Goal: Task Accomplishment & Management: Use online tool/utility

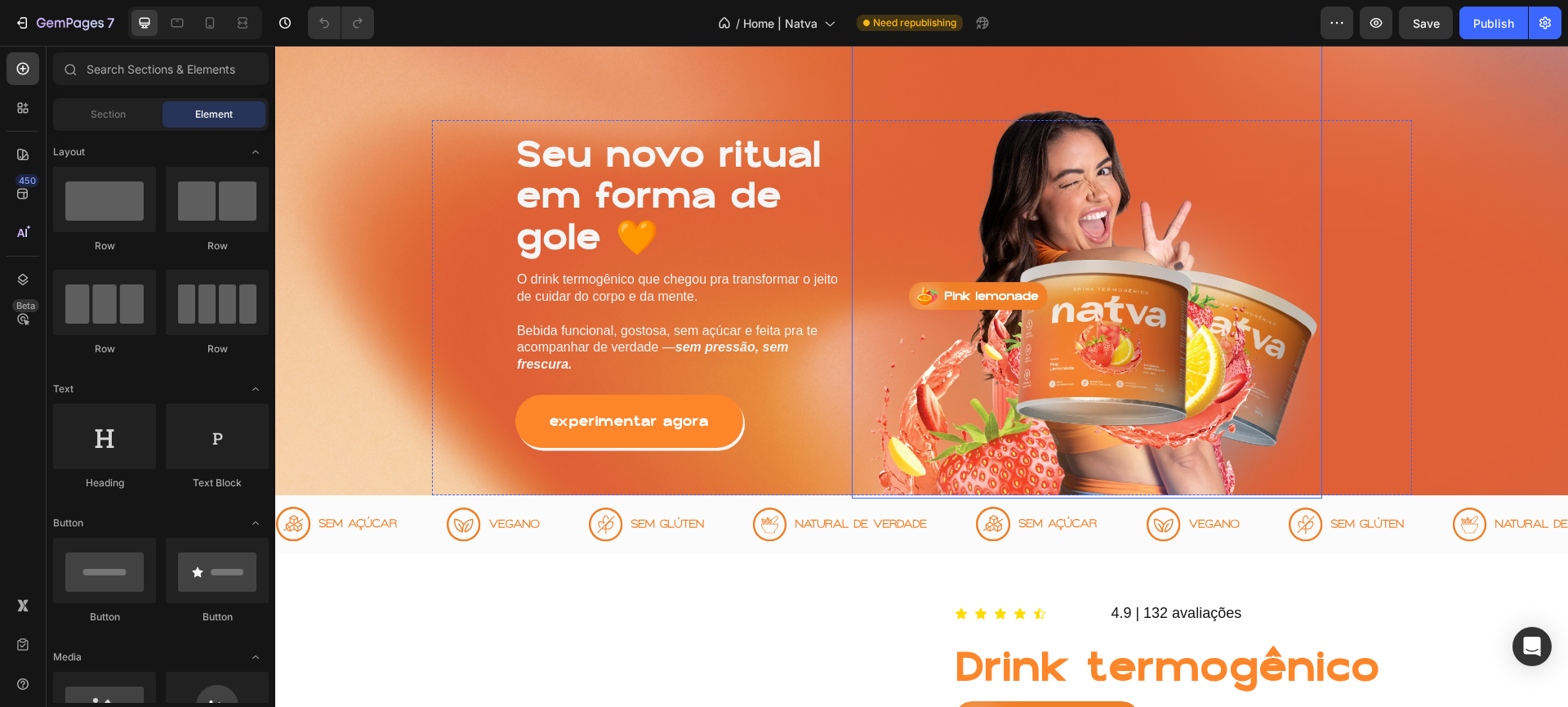
scroll to position [402, 0]
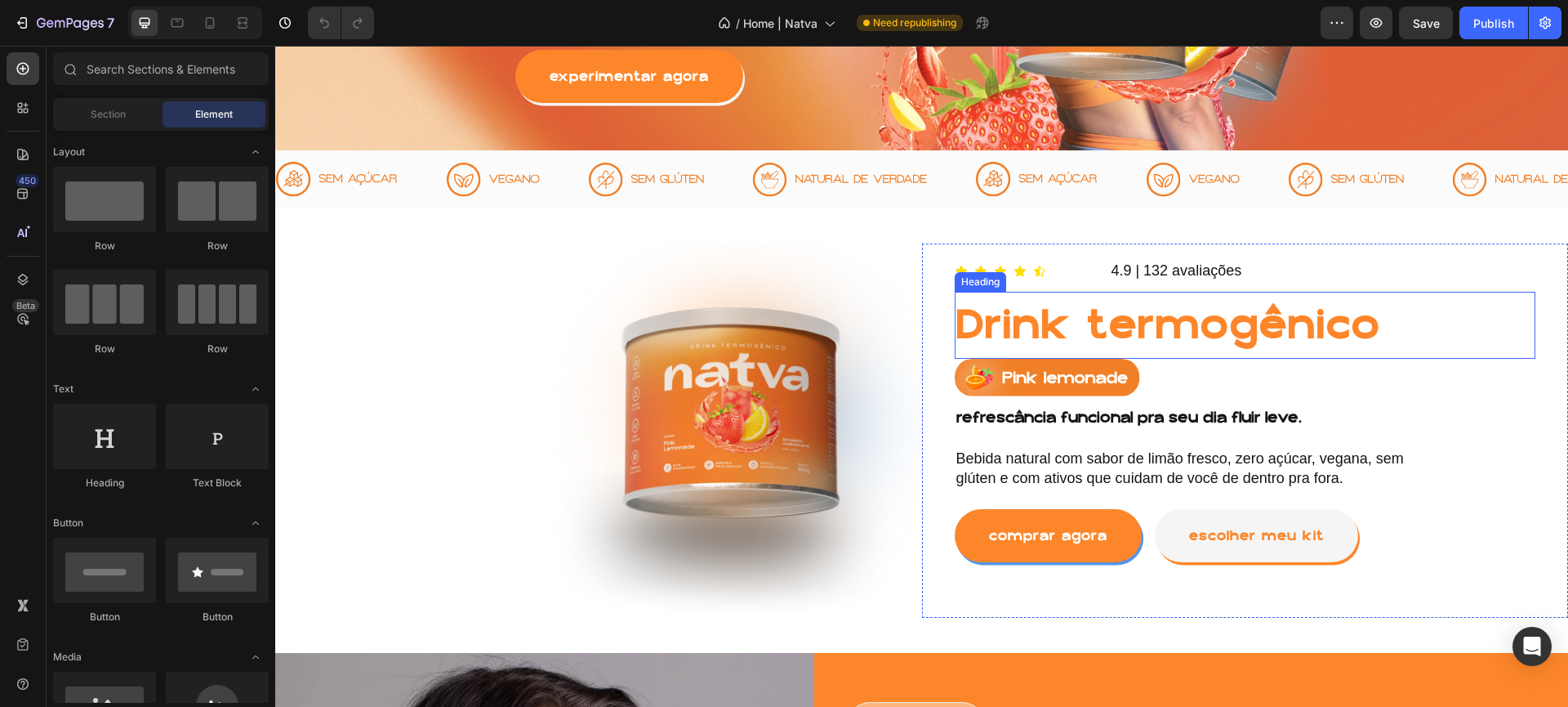
click at [1163, 307] on h1 "Drink termogênico" at bounding box center [1245, 325] width 581 height 50
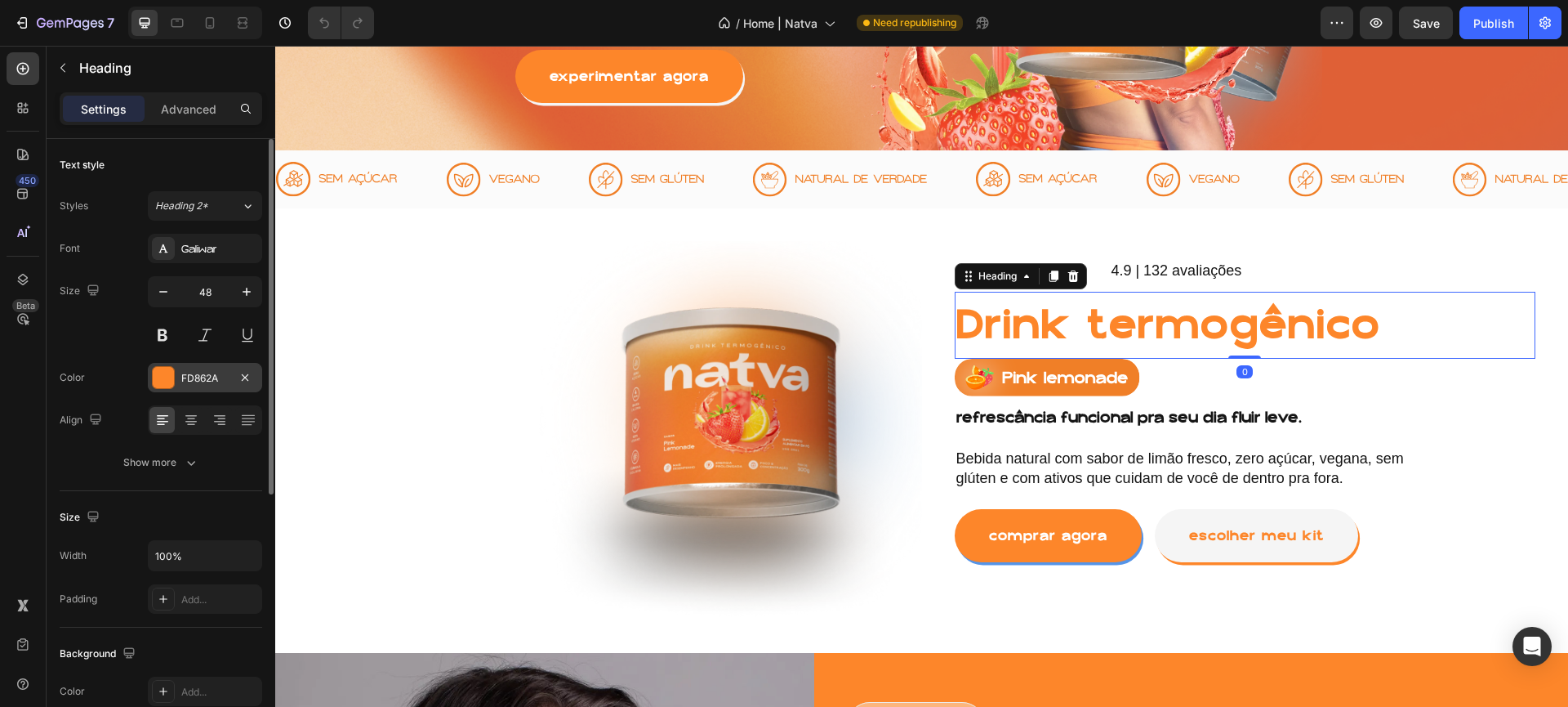
click at [170, 378] on div at bounding box center [163, 377] width 21 height 21
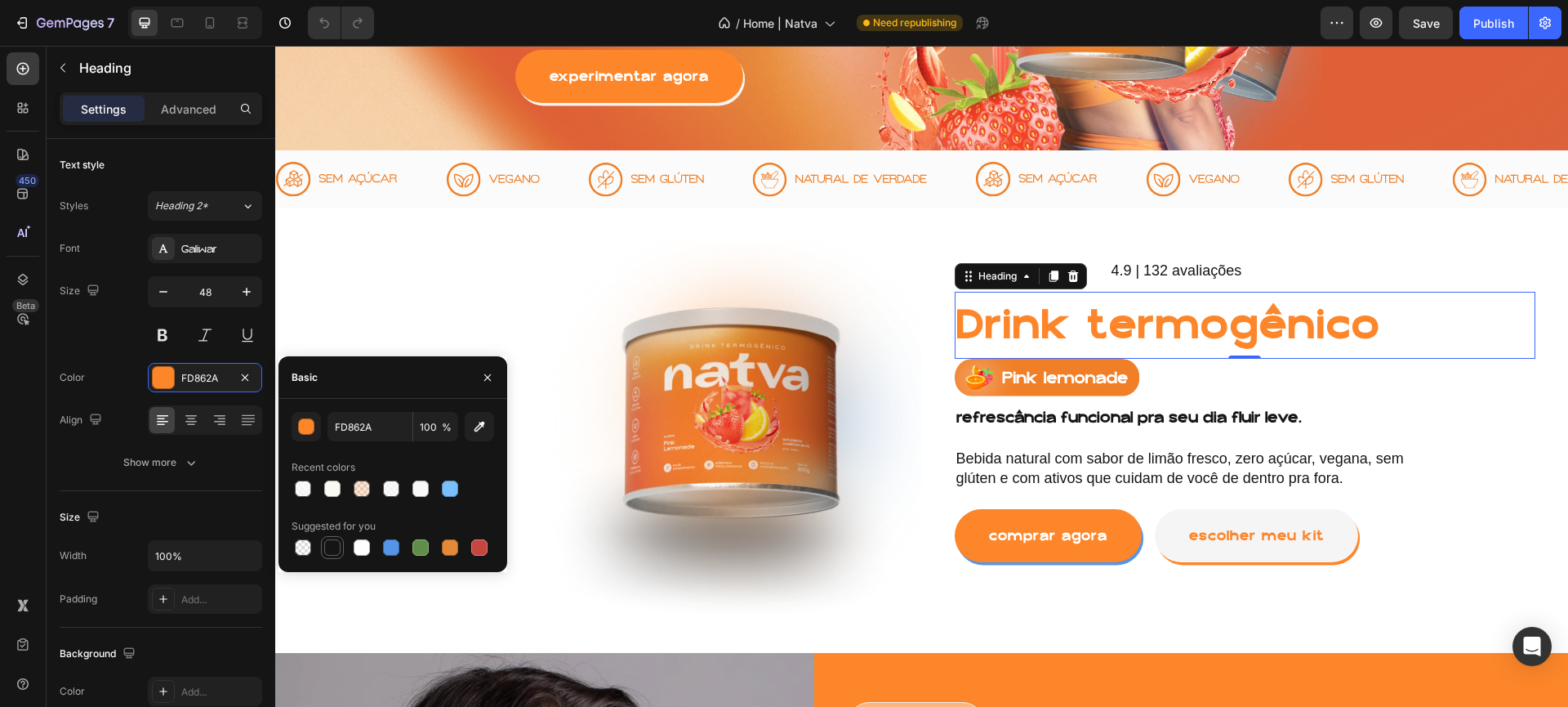
click at [326, 546] on div at bounding box center [332, 547] width 16 height 16
type input "151515"
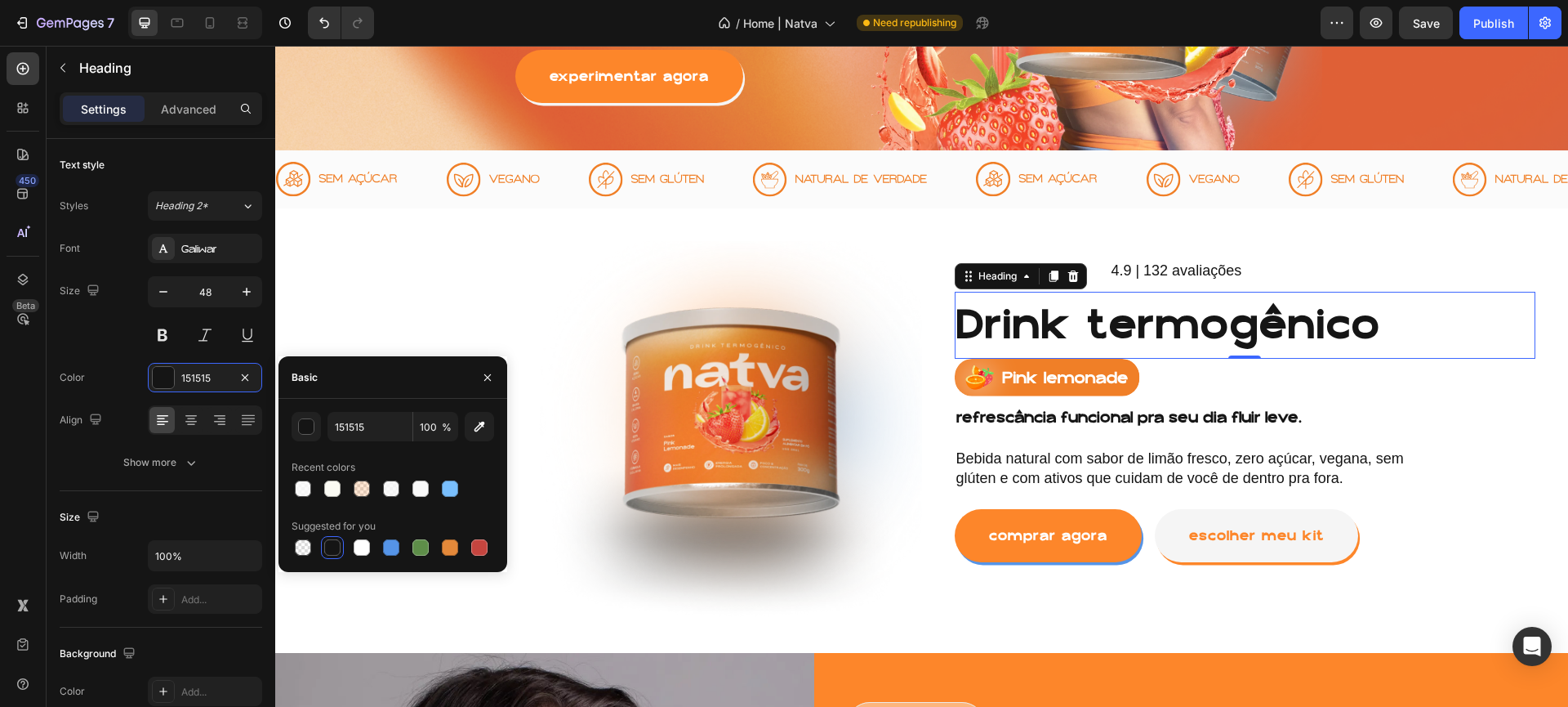
click at [1353, 298] on div "Drink termogênico Heading 0" at bounding box center [1245, 325] width 581 height 67
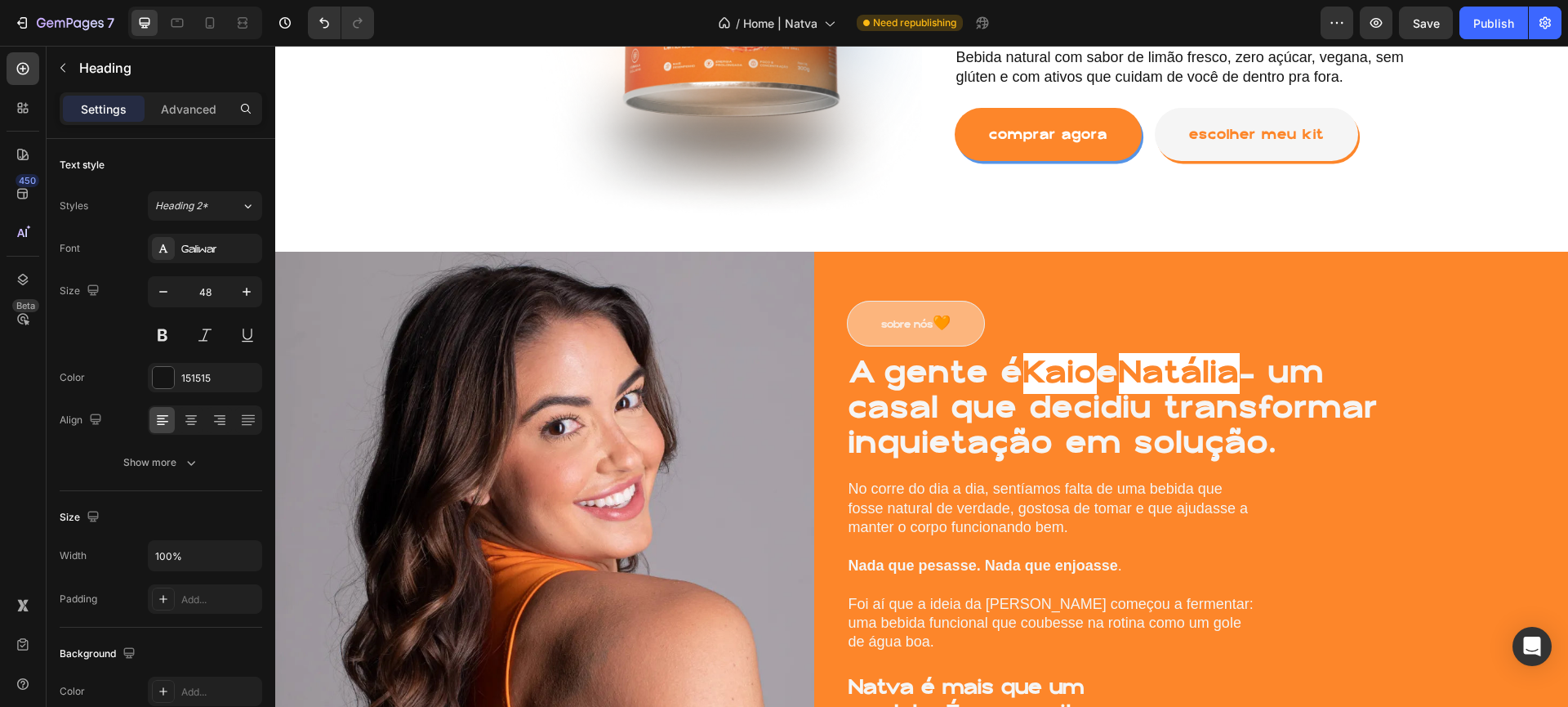
scroll to position [810, 0]
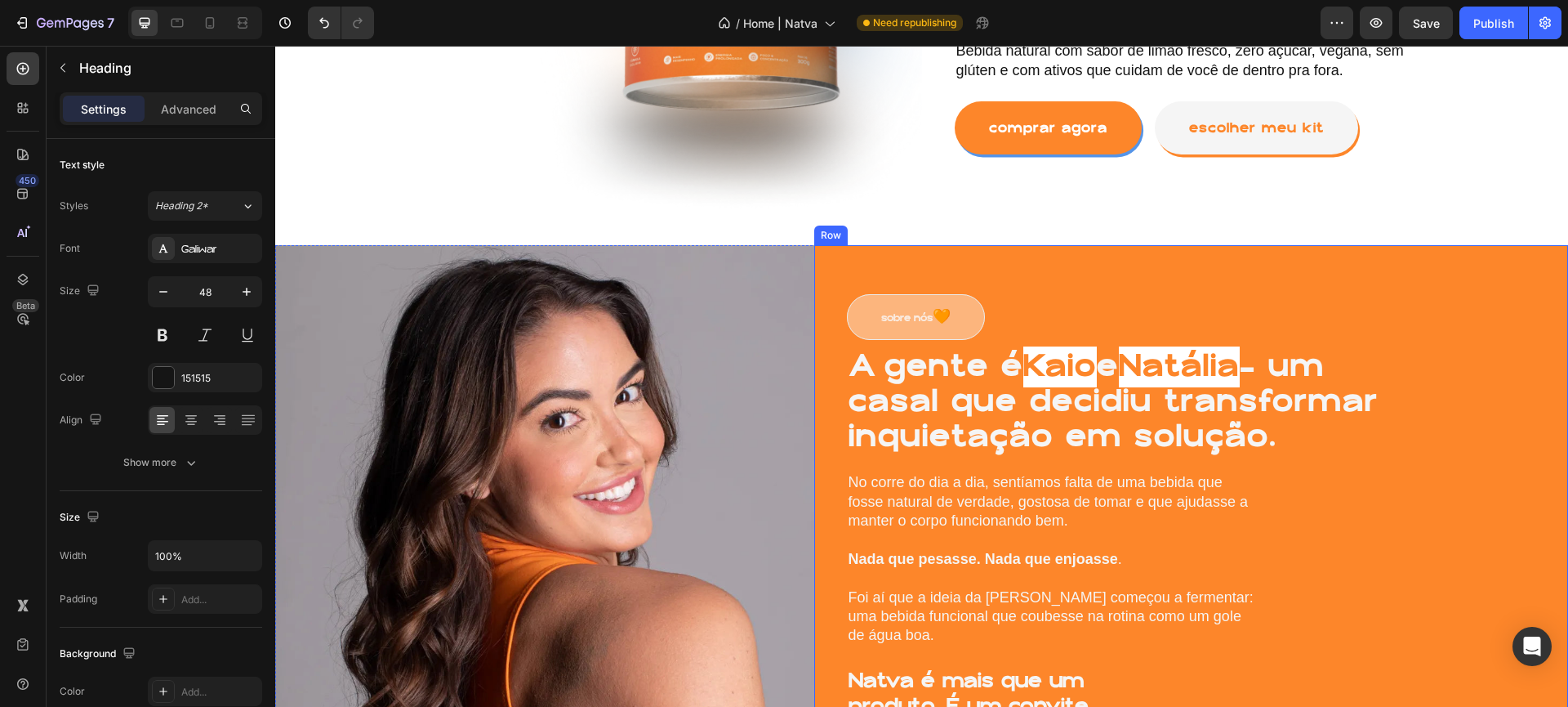
click at [880, 273] on div "sobre nós 🧡 Button A gente é [PERSON_NAME] e [PERSON_NAME] — um casal que decid…" at bounding box center [1192, 554] width 754 height 617
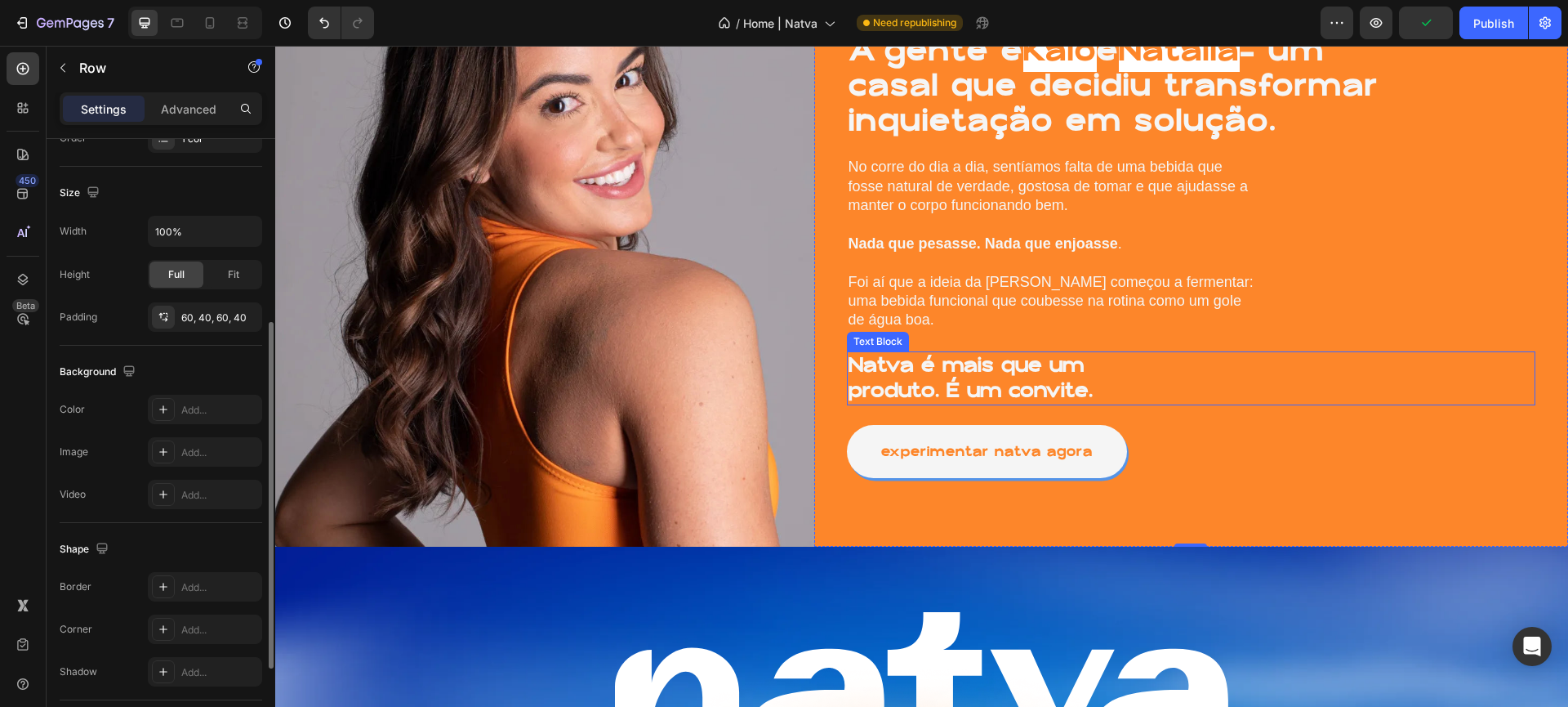
scroll to position [868, 0]
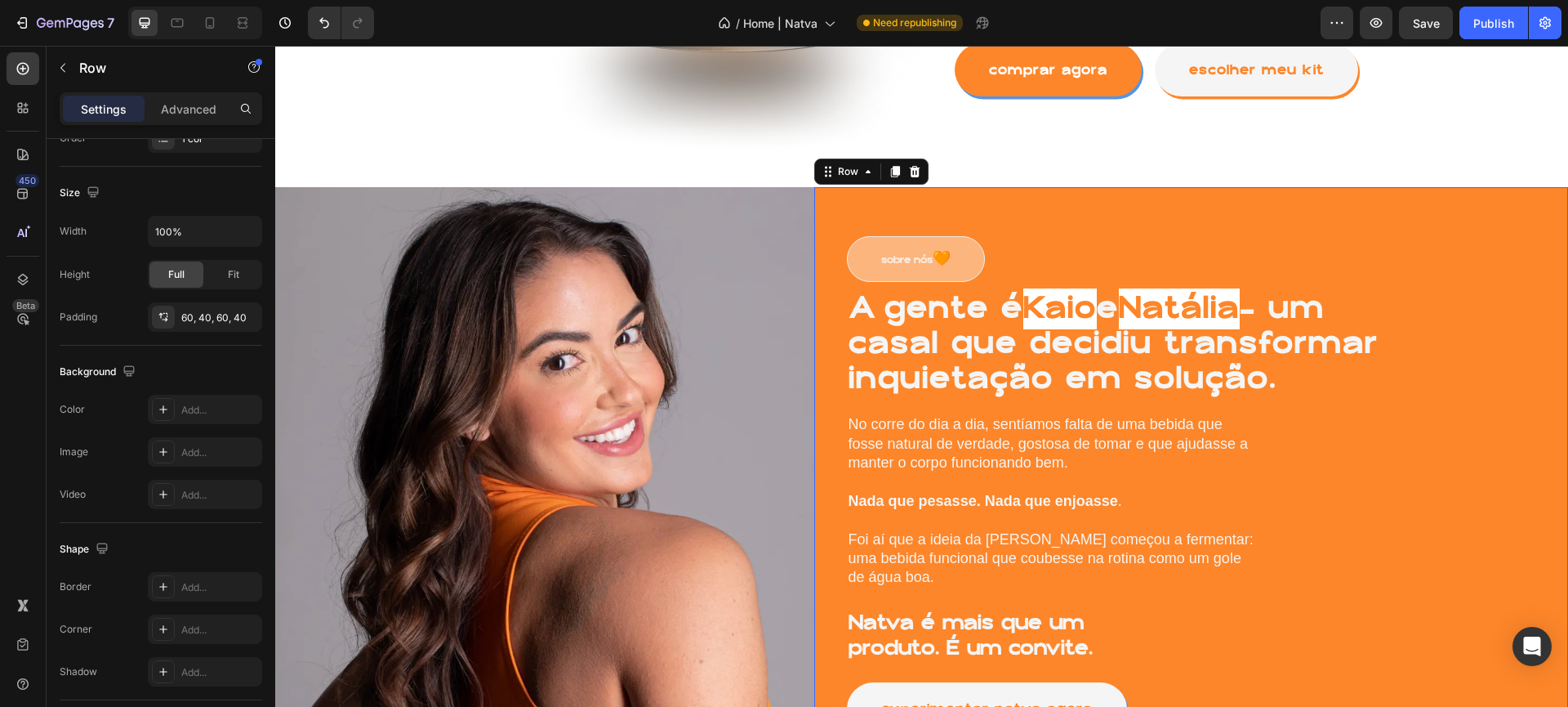
click at [879, 193] on div "sobre nós 🧡 Button A gente é [PERSON_NAME] e [PERSON_NAME] — um casal que decid…" at bounding box center [1192, 496] width 754 height 617
click at [864, 207] on div "sobre nós 🧡 Button A gente é [PERSON_NAME] e [PERSON_NAME] — um casal que decid…" at bounding box center [1192, 496] width 754 height 617
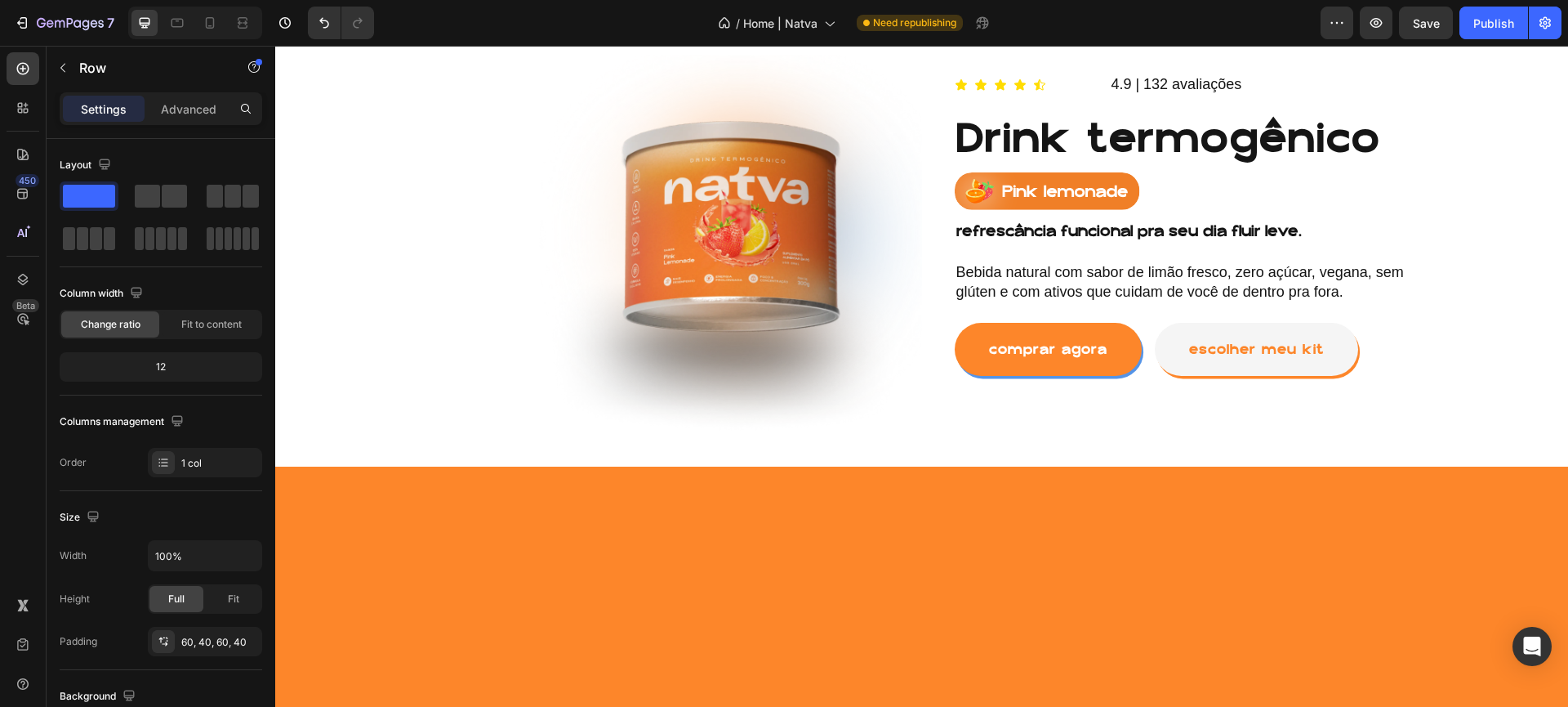
scroll to position [696, 0]
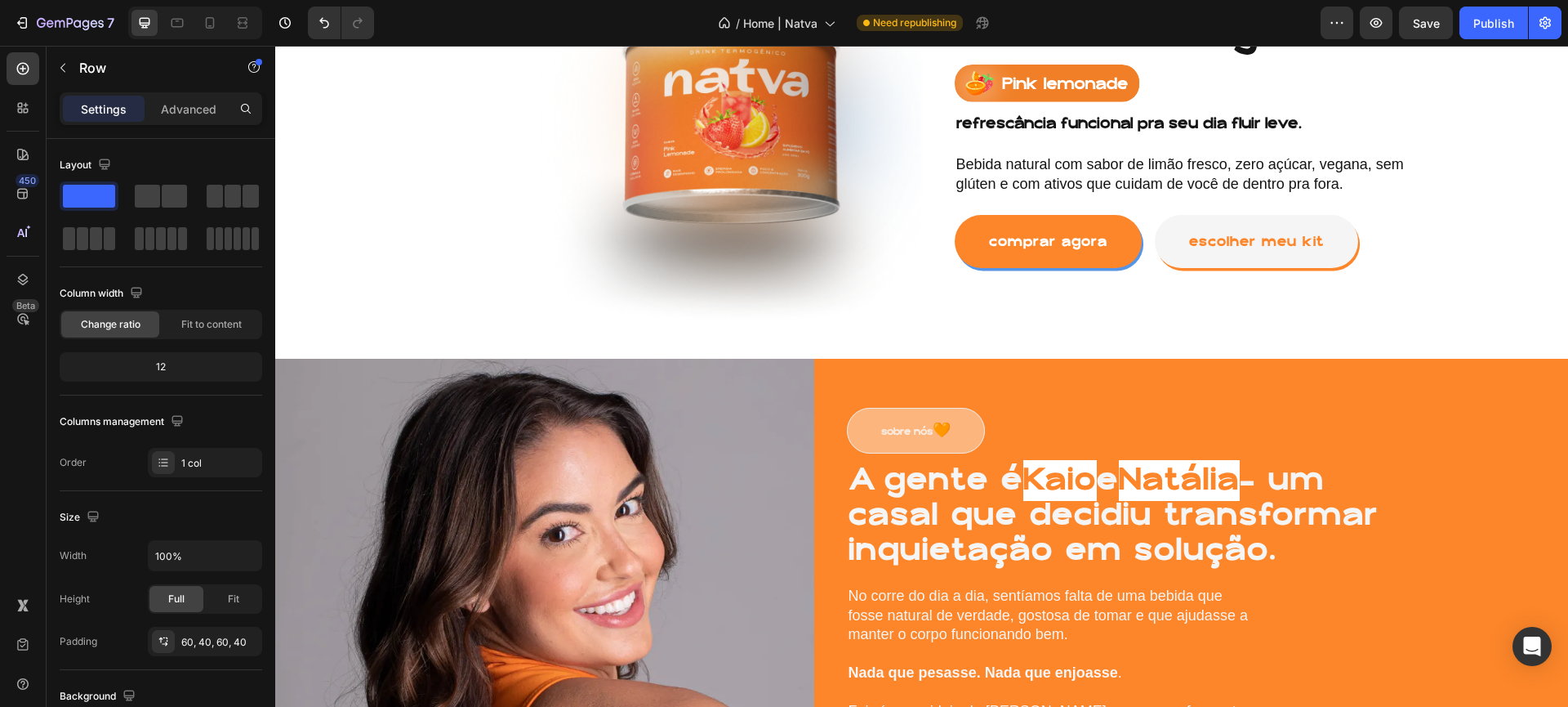
click at [838, 378] on div "sobre nós 🧡 Button A gente é [PERSON_NAME] e [PERSON_NAME] — um casal que decid…" at bounding box center [1192, 667] width 754 height 617
click at [827, 402] on div "sobre nós 🧡 Button A gente é [PERSON_NAME] e [PERSON_NAME] — um casal que decid…" at bounding box center [1192, 667] width 754 height 617
click at [789, 380] on img at bounding box center [544, 667] width 539 height 617
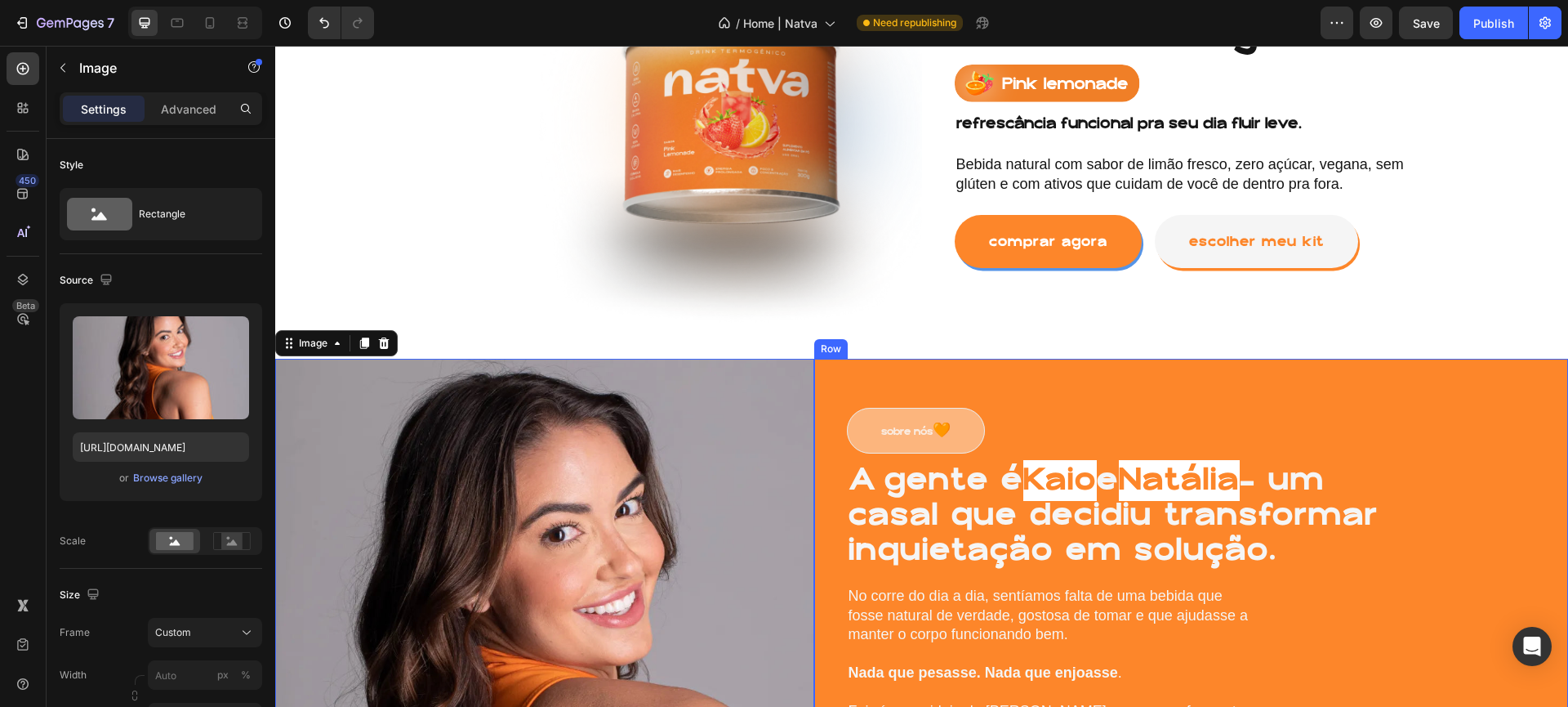
click at [842, 382] on div "sobre nós 🧡 Button A gente é [PERSON_NAME] e [PERSON_NAME] — um casal que decid…" at bounding box center [1192, 667] width 754 height 617
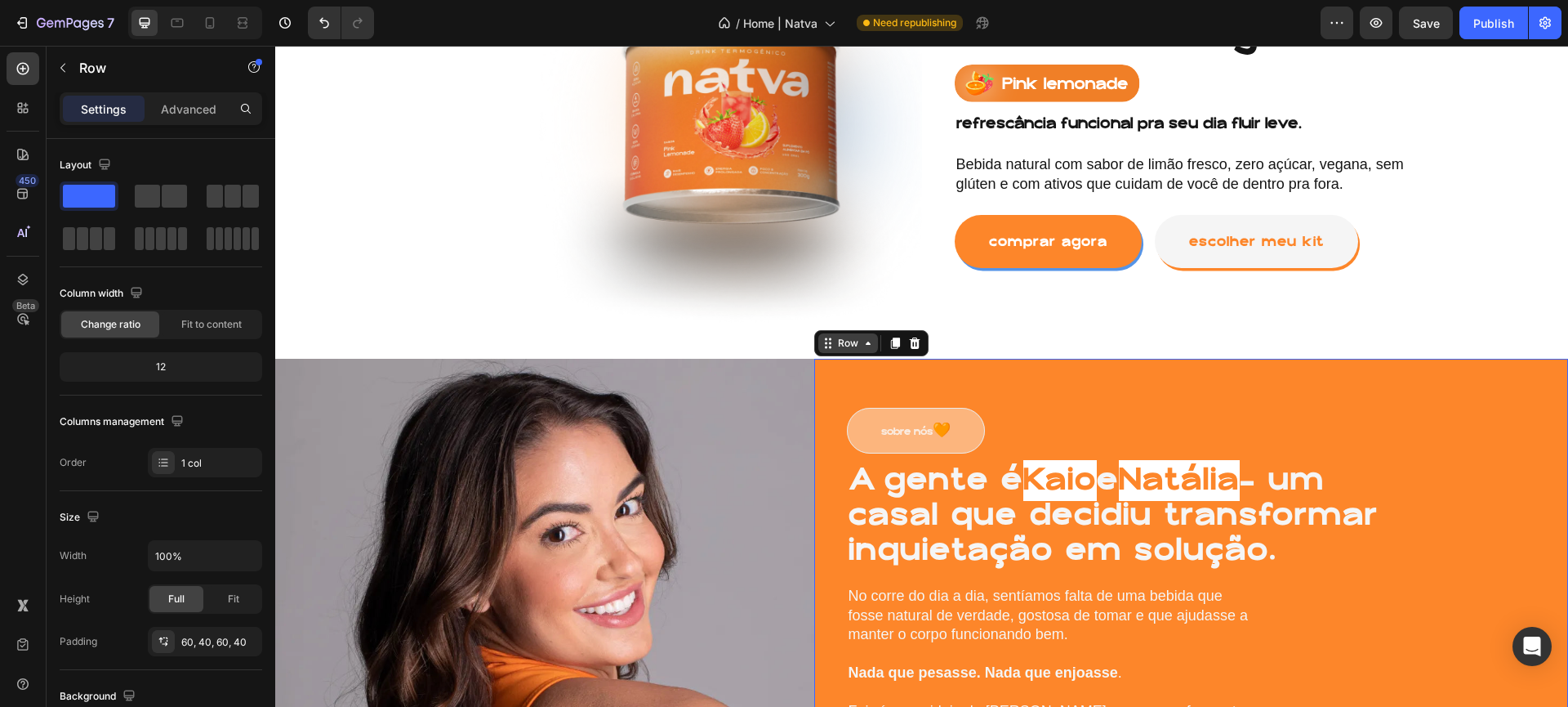
click at [861, 348] on icon at bounding box center [867, 342] width 13 height 13
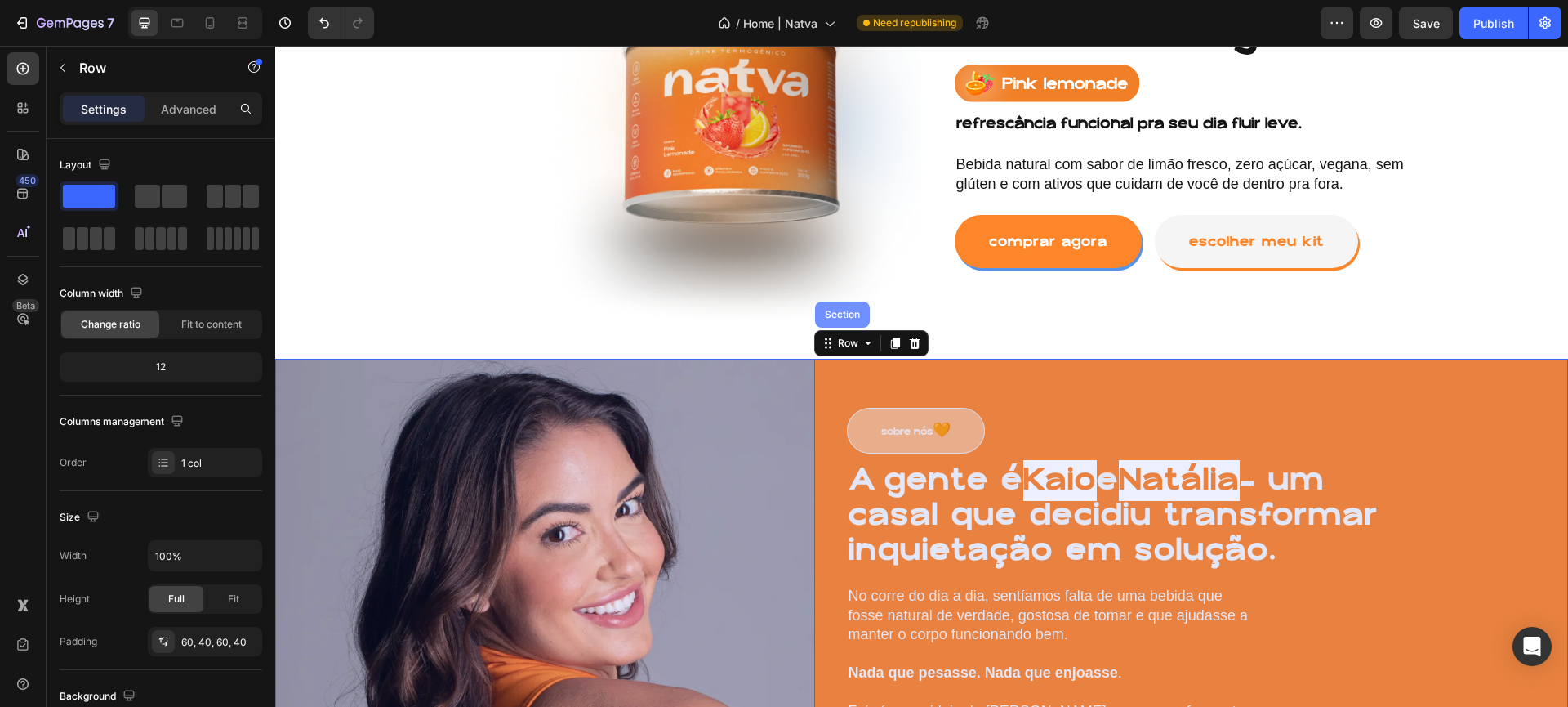
click at [827, 310] on div "Section" at bounding box center [842, 315] width 42 height 10
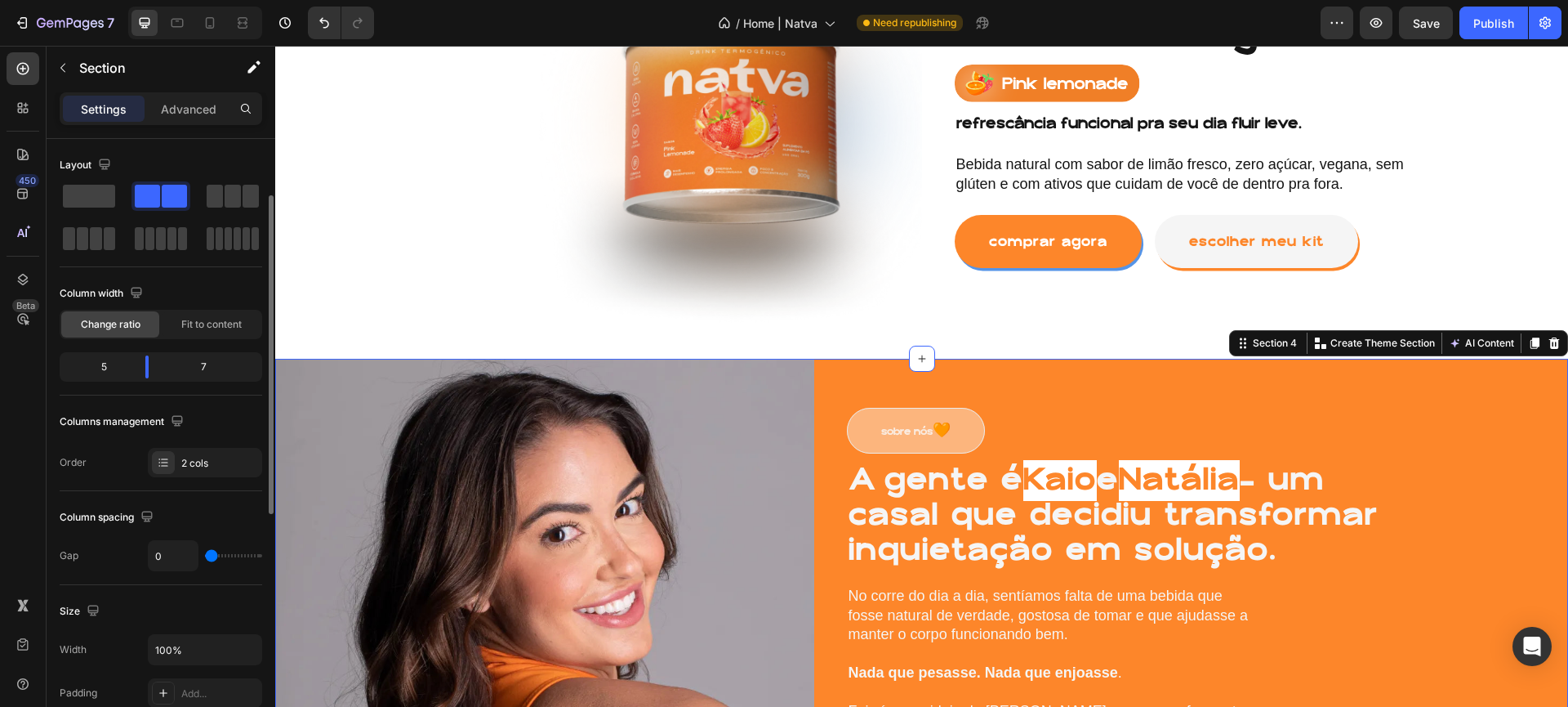
scroll to position [569, 0]
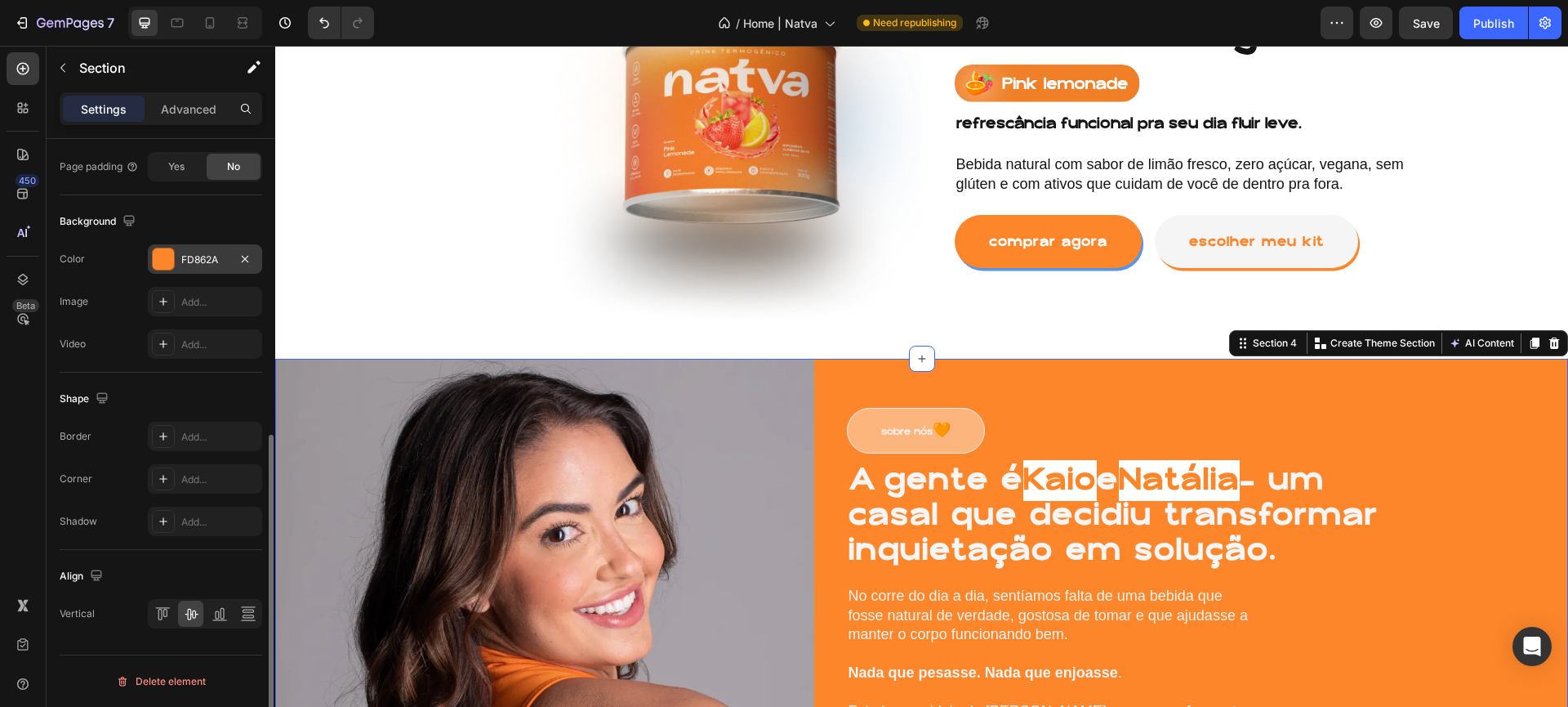
click at [156, 261] on div at bounding box center [163, 259] width 21 height 21
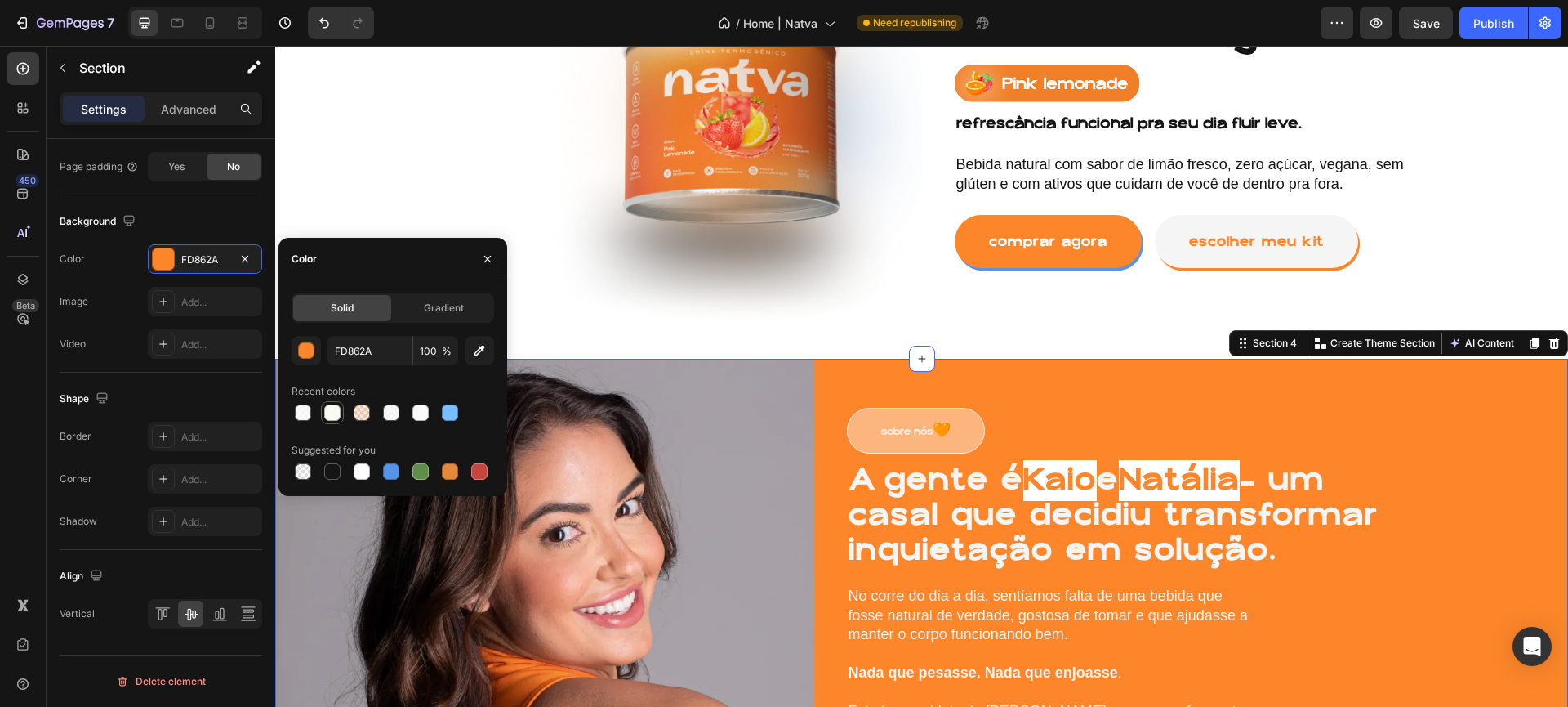
click at [324, 409] on div at bounding box center [332, 412] width 16 height 16
type input "FAFAF3"
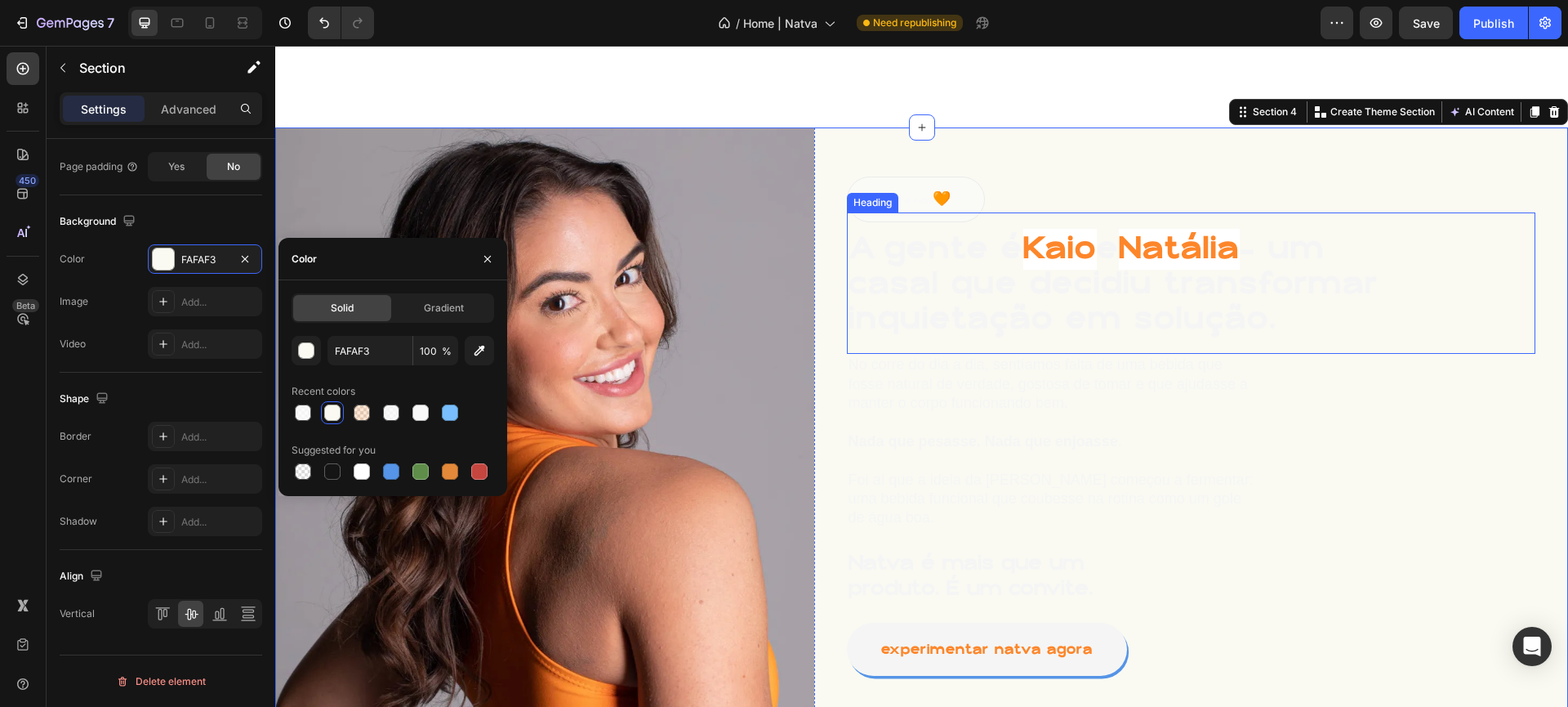
scroll to position [1164, 0]
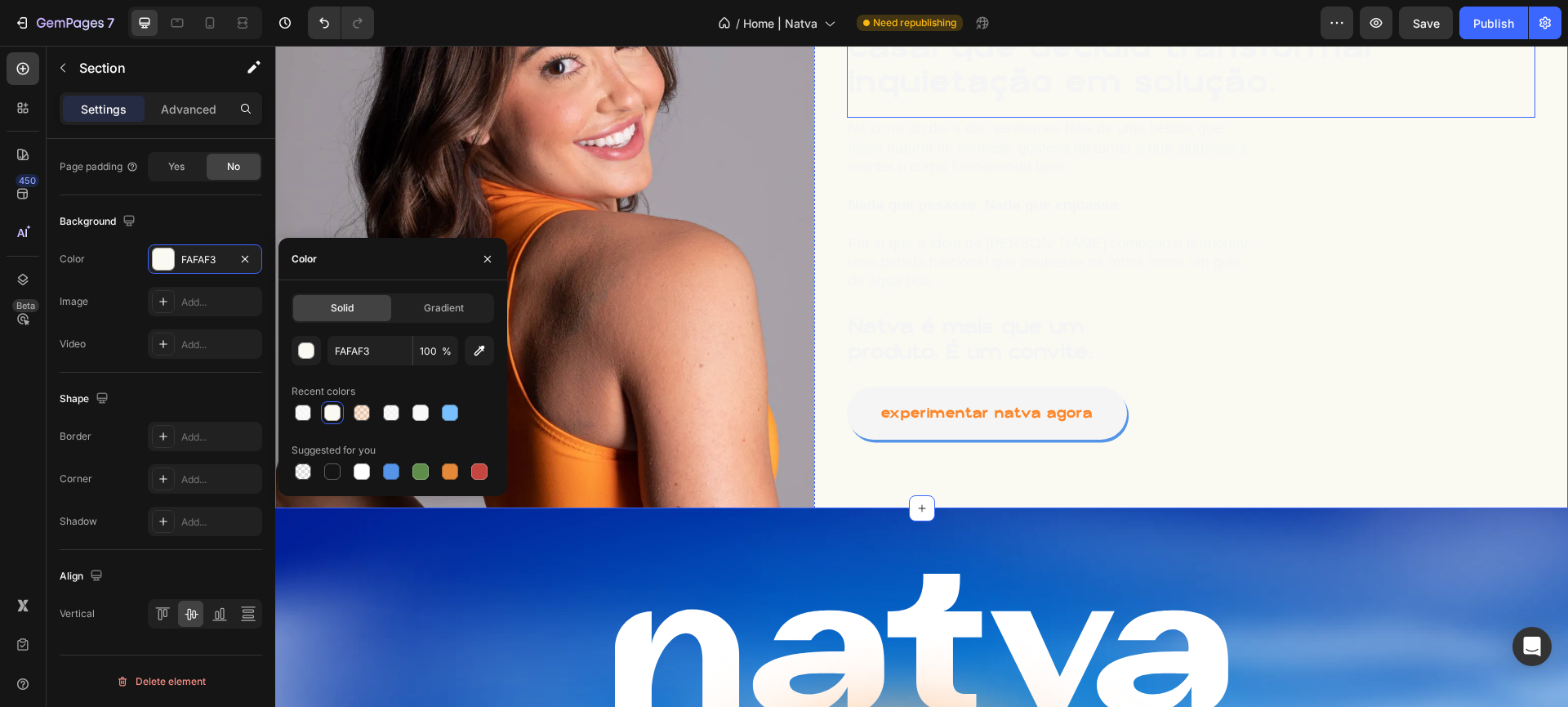
click at [954, 72] on h1 "A gente é [PERSON_NAME] e [PERSON_NAME] — um casal que decidiu transformar inqu…" at bounding box center [1123, 47] width 552 height 110
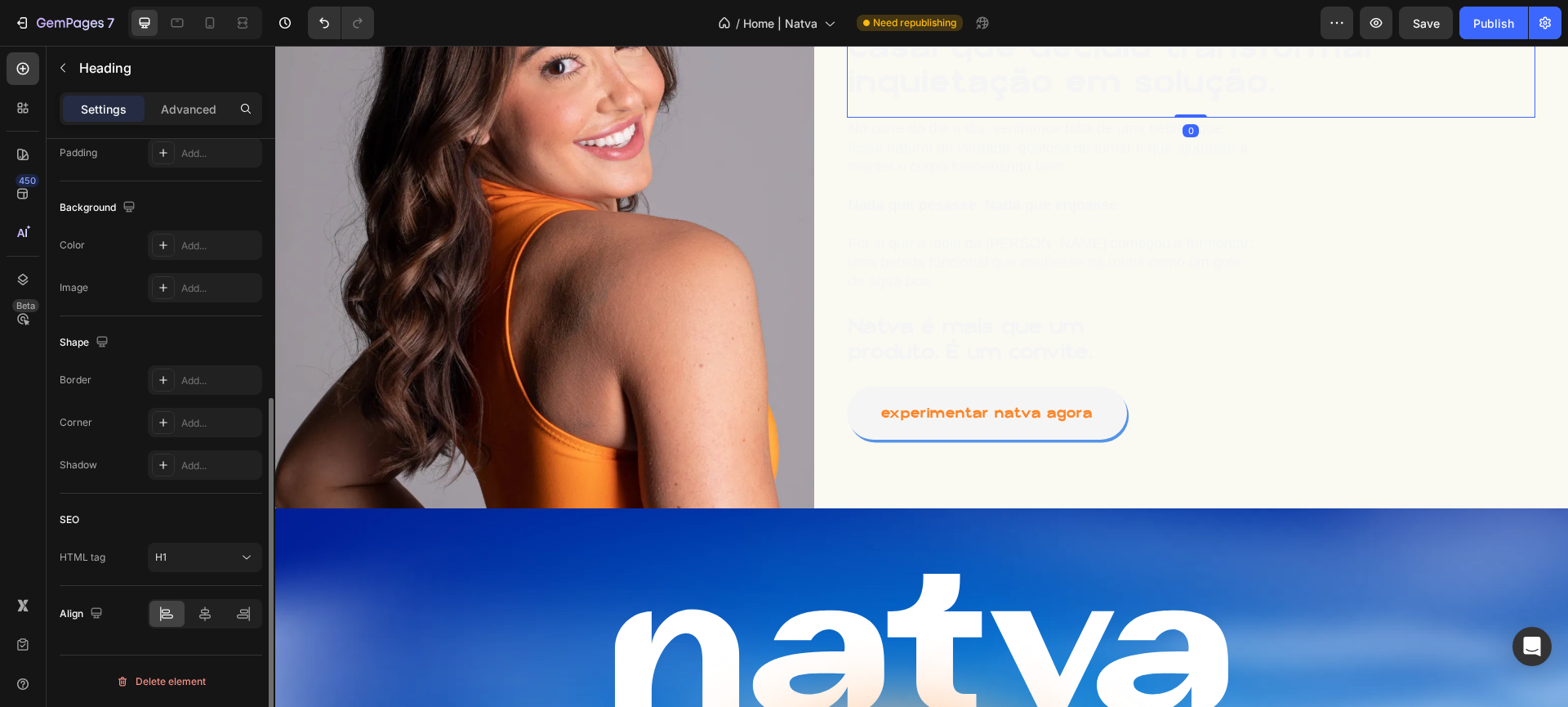
scroll to position [0, 0]
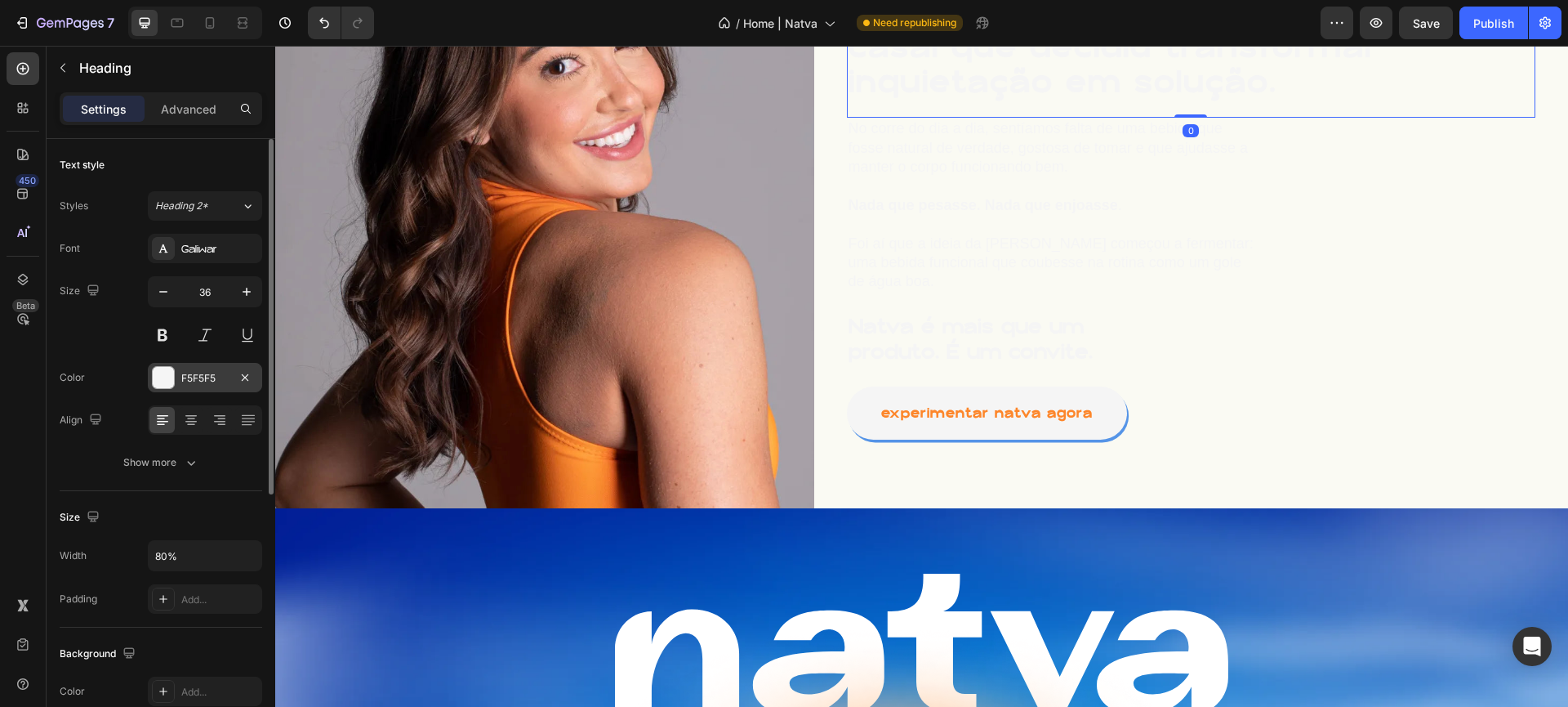
click at [152, 377] on div at bounding box center [163, 377] width 23 height 23
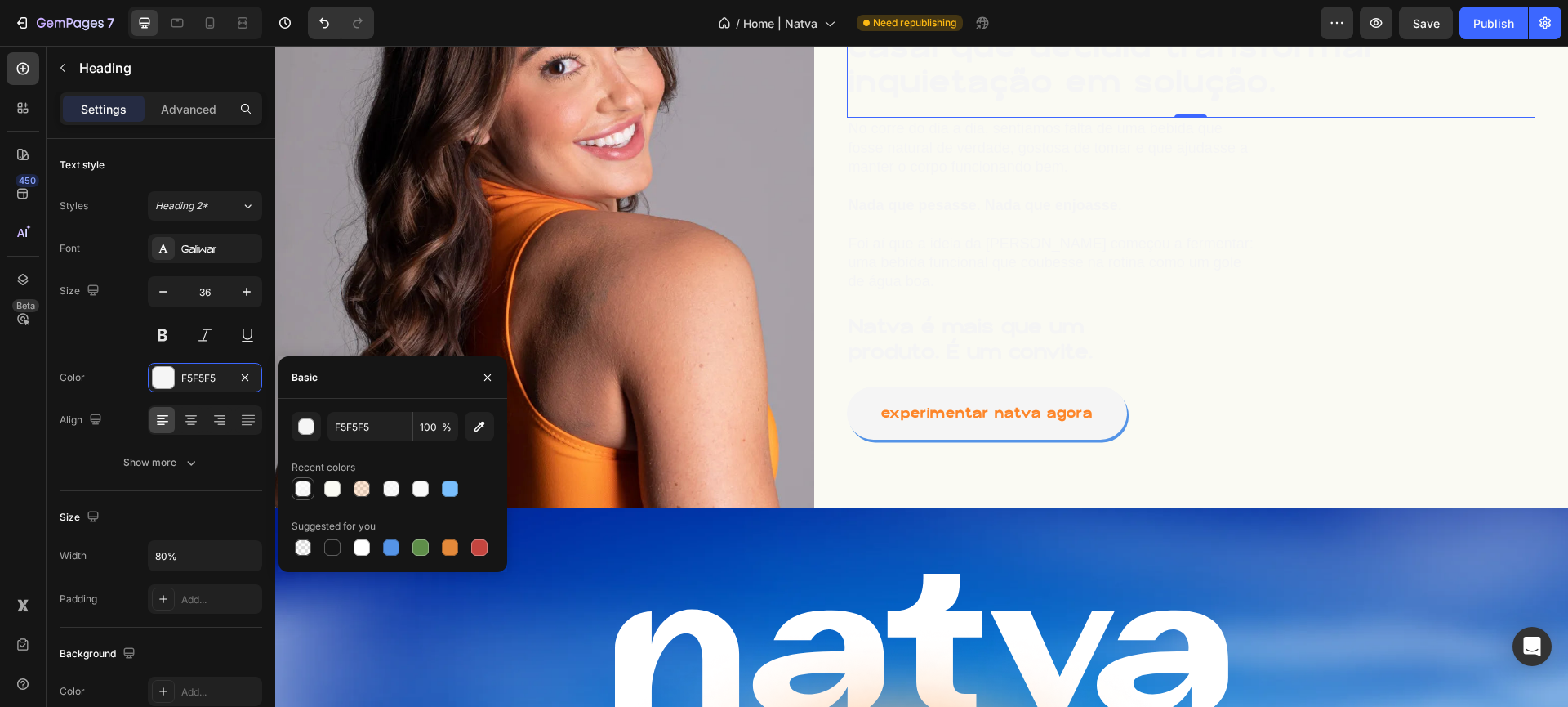
click at [300, 487] on div at bounding box center [302, 488] width 16 height 16
type input "FBFBFB"
type input "80"
click at [336, 543] on div at bounding box center [332, 547] width 16 height 16
type input "151515"
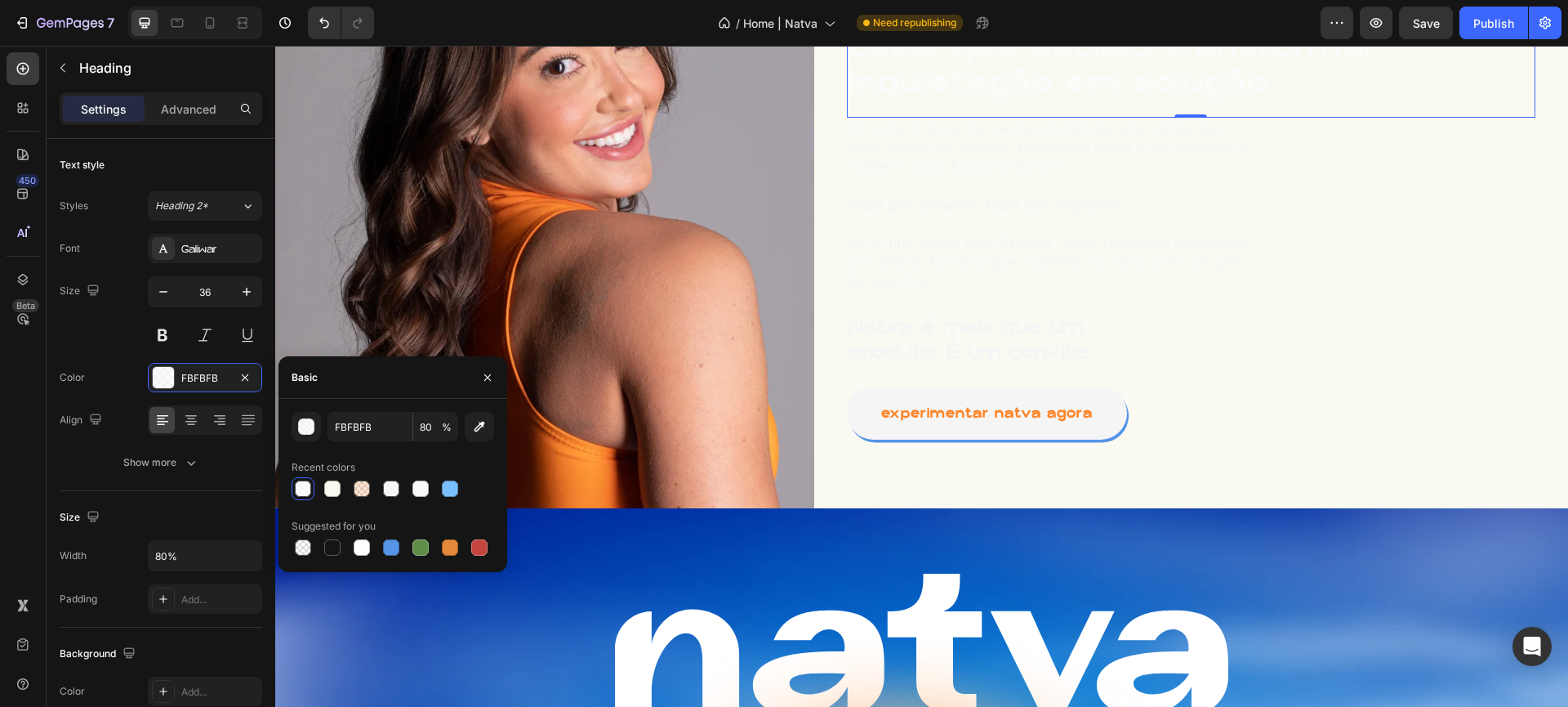
type input "100"
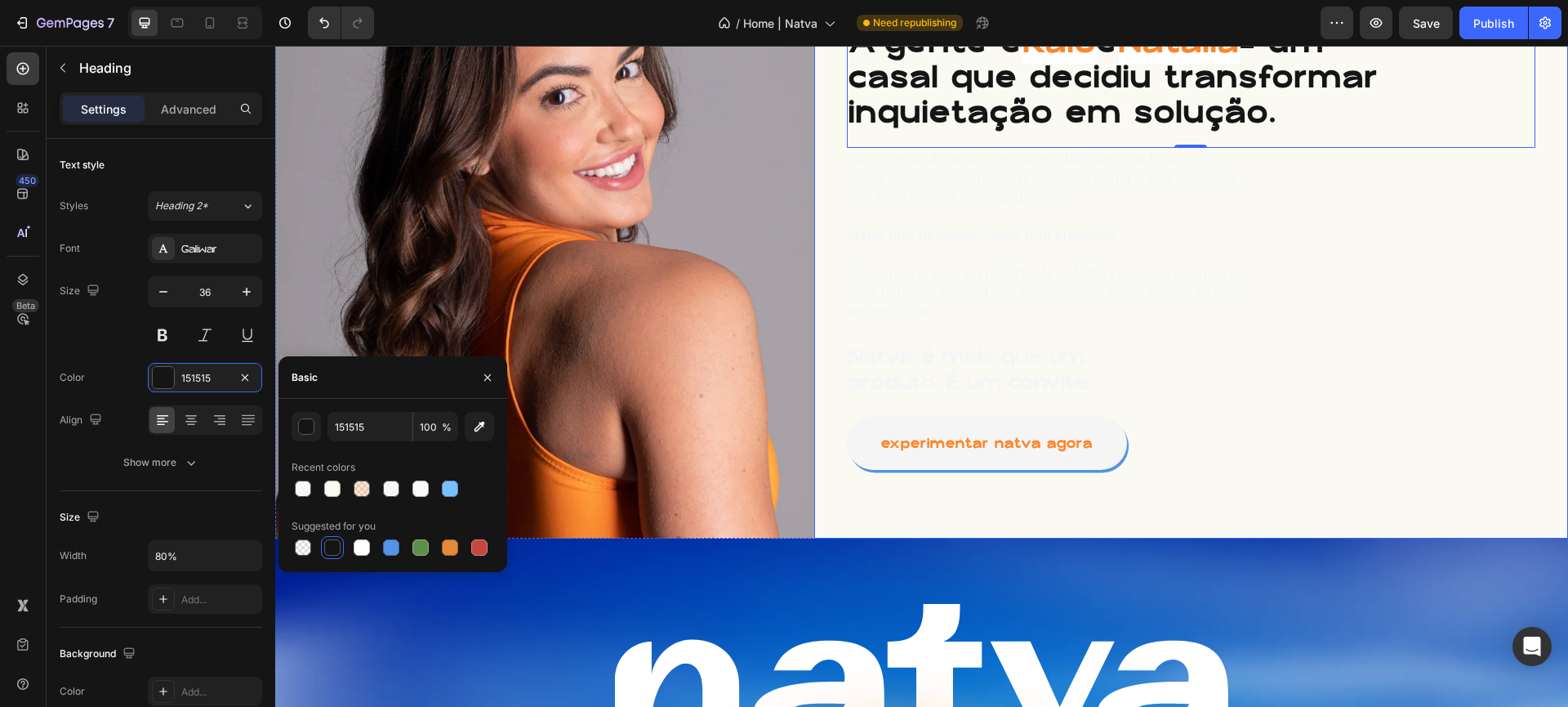
scroll to position [1010, 0]
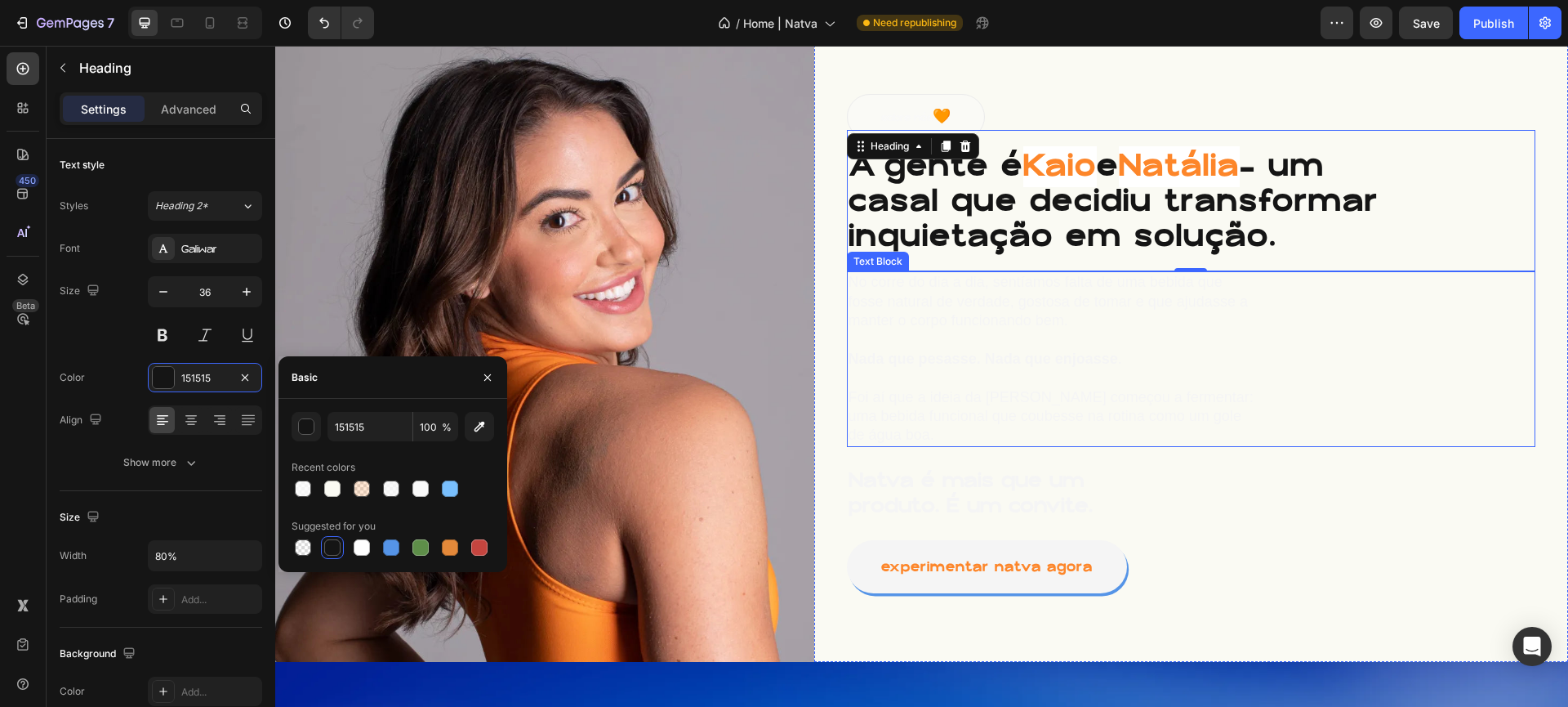
click at [1067, 368] on p "No corre do dia a dia, sentíamos falta de uma bebida que fosse natural de verda…" at bounding box center [1054, 320] width 410 height 95
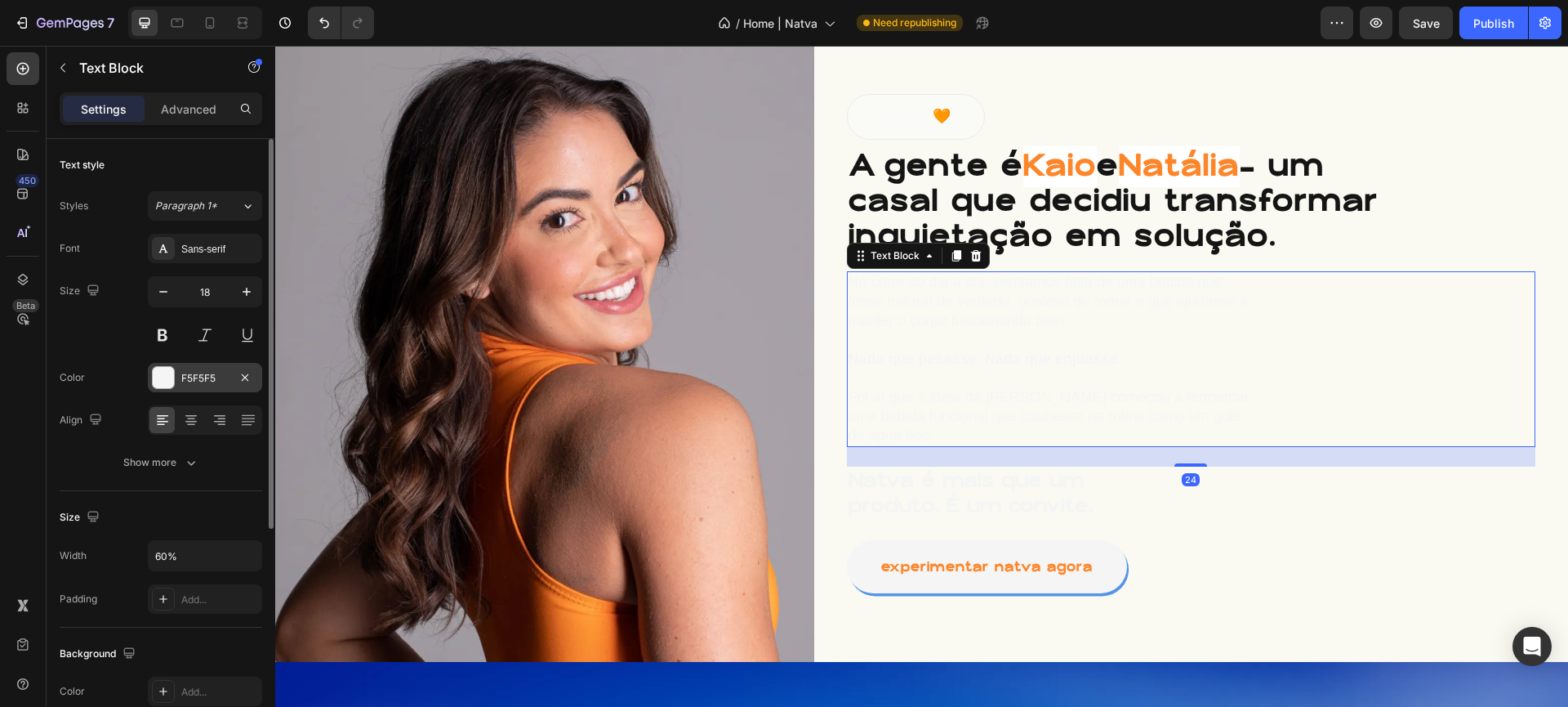
click at [152, 387] on div at bounding box center [163, 377] width 21 height 21
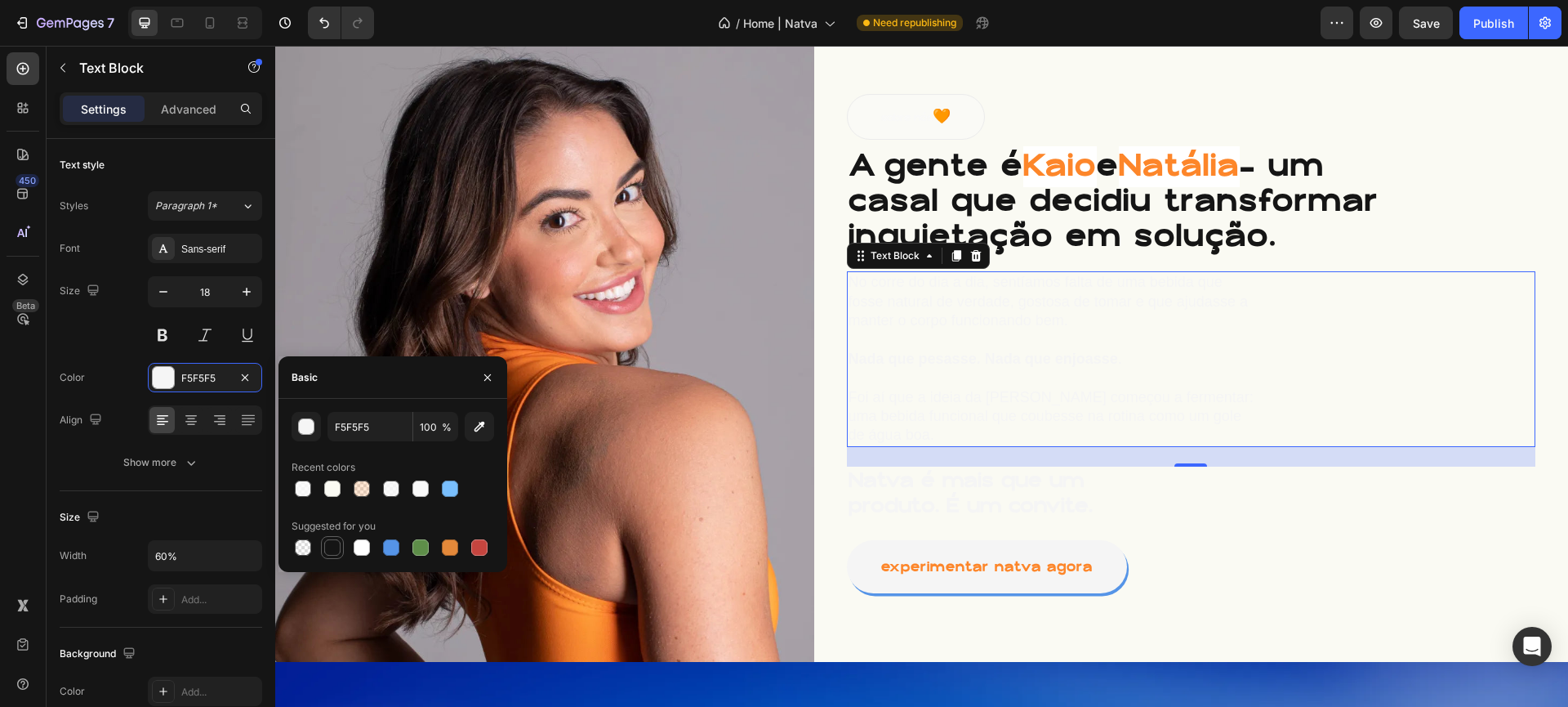
click at [323, 552] on div at bounding box center [332, 547] width 20 height 20
type input "151515"
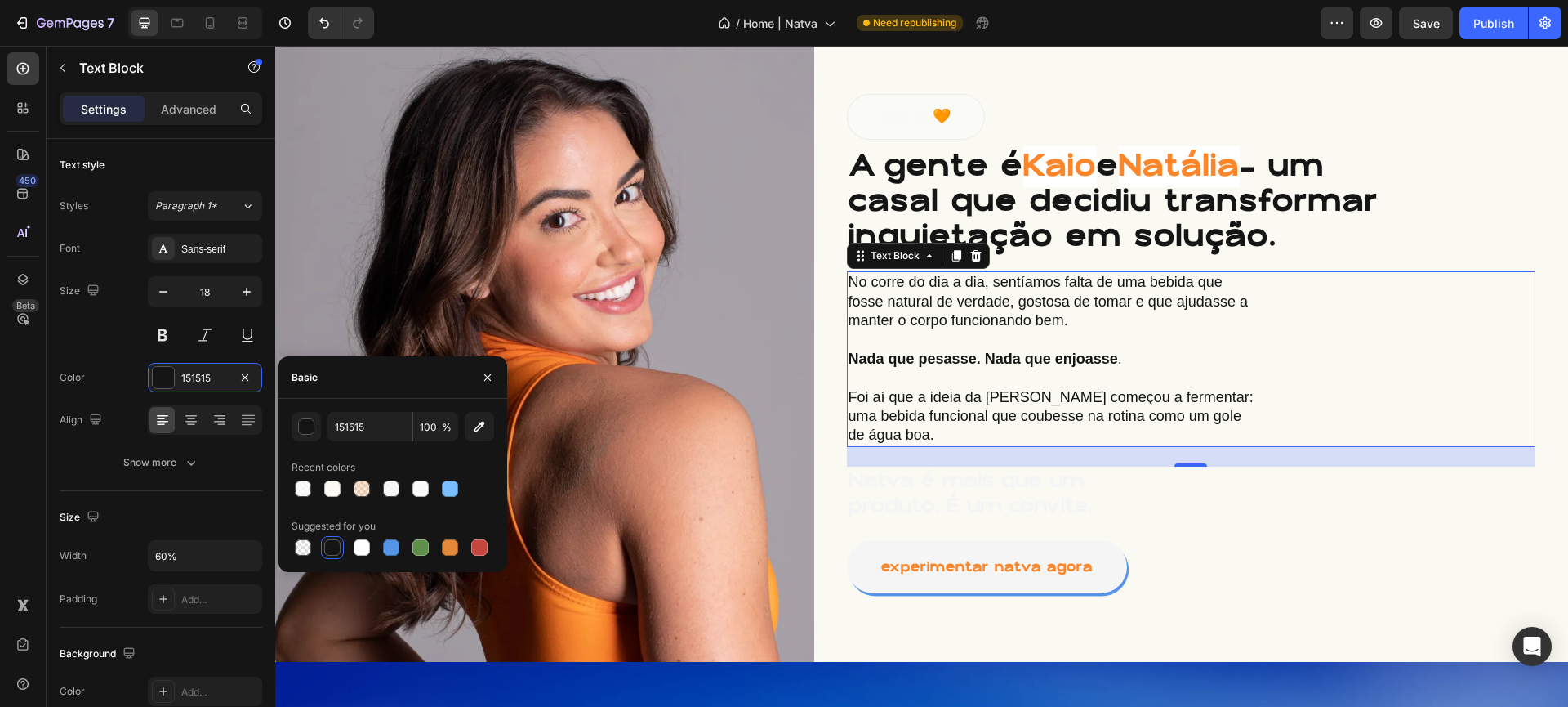
click at [937, 480] on p "Natva é mais que um produto. É um convite." at bounding box center [985, 493] width 272 height 50
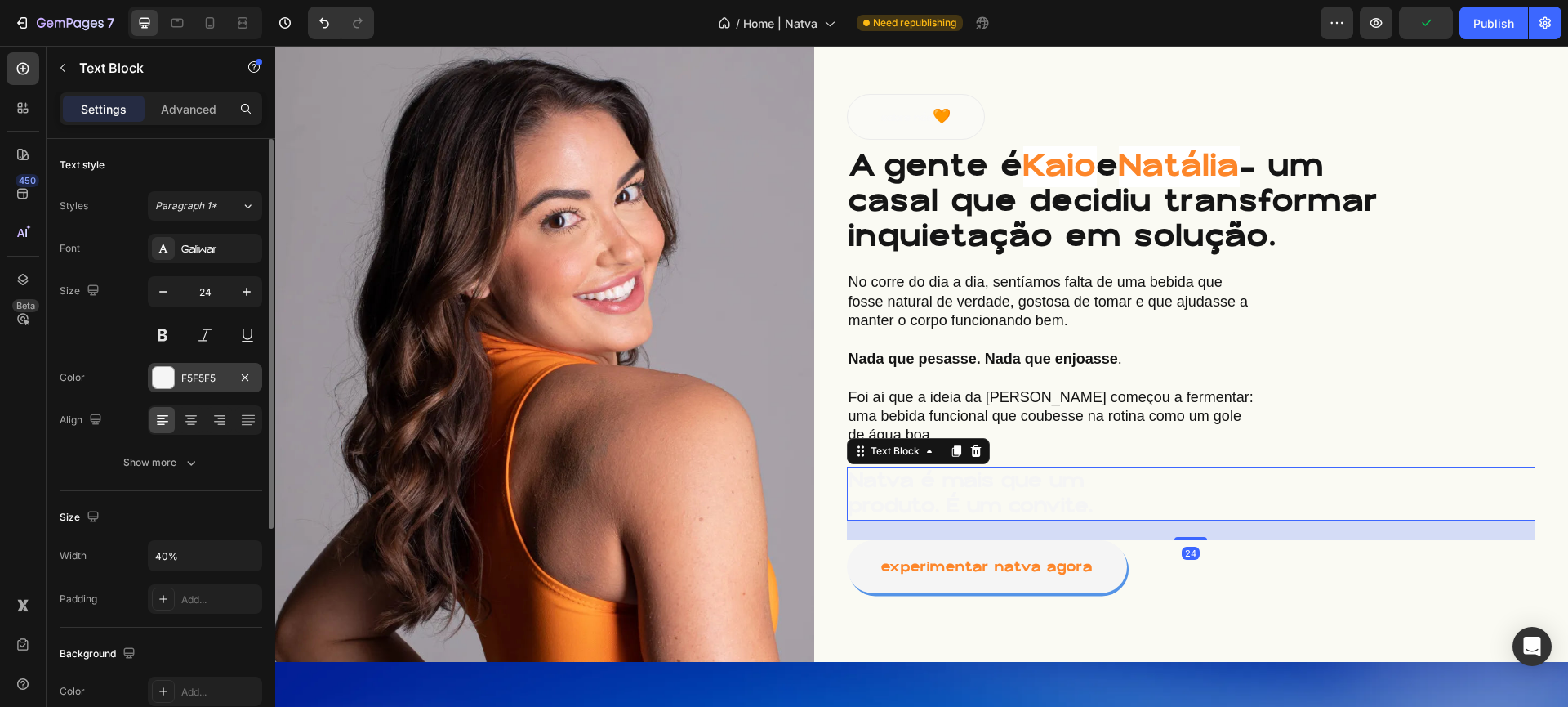
click at [180, 370] on div "F5F5F5" at bounding box center [205, 377] width 114 height 30
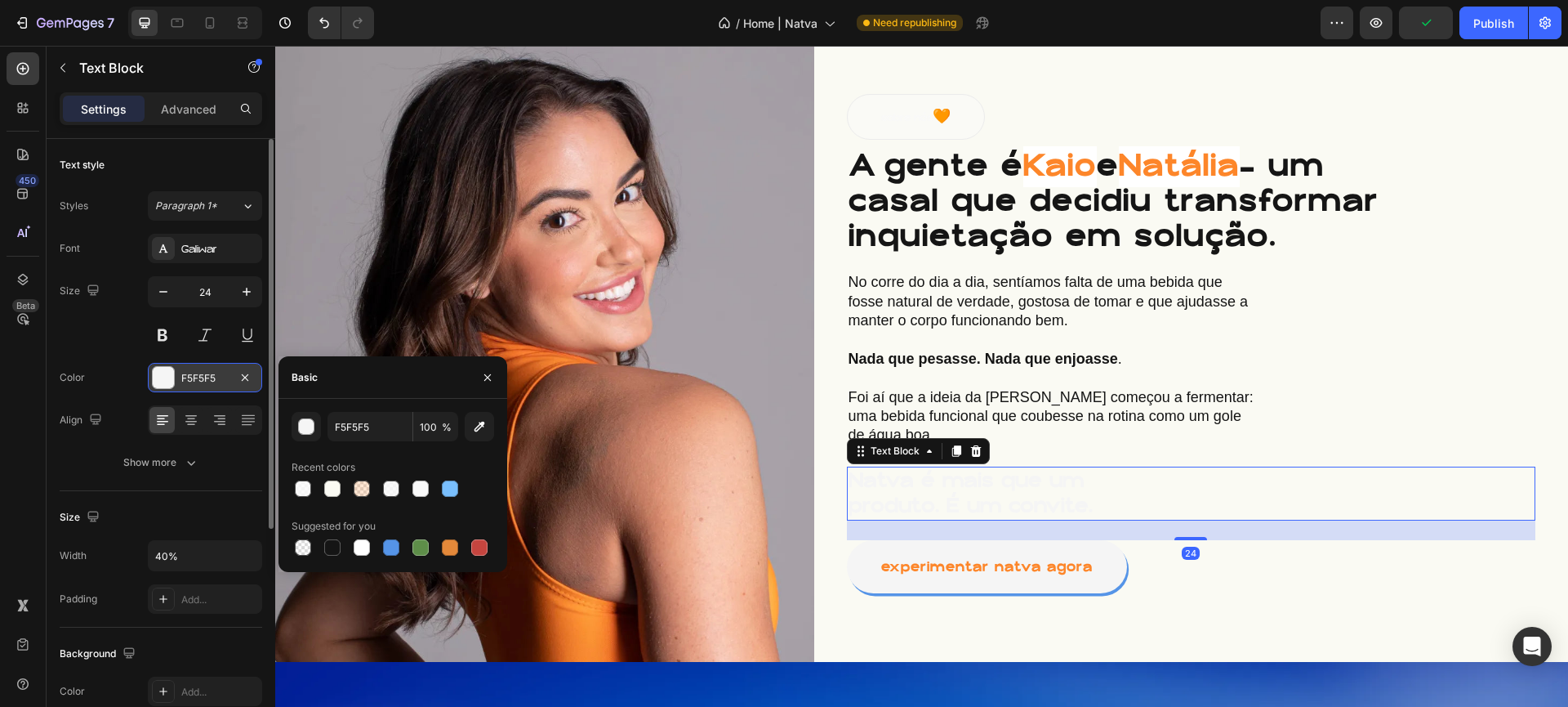
click at [166, 375] on div at bounding box center [163, 377] width 21 height 21
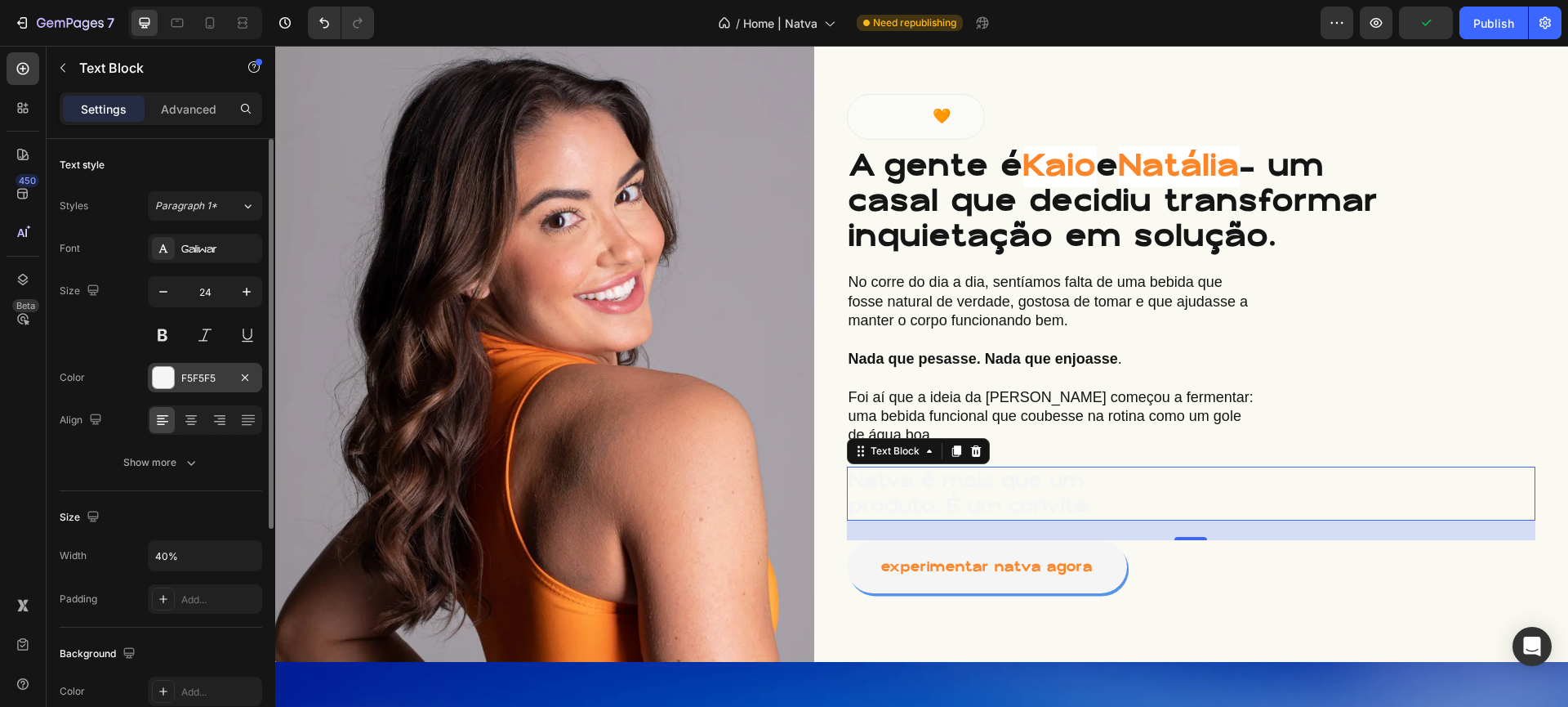
click at [162, 390] on div "F5F5F5" at bounding box center [205, 377] width 114 height 30
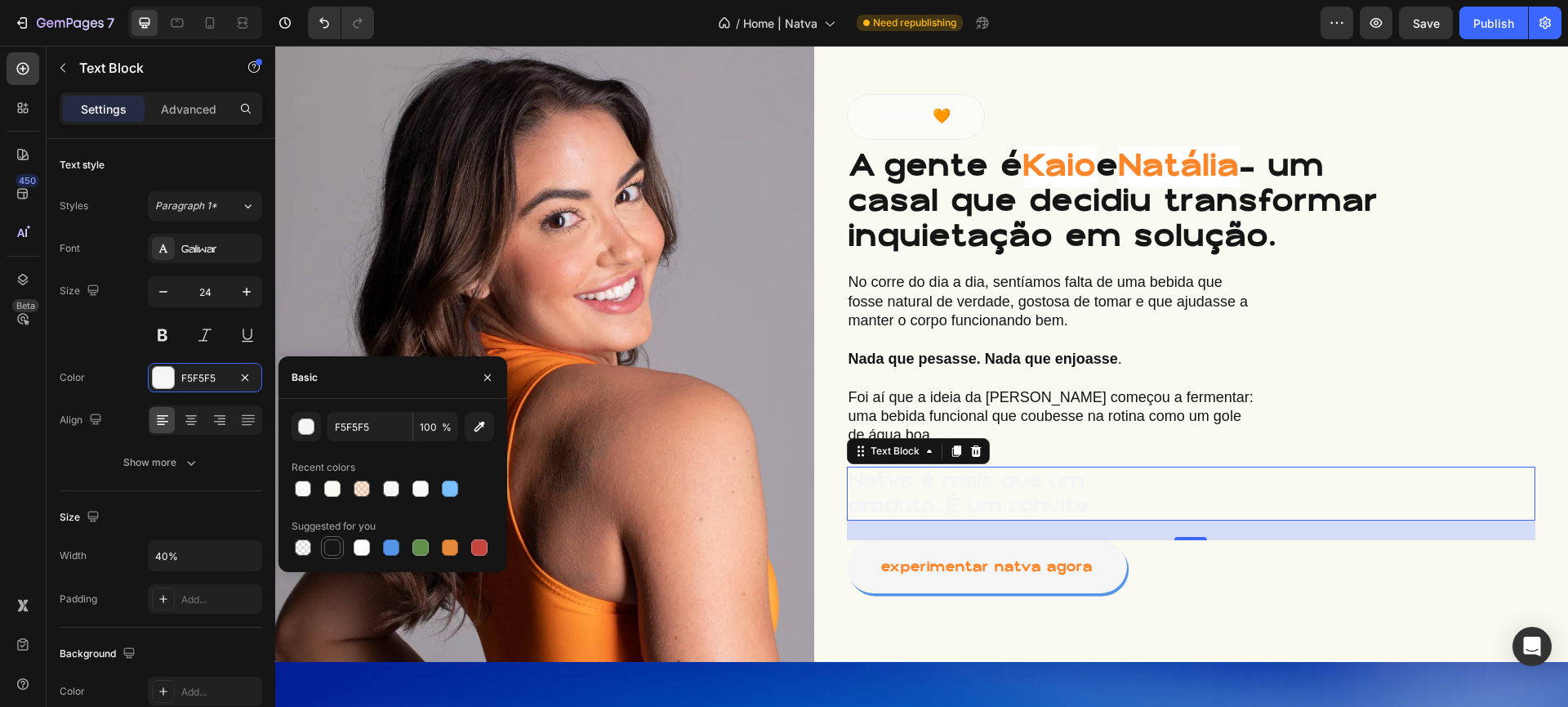
click at [333, 543] on div at bounding box center [332, 547] width 16 height 16
type input "151515"
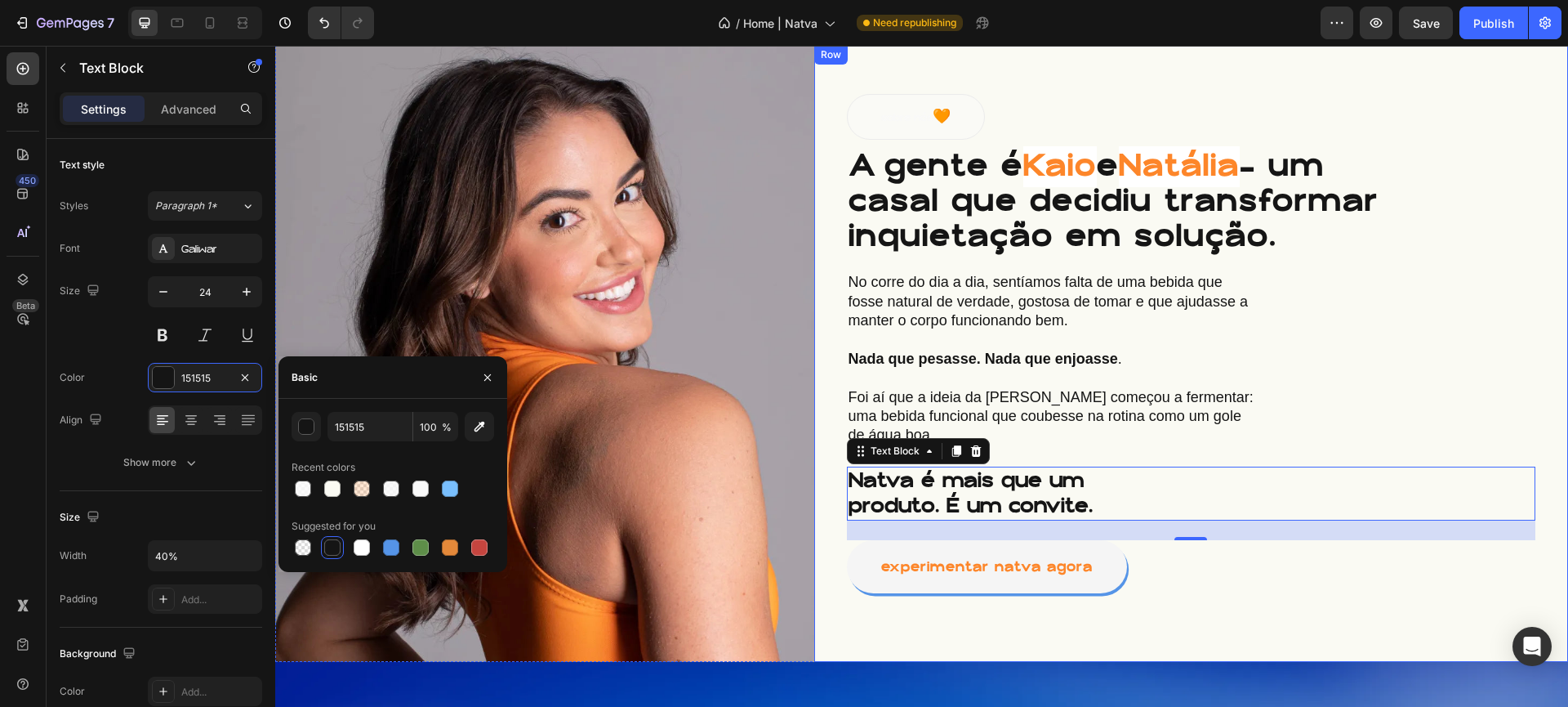
click at [919, 105] on button "sobre nós 🧡" at bounding box center [916, 117] width 138 height 46
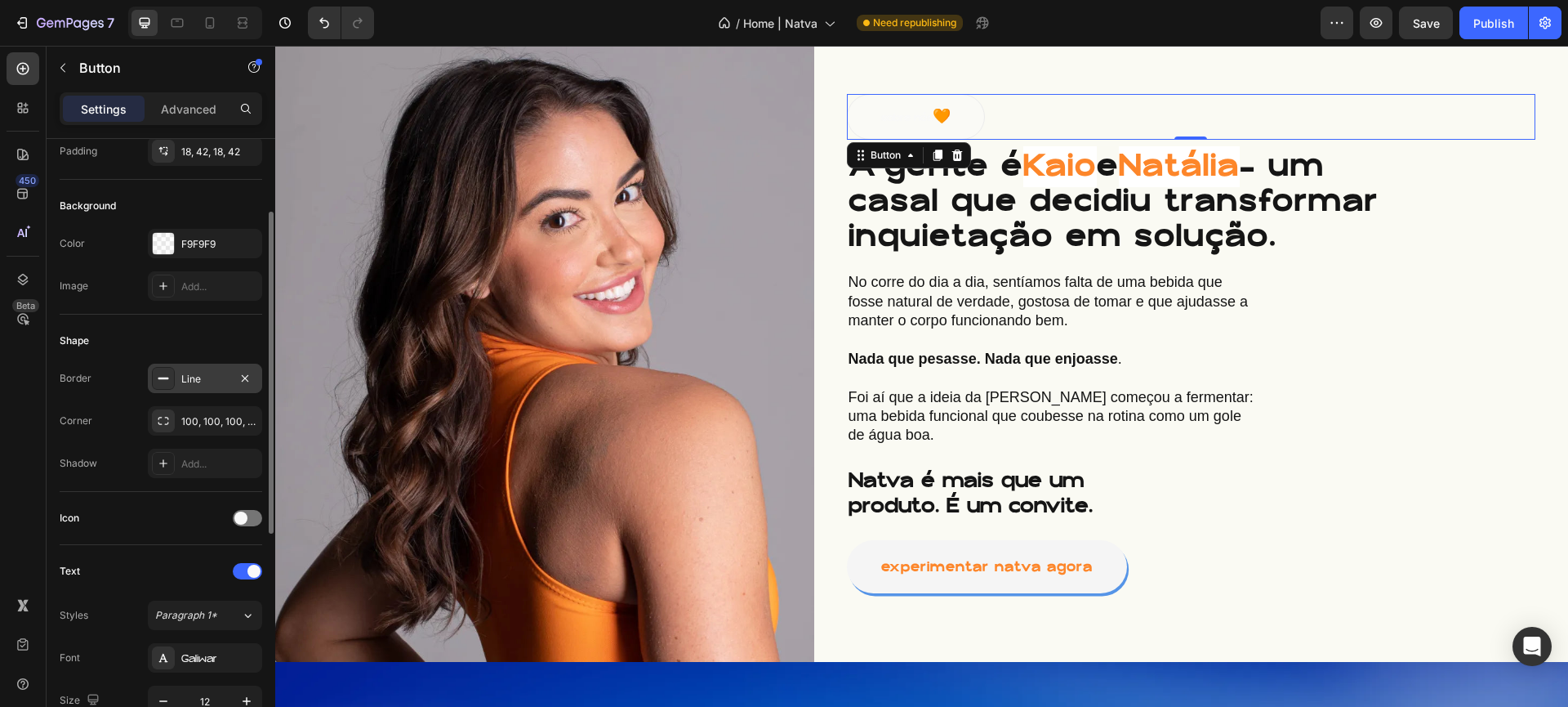
scroll to position [265, 0]
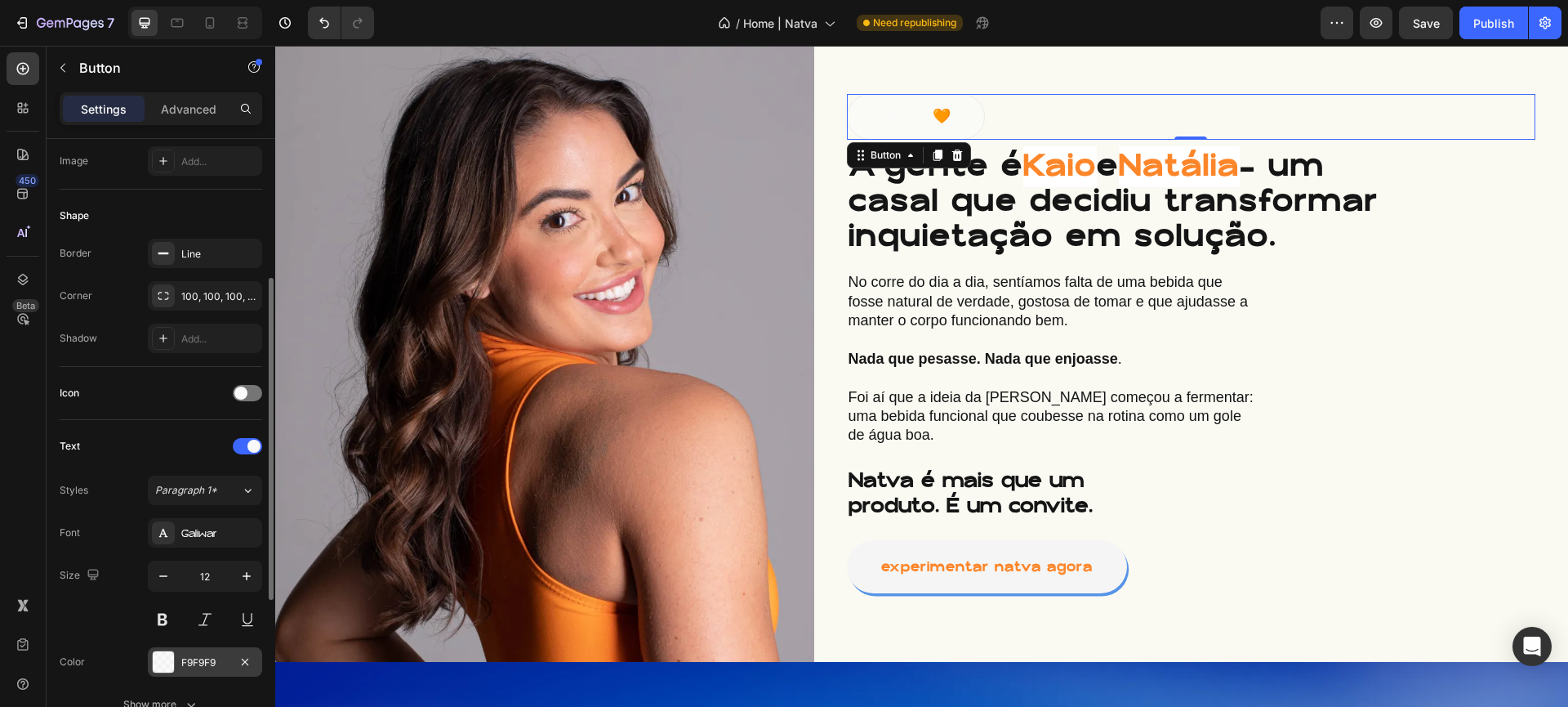
click at [153, 662] on div at bounding box center [163, 662] width 21 height 21
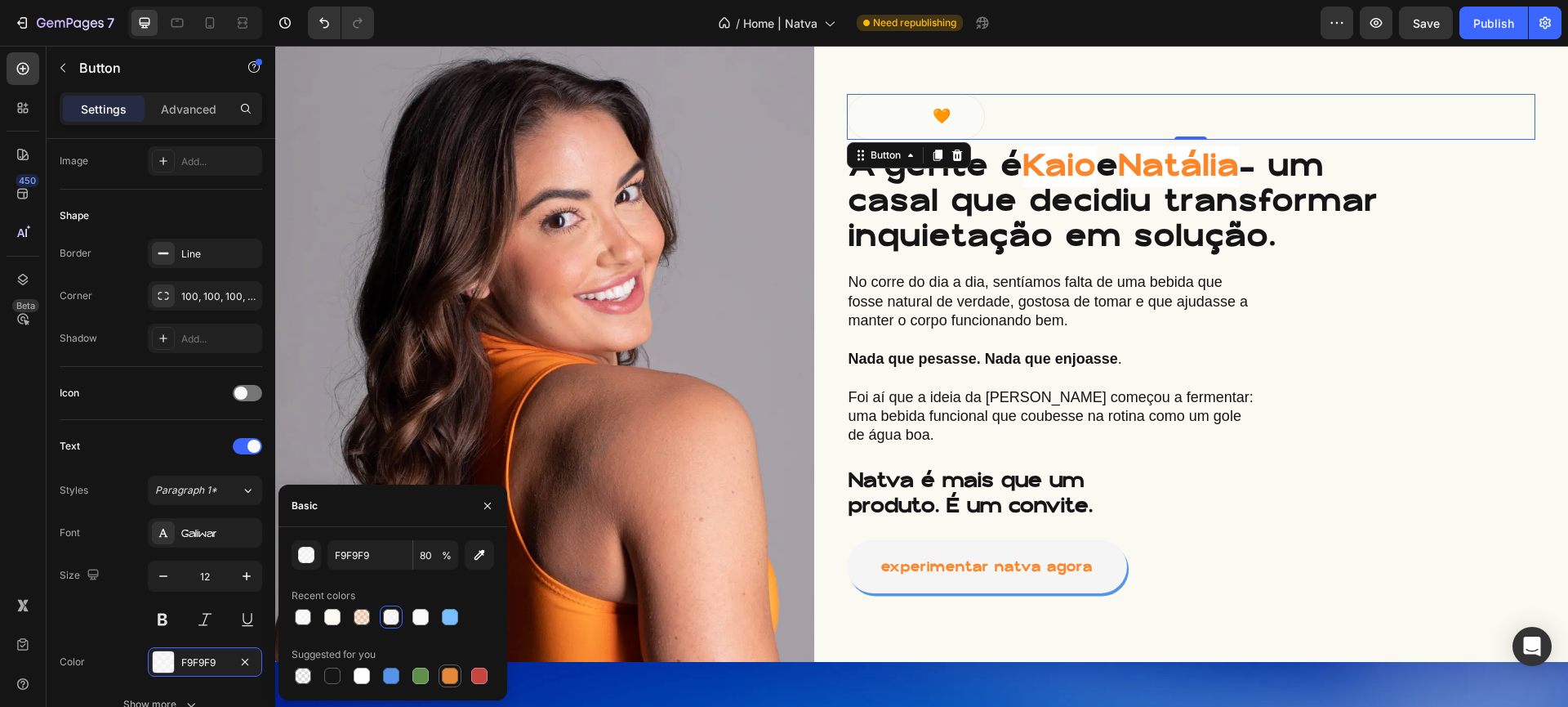
click at [445, 676] on div at bounding box center [449, 675] width 16 height 16
type input "E4893A"
type input "100"
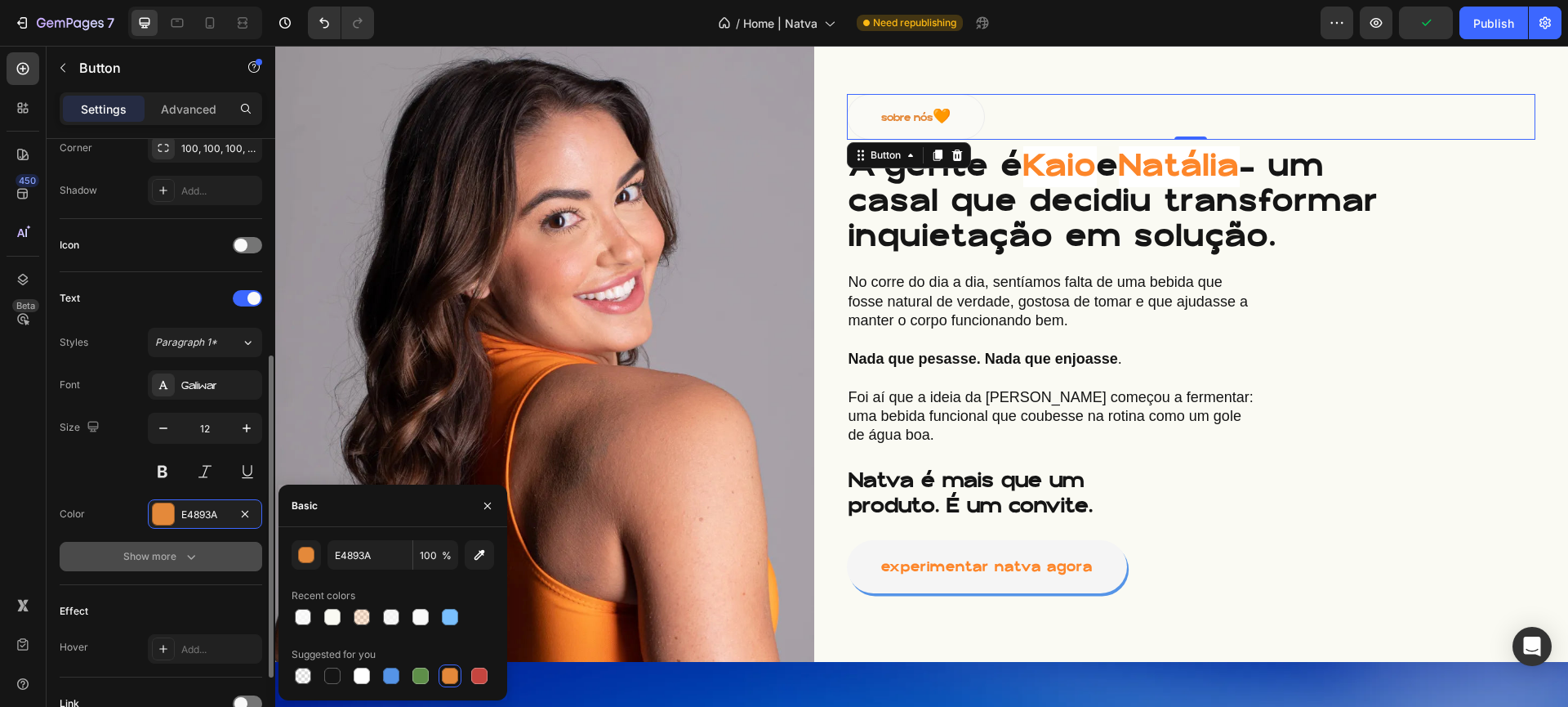
click at [126, 553] on div "Show more" at bounding box center [161, 556] width 76 height 16
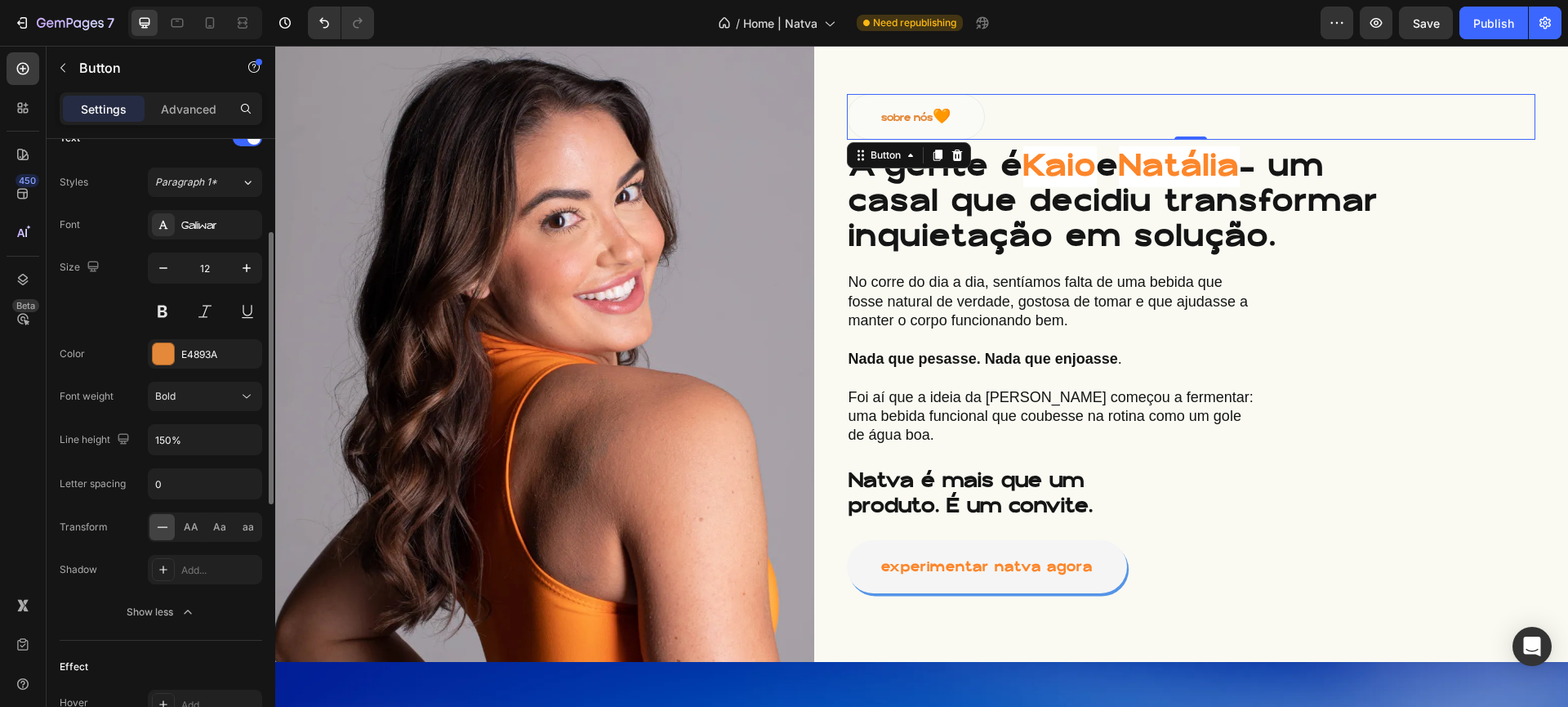
scroll to position [716, 0]
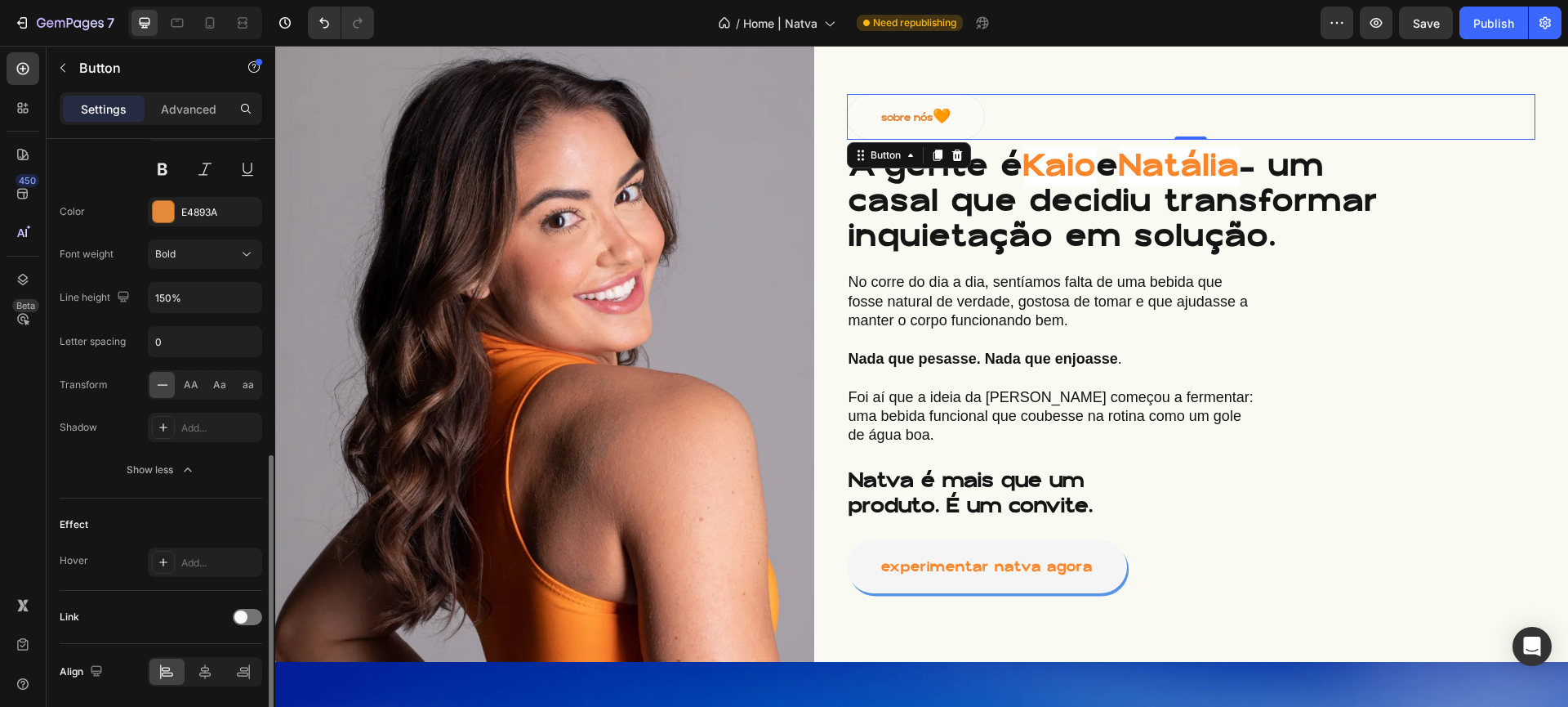
click at [155, 382] on icon at bounding box center [162, 384] width 16 height 16
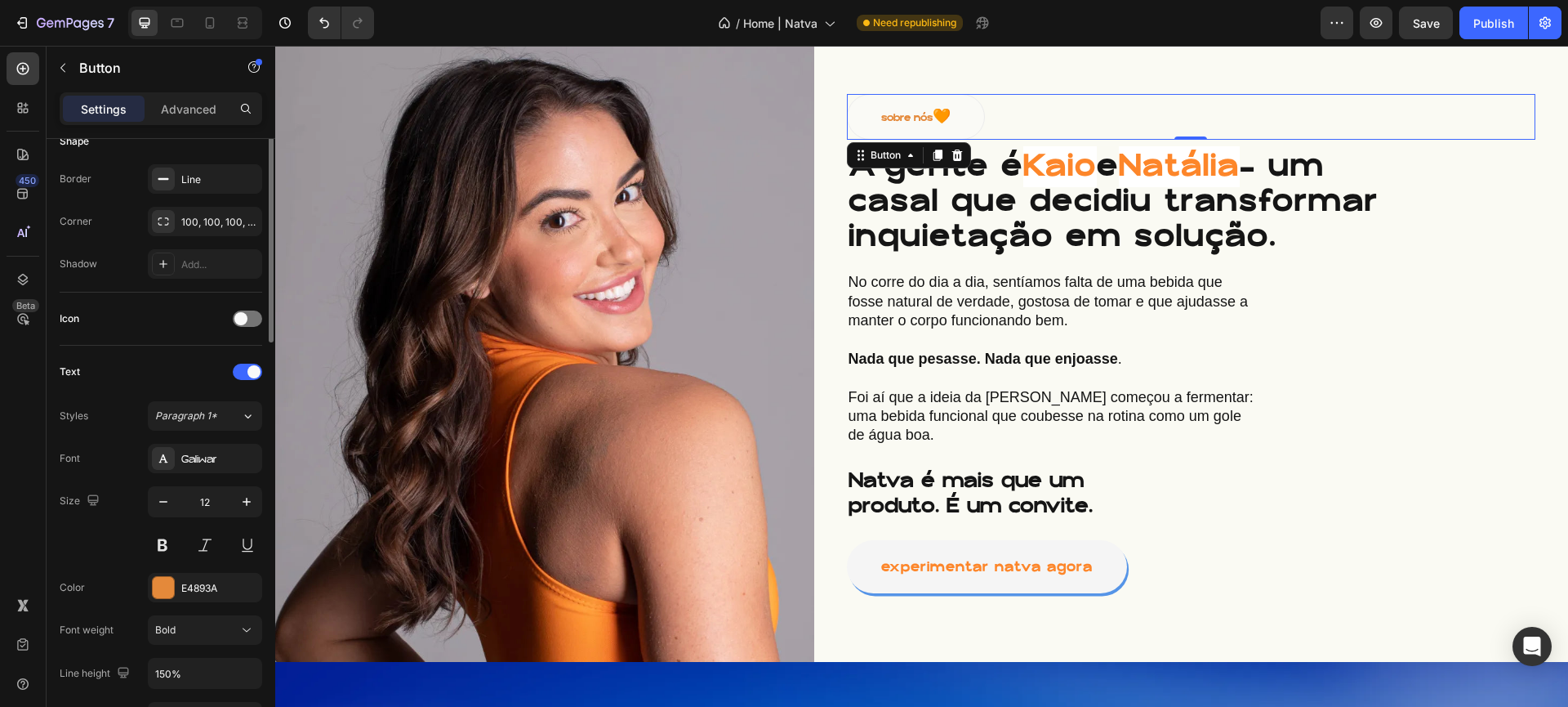
scroll to position [188, 0]
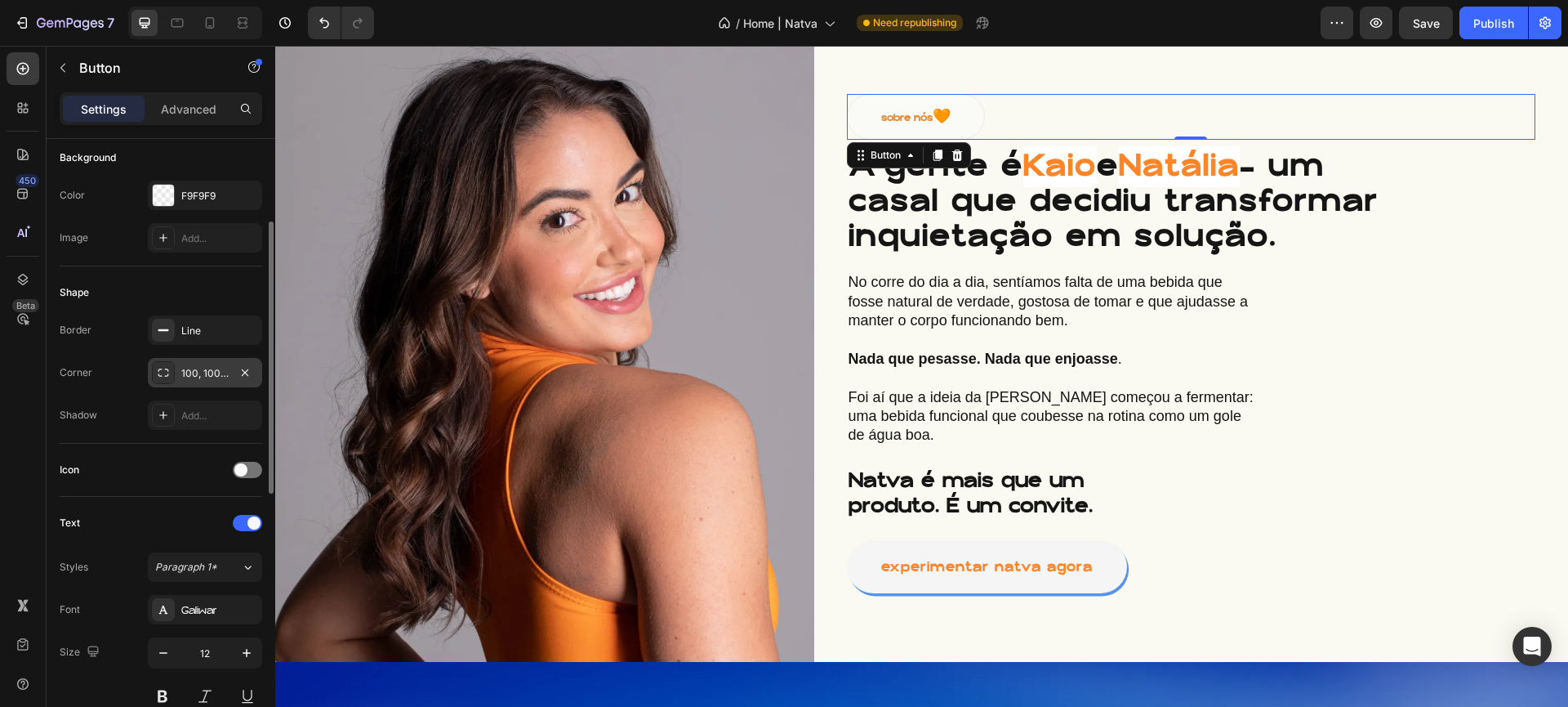
click at [164, 376] on icon at bounding box center [163, 372] width 13 height 13
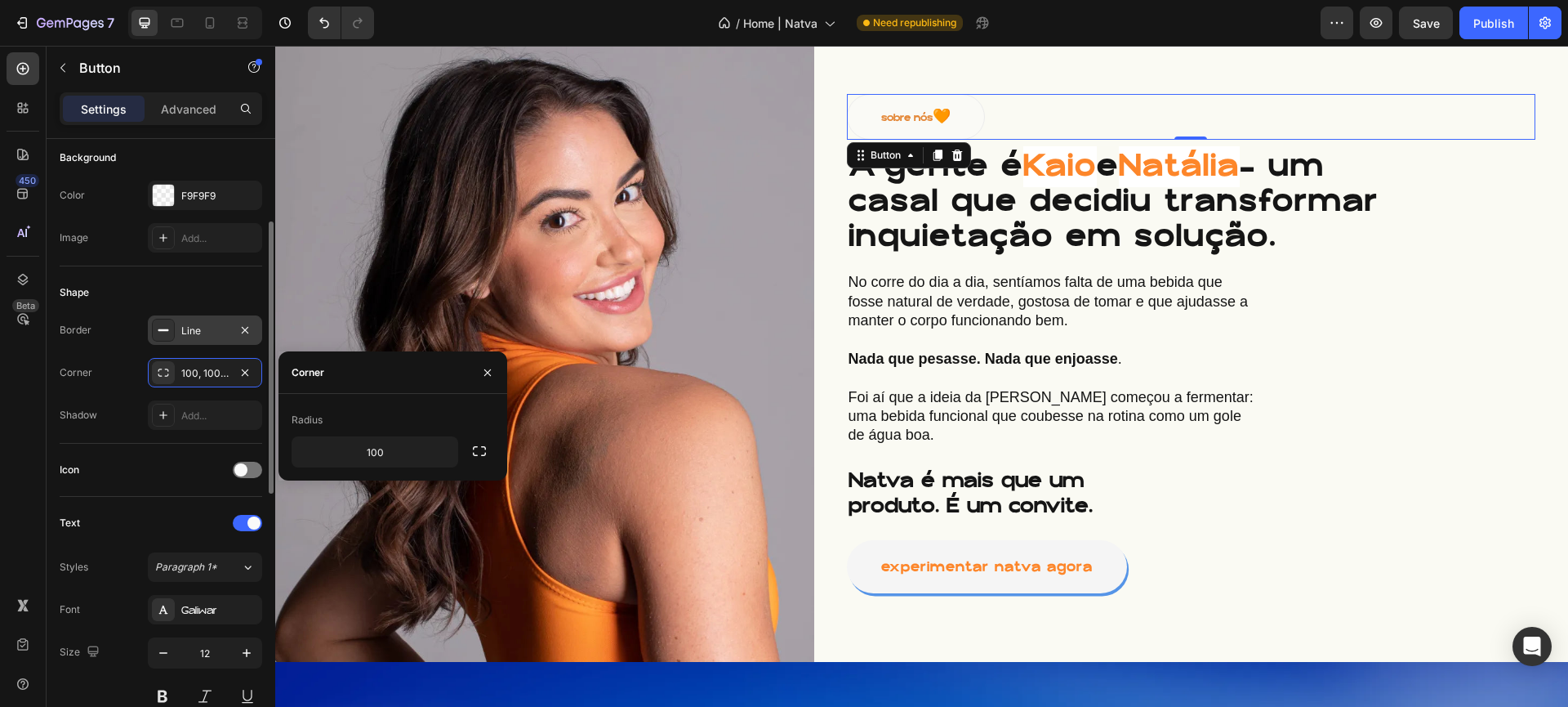
click at [168, 324] on icon at bounding box center [163, 330] width 13 height 13
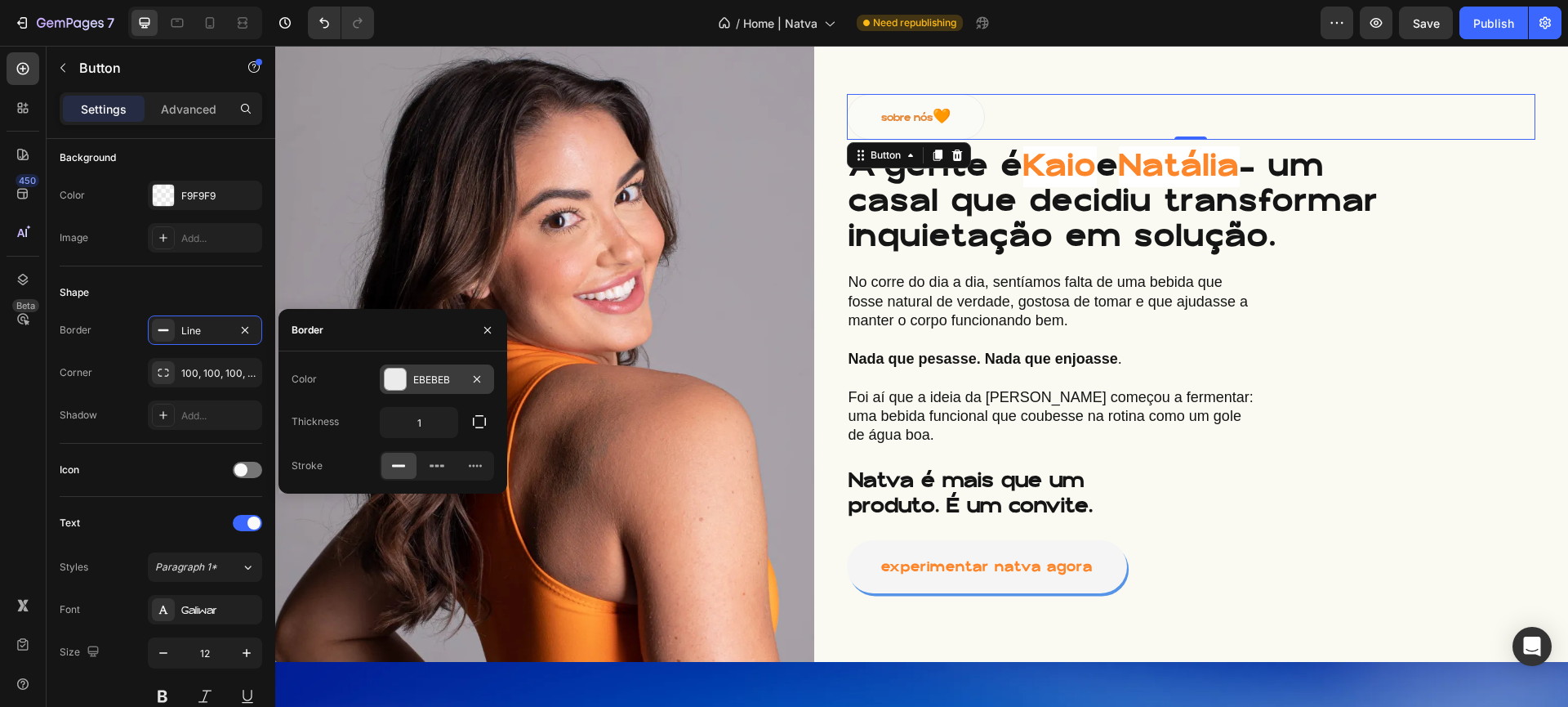
click at [401, 385] on div at bounding box center [395, 379] width 21 height 21
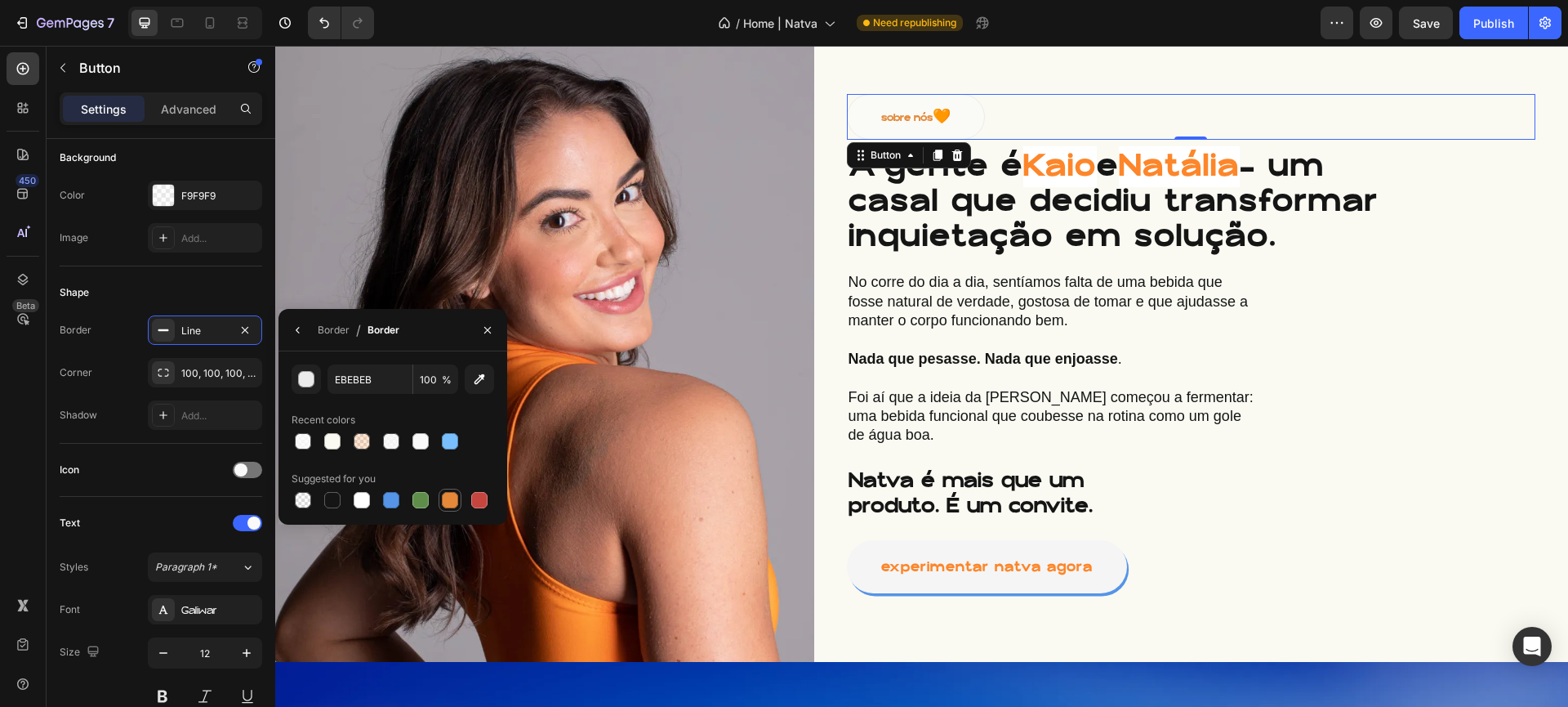
click at [449, 497] on div at bounding box center [449, 500] width 16 height 16
type input "E4893A"
click at [97, 300] on div "Shape" at bounding box center [161, 292] width 203 height 26
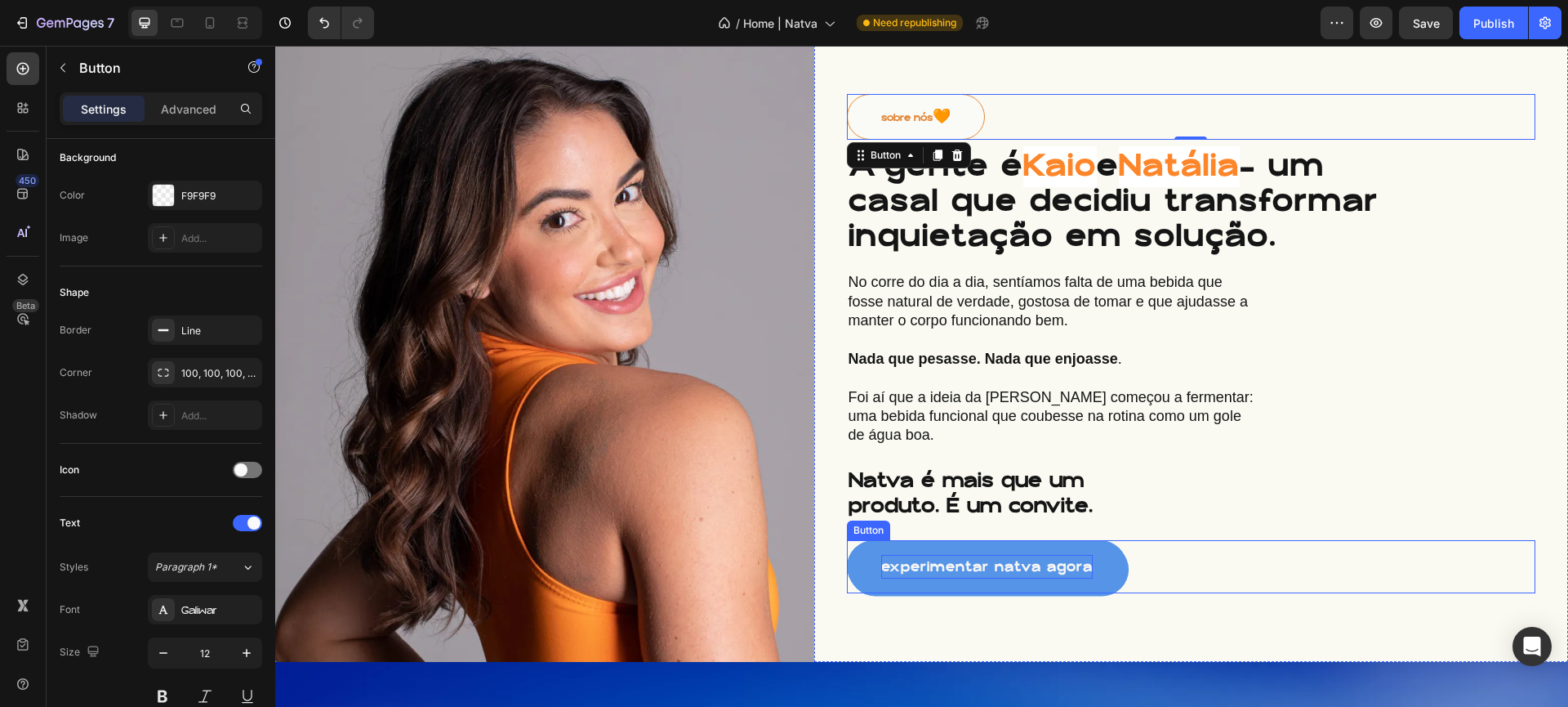
click at [1078, 555] on p "experimentar natva agora" at bounding box center [987, 567] width 212 height 24
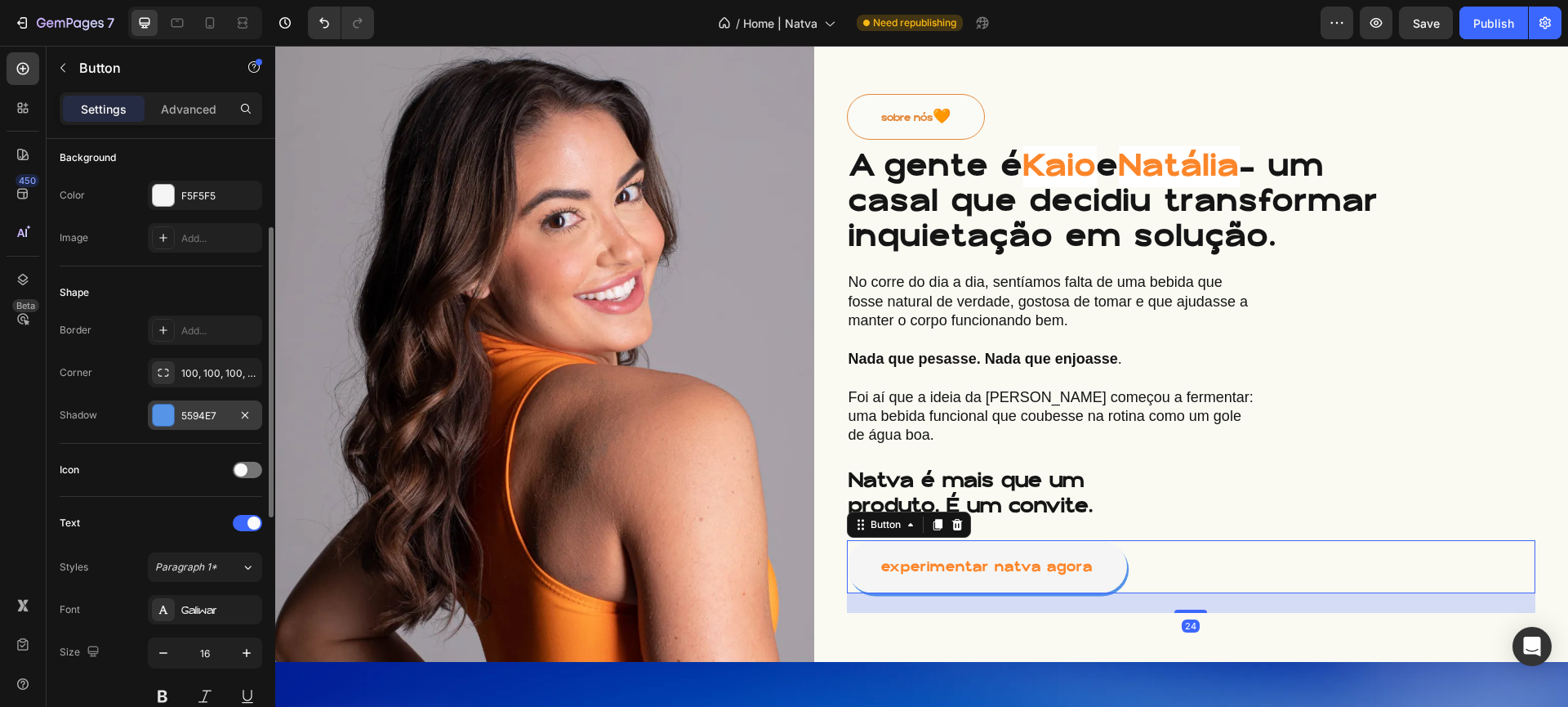
click at [181, 411] on div "5594E7" at bounding box center [205, 416] width 48 height 14
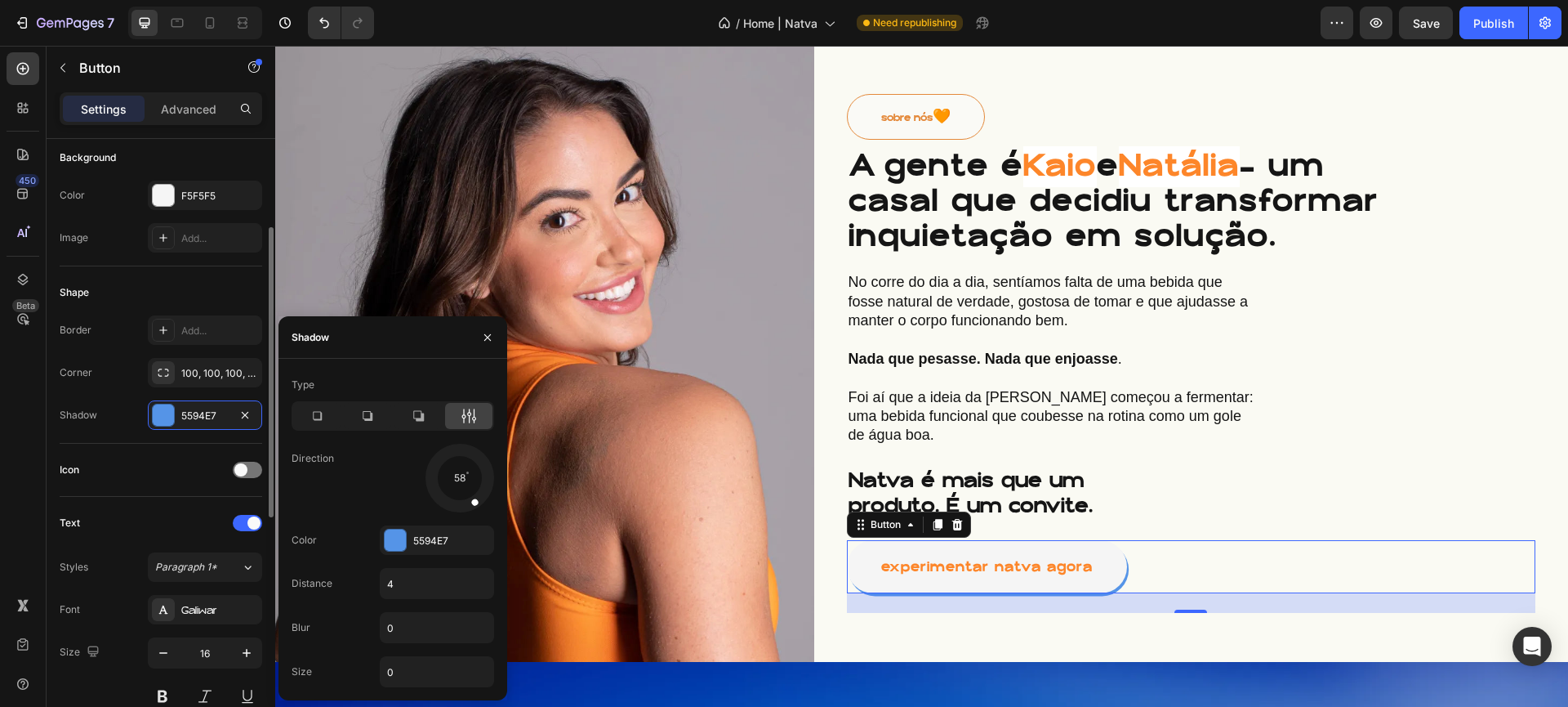
click at [117, 449] on div "Icon" at bounding box center [161, 470] width 203 height 53
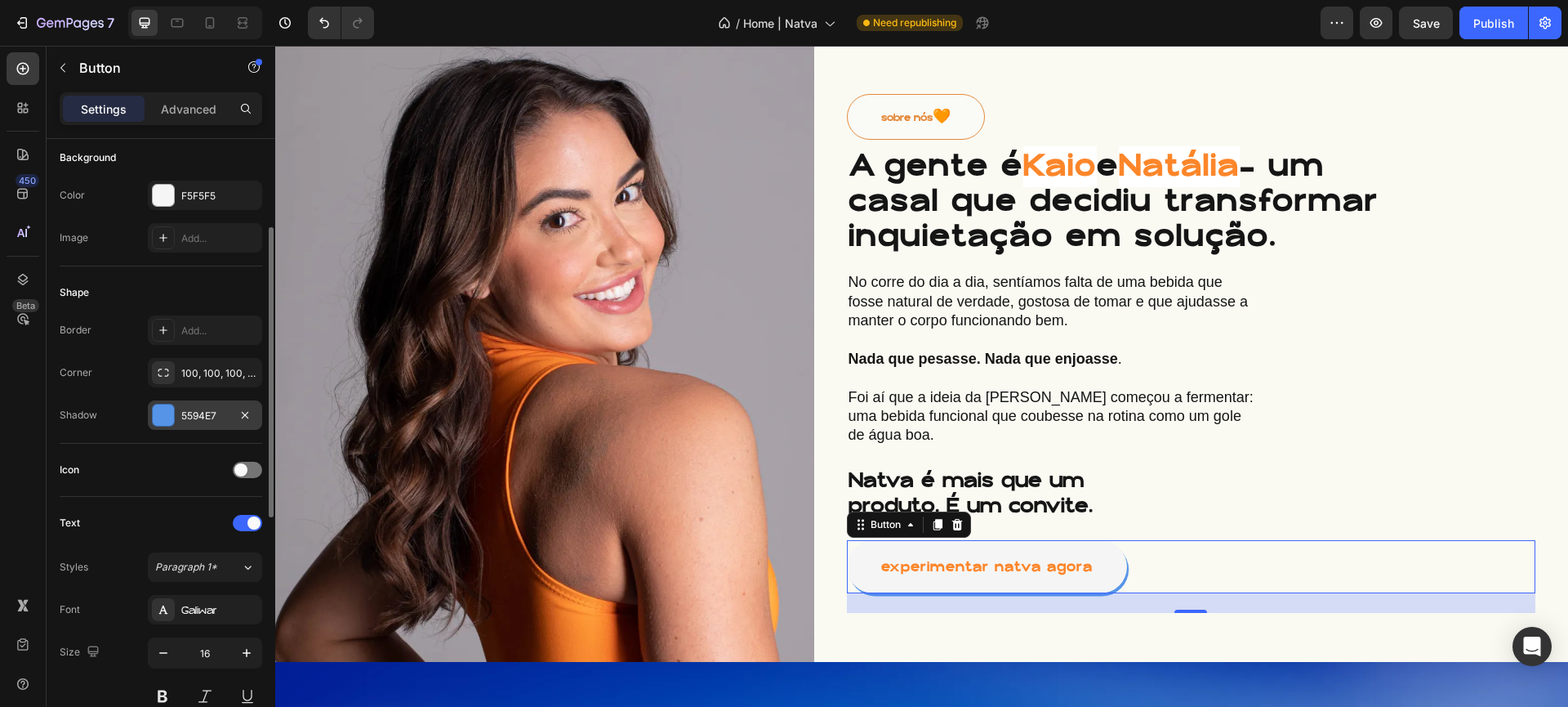
click at [157, 411] on div at bounding box center [163, 415] width 21 height 21
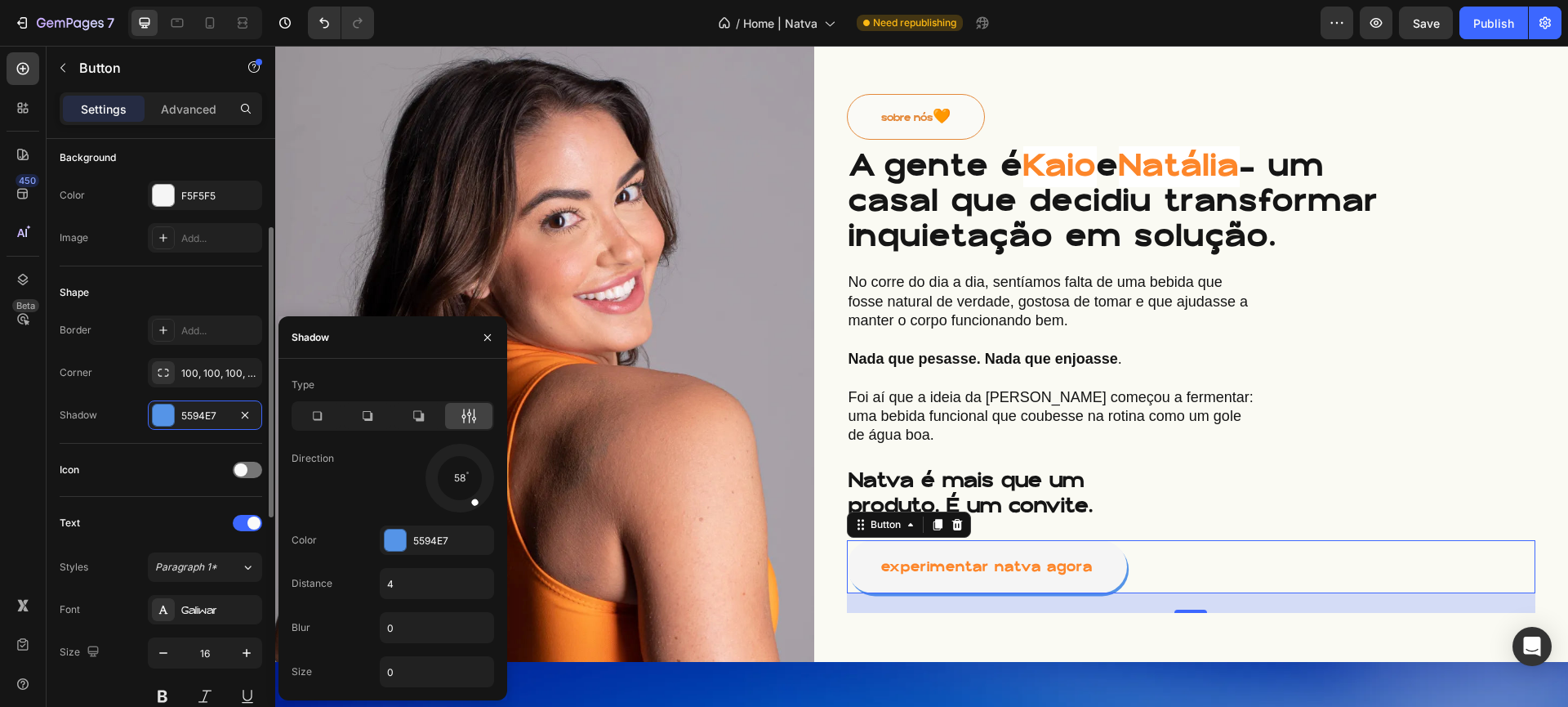
click at [109, 492] on div "Icon" at bounding box center [161, 470] width 203 height 53
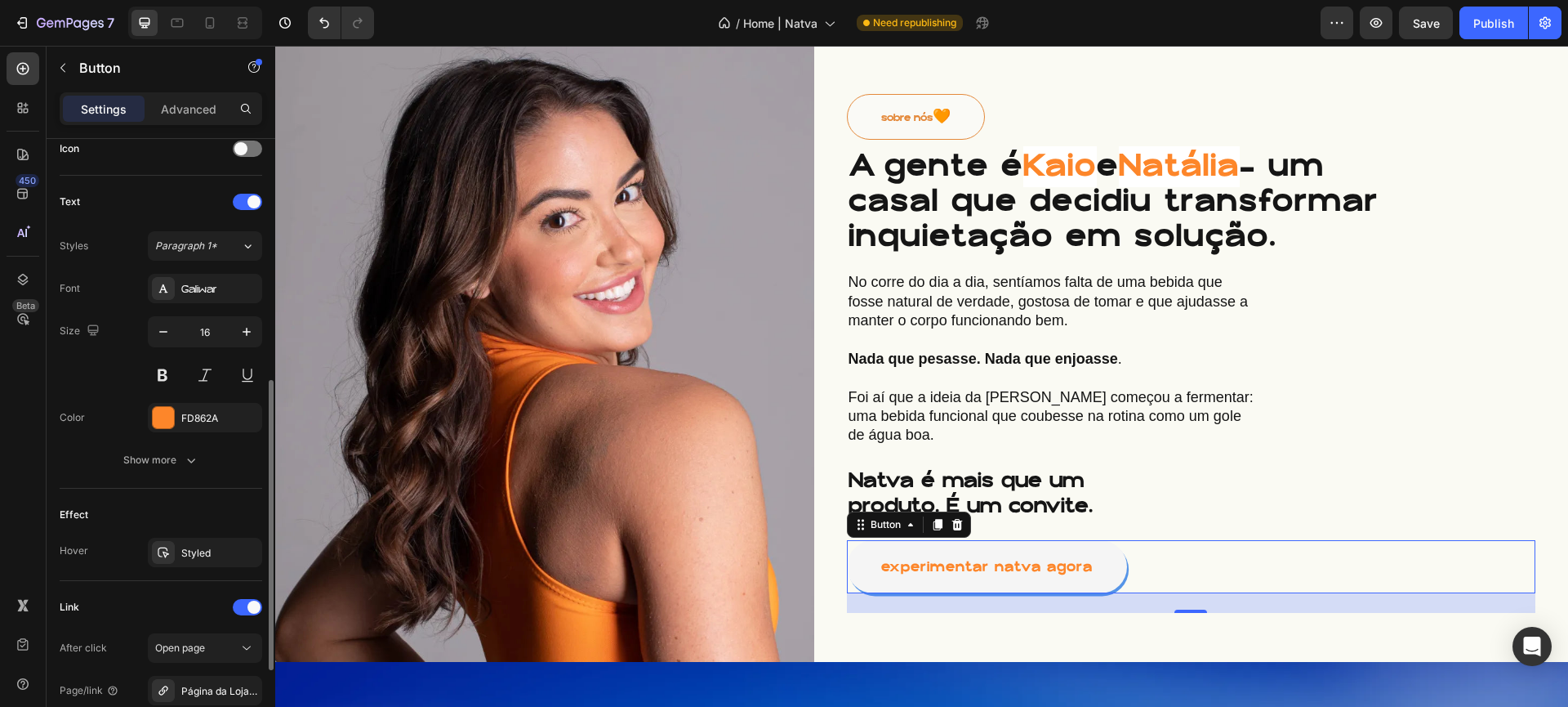
scroll to position [685, 0]
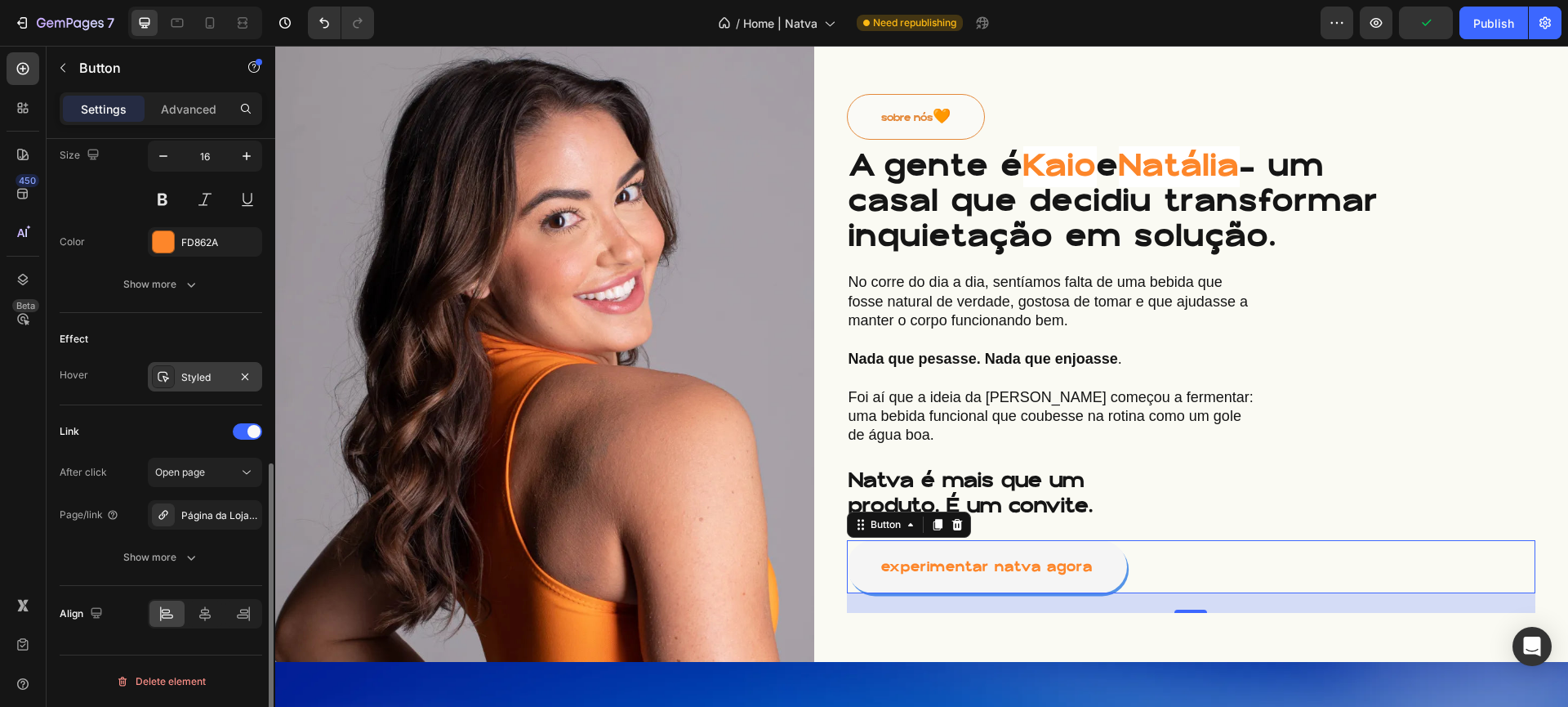
click at [158, 383] on div at bounding box center [163, 376] width 23 height 23
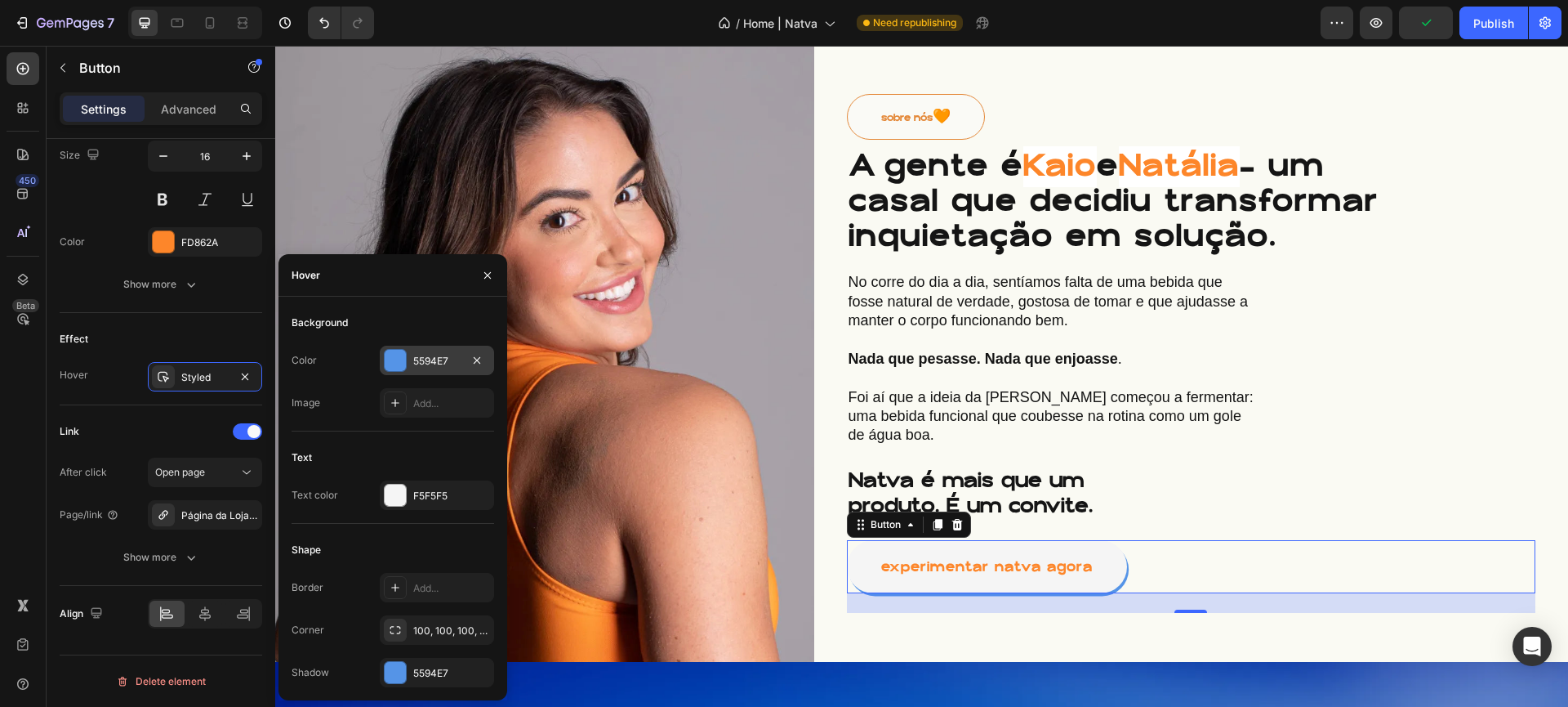
click at [391, 348] on div "5594E7" at bounding box center [437, 360] width 114 height 30
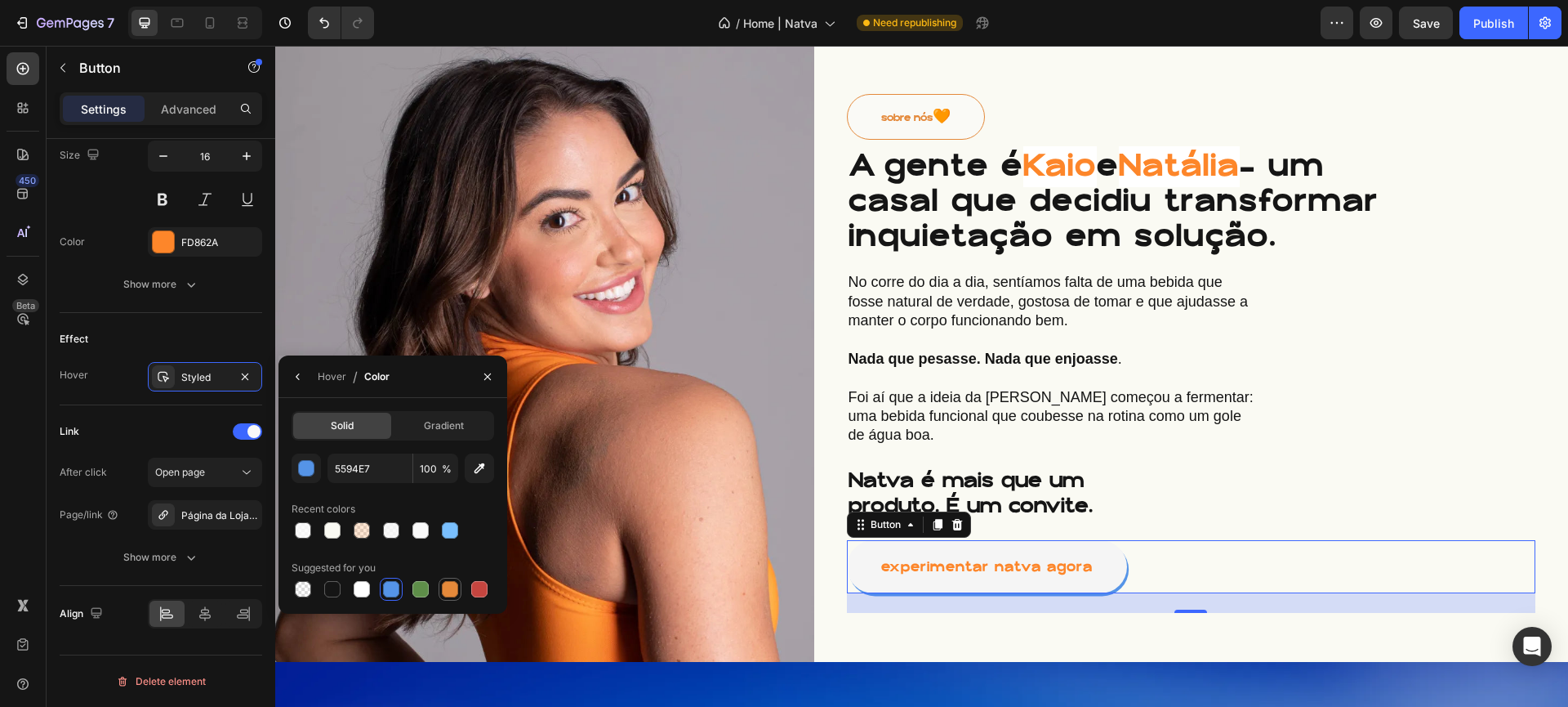
click at [446, 585] on div at bounding box center [449, 589] width 16 height 16
type input "E4893A"
click at [301, 467] on div "button" at bounding box center [306, 468] width 16 height 16
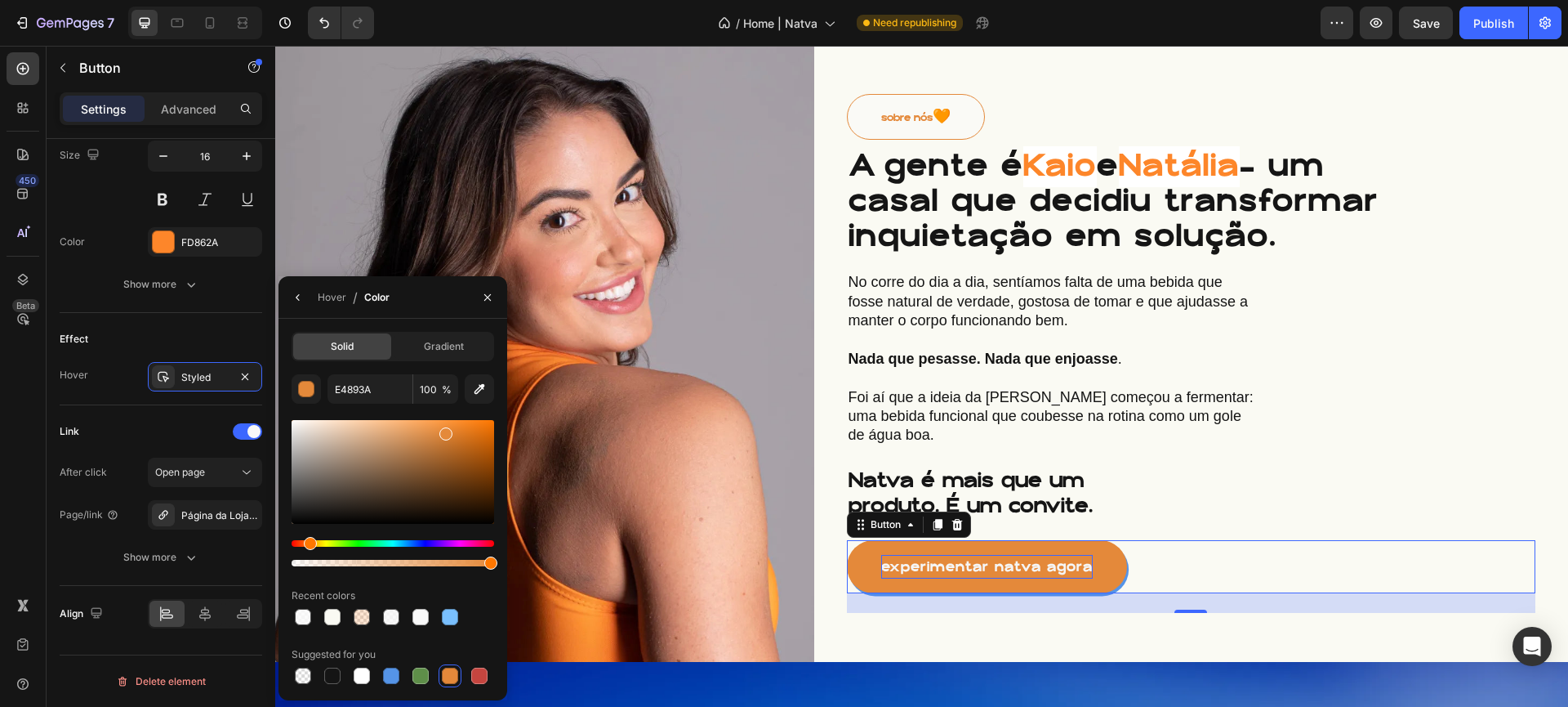
click at [1073, 555] on p "experimentar natva agora" at bounding box center [987, 567] width 212 height 24
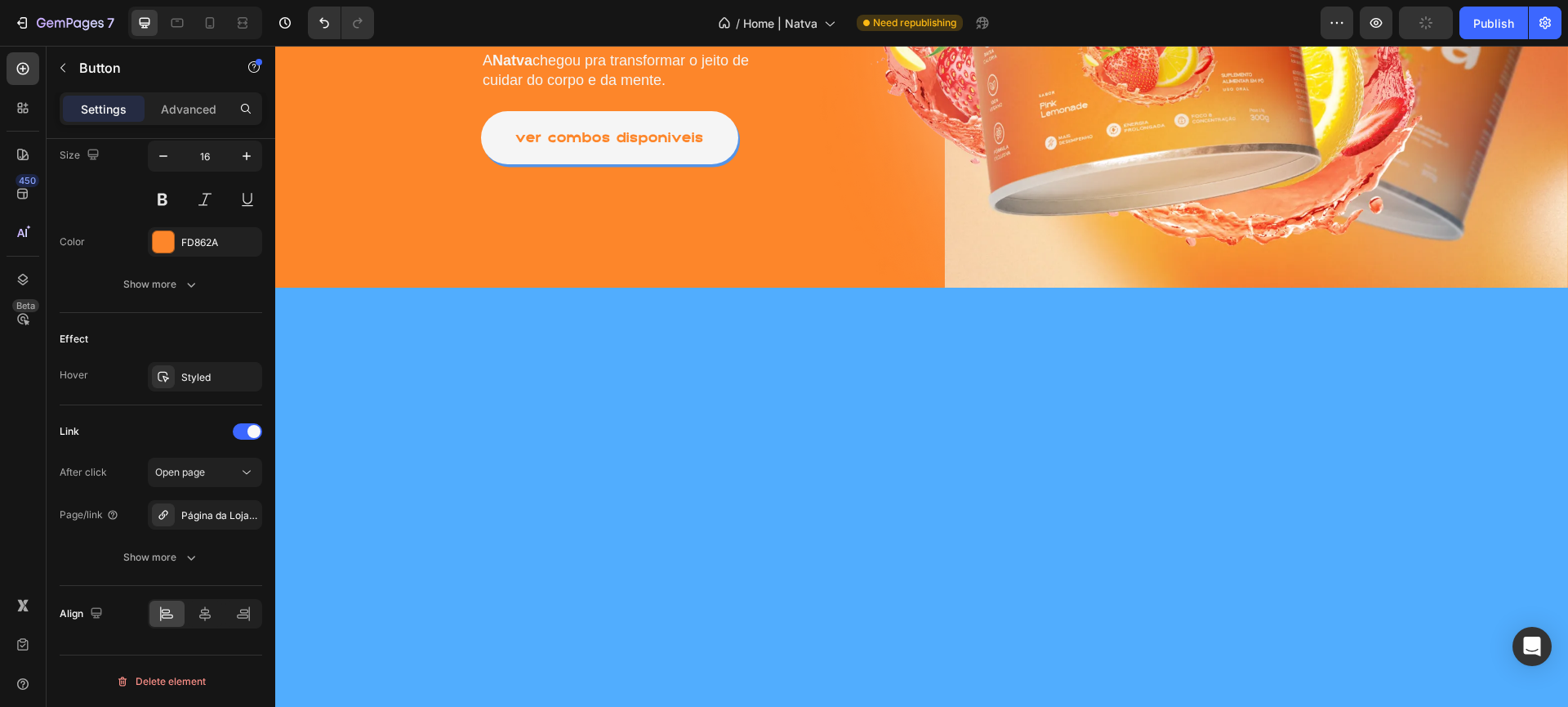
scroll to position [3252, 0]
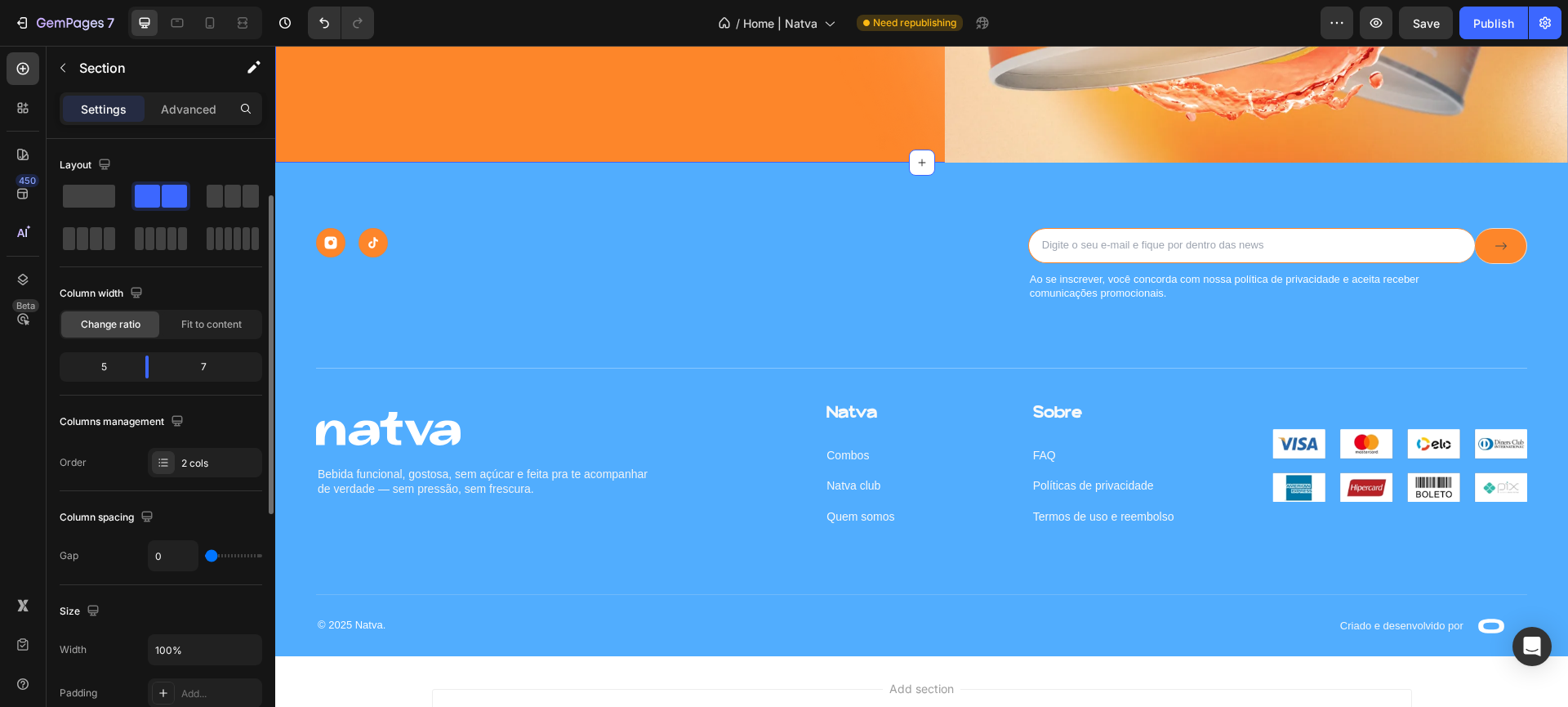
scroll to position [569, 0]
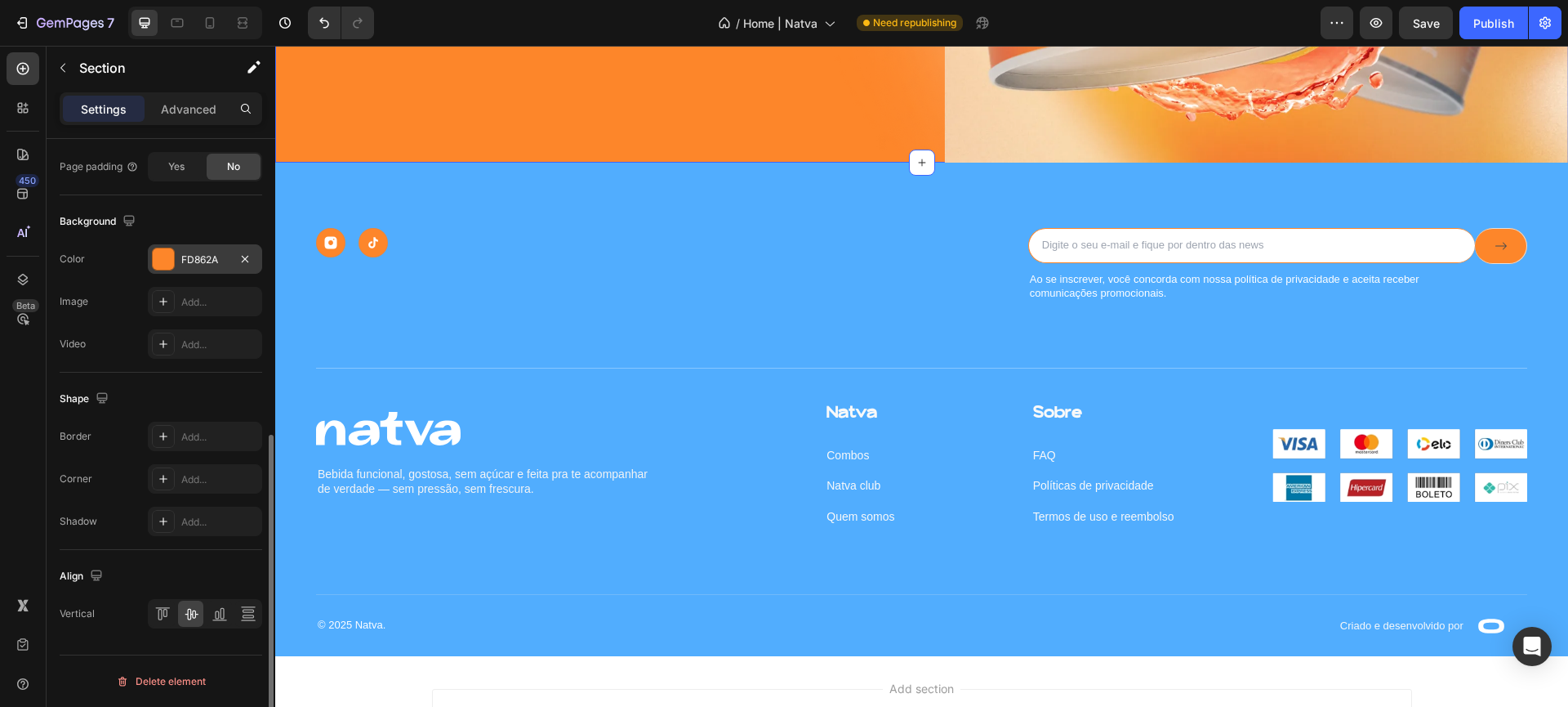
click at [168, 250] on div at bounding box center [163, 259] width 21 height 21
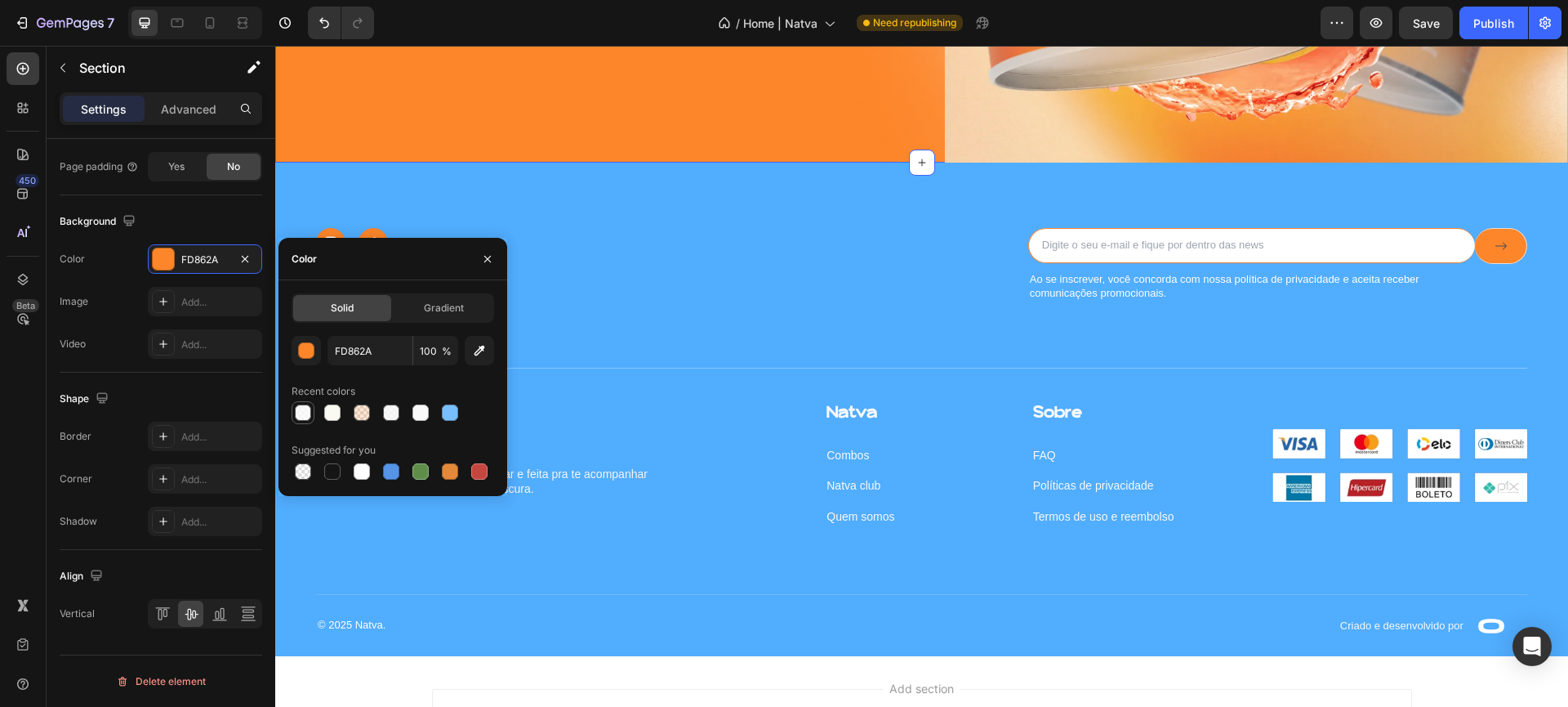
click at [295, 416] on div at bounding box center [302, 412] width 16 height 16
type input "FBFBFB"
type input "80"
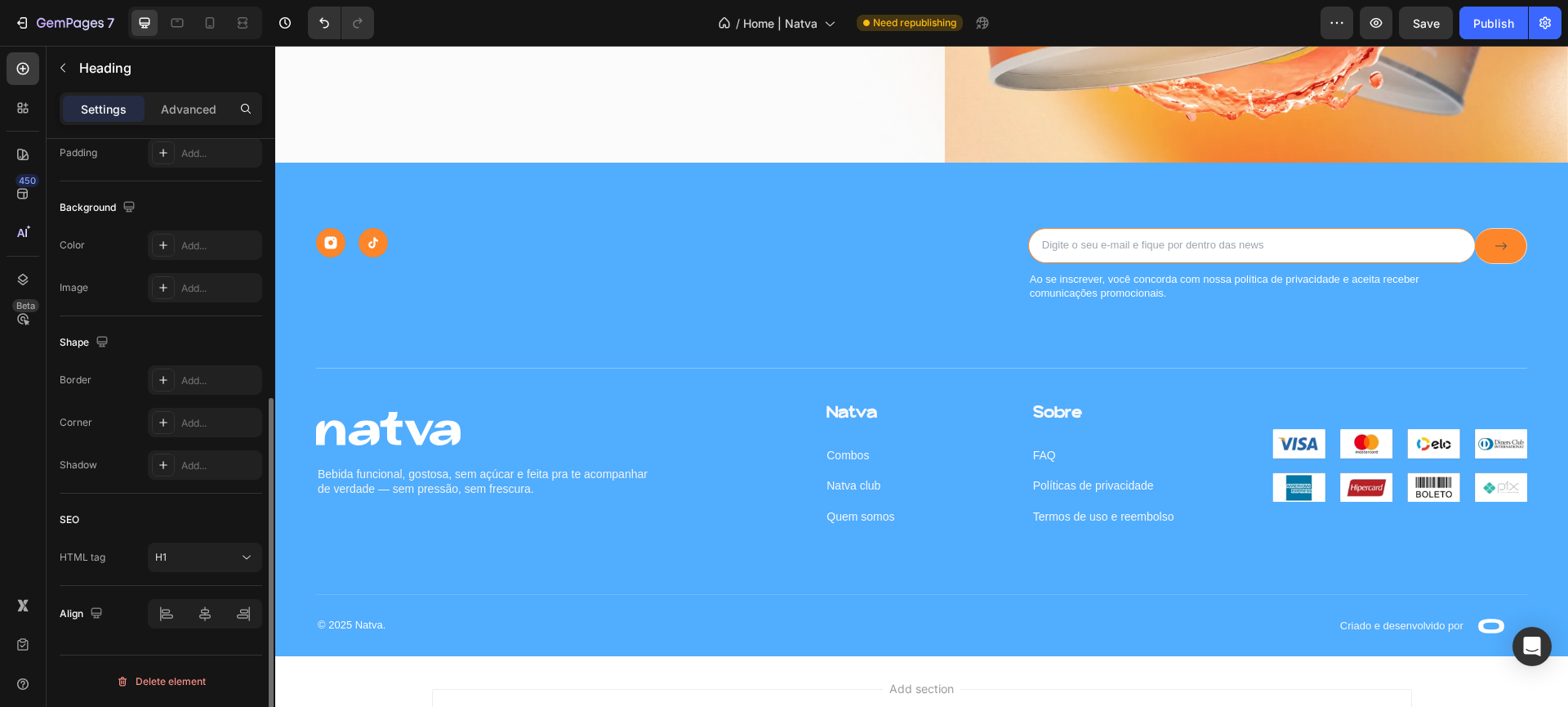
scroll to position [0, 0]
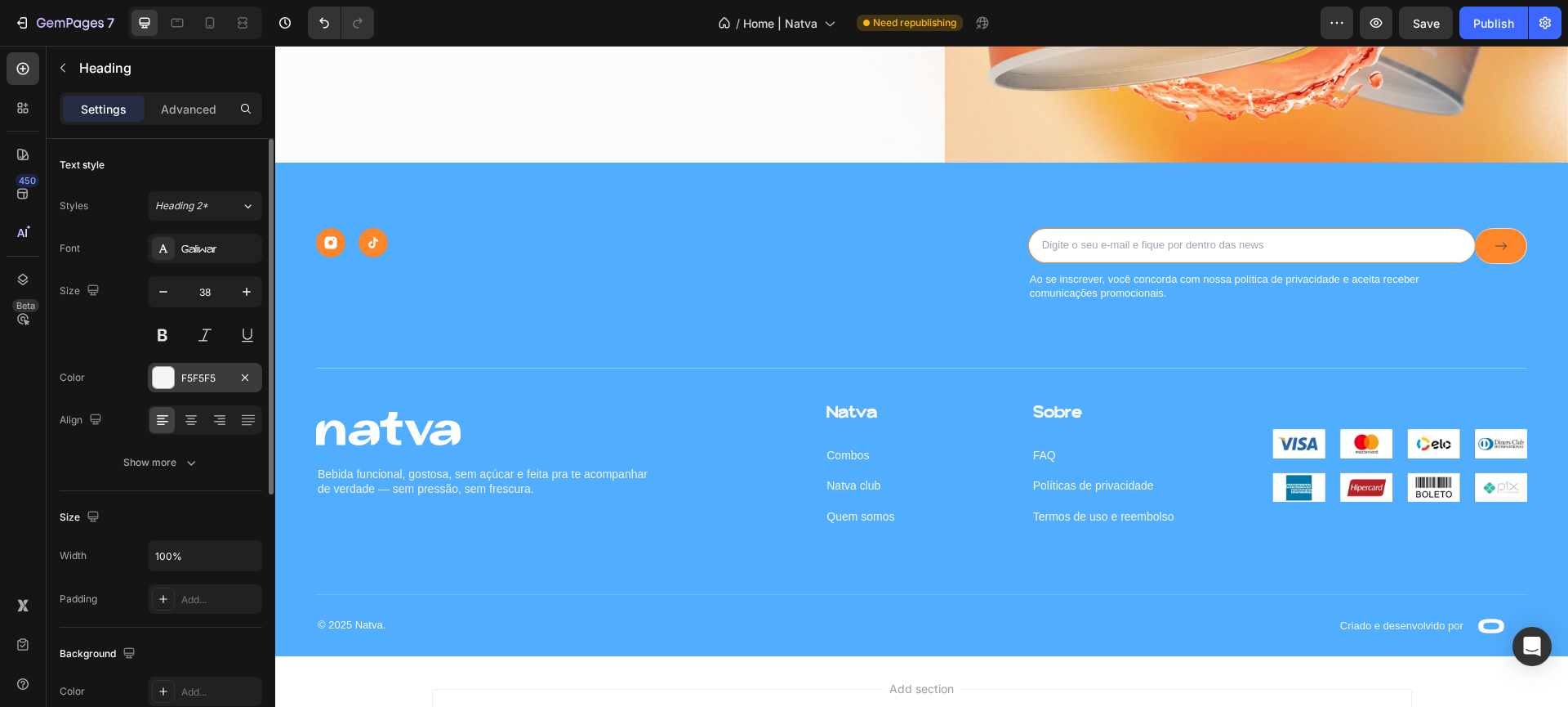
click at [157, 379] on div at bounding box center [163, 377] width 21 height 21
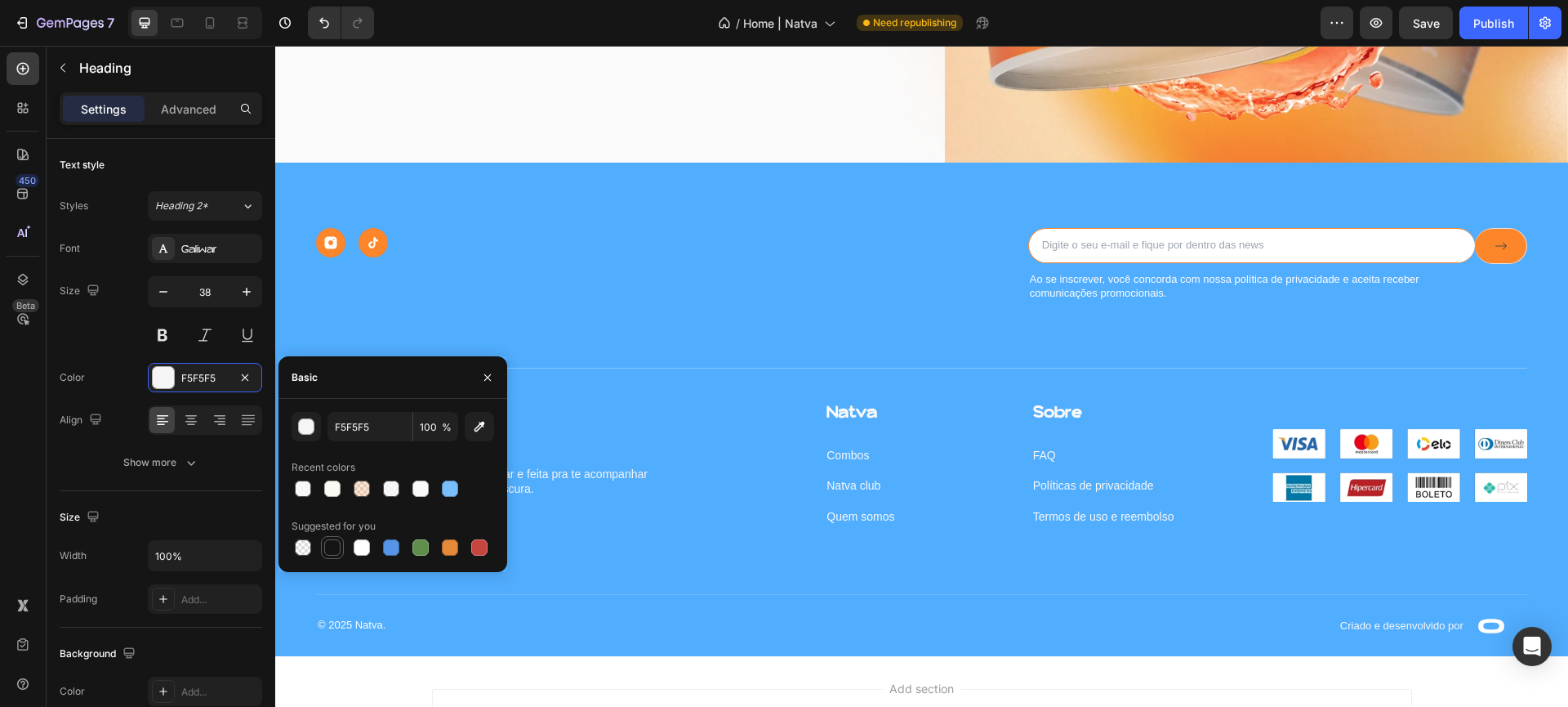
click at [341, 549] on div at bounding box center [332, 547] width 20 height 20
type input "151515"
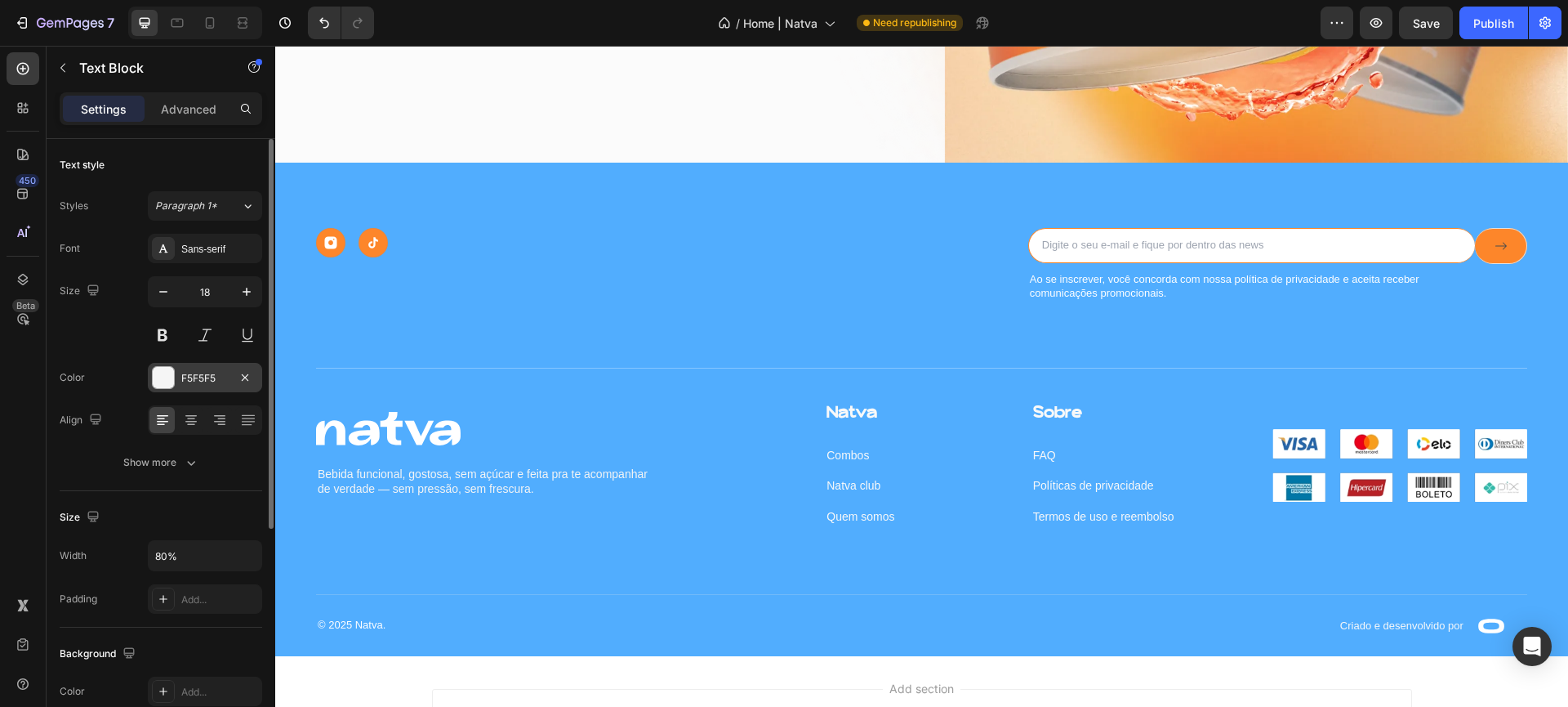
drag, startPoint x: 162, startPoint y: 370, endPoint x: 171, endPoint y: 378, distance: 12.0
click at [162, 370] on div at bounding box center [163, 377] width 21 height 21
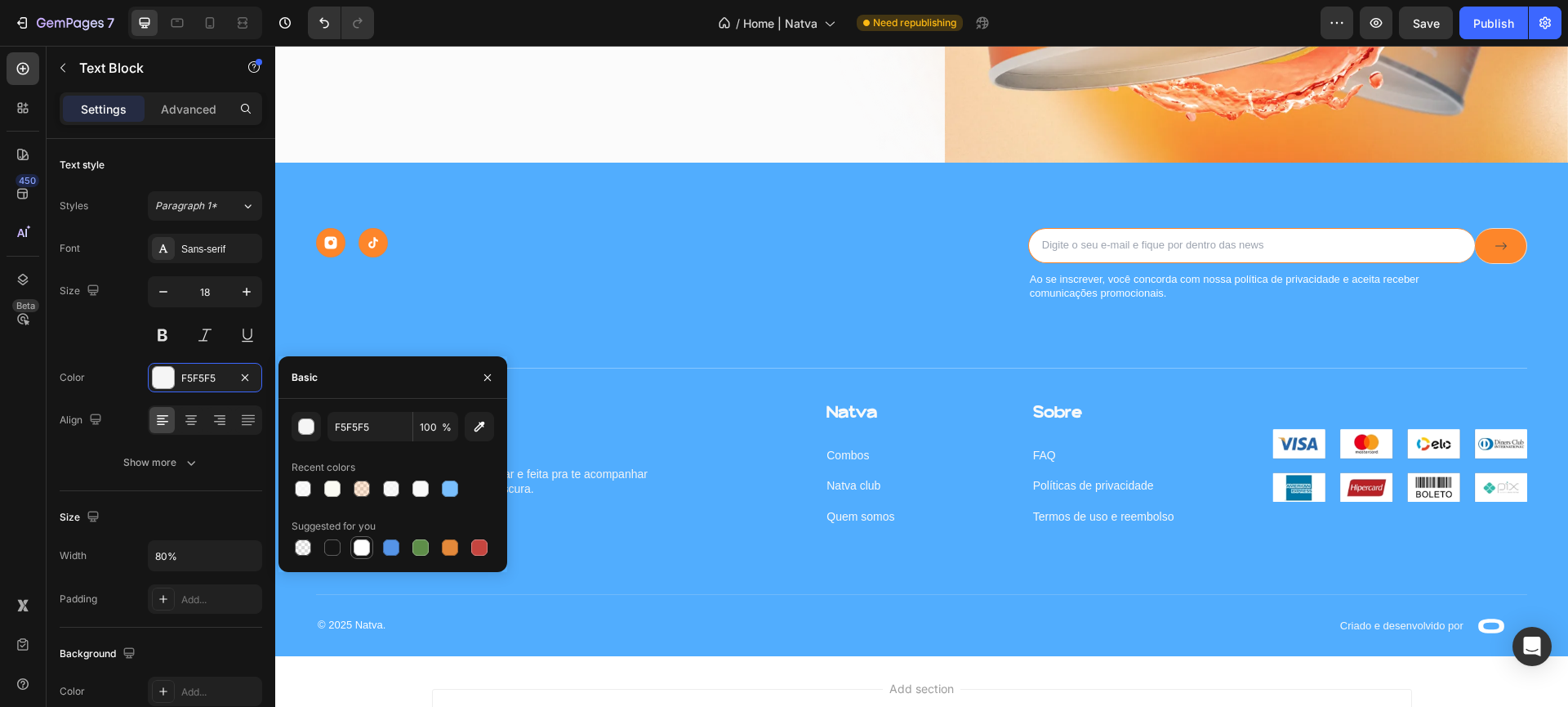
click at [358, 543] on div at bounding box center [361, 547] width 16 height 16
click at [335, 551] on div at bounding box center [332, 547] width 16 height 16
type input "151515"
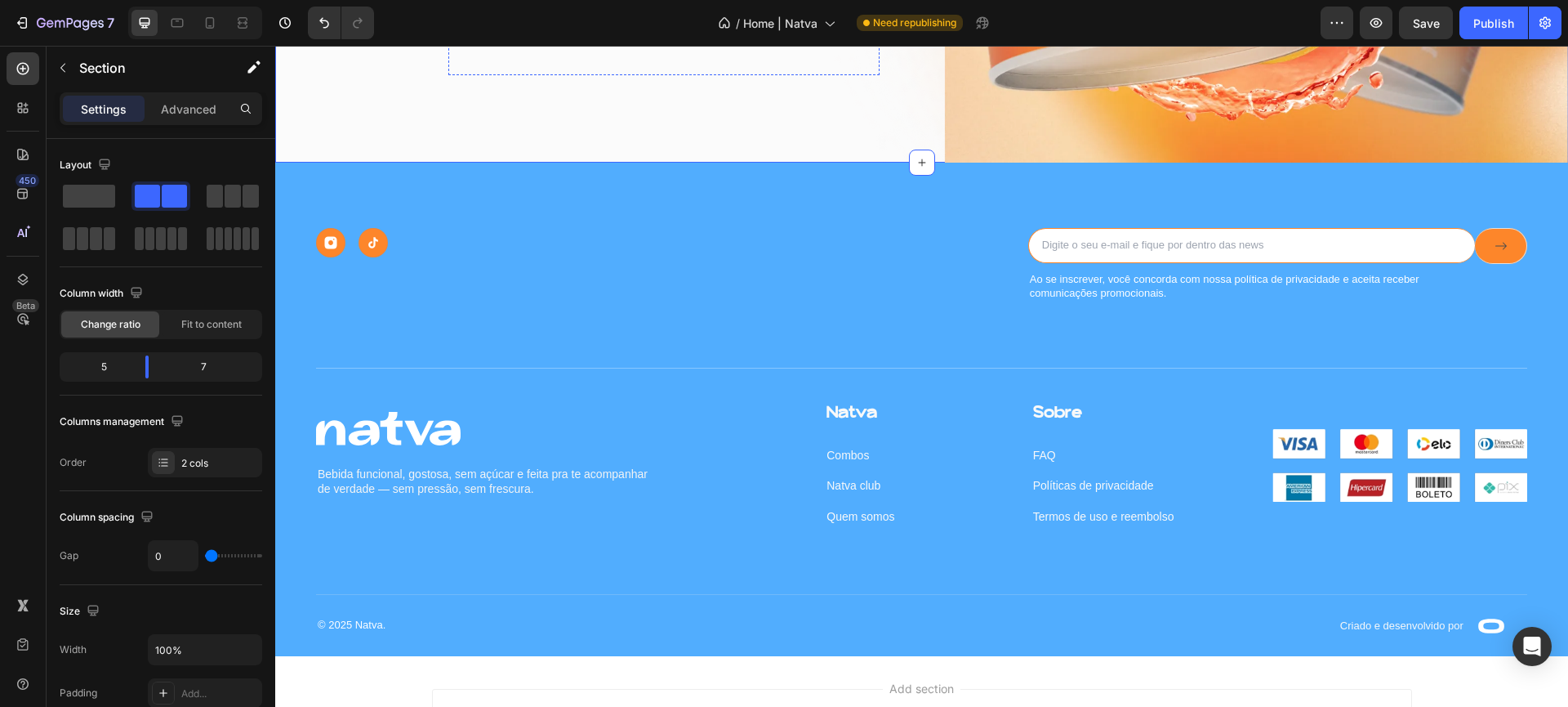
click at [693, 25] on p "ver combos disponiveis" at bounding box center [609, 13] width 189 height 24
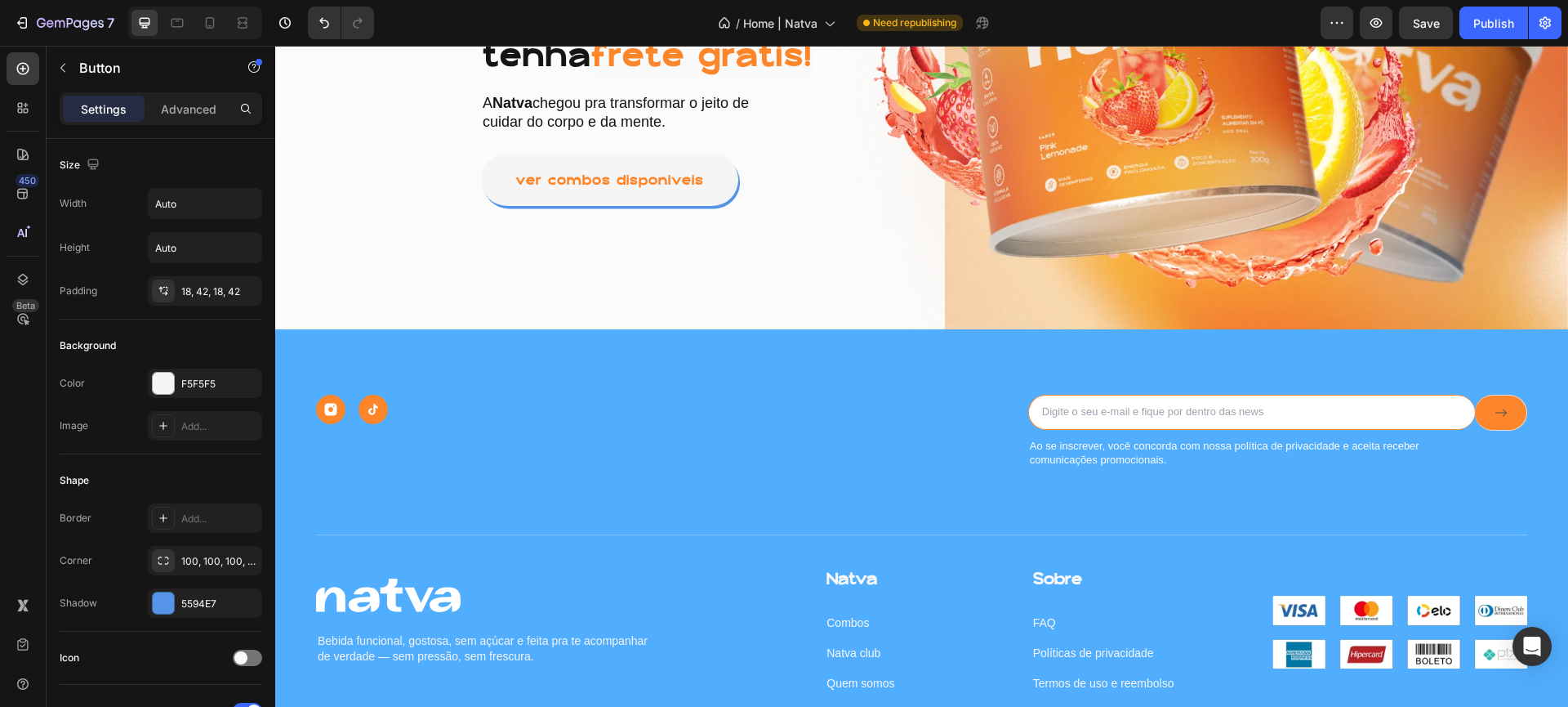
scroll to position [3561, 0]
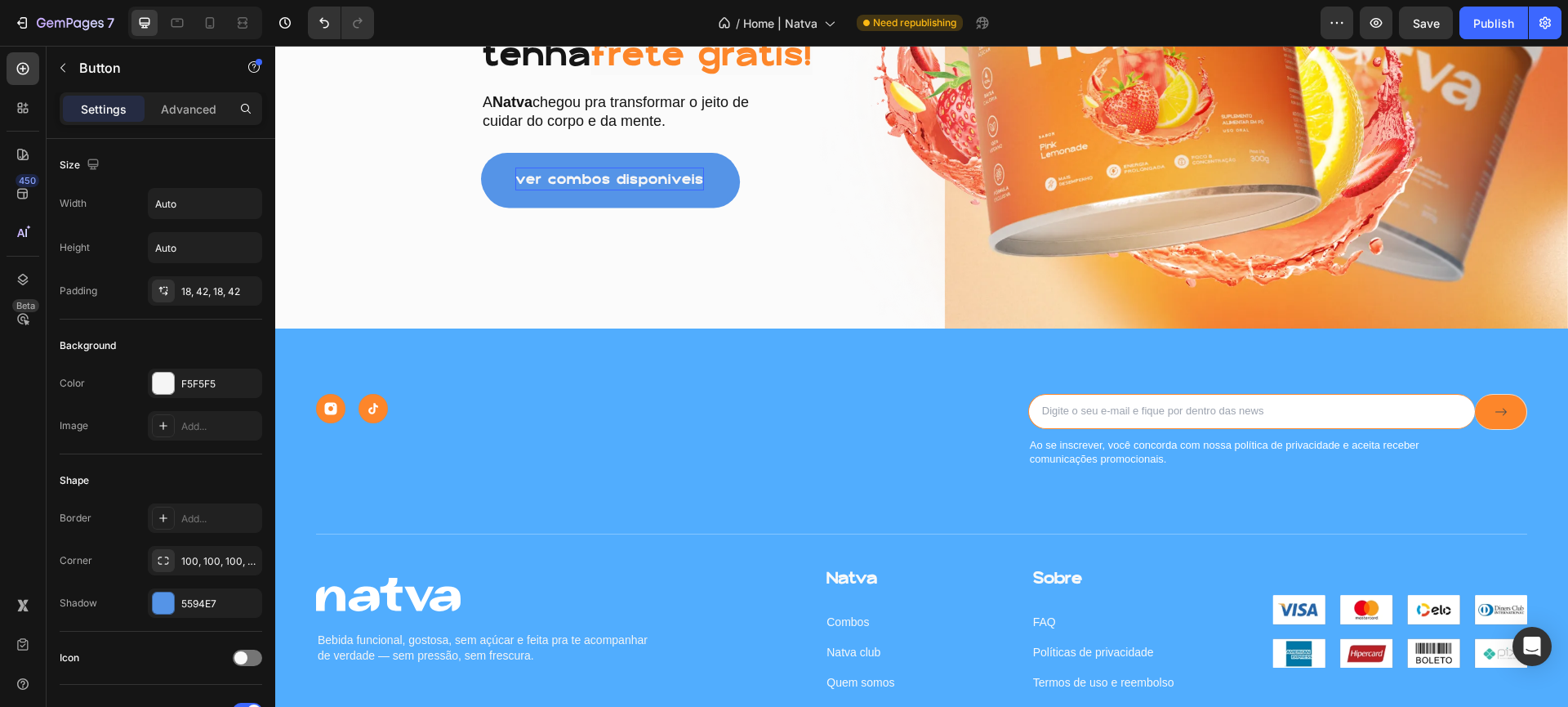
click at [570, 181] on p "ver combos disponiveis" at bounding box center [609, 180] width 189 height 24
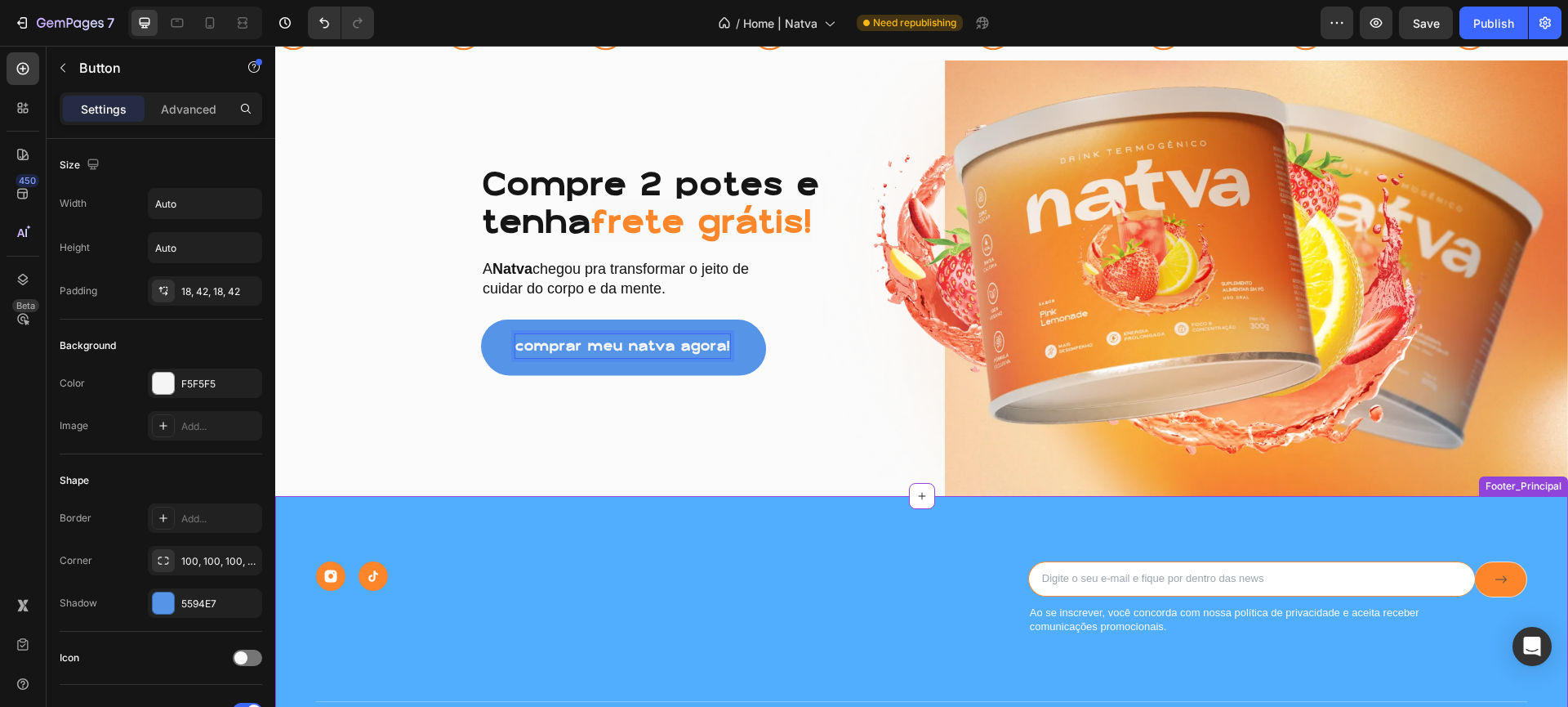
scroll to position [3286, 0]
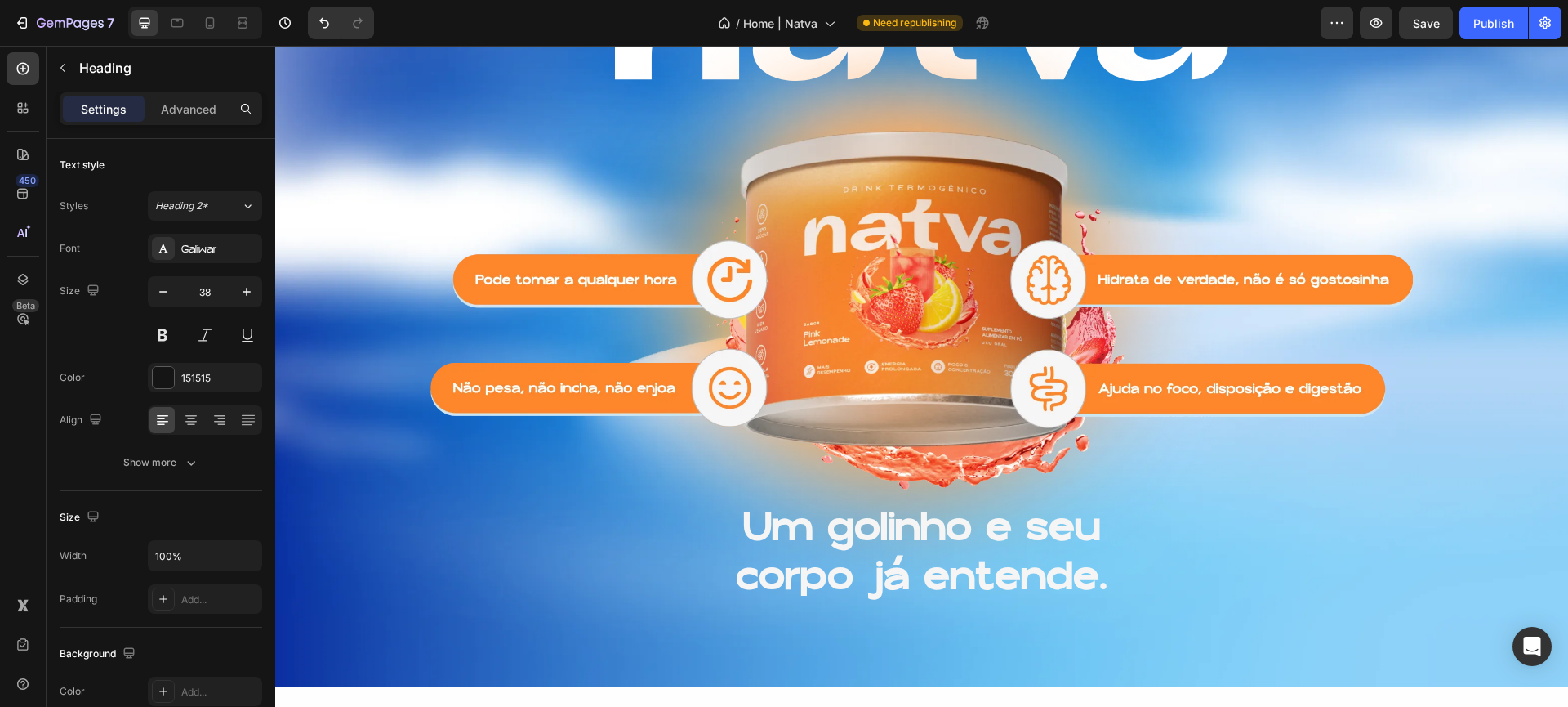
scroll to position [2099, 0]
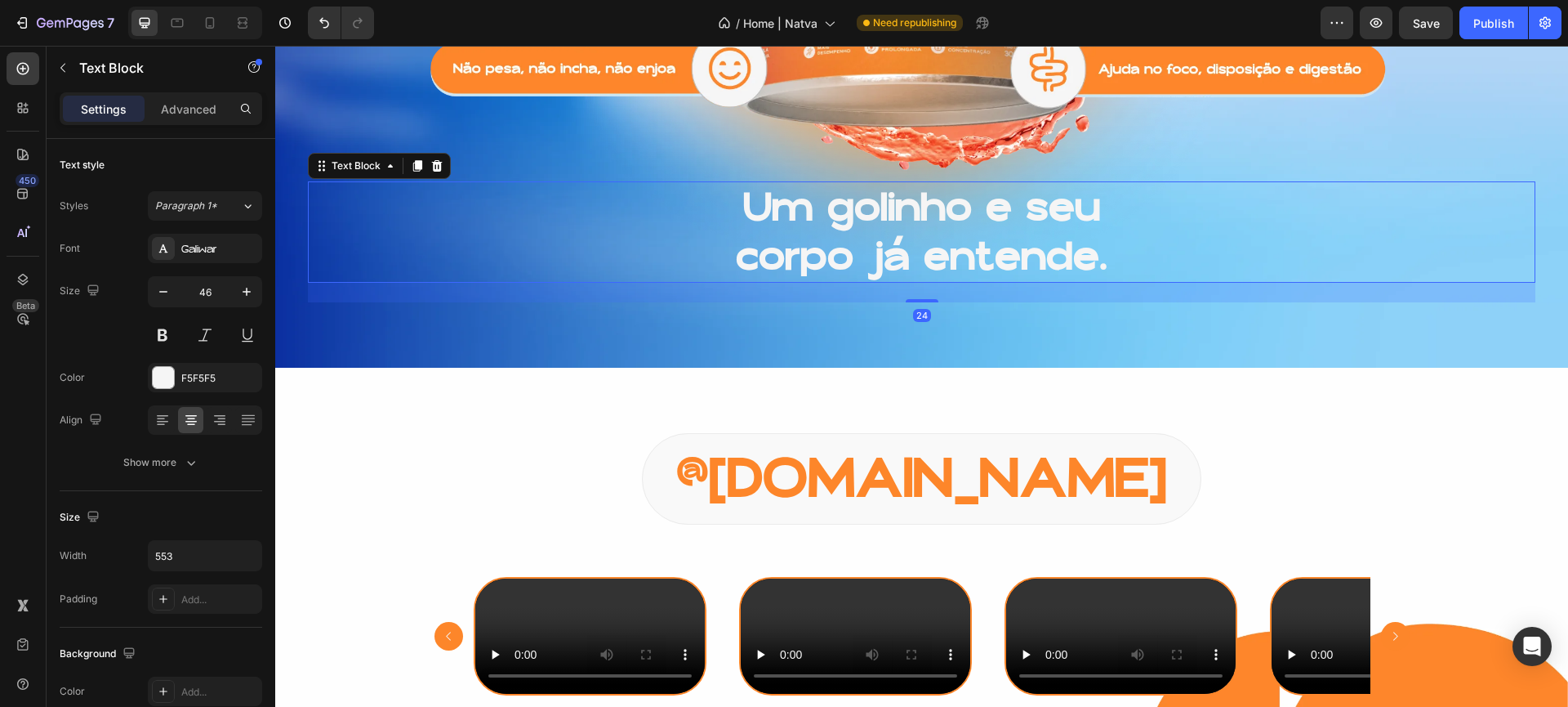
click at [664, 223] on div "Um golinho e seu corpo já entende." at bounding box center [922, 232] width 1228 height 101
click at [644, 293] on div "24" at bounding box center [922, 292] width 1228 height 20
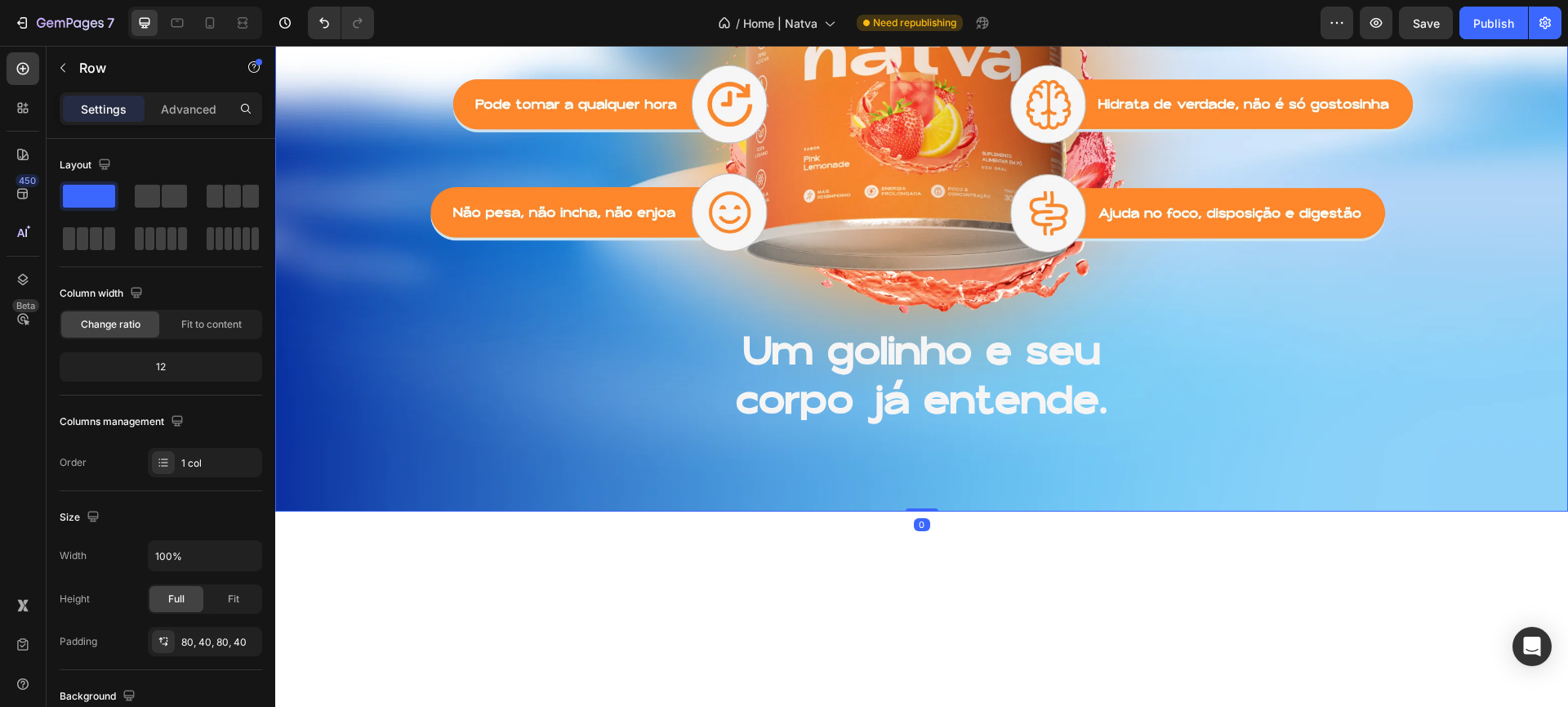
scroll to position [2000, 0]
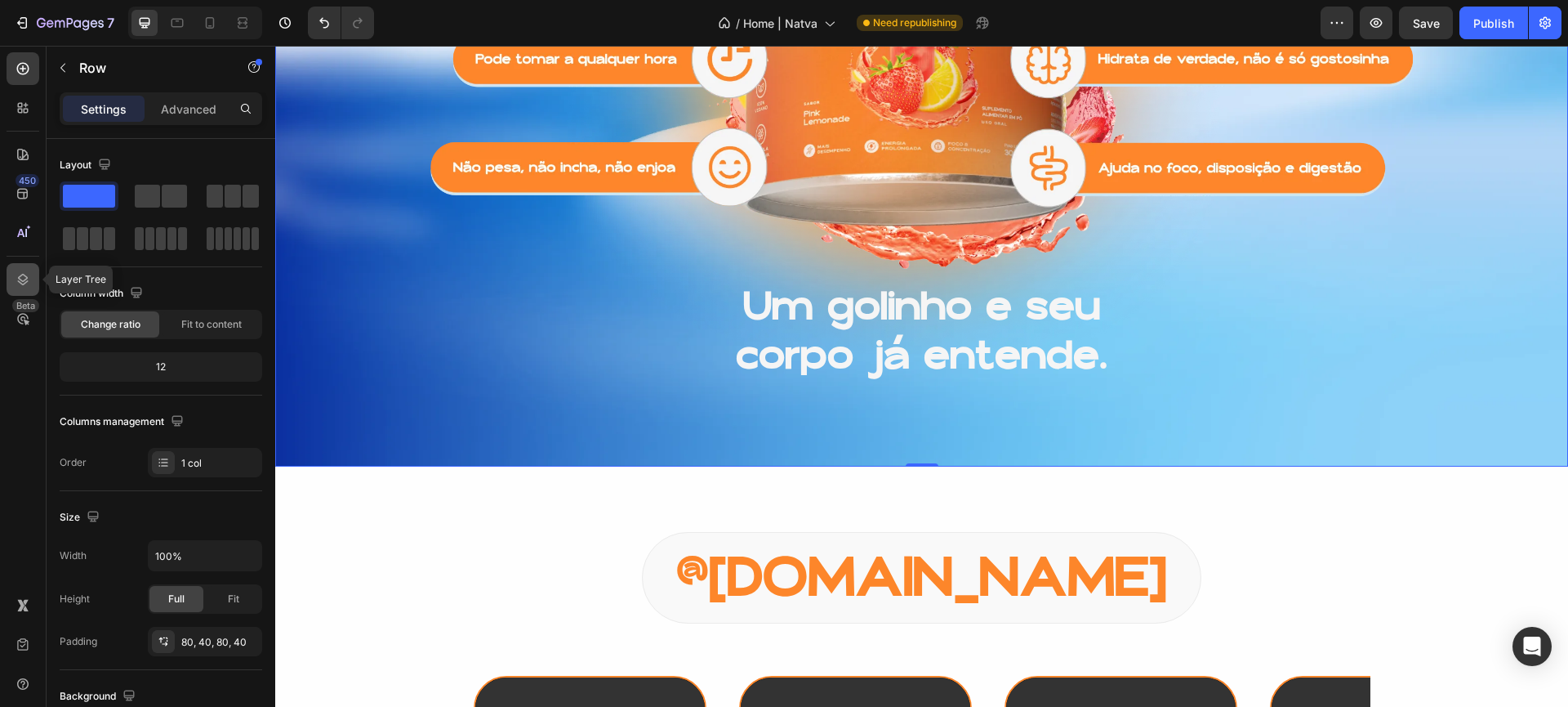
click at [26, 275] on icon at bounding box center [23, 279] width 10 height 11
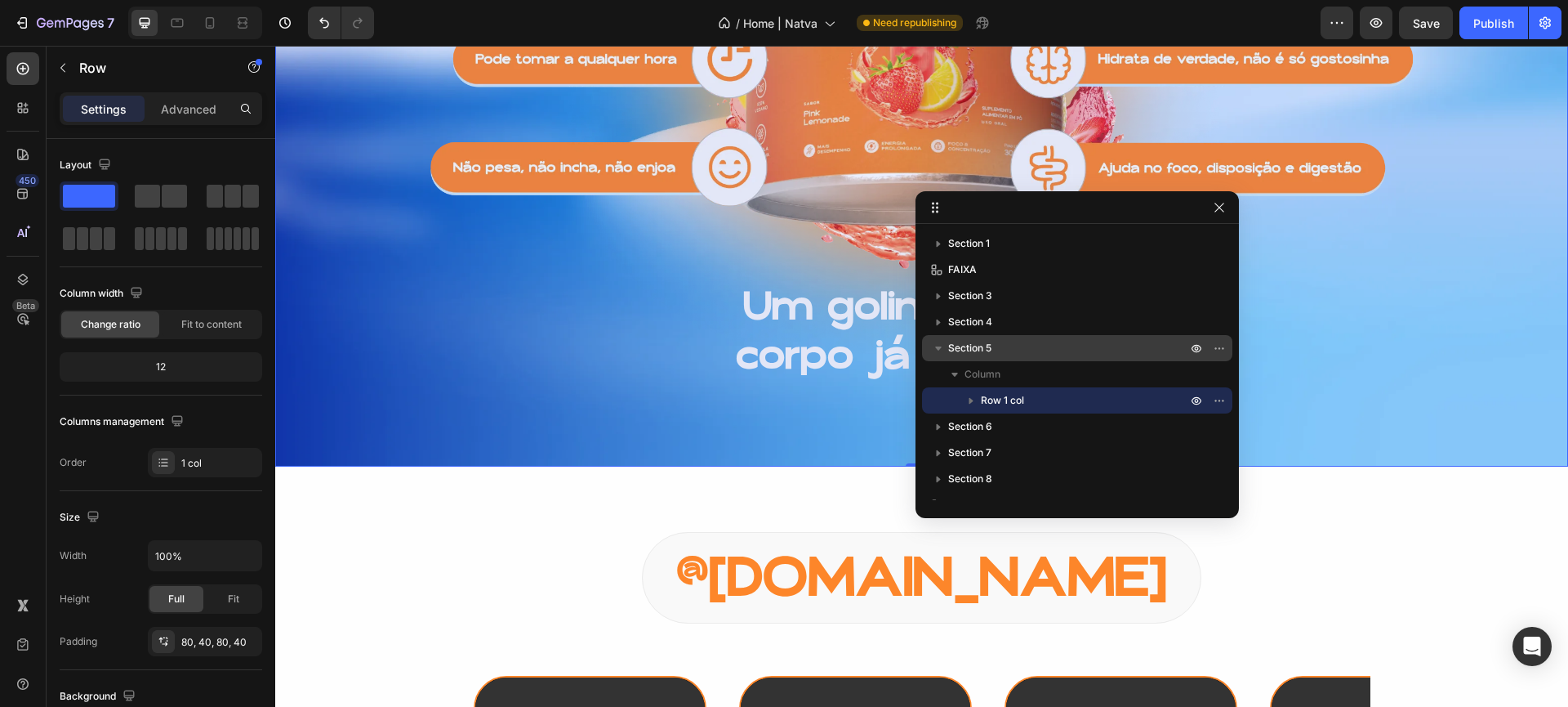
click at [934, 342] on icon "button" at bounding box center [938, 348] width 16 height 16
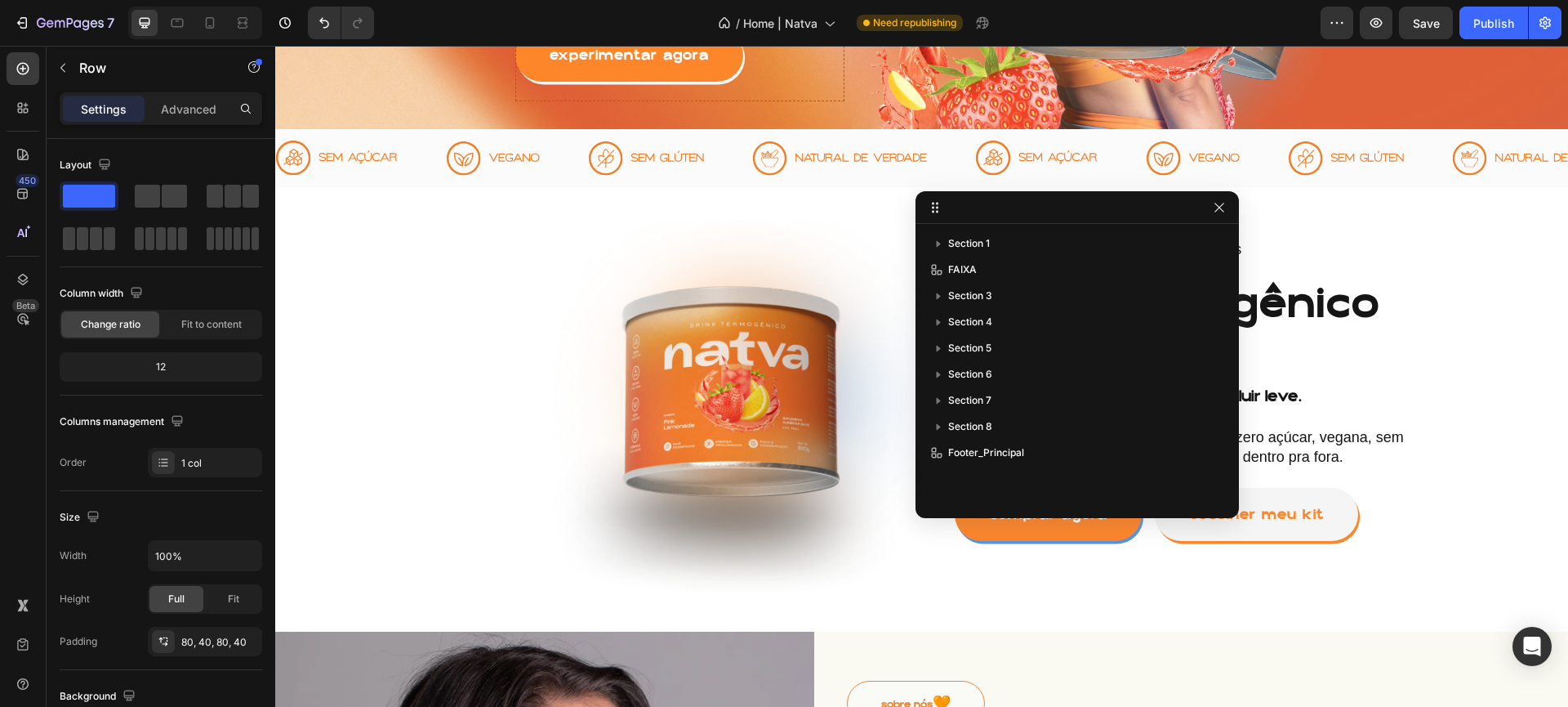
scroll to position [440, 0]
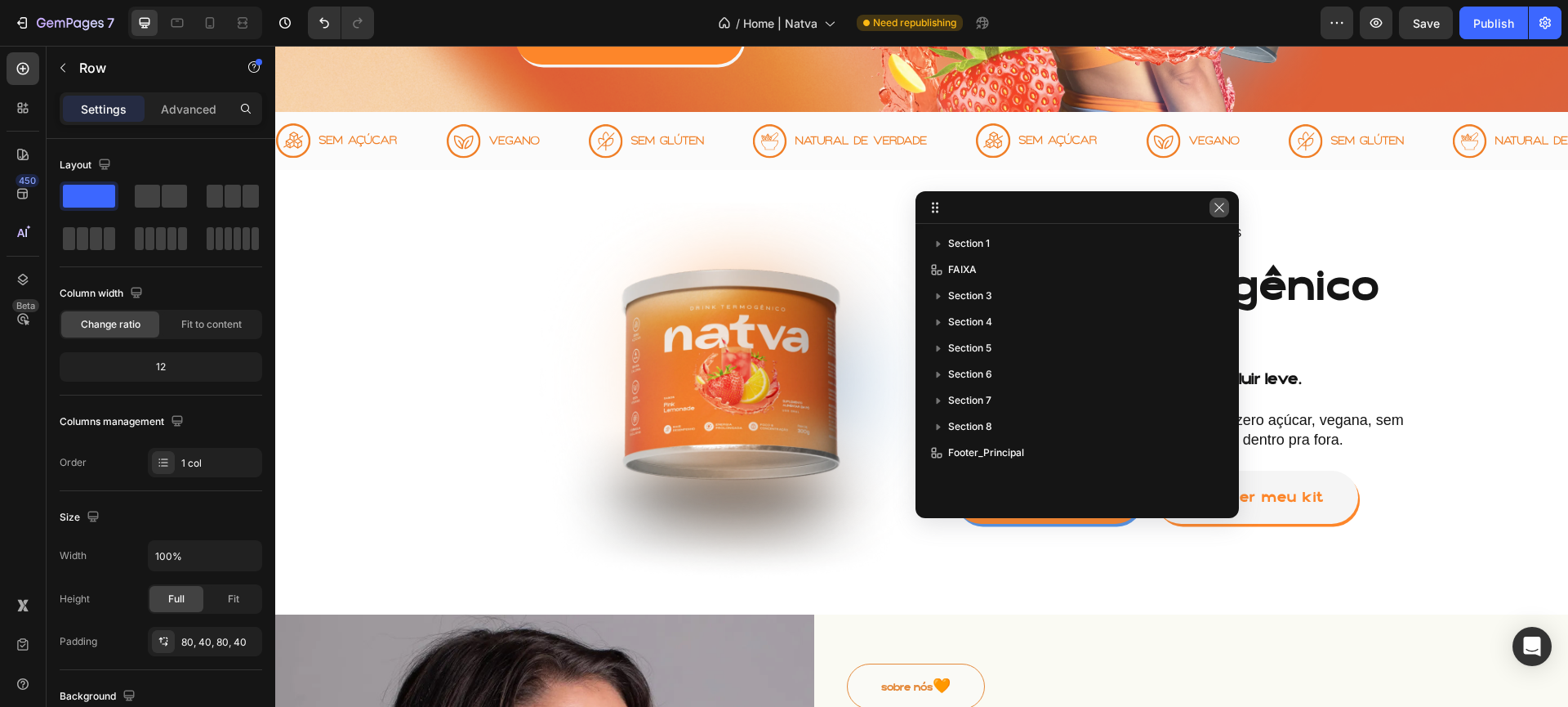
click at [1219, 206] on icon "button" at bounding box center [1219, 207] width 13 height 13
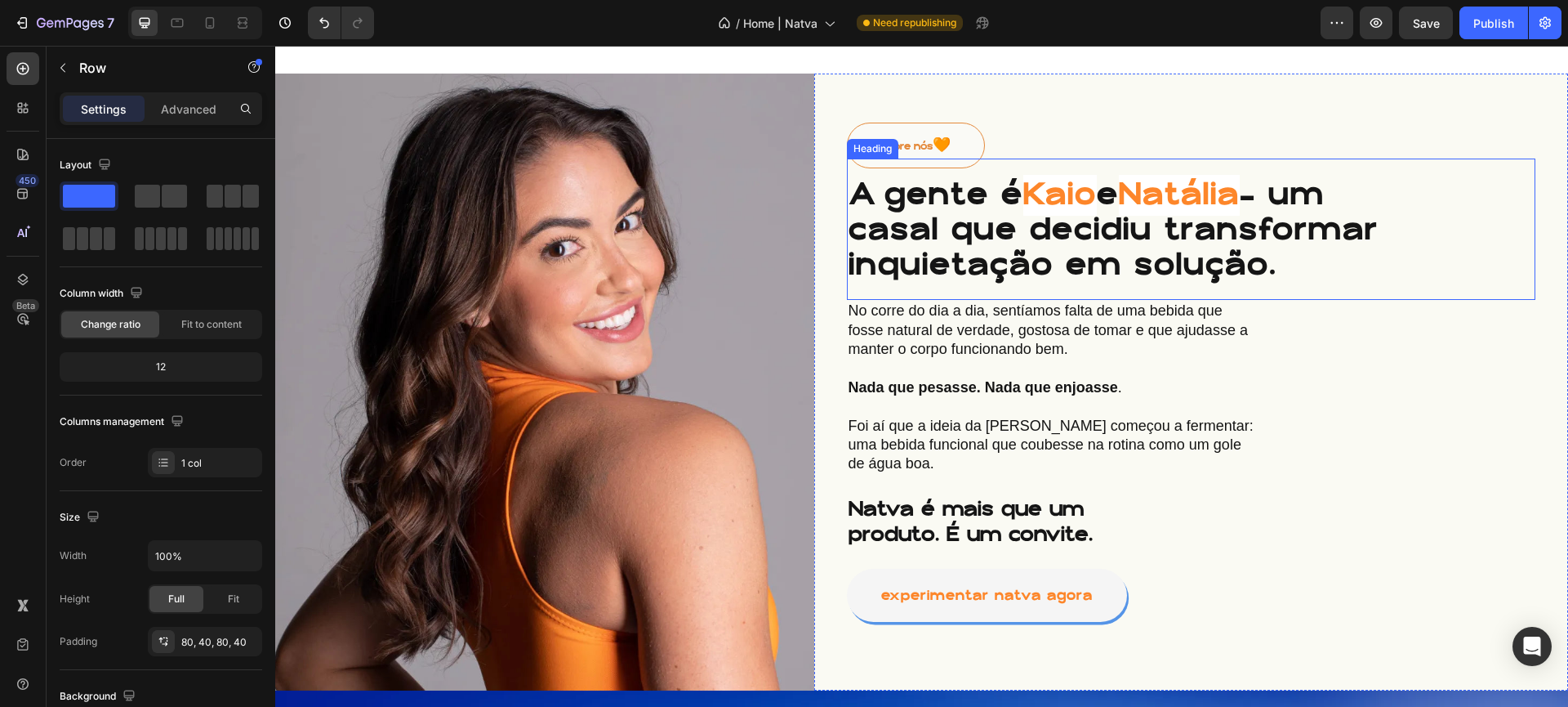
scroll to position [889, 0]
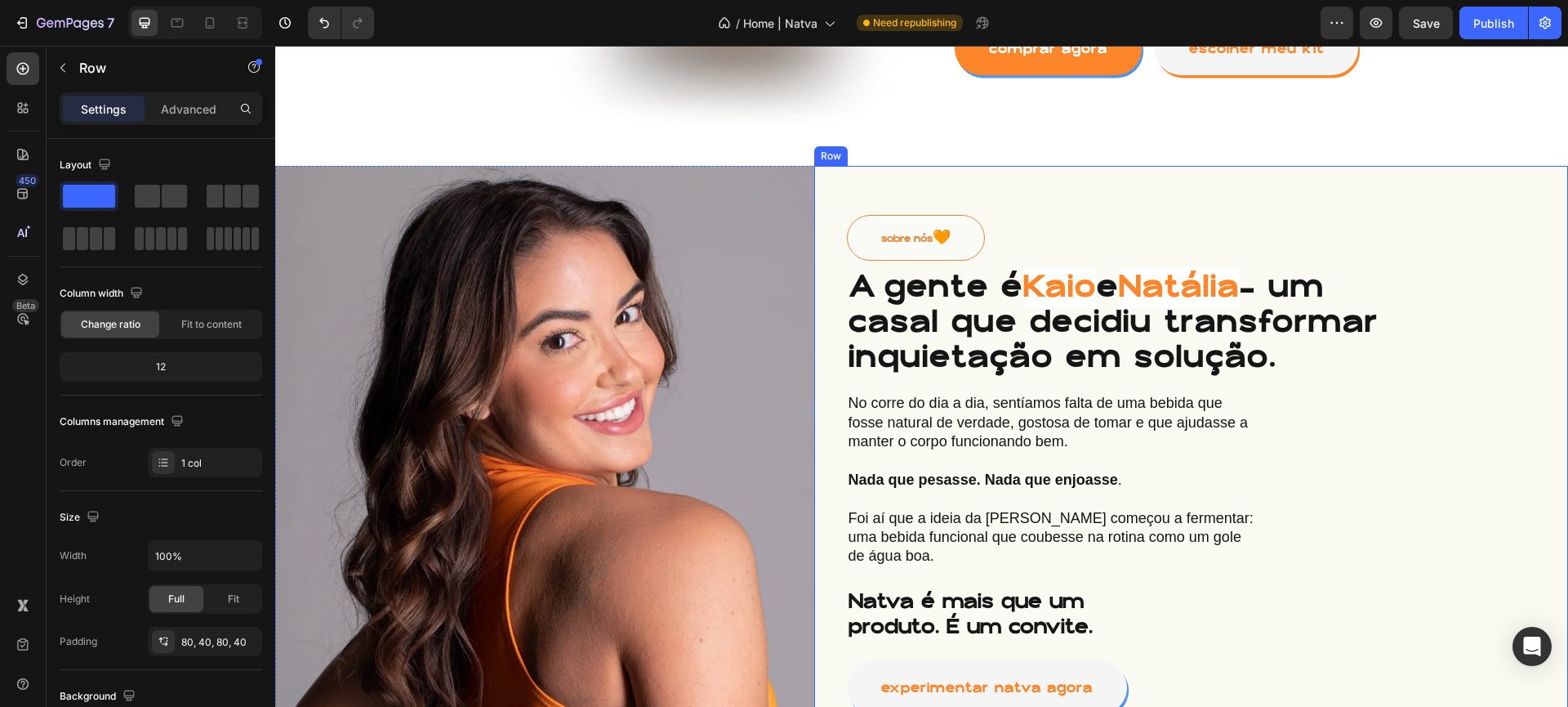
click at [940, 199] on div "sobre nós 🧡 Button A gente é [PERSON_NAME] e [PERSON_NAME] — um casal que decid…" at bounding box center [1192, 474] width 754 height 617
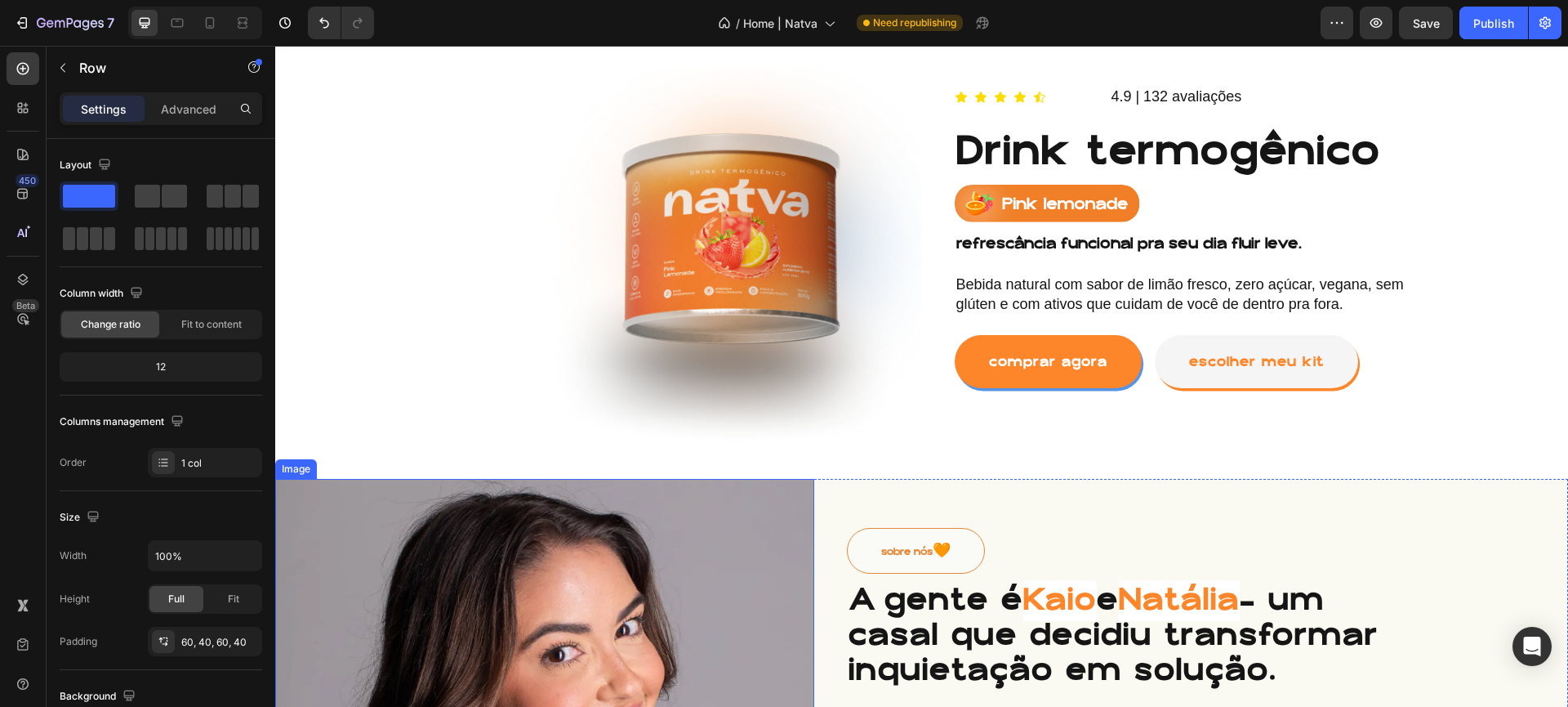
scroll to position [674, 0]
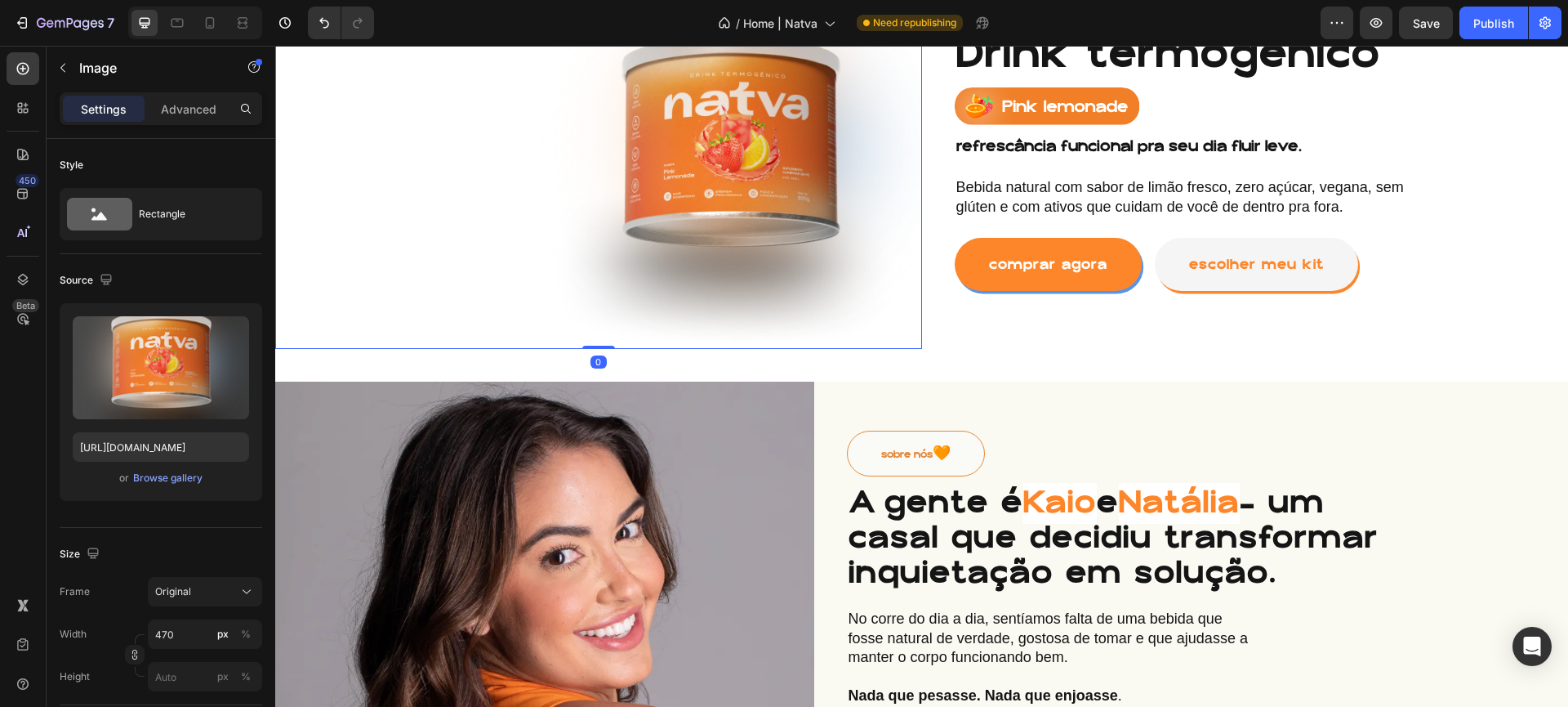
click at [911, 346] on img at bounding box center [730, 158] width 384 height 379
click at [964, 359] on div "Image 0 Icon Icon Icon Icon Icon Icon List 4.9 | 132 avaliações Text Block Row …" at bounding box center [921, 159] width 1293 height 445
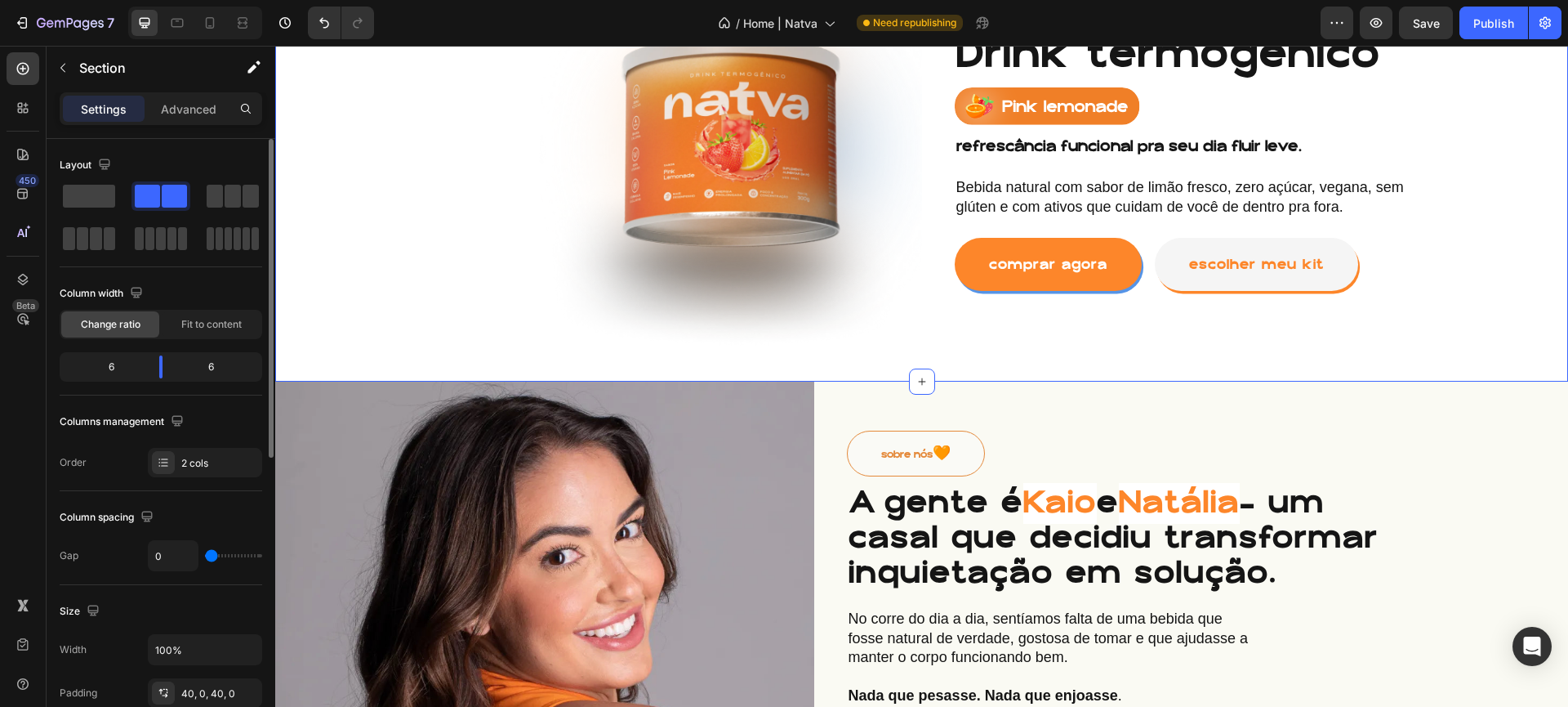
scroll to position [313, 0]
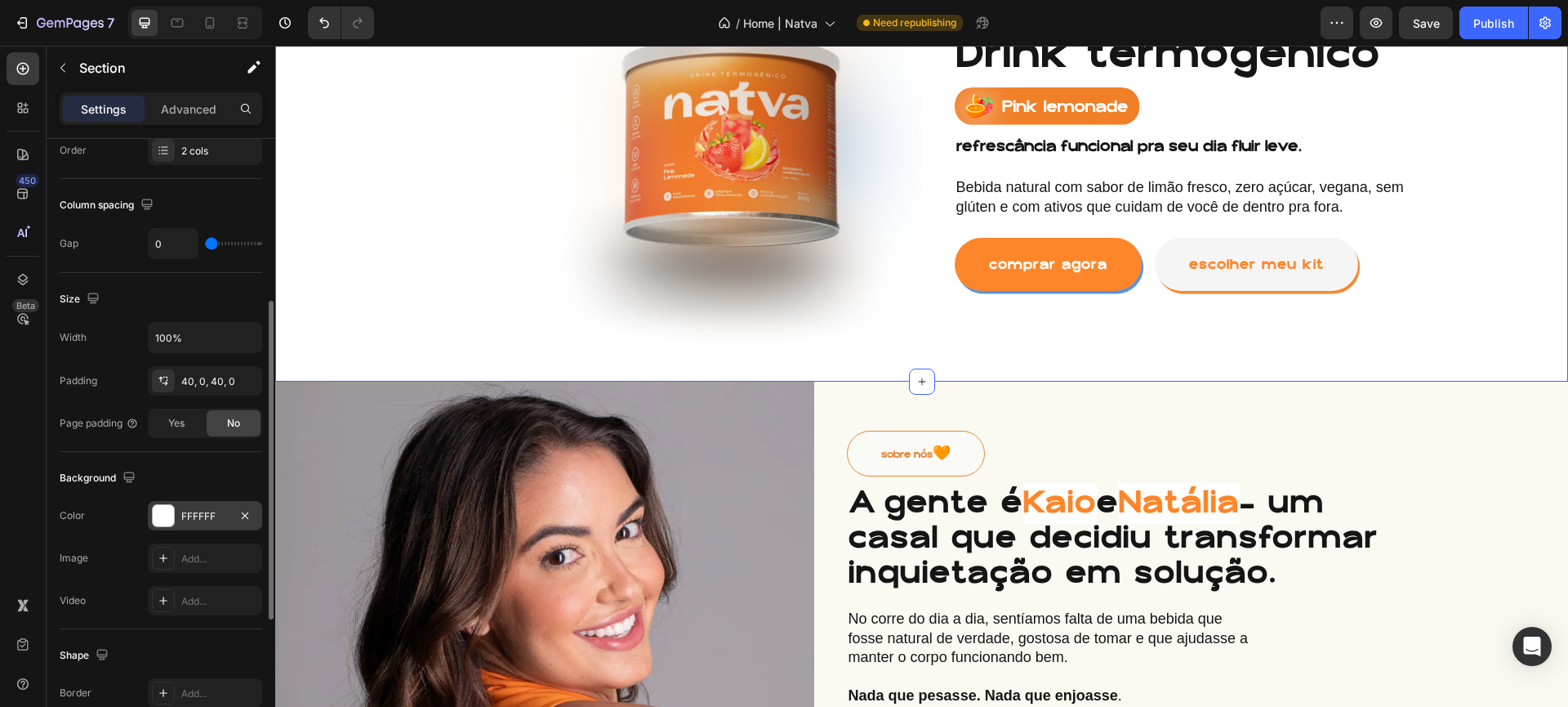
click at [168, 513] on div at bounding box center [163, 515] width 21 height 21
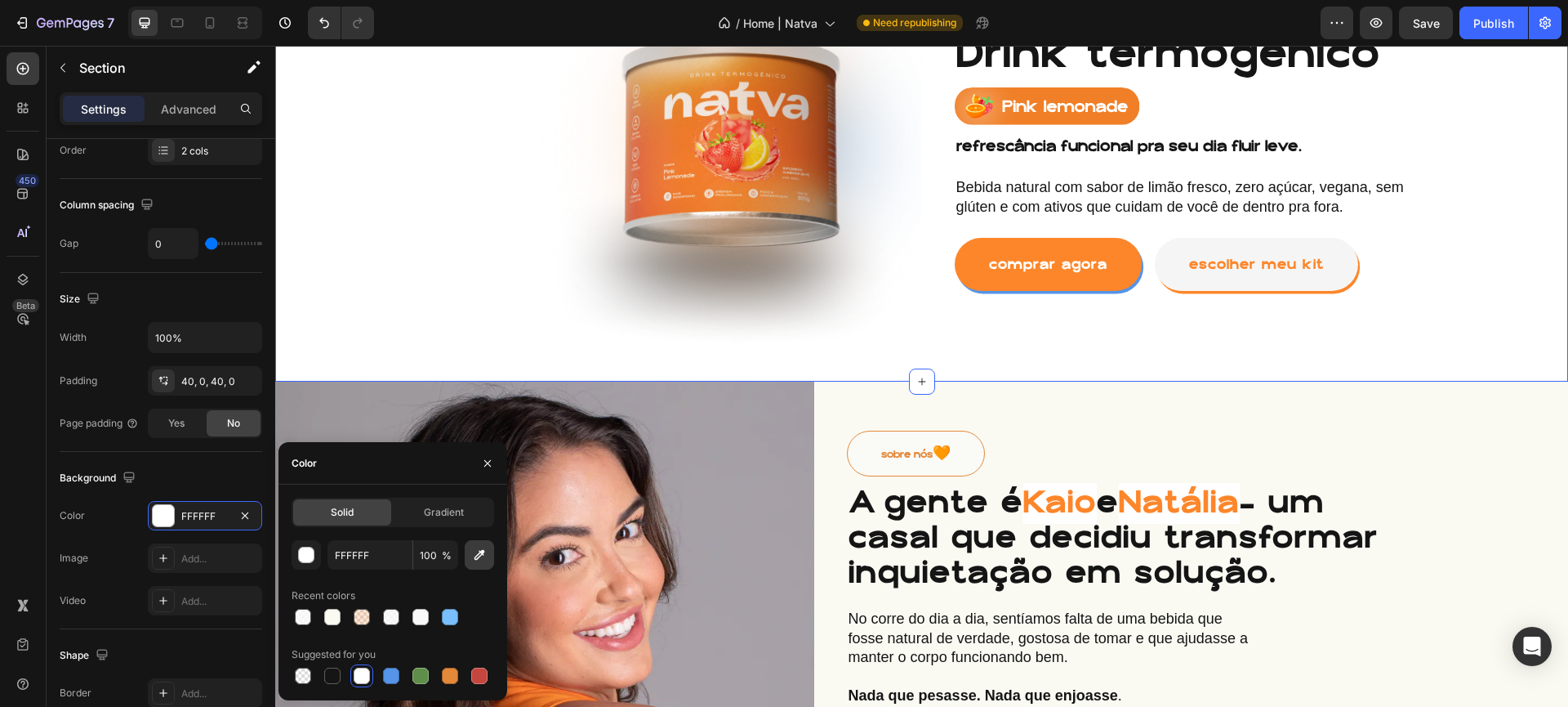
click at [485, 552] on icon "button" at bounding box center [479, 555] width 16 height 16
type input "FAFAF4"
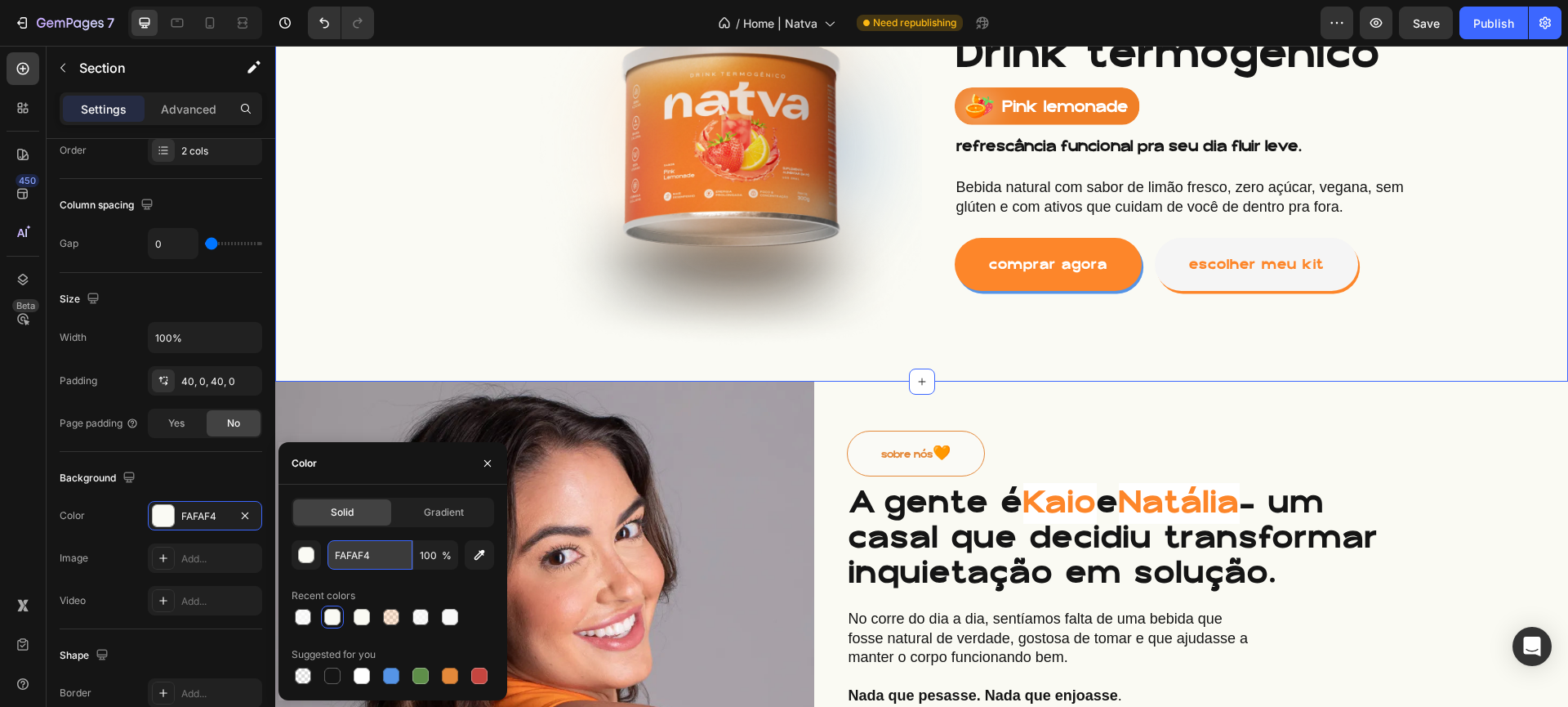
click at [376, 553] on input "FAFAF4" at bounding box center [370, 555] width 85 height 30
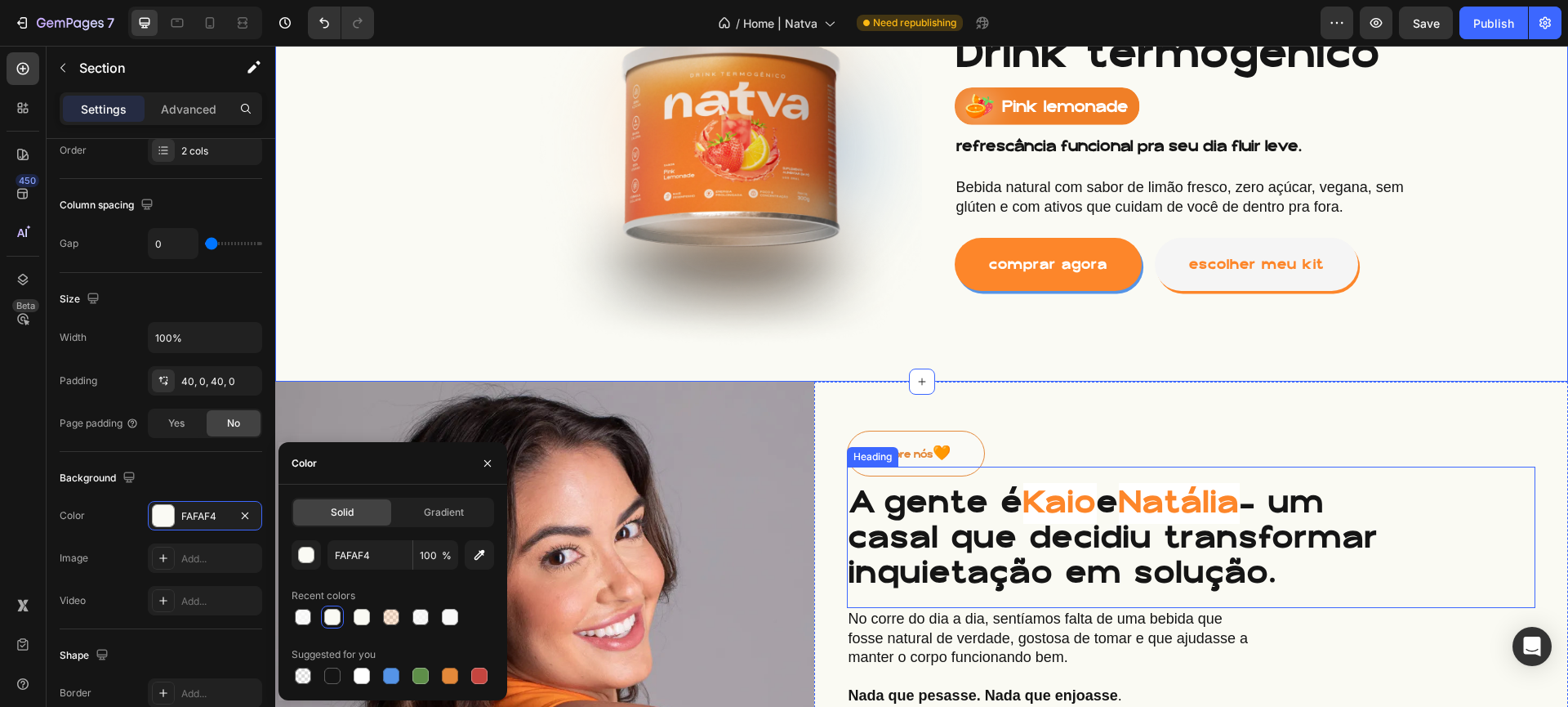
click at [1207, 515] on h1 "A gente é [PERSON_NAME] e [PERSON_NAME] — um casal que decidiu transformar inqu…" at bounding box center [1123, 537] width 552 height 110
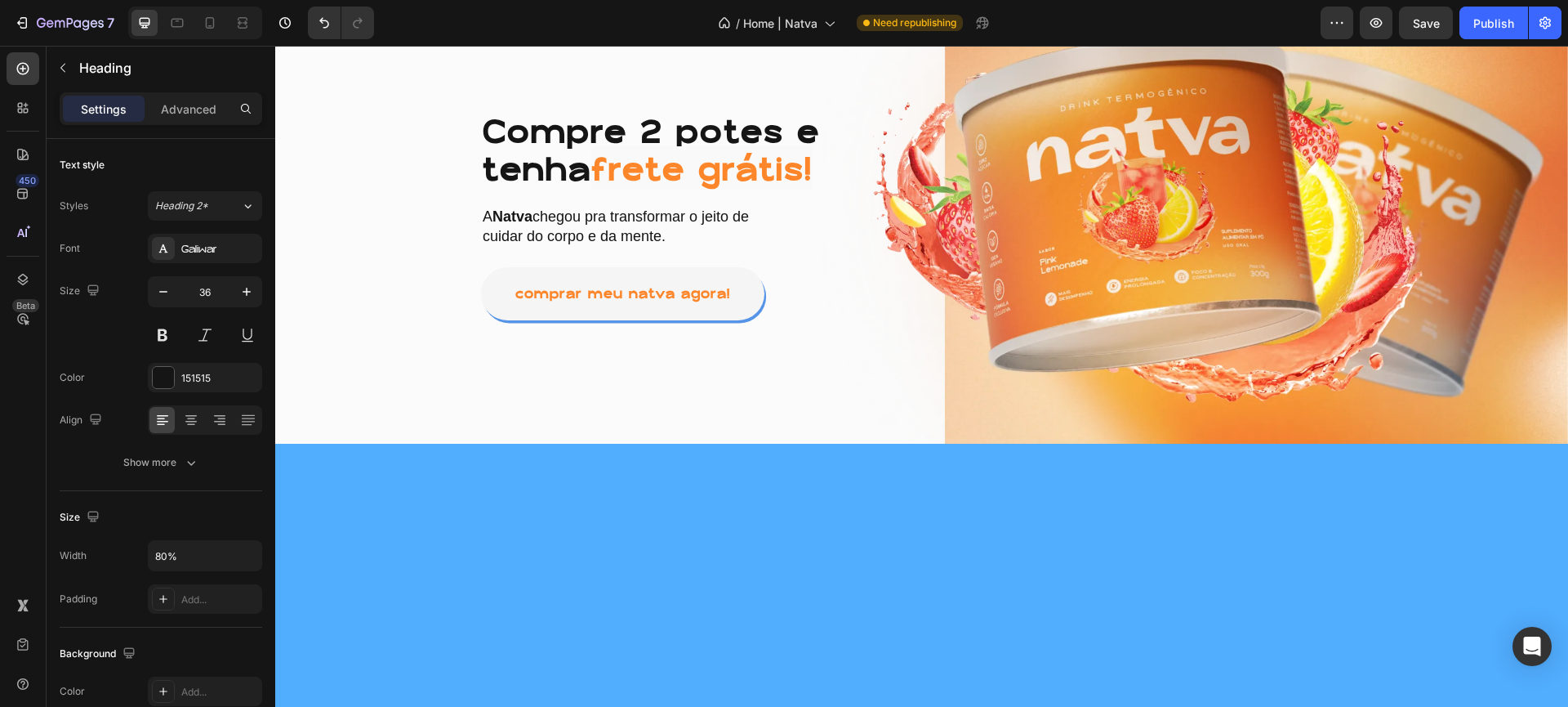
scroll to position [3323, 0]
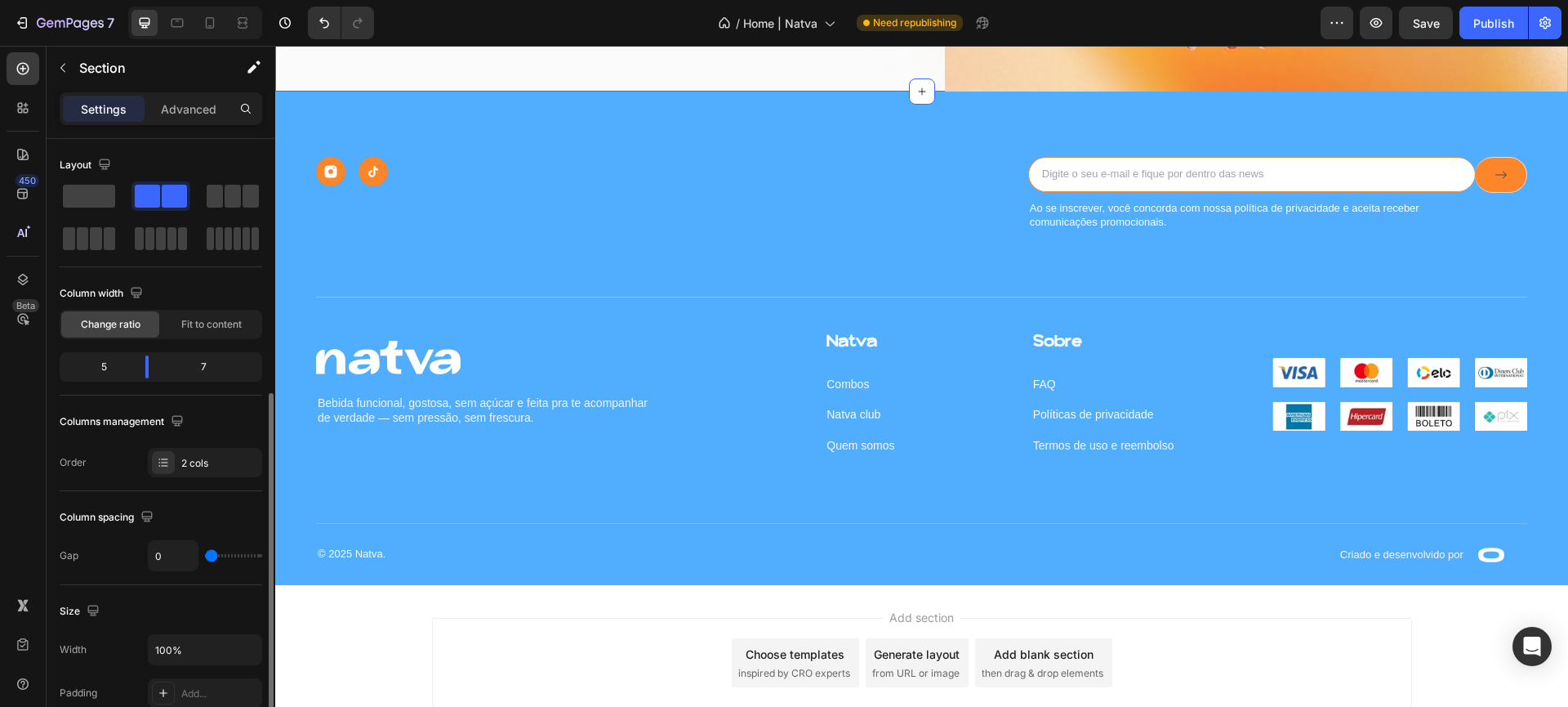
scroll to position [310, 0]
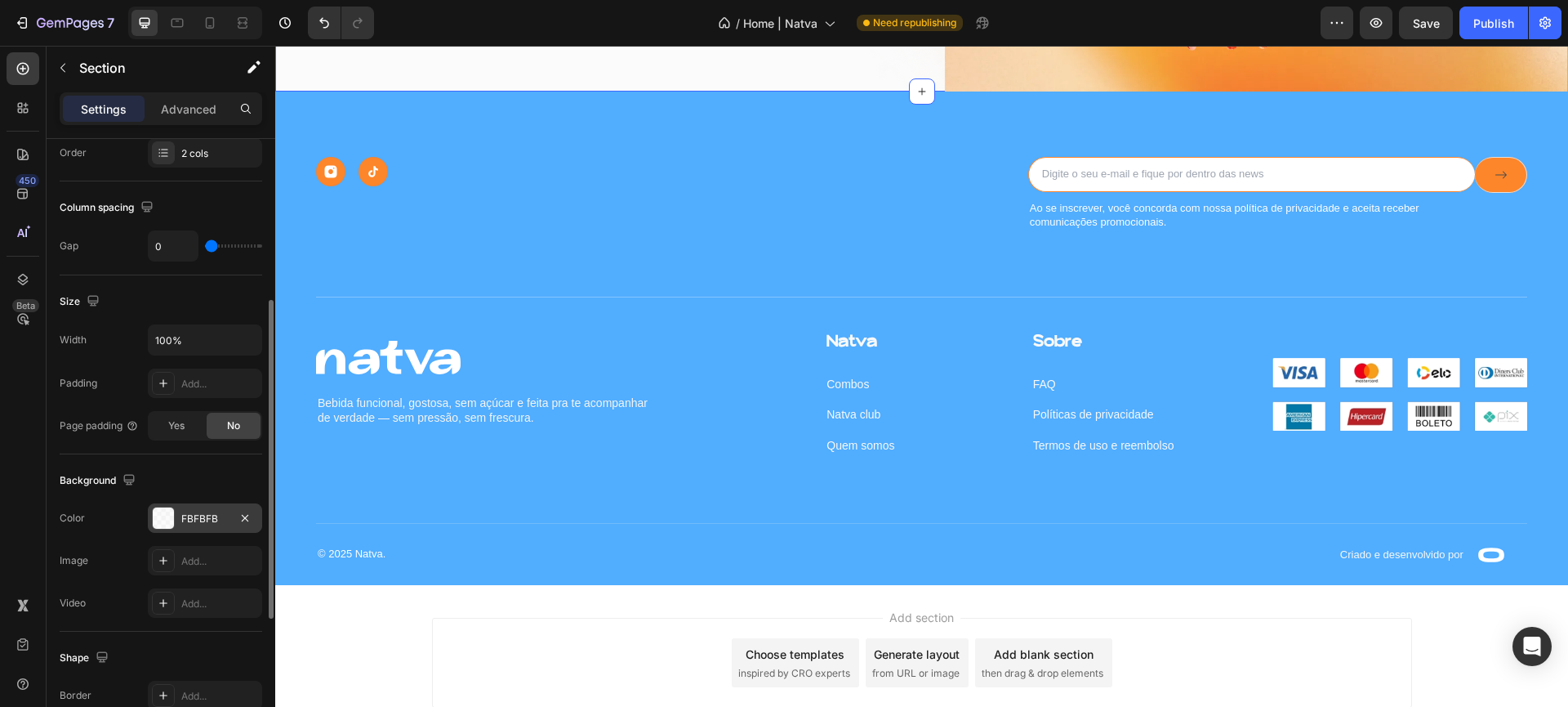
click at [192, 516] on div "FBFBFB" at bounding box center [205, 519] width 48 height 14
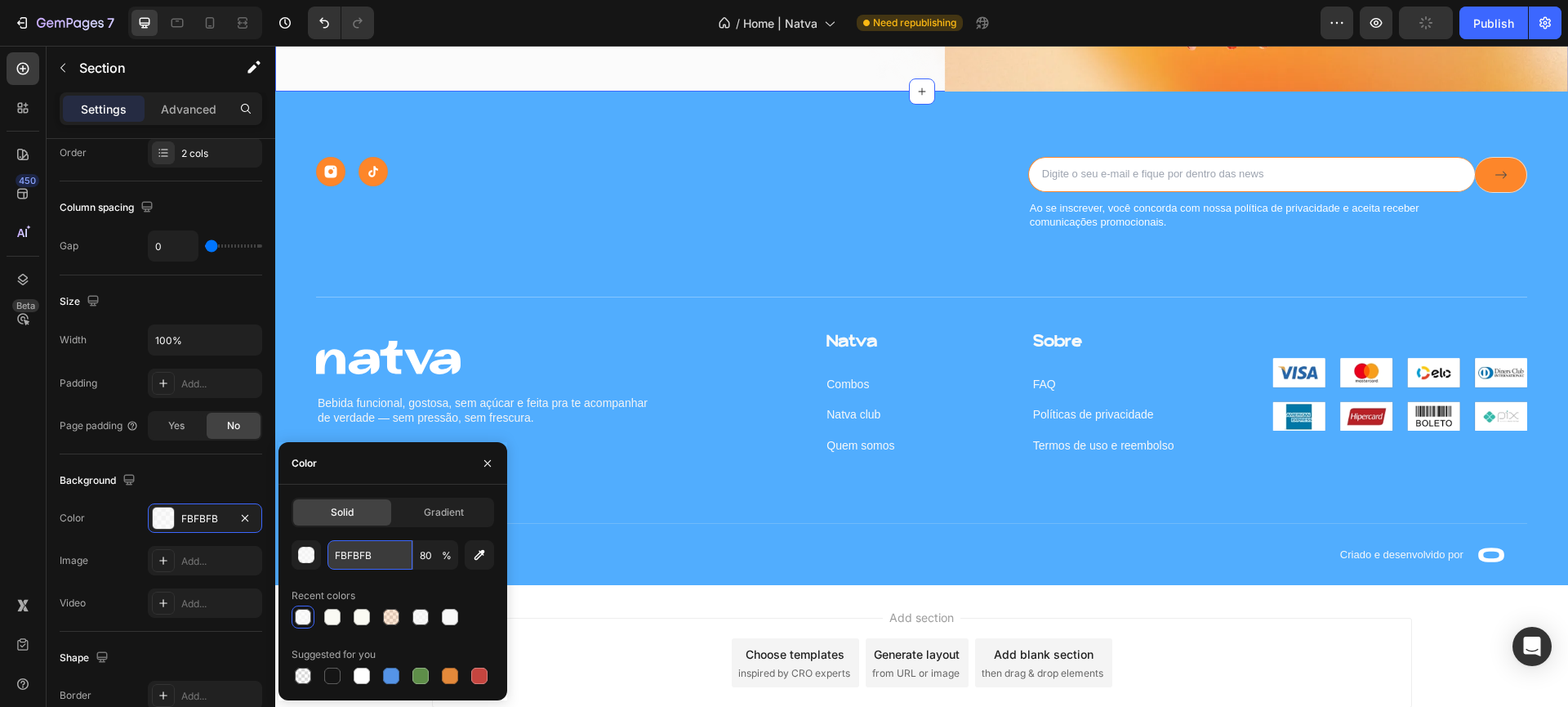
click at [336, 557] on input "FBFBFB" at bounding box center [370, 555] width 85 height 30
paste input "AFAF4"
type input "FAFAF4"
click at [420, 555] on input "80" at bounding box center [436, 555] width 45 height 30
type input "100"
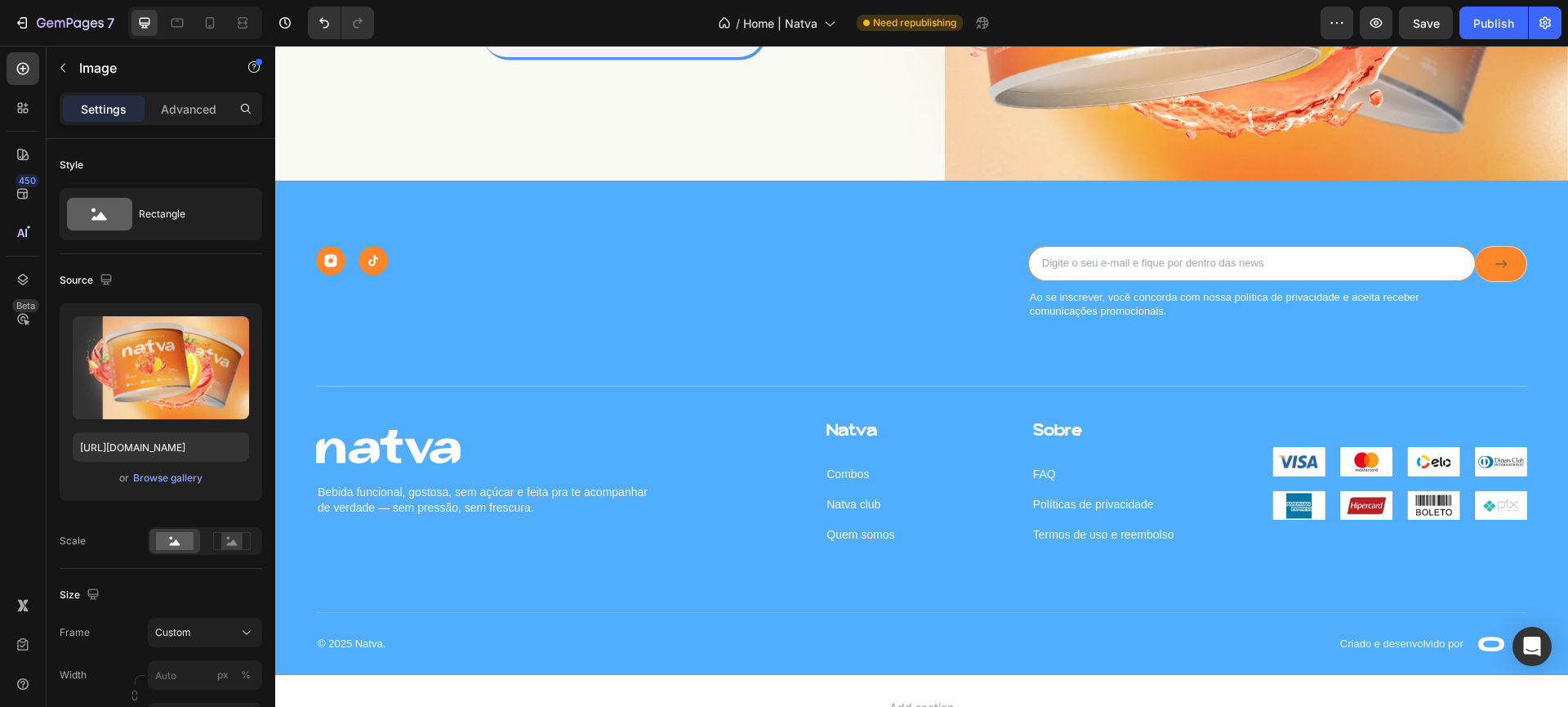
scroll to position [3368, 0]
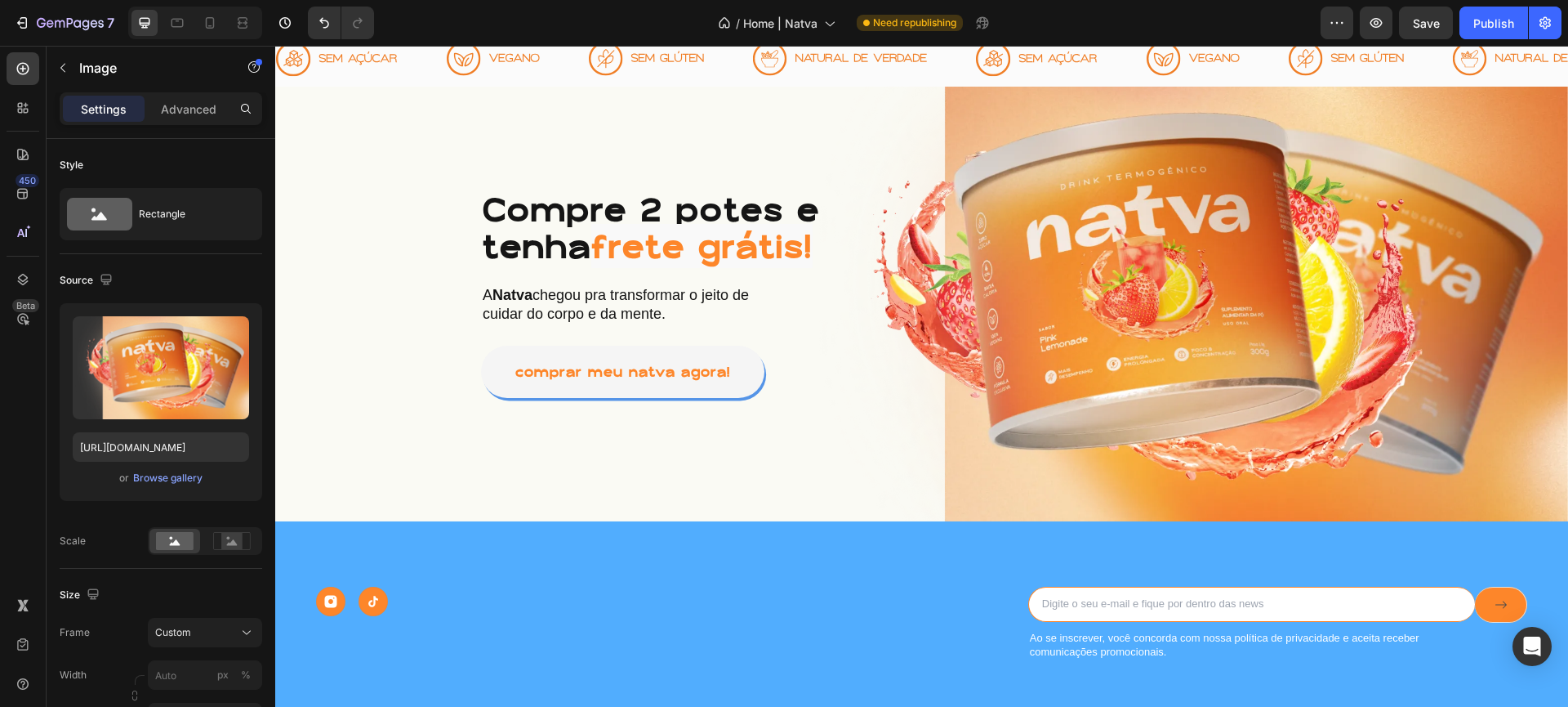
click at [885, 130] on img at bounding box center [1192, 304] width 754 height 435
click at [672, 144] on div "Compre 2 potes e tenha frete grátis! Heading A [PERSON_NAME] chegou pra transfo…" at bounding box center [544, 304] width 539 height 435
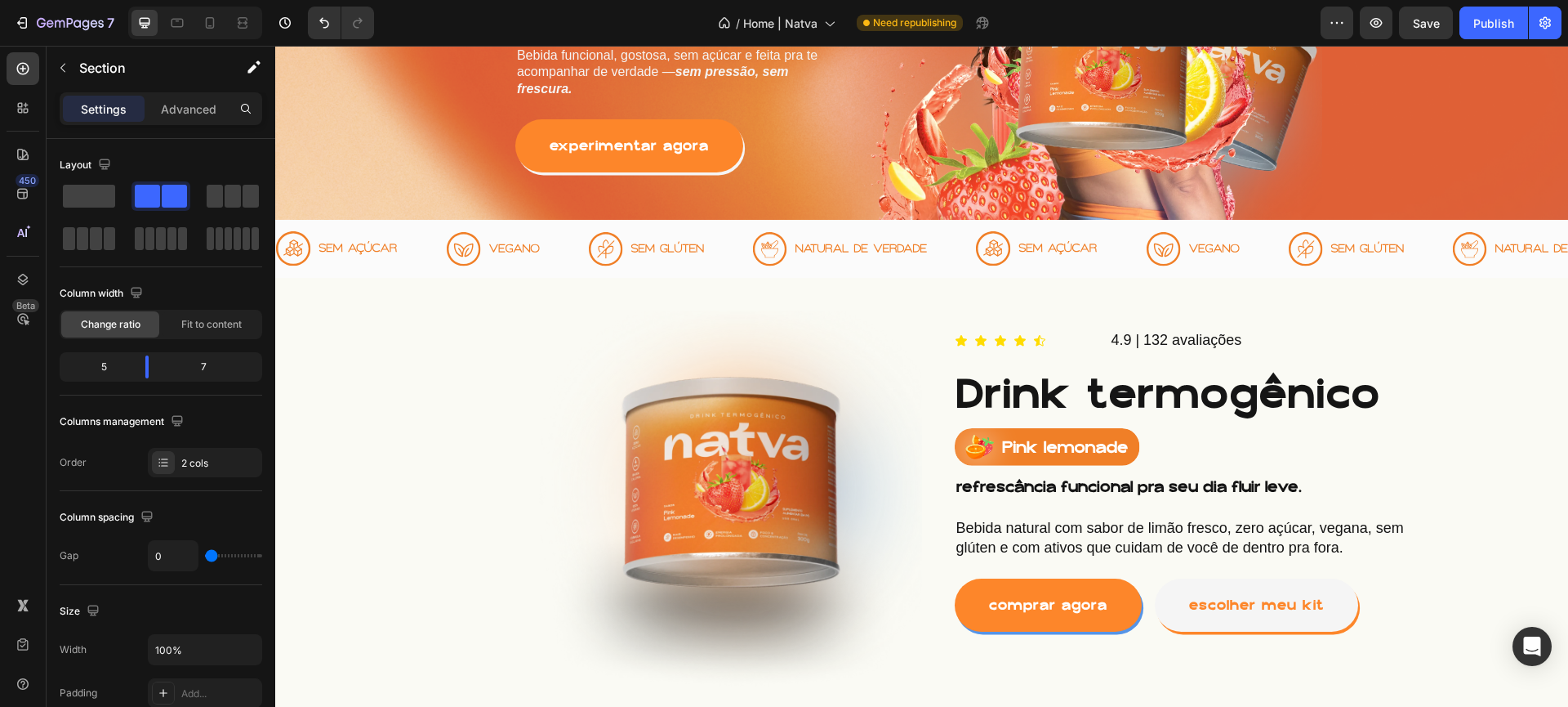
scroll to position [329, 0]
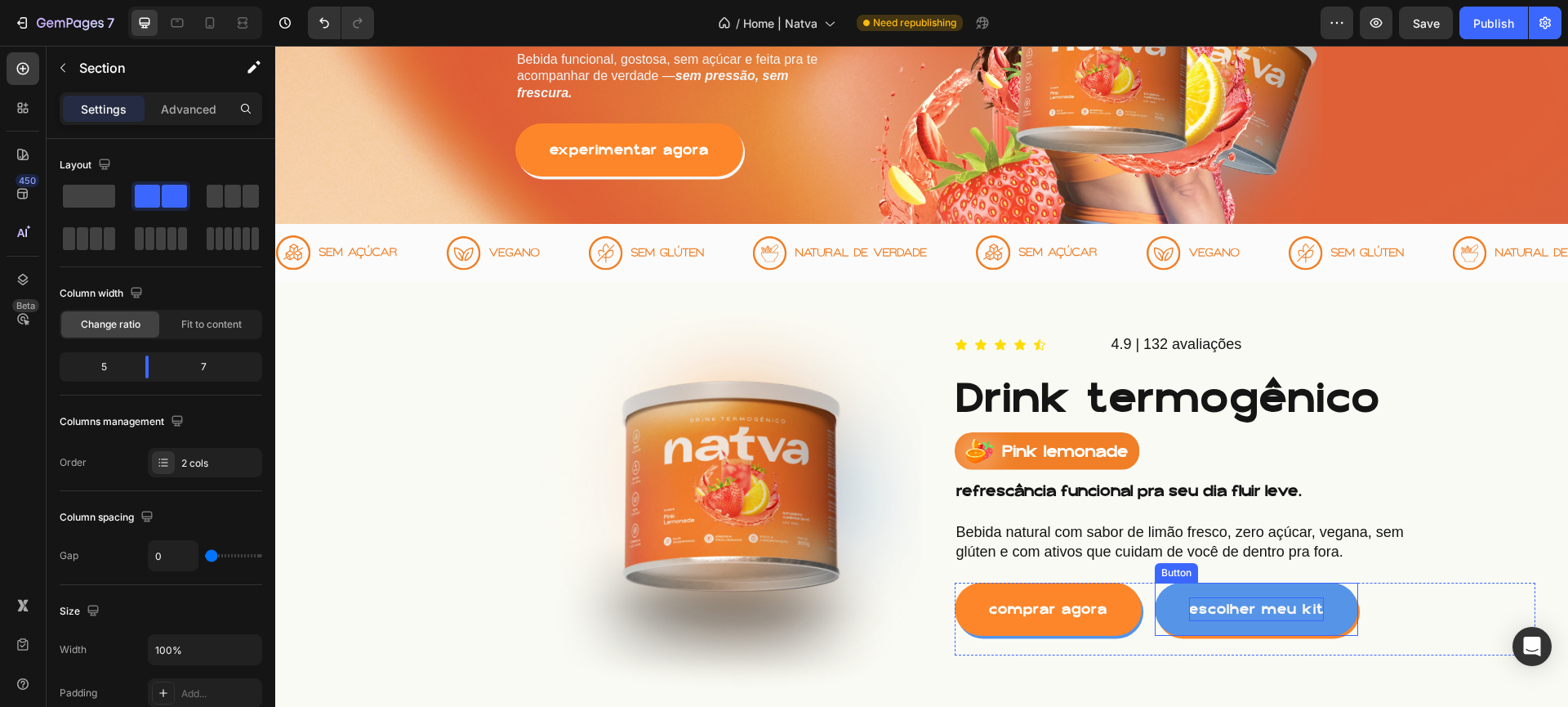
click at [1313, 620] on p "escolher meu kit" at bounding box center [1256, 609] width 134 height 24
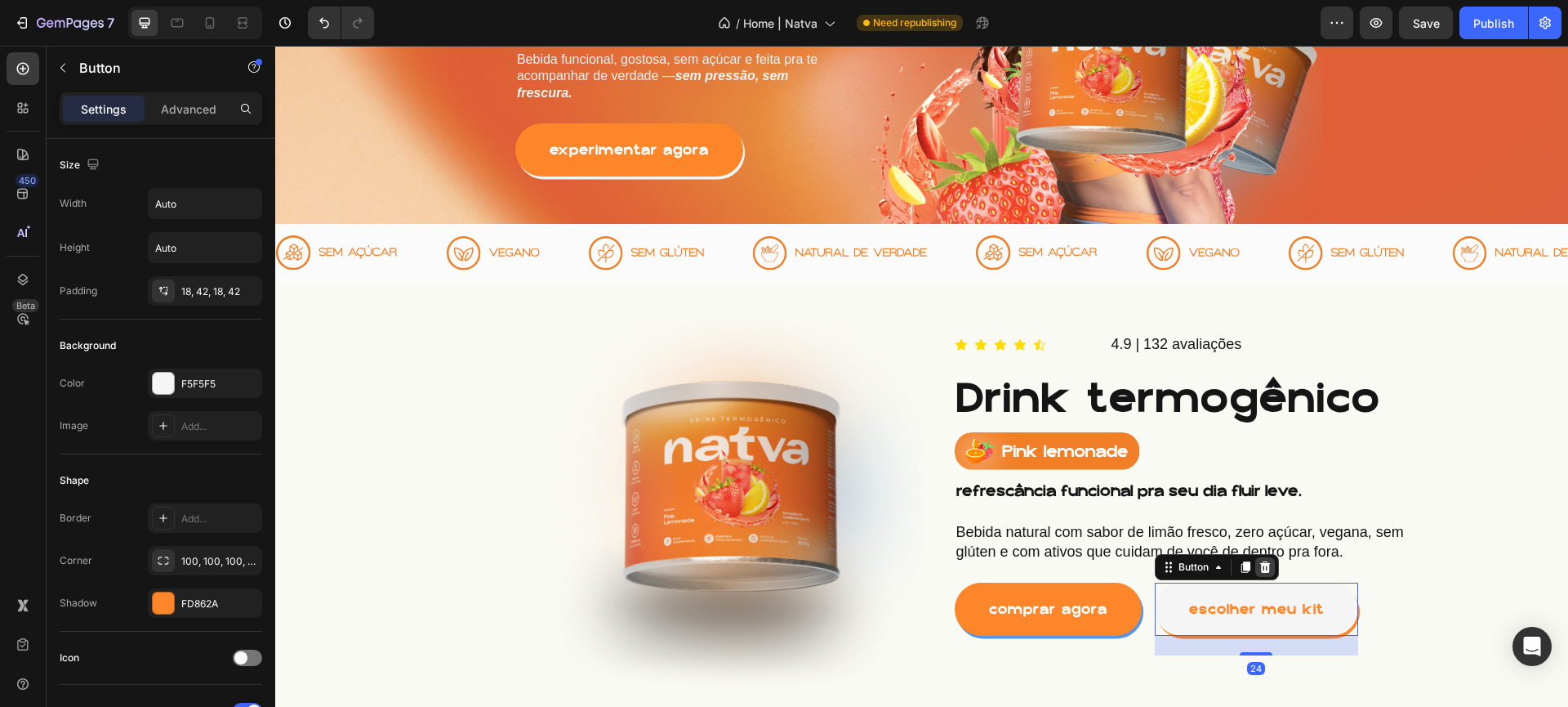
click at [1260, 563] on icon at bounding box center [1265, 566] width 10 height 11
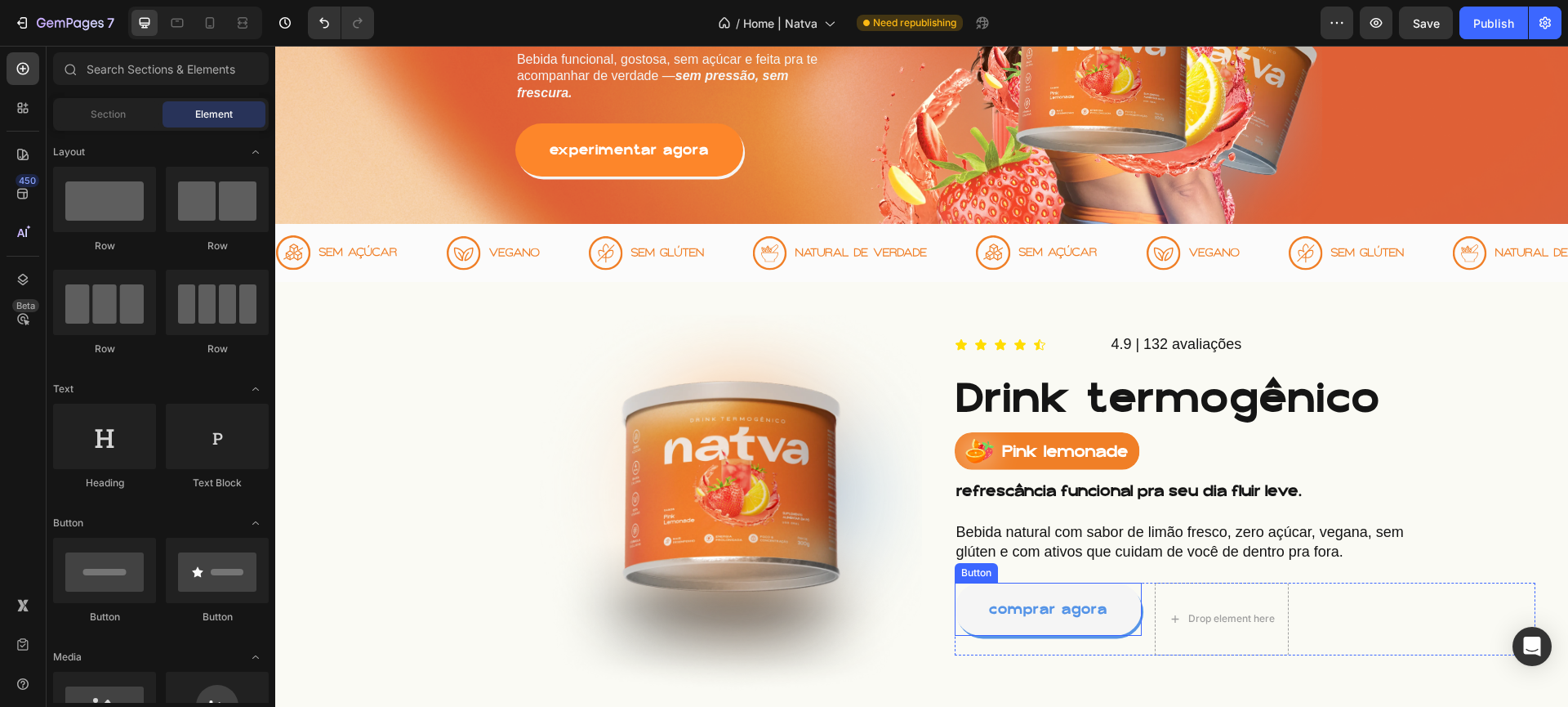
click at [1120, 586] on link "comprar agora" at bounding box center [1049, 609] width 187 height 53
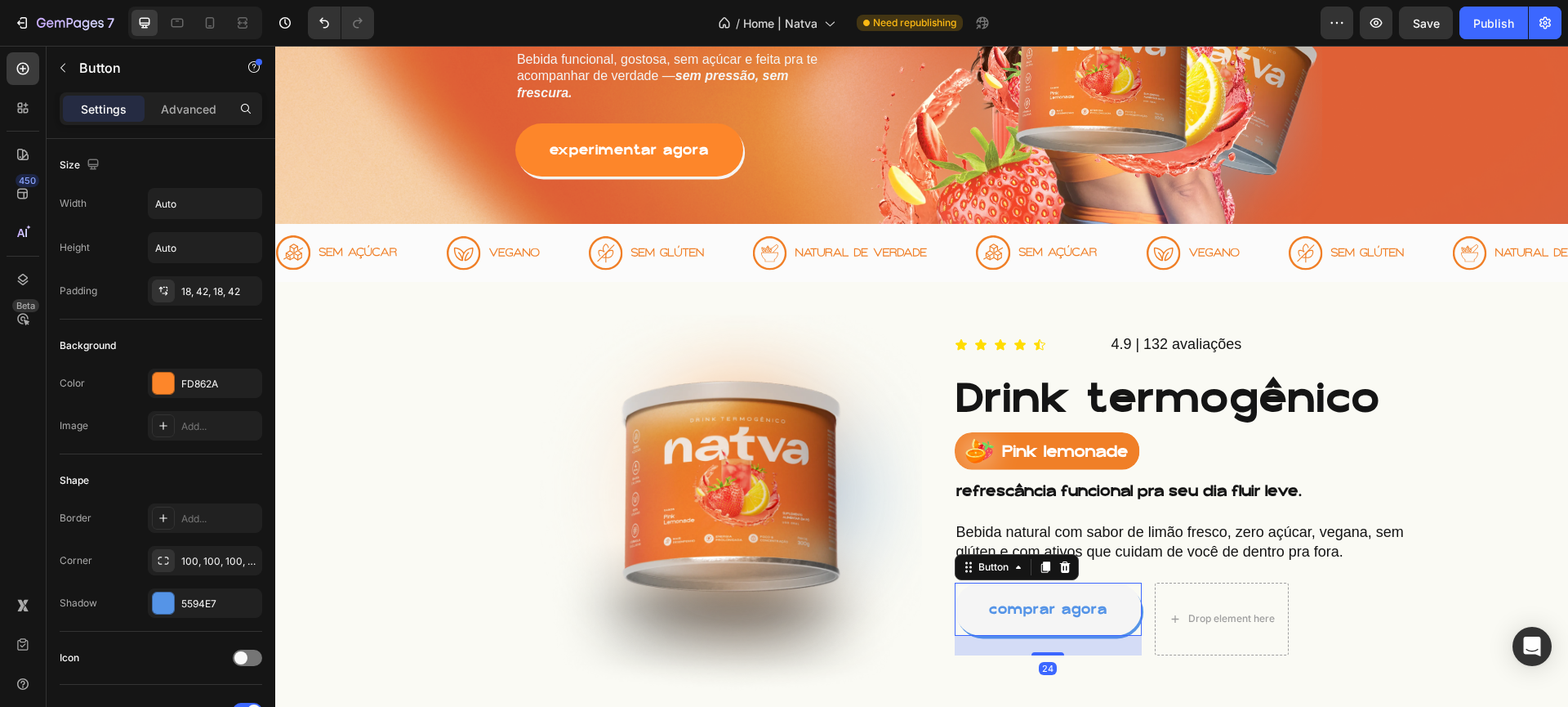
click at [1002, 588] on link "comprar agora" at bounding box center [1049, 609] width 187 height 53
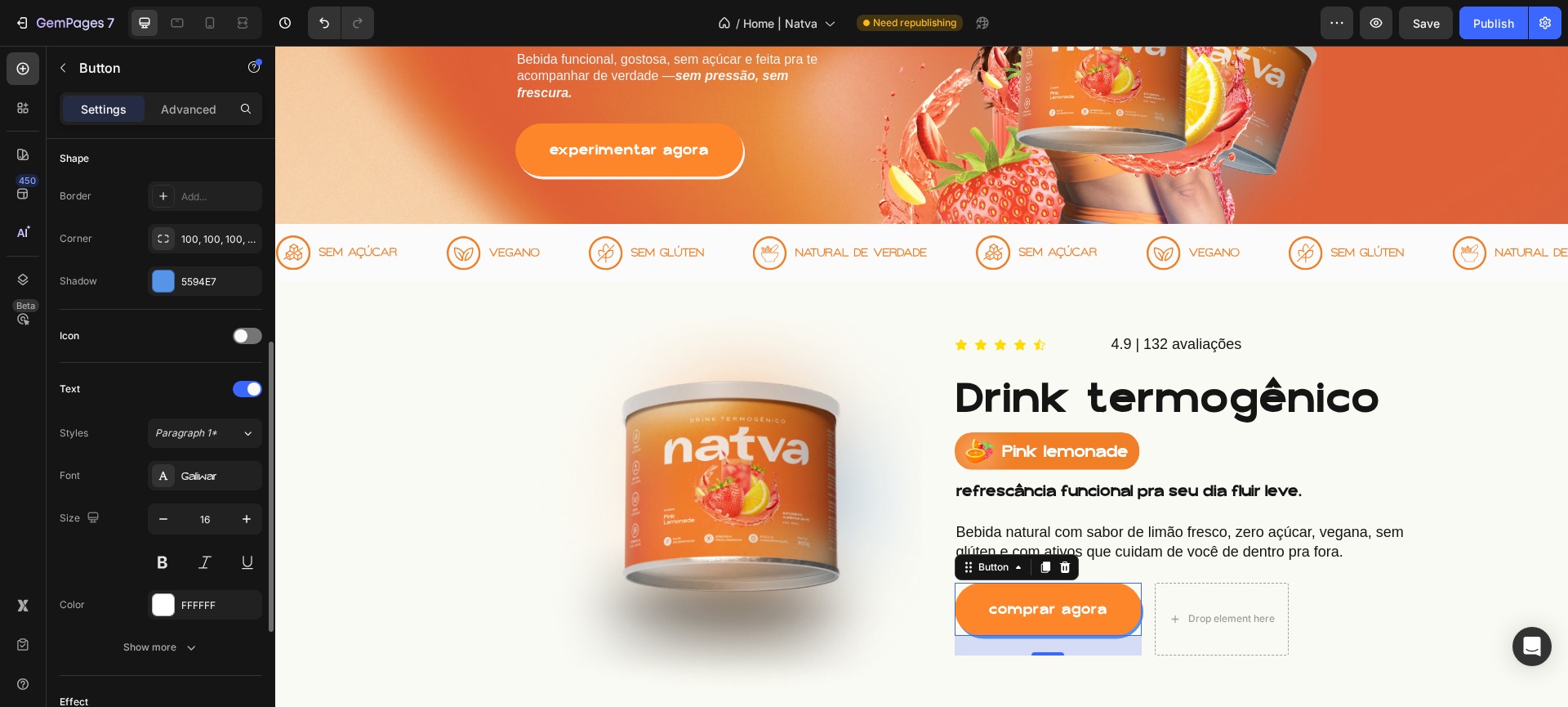
scroll to position [685, 0]
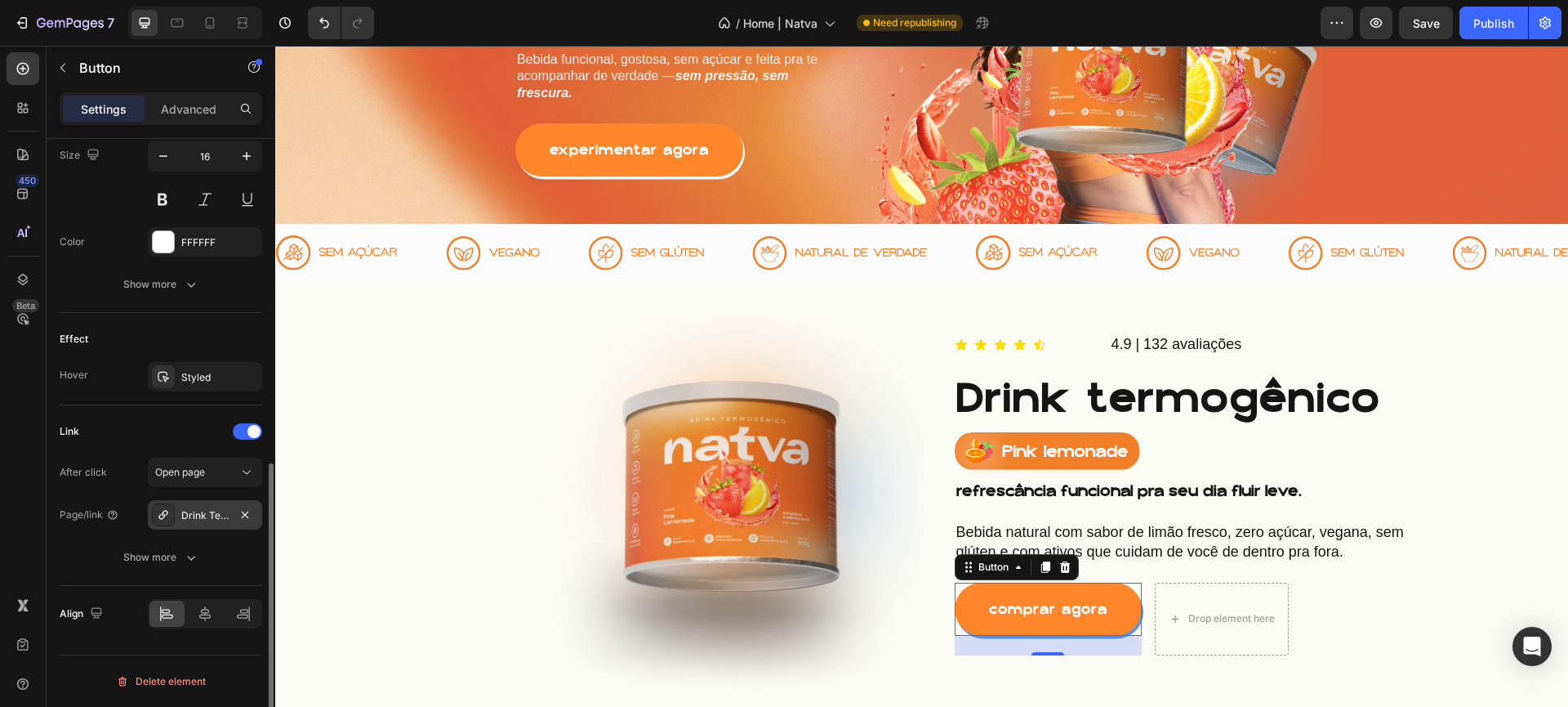
click at [166, 505] on div at bounding box center [163, 514] width 23 height 23
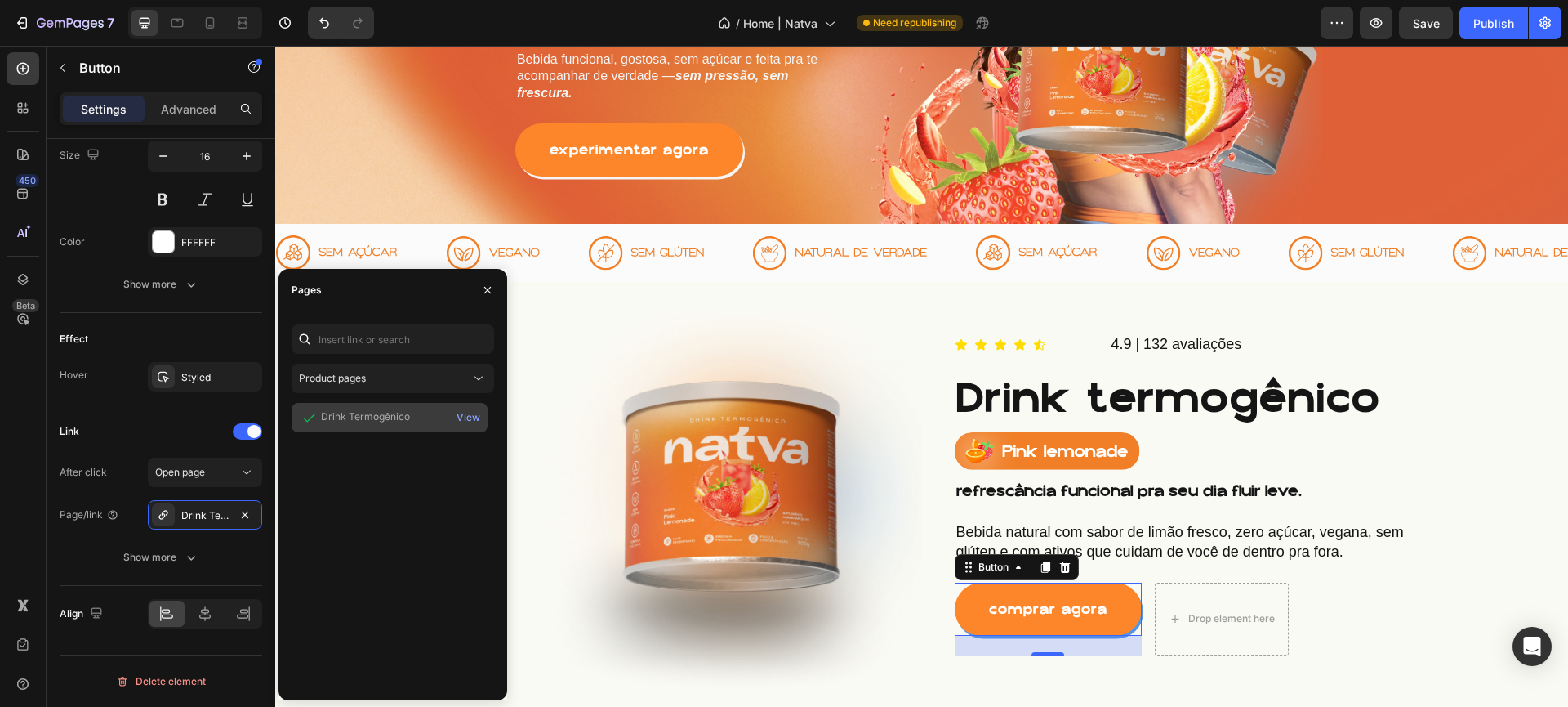
click at [365, 412] on div "Drink Termogênico" at bounding box center [365, 417] width 89 height 14
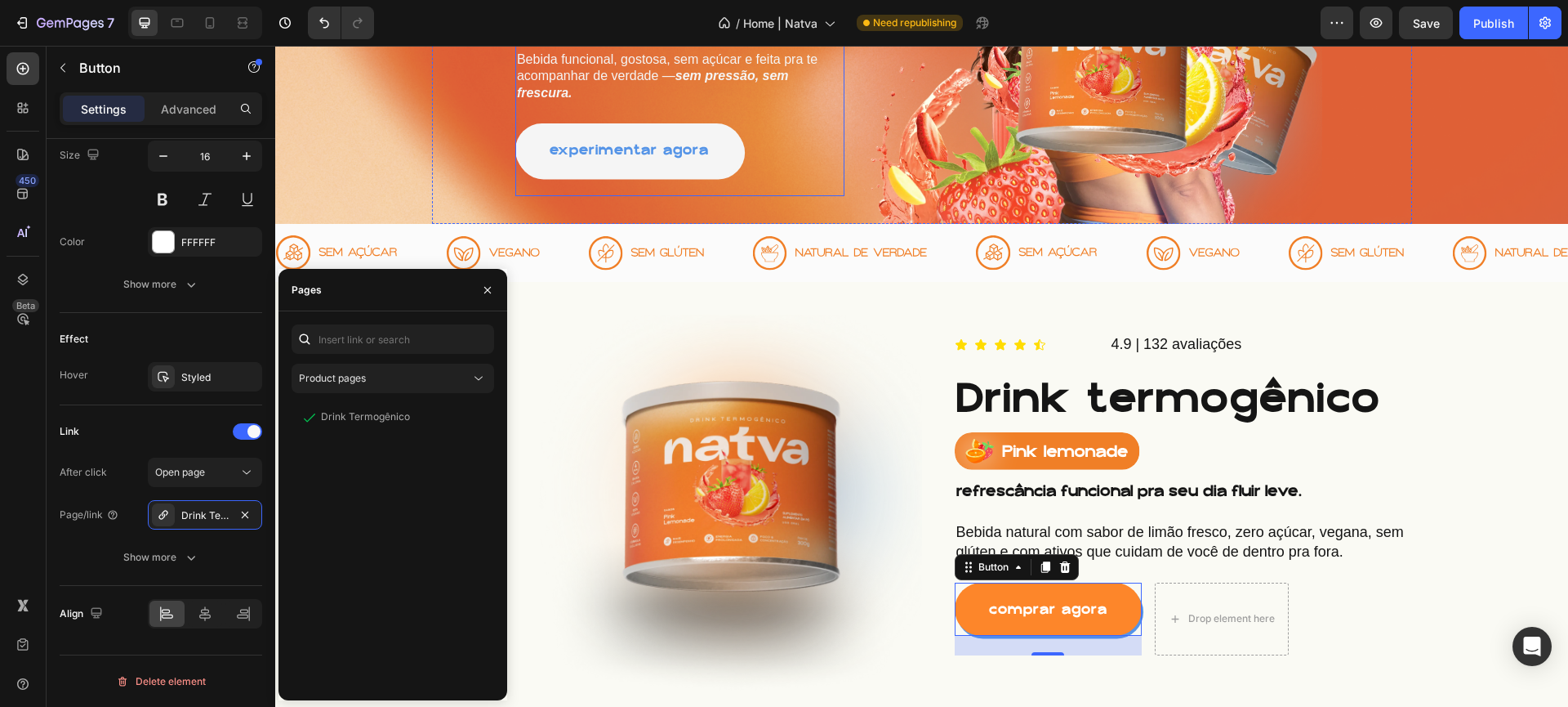
click at [645, 162] on link "experimentar agora" at bounding box center [629, 150] width 228 height 53
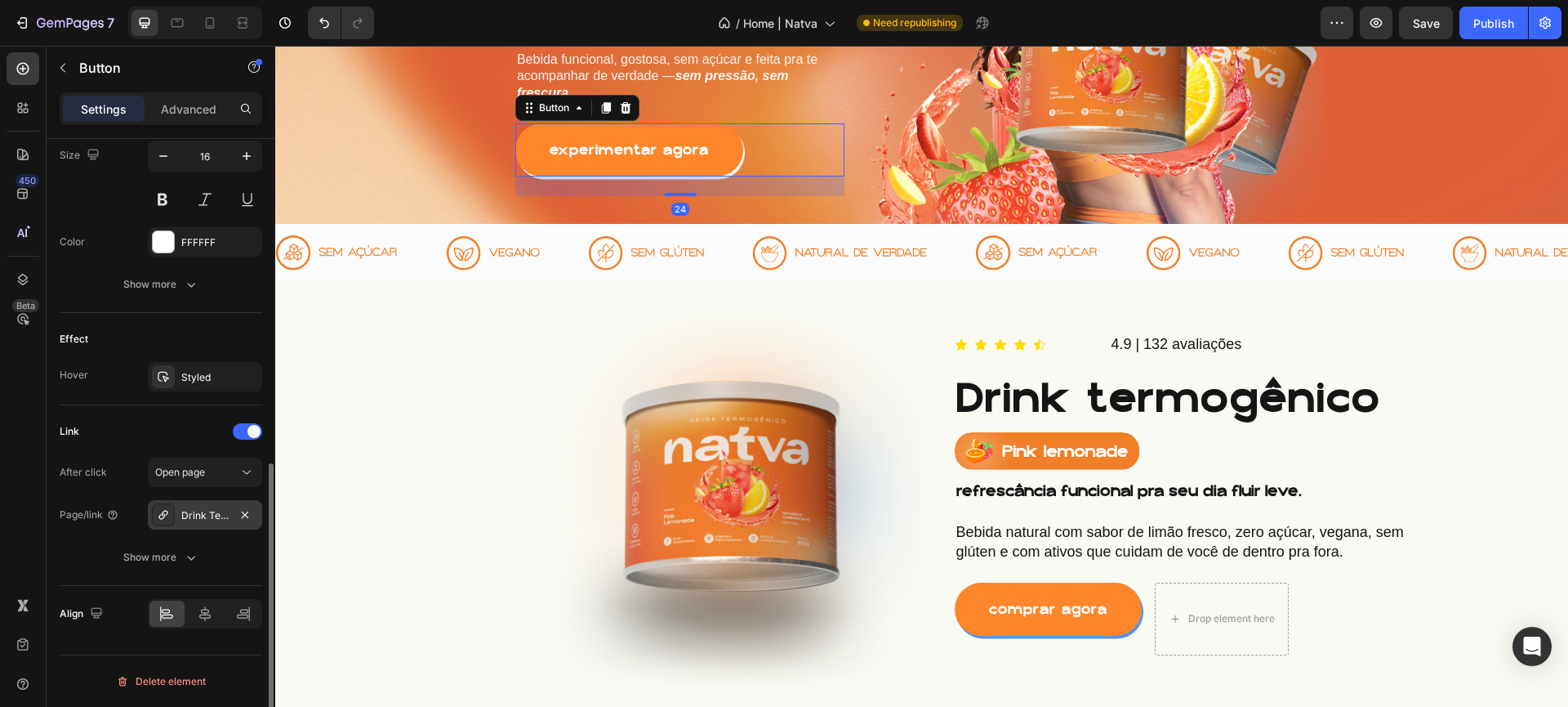
click at [158, 514] on icon at bounding box center [163, 514] width 13 height 13
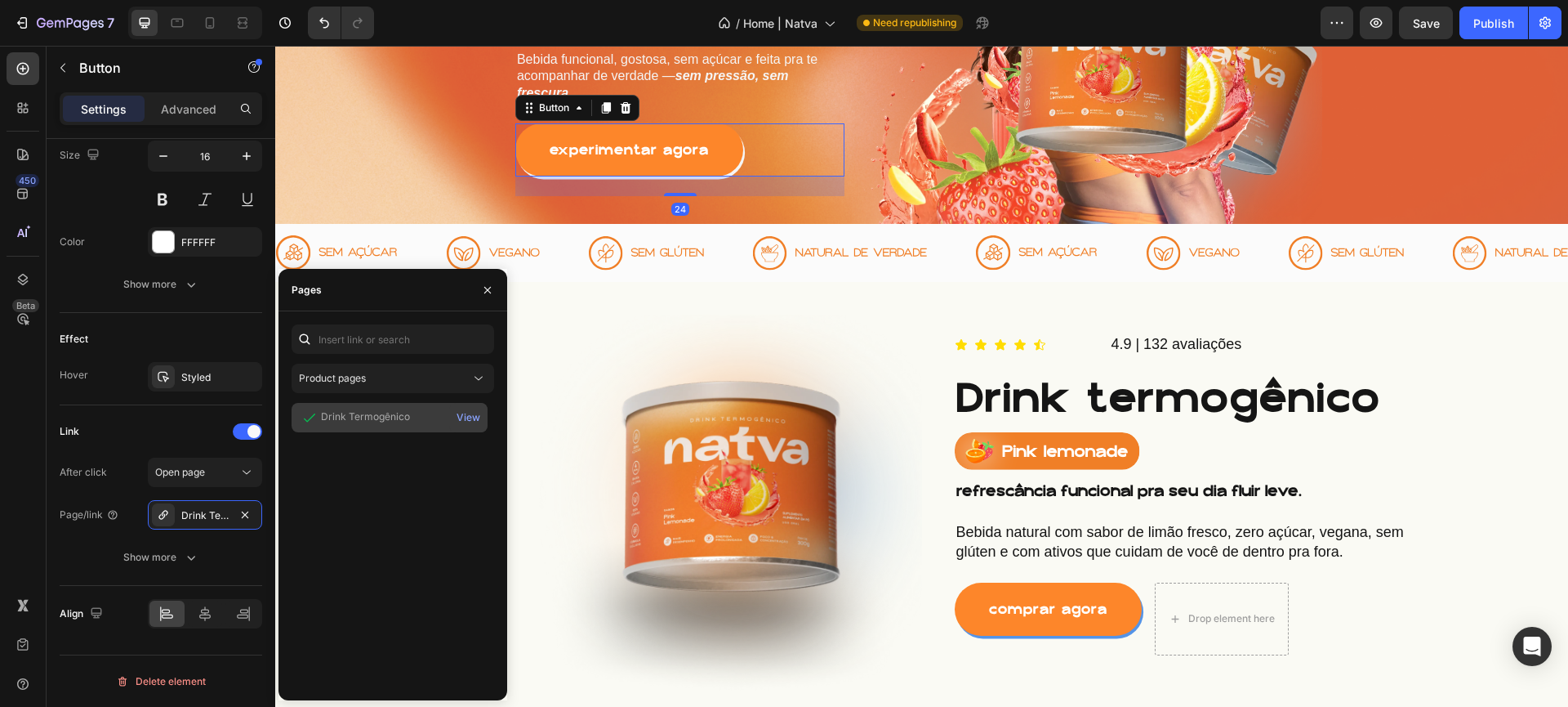
click at [341, 417] on div "Drink Termogênico" at bounding box center [365, 417] width 89 height 14
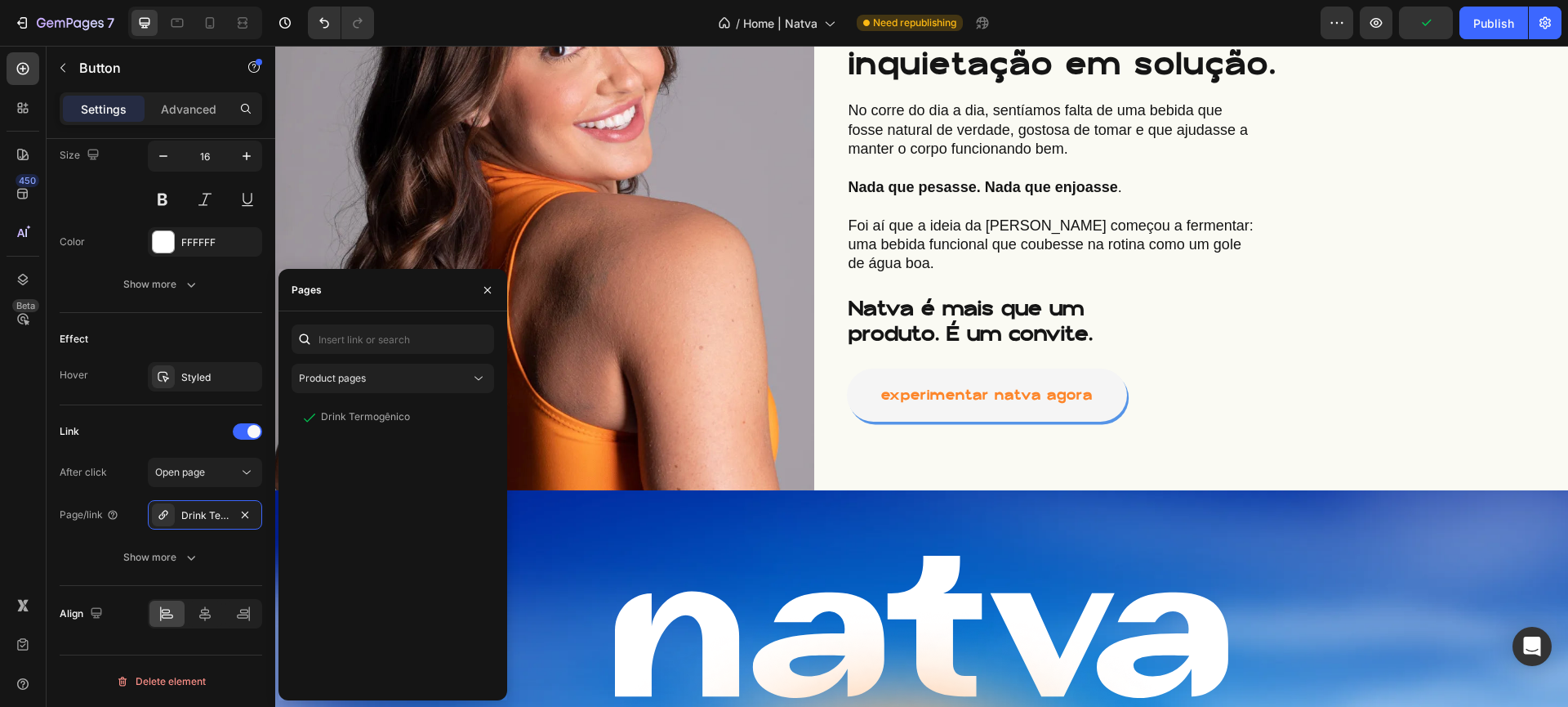
scroll to position [1344, 0]
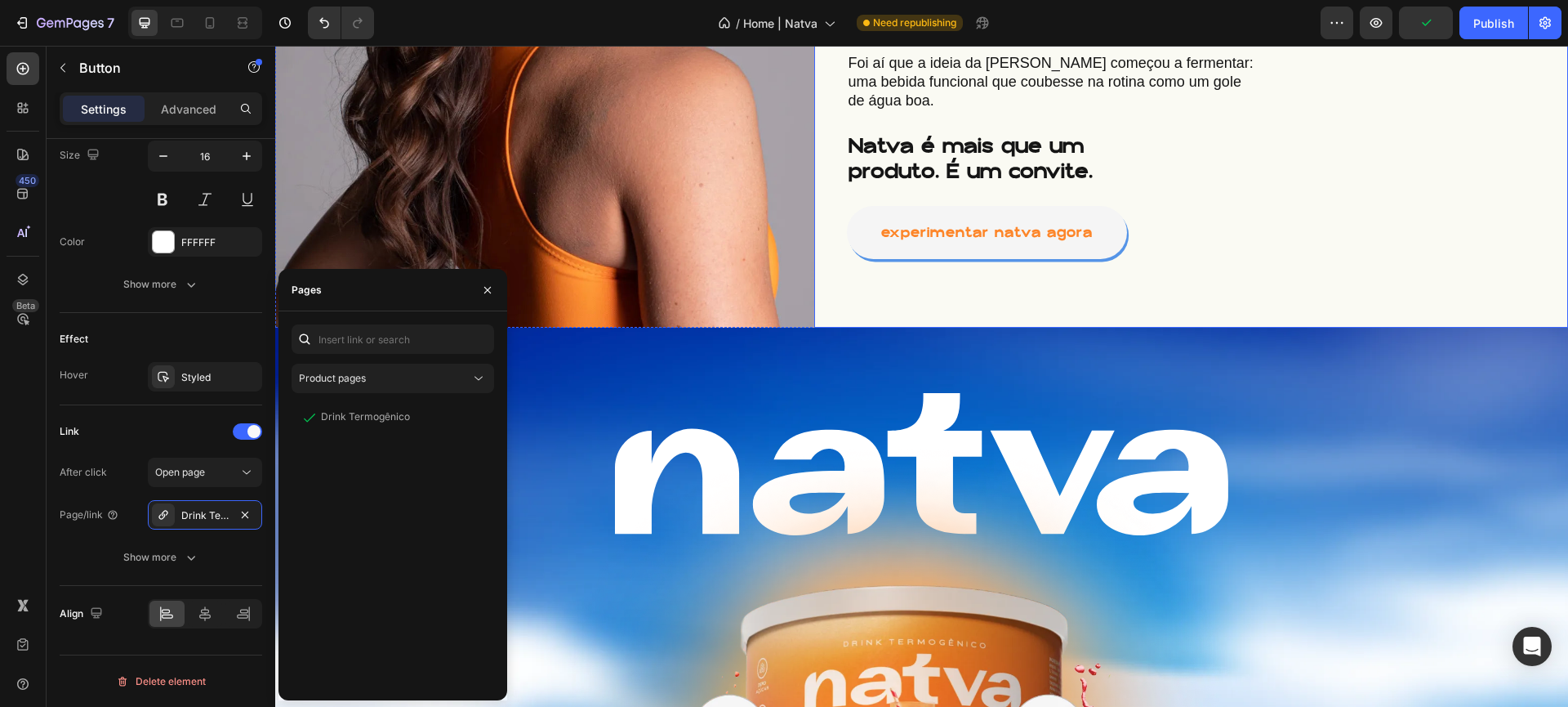
click at [1039, 184] on div "sobre nós 🧡 Button A gente é [PERSON_NAME] e [PERSON_NAME] — um casal que decid…" at bounding box center [1191, 19] width 689 height 519
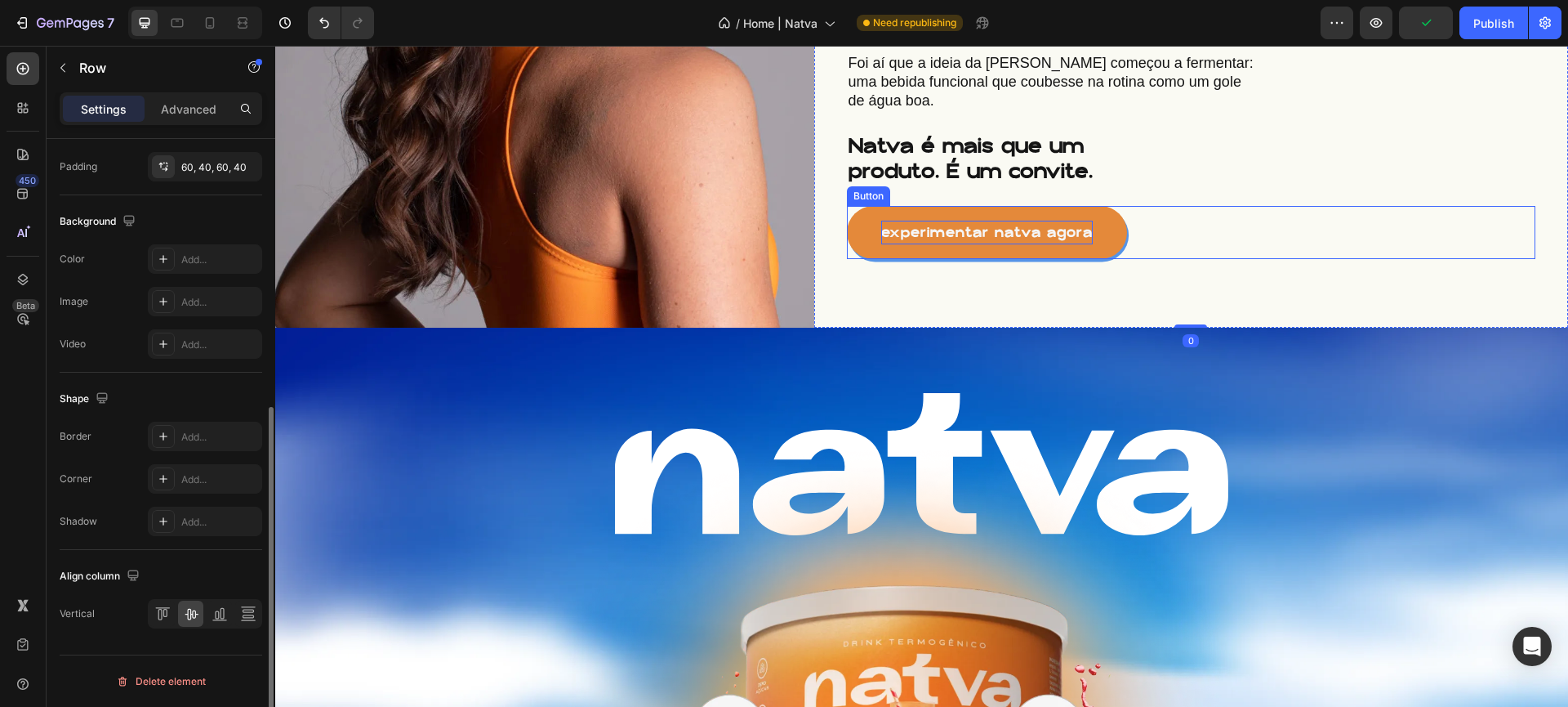
scroll to position [0, 0]
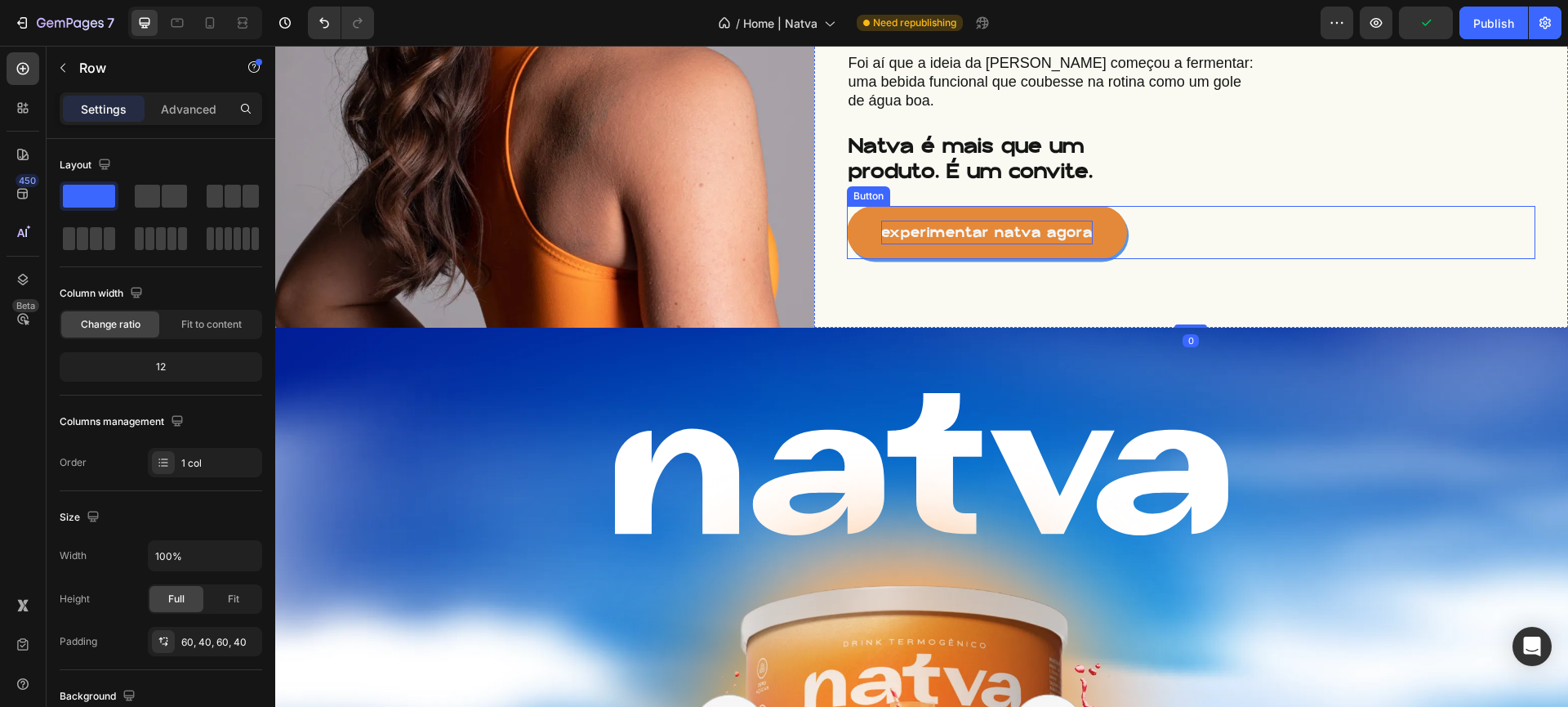
click at [1033, 221] on p "experimentar natva agora" at bounding box center [987, 233] width 212 height 24
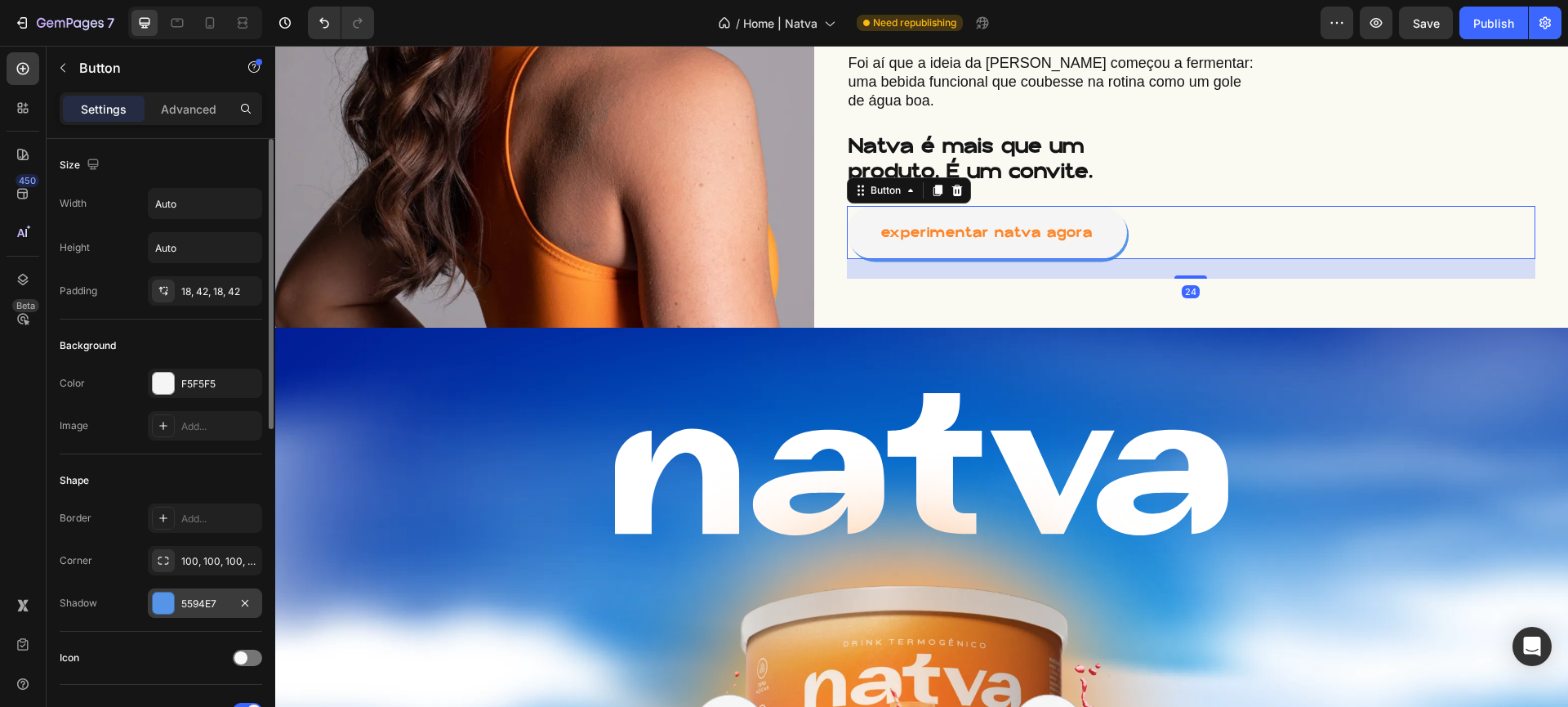
scroll to position [565, 0]
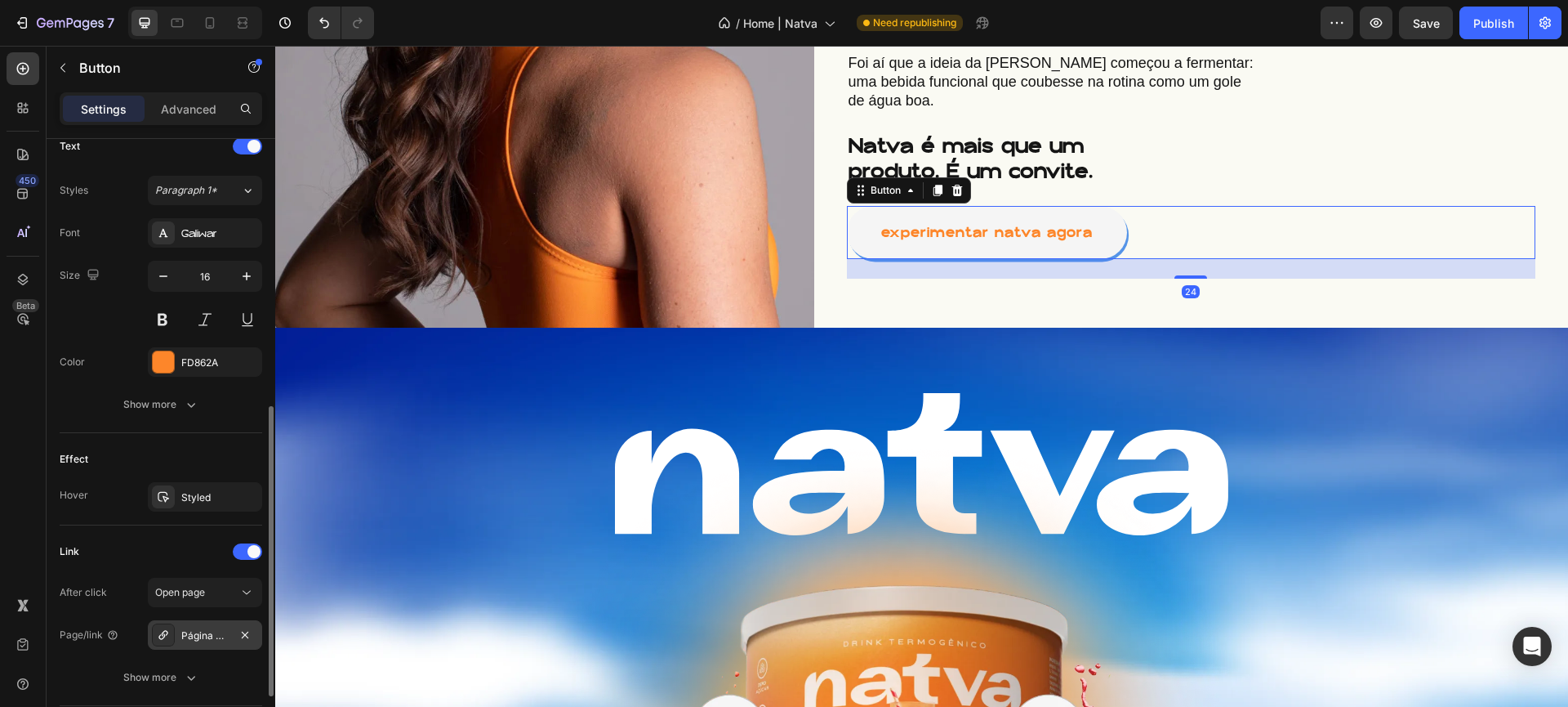
click at [153, 635] on div at bounding box center [163, 635] width 23 height 23
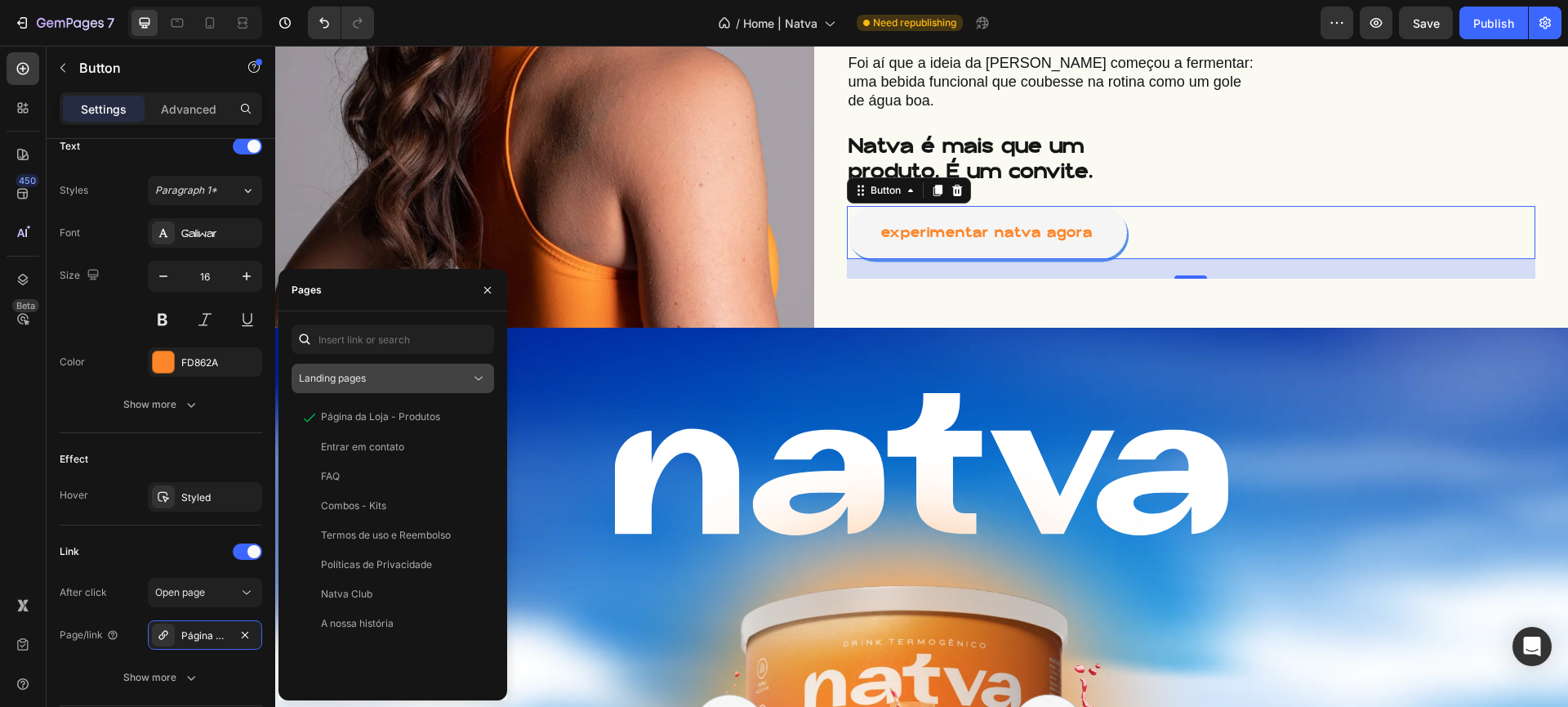
click at [403, 392] on button "Landing pages" at bounding box center [393, 378] width 203 height 30
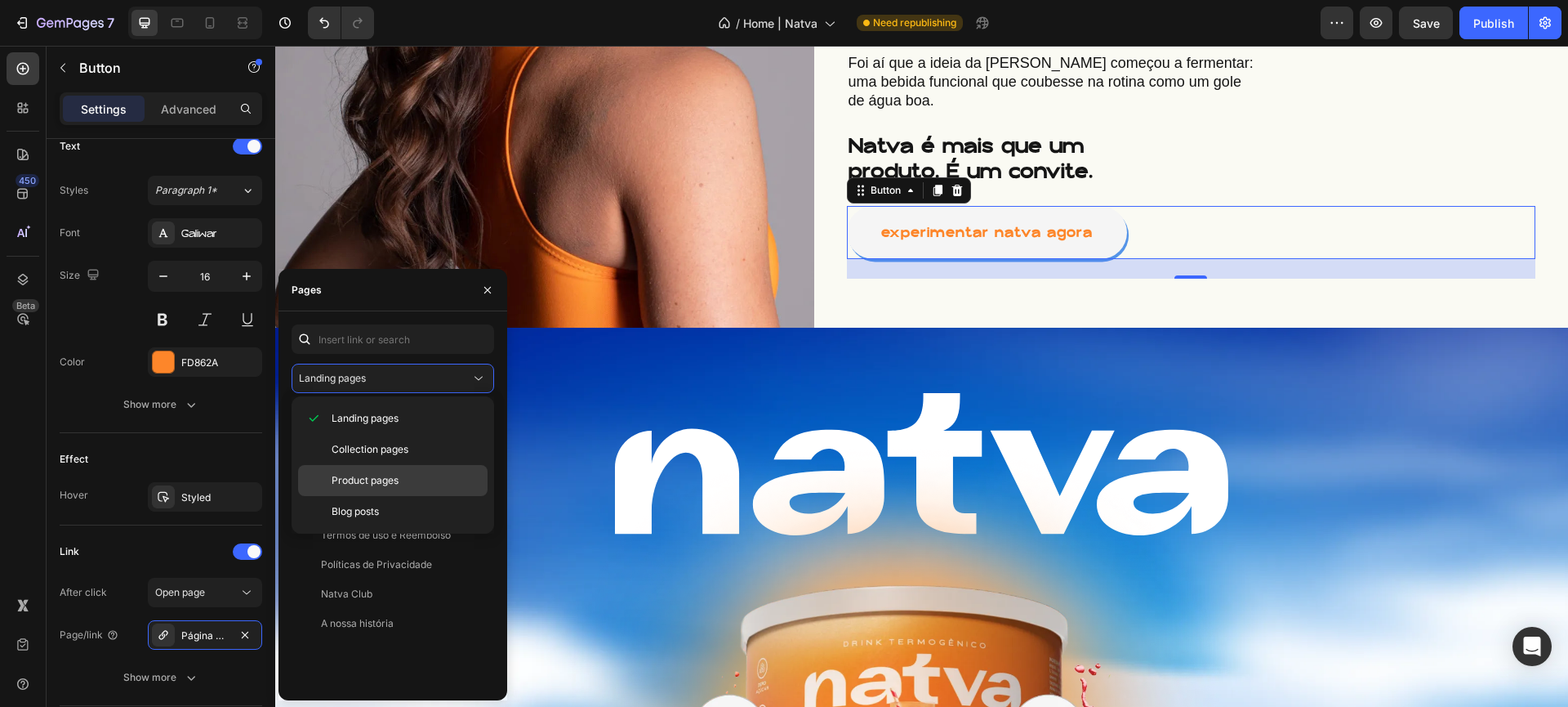
click at [403, 477] on p "Product pages" at bounding box center [406, 480] width 149 height 14
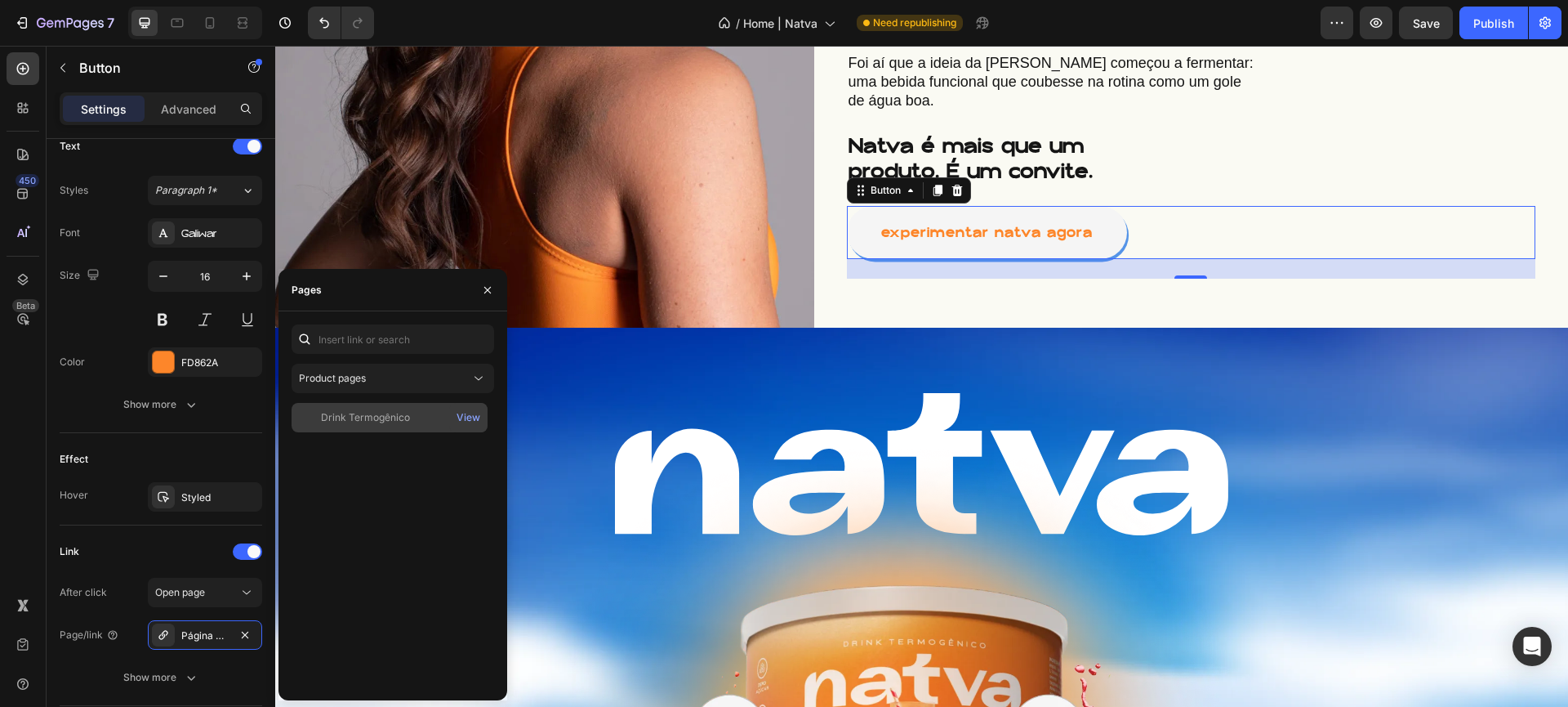
click at [393, 416] on div "Drink Termogênico" at bounding box center [365, 417] width 89 height 14
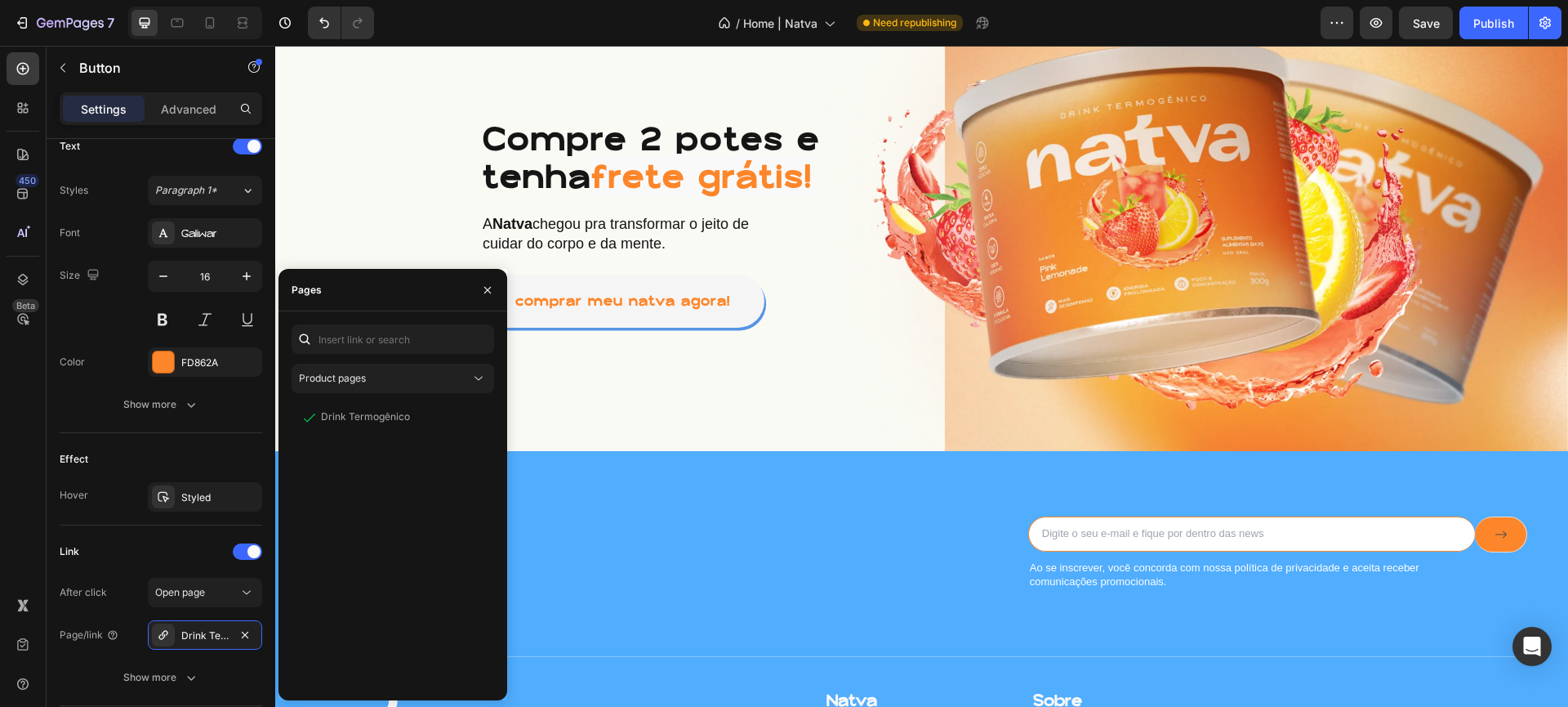
scroll to position [3281, 0]
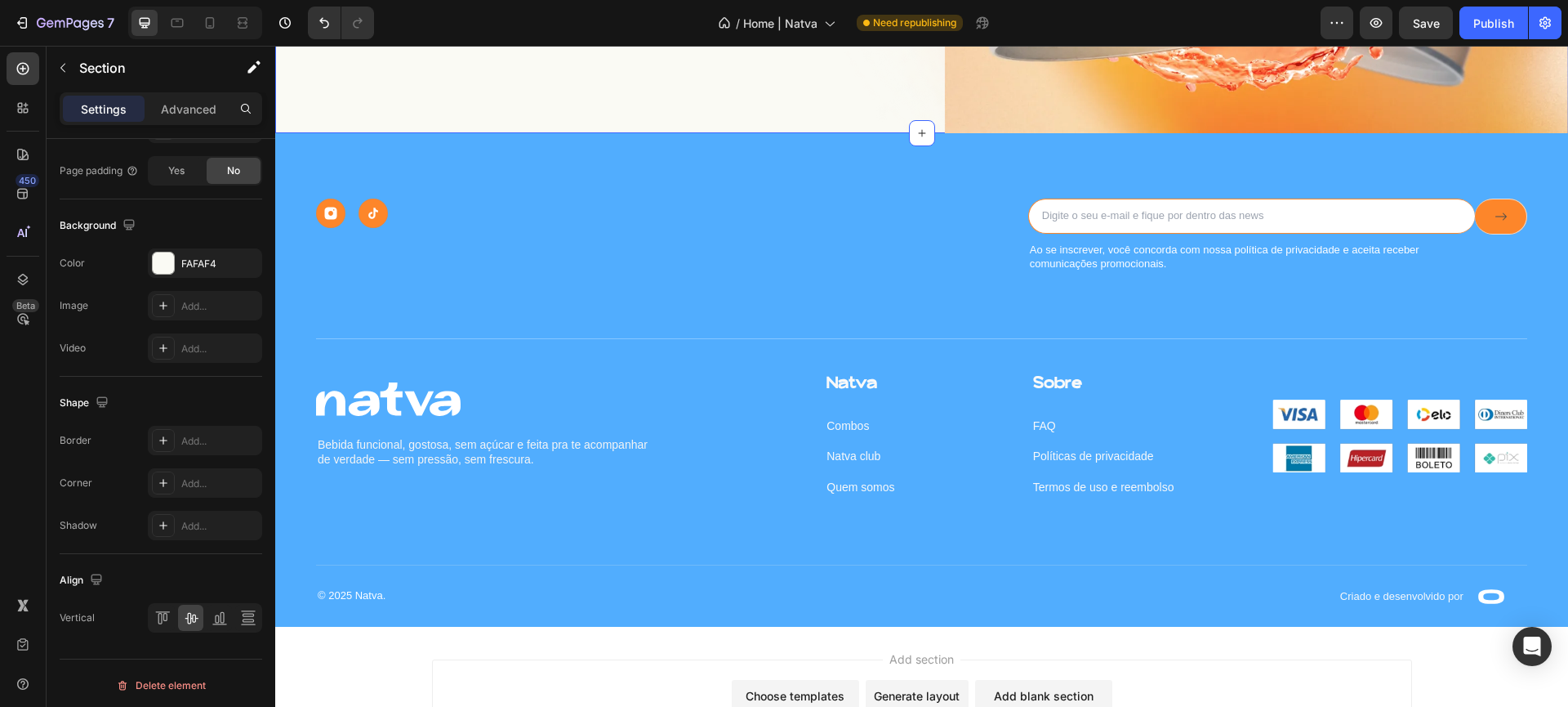
scroll to position [0, 0]
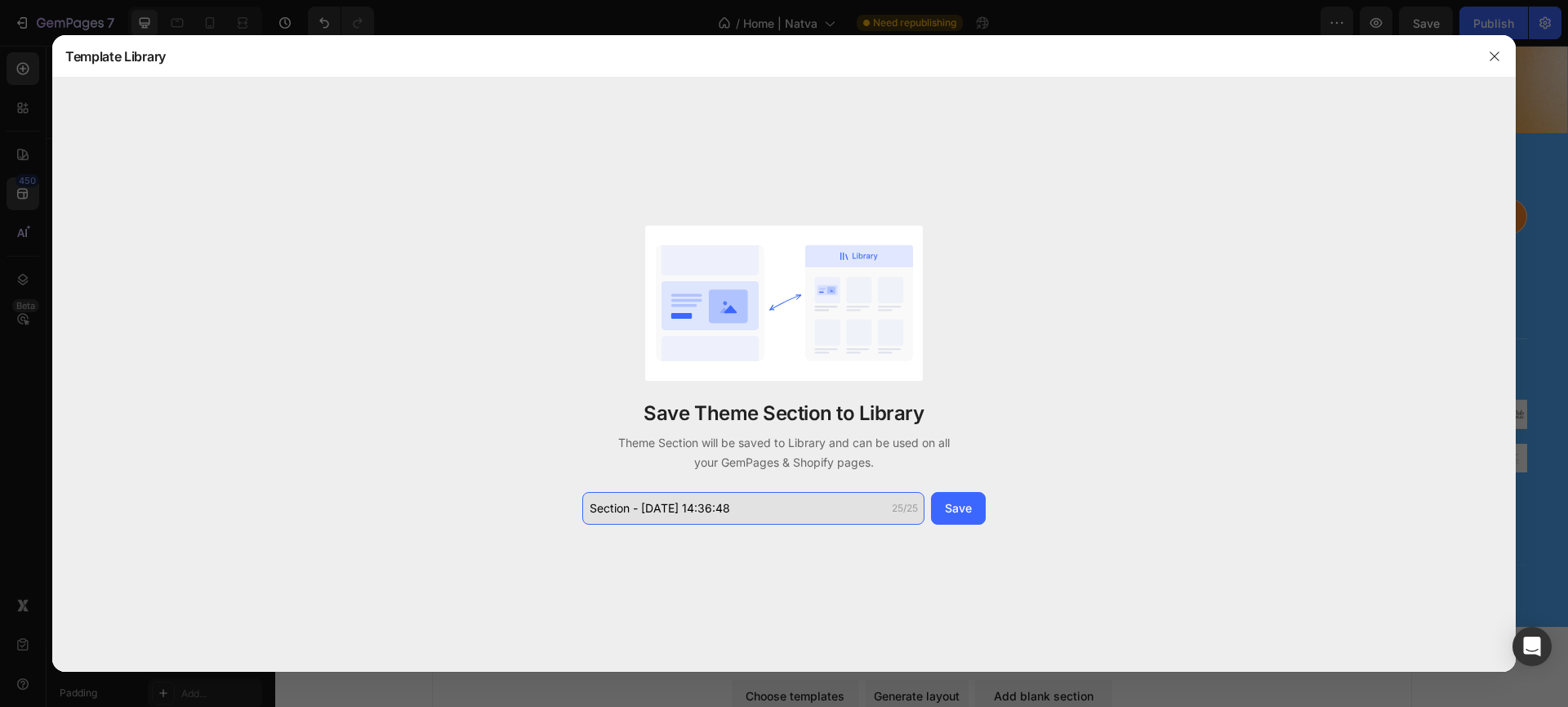
click at [825, 506] on input "Section - [DATE] 14:36:48" at bounding box center [753, 509] width 342 height 32
type input "natva section 2"
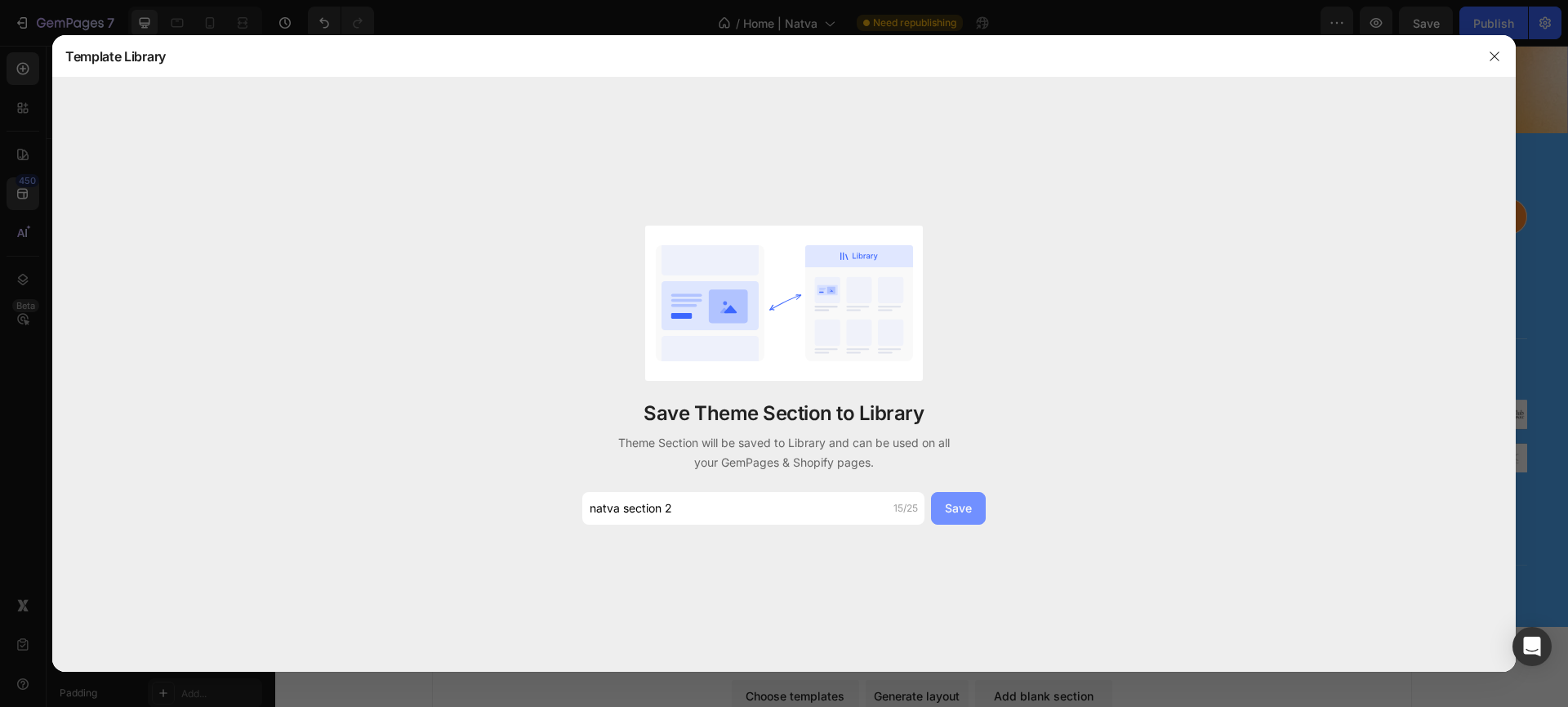
click at [960, 496] on button "Save" at bounding box center [959, 509] width 54 height 32
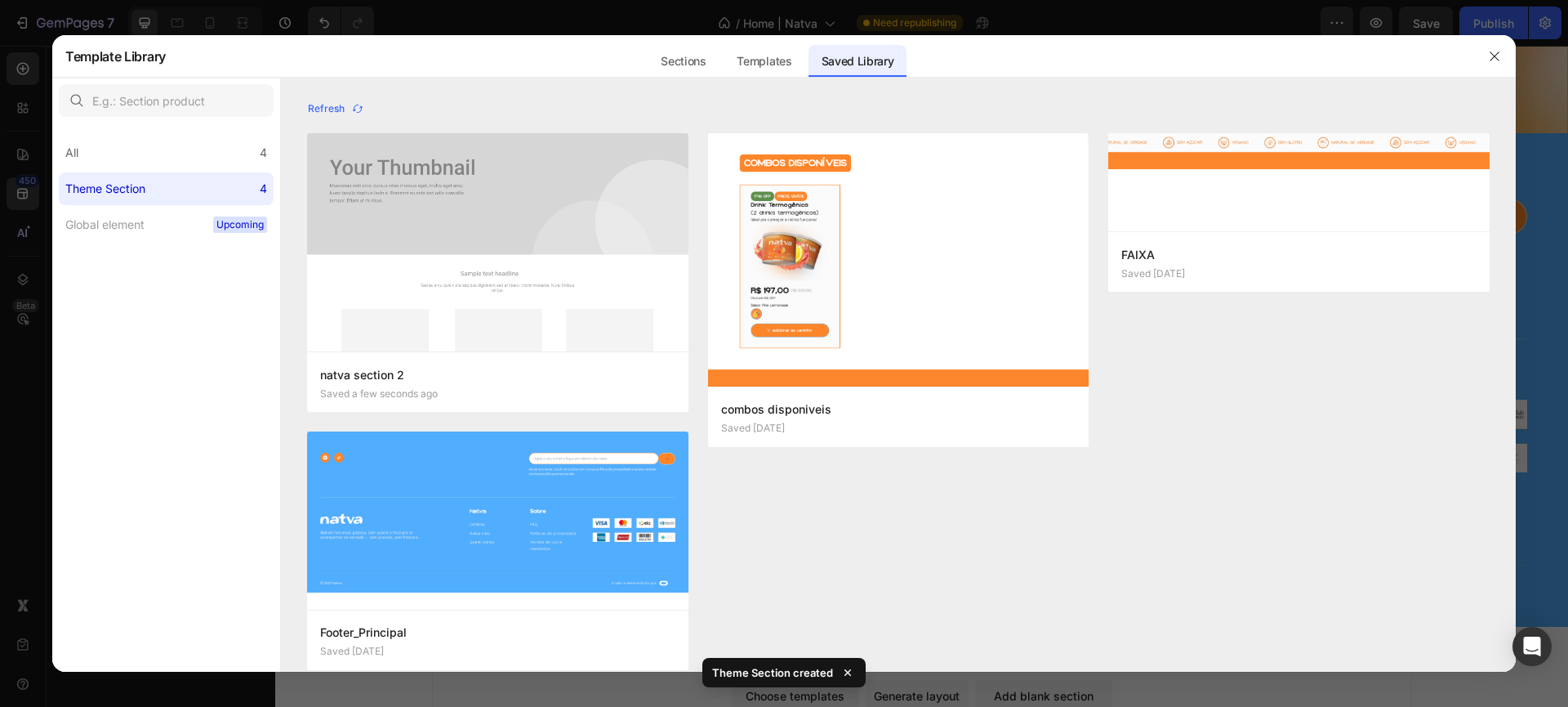
click at [1508, 50] on div at bounding box center [1495, 56] width 43 height 43
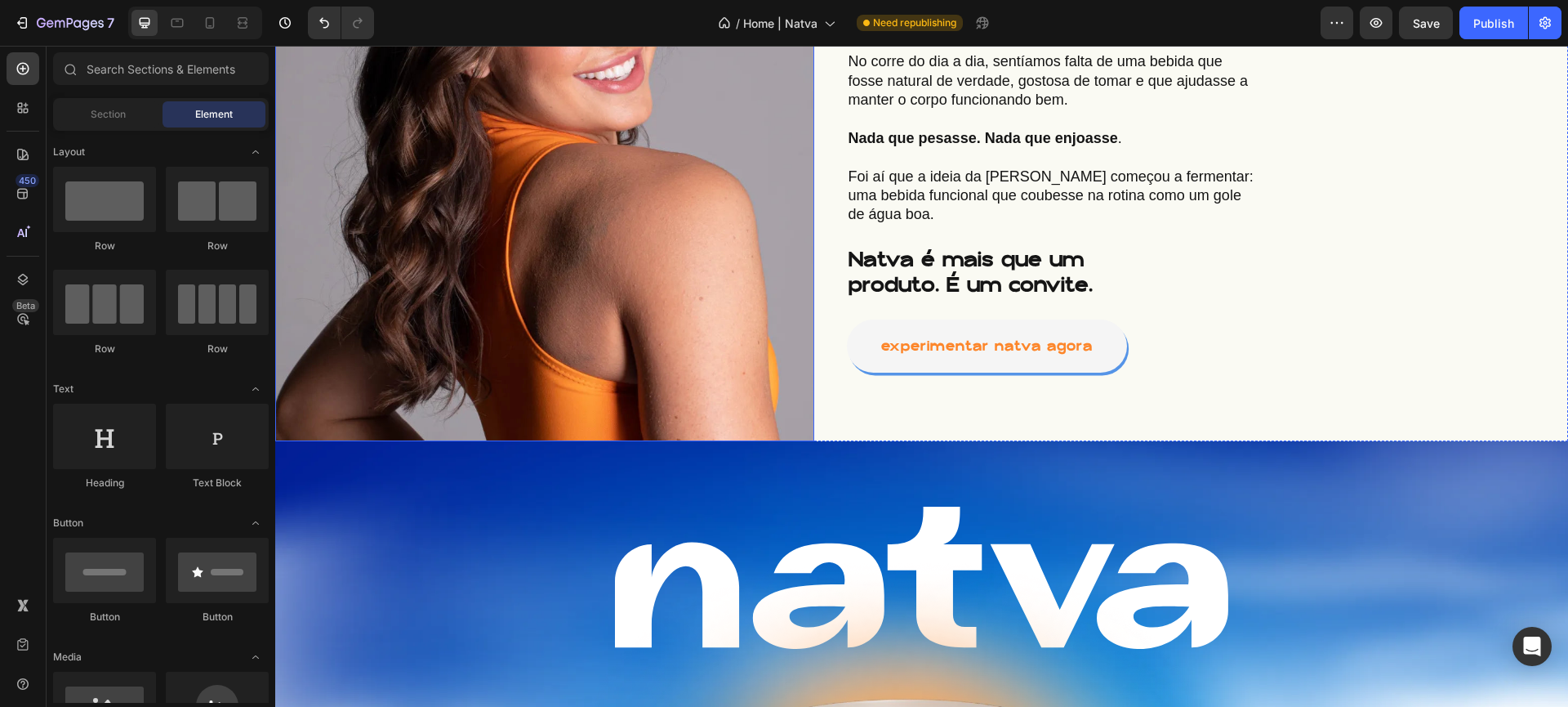
scroll to position [1216, 0]
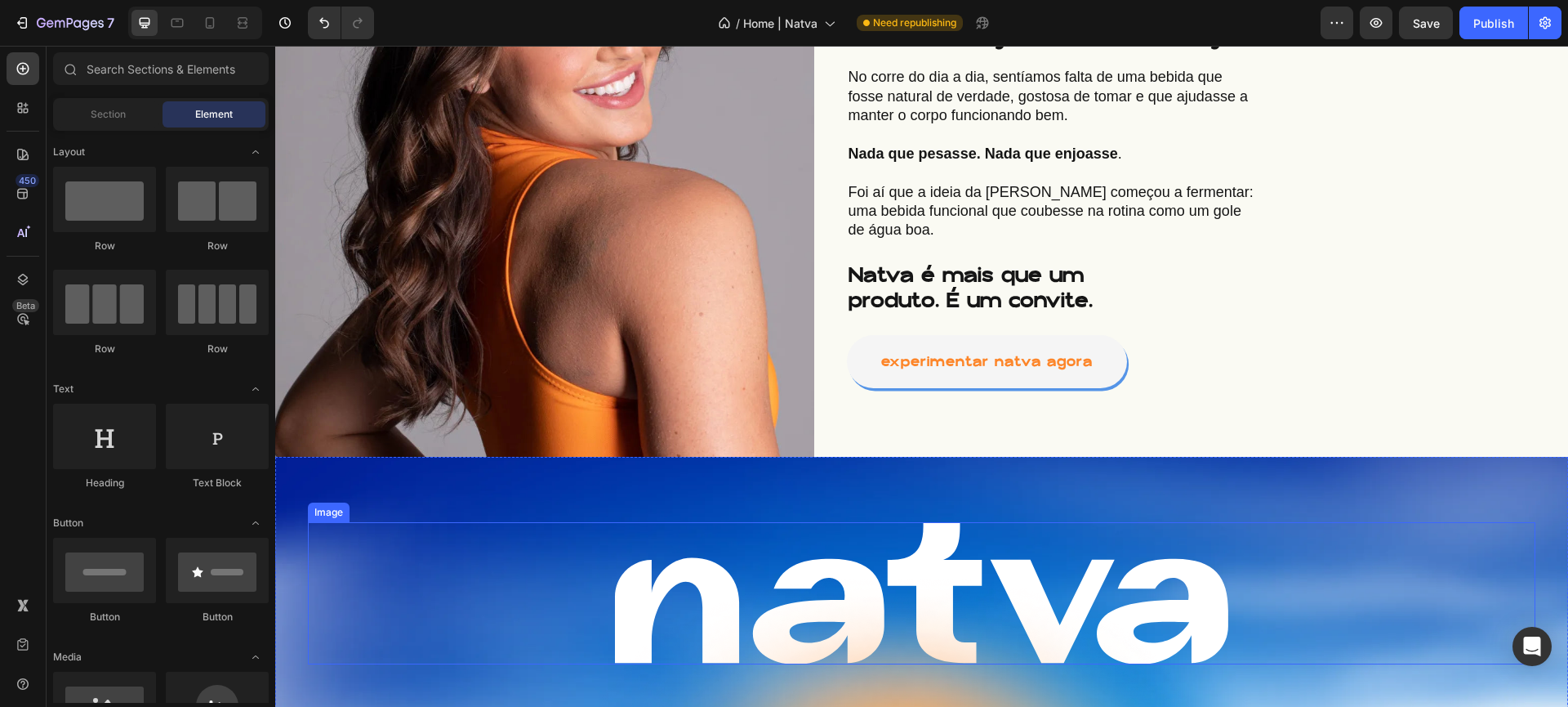
click at [784, 522] on img at bounding box center [923, 593] width 615 height 142
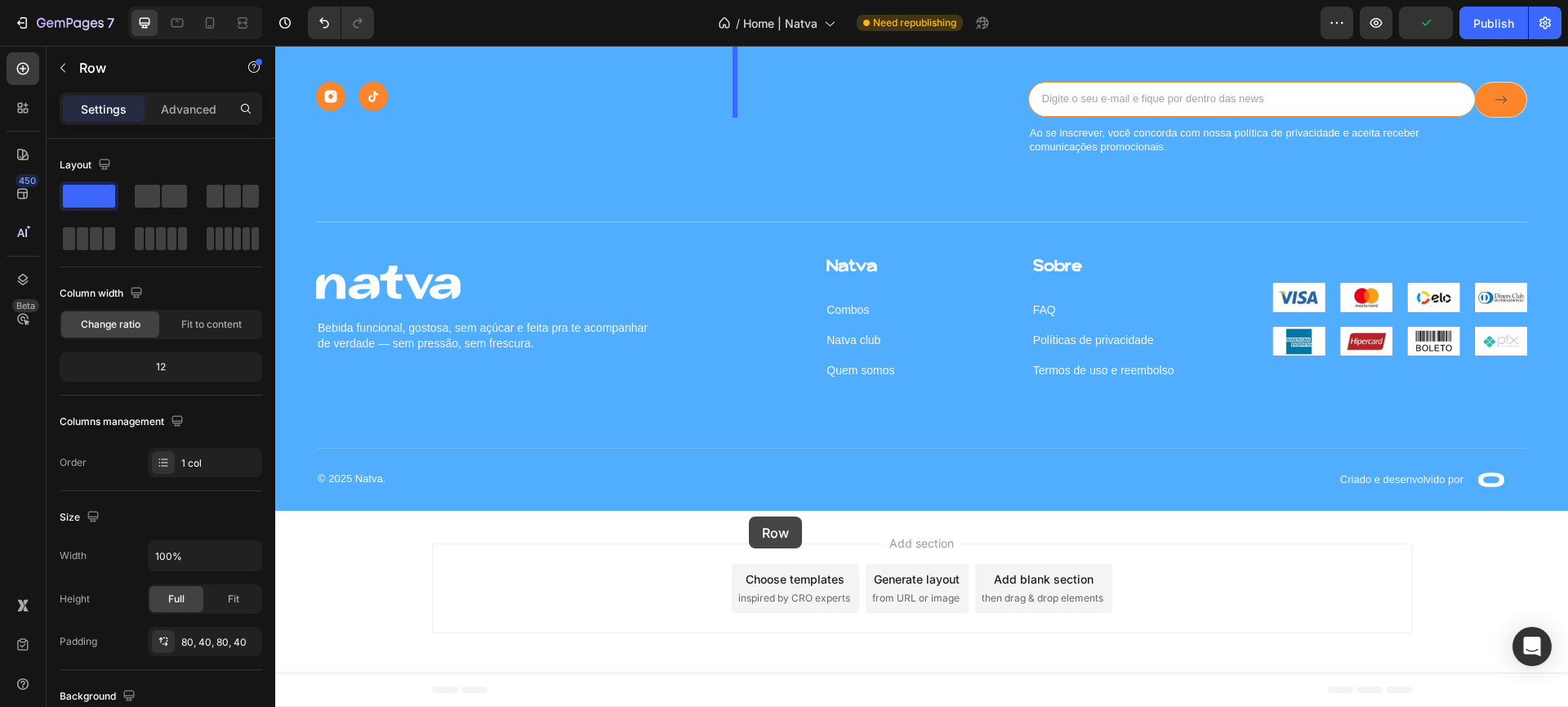
scroll to position [3309, 0]
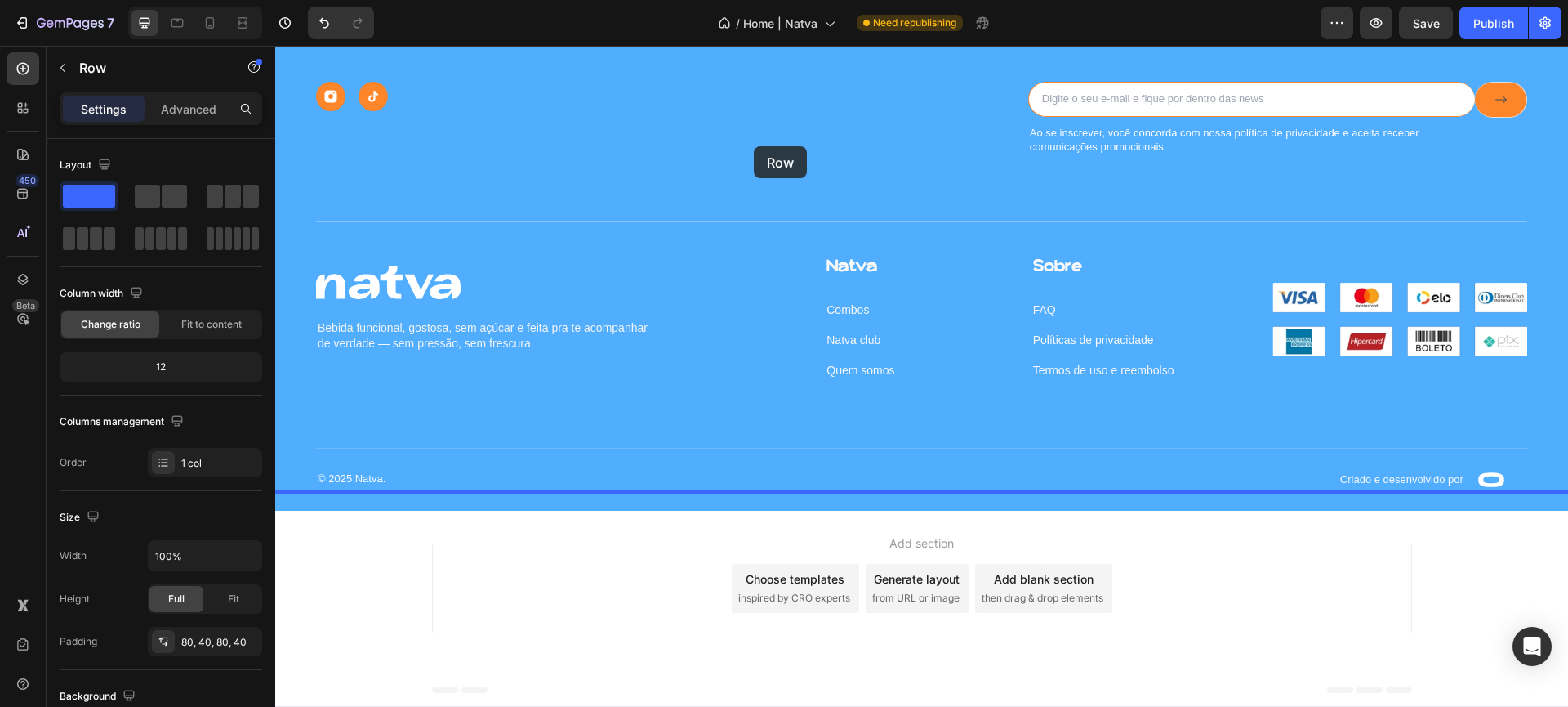
drag, startPoint x: 764, startPoint y: 448, endPoint x: 753, endPoint y: 148, distance: 300.2
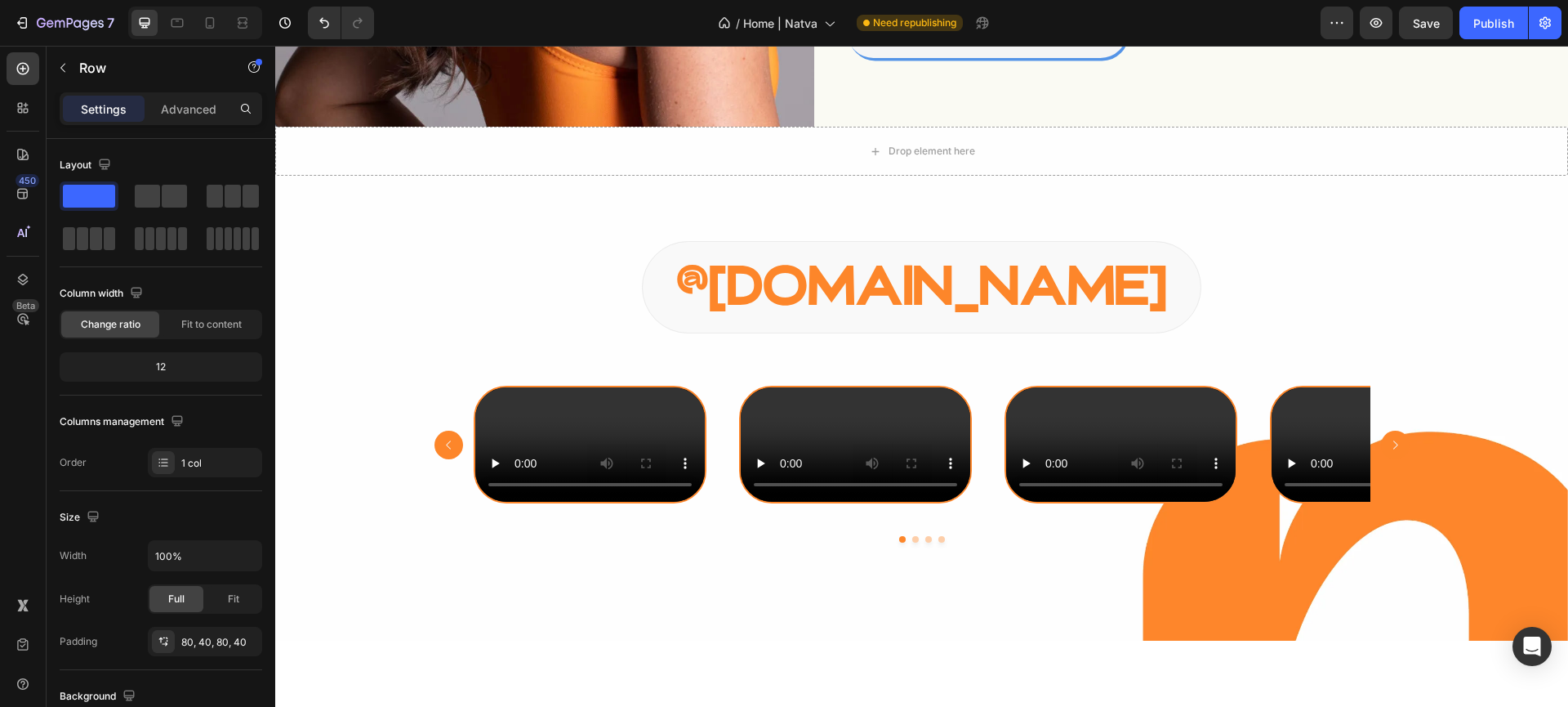
scroll to position [1512, 0]
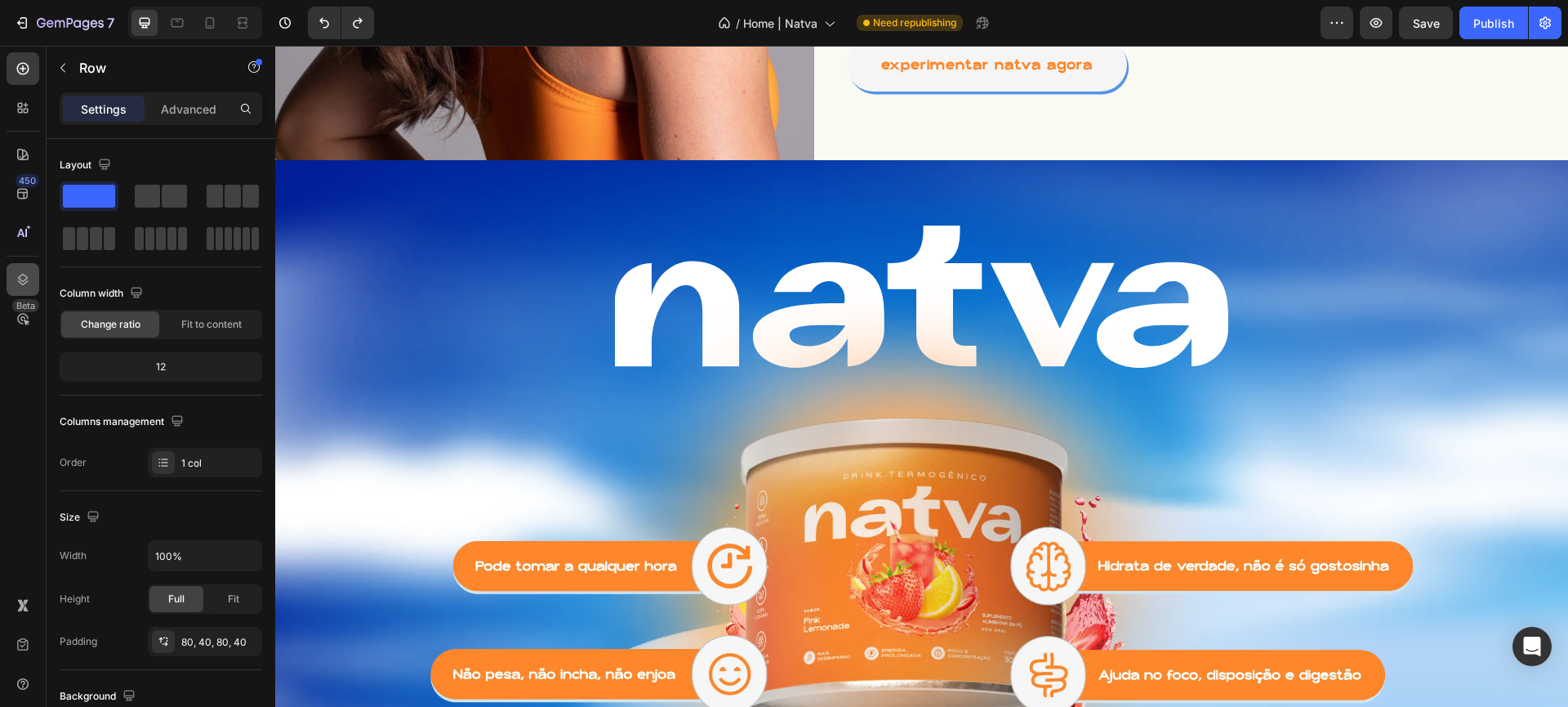
click at [16, 275] on icon at bounding box center [22, 279] width 16 height 16
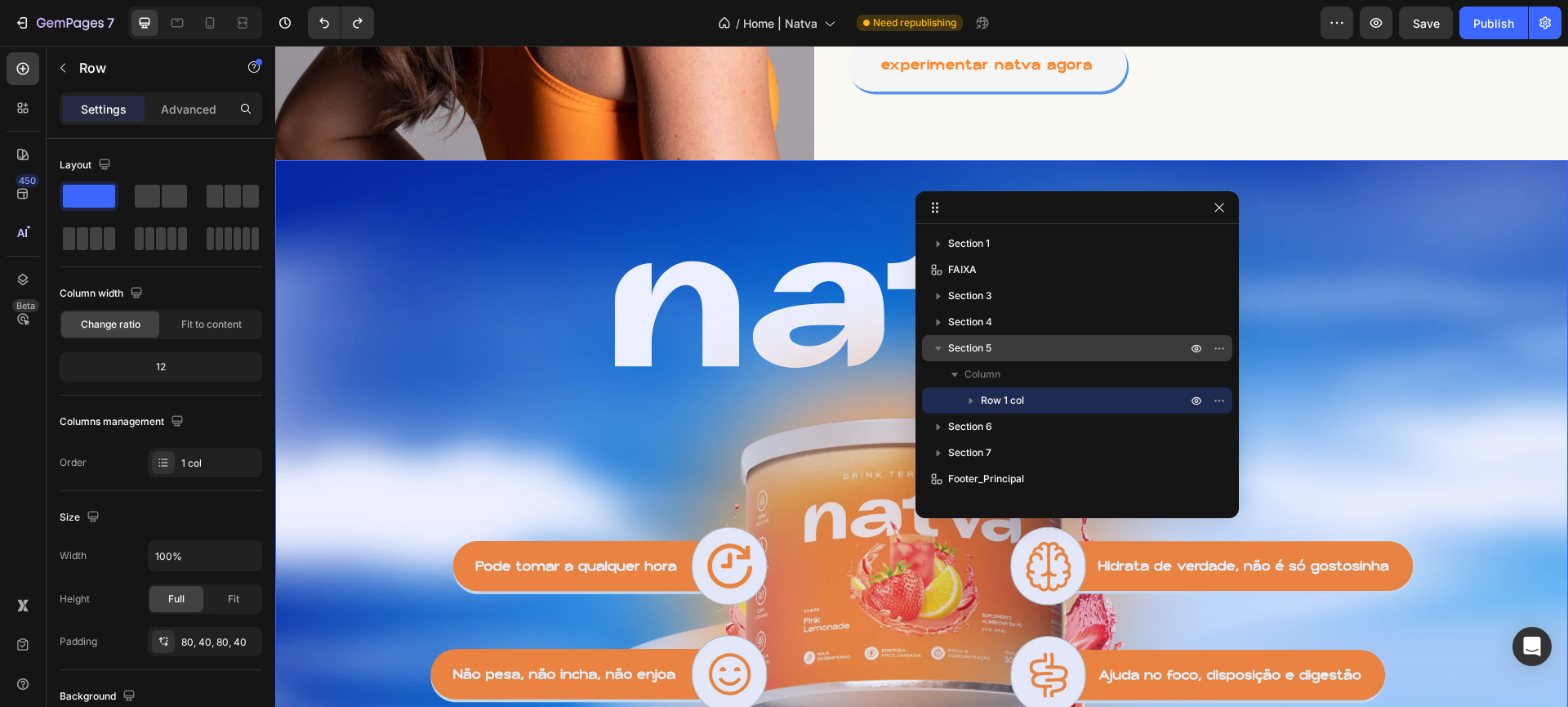
click at [939, 352] on icon "button" at bounding box center [938, 348] width 16 height 16
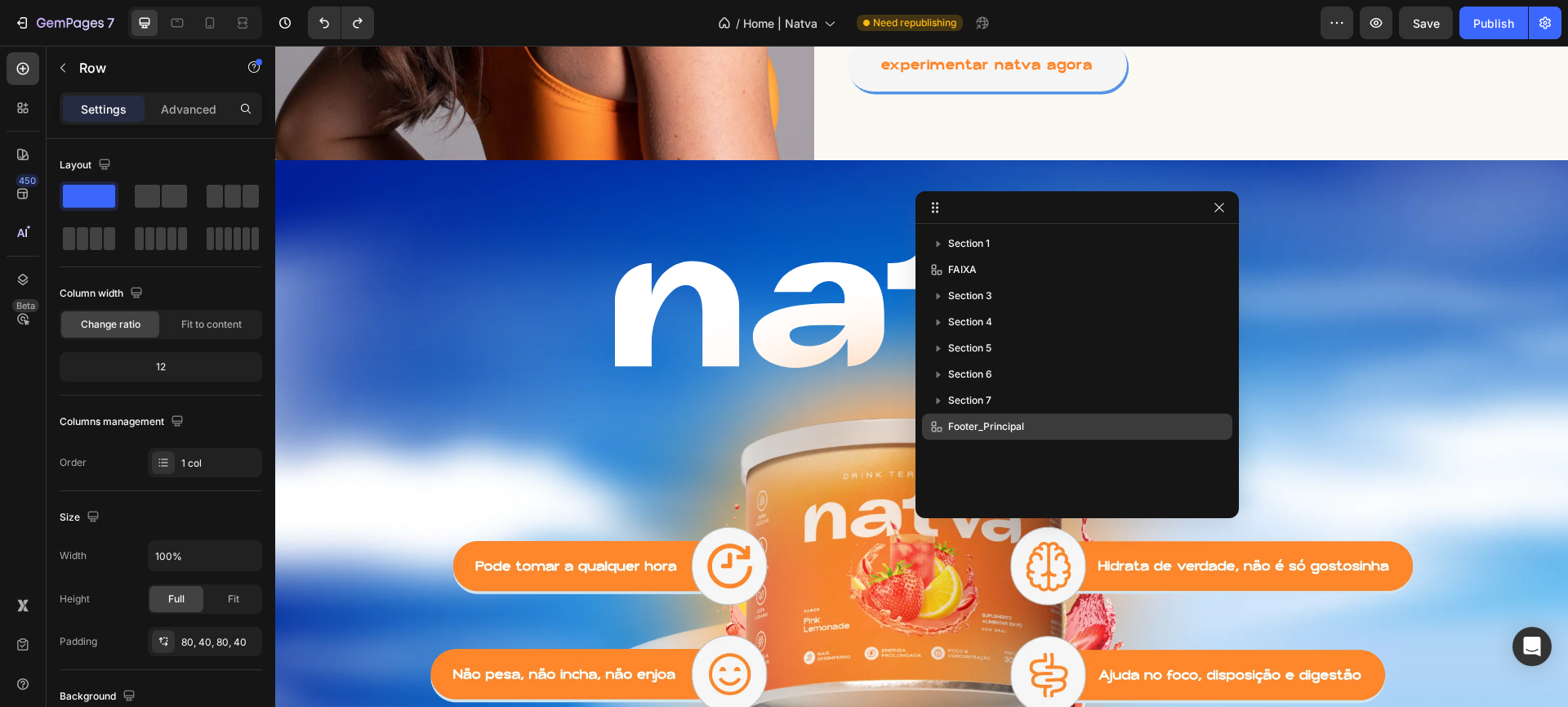
drag, startPoint x: 1012, startPoint y: 348, endPoint x: 1017, endPoint y: 418, distance: 70.2
click at [1017, 418] on div "Section 1 FAIXA Section 3 Section 4 Section 5 Section 6 Section 7 Footer_Princi…" at bounding box center [1078, 365] width 323 height 270
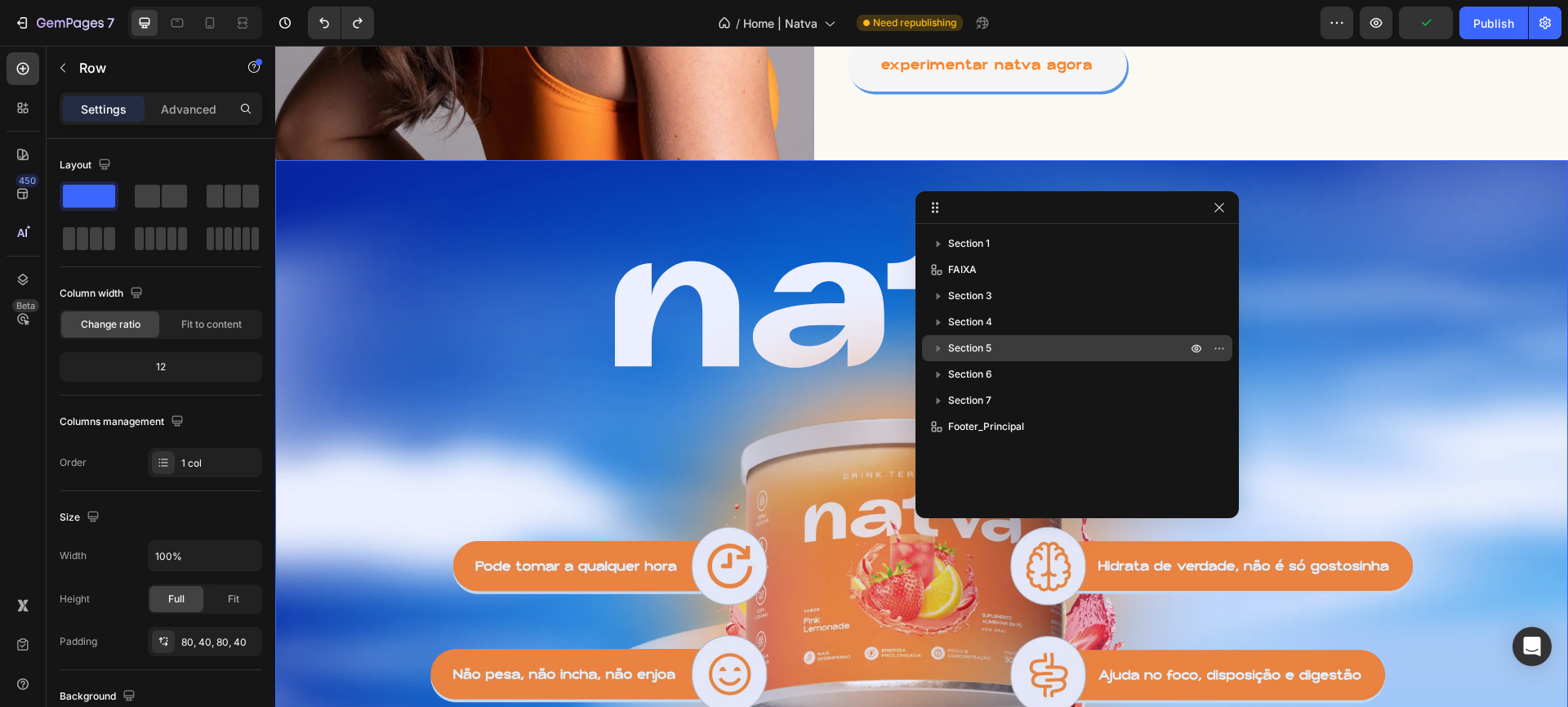
click at [1136, 348] on p "Section 5" at bounding box center [1069, 348] width 242 height 16
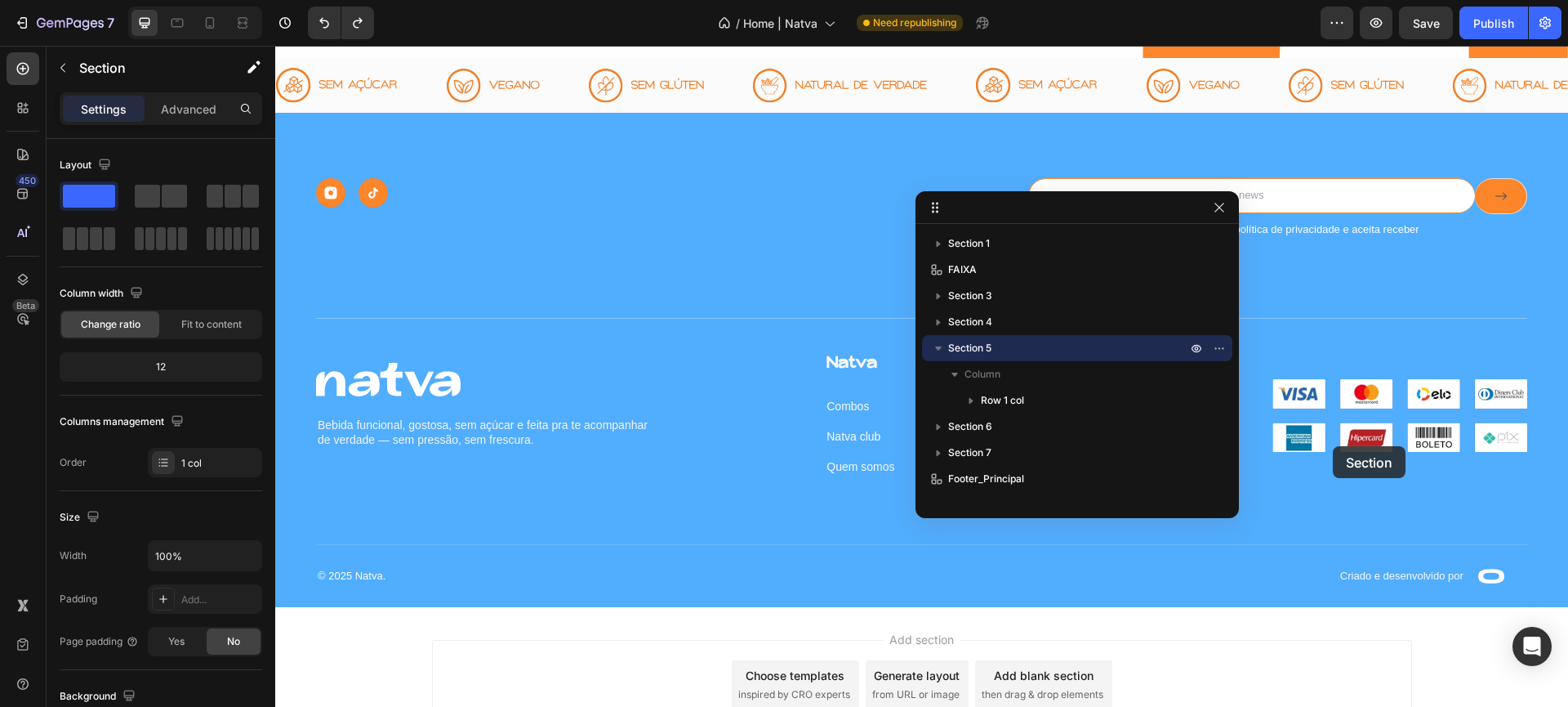
scroll to position [3049, 0]
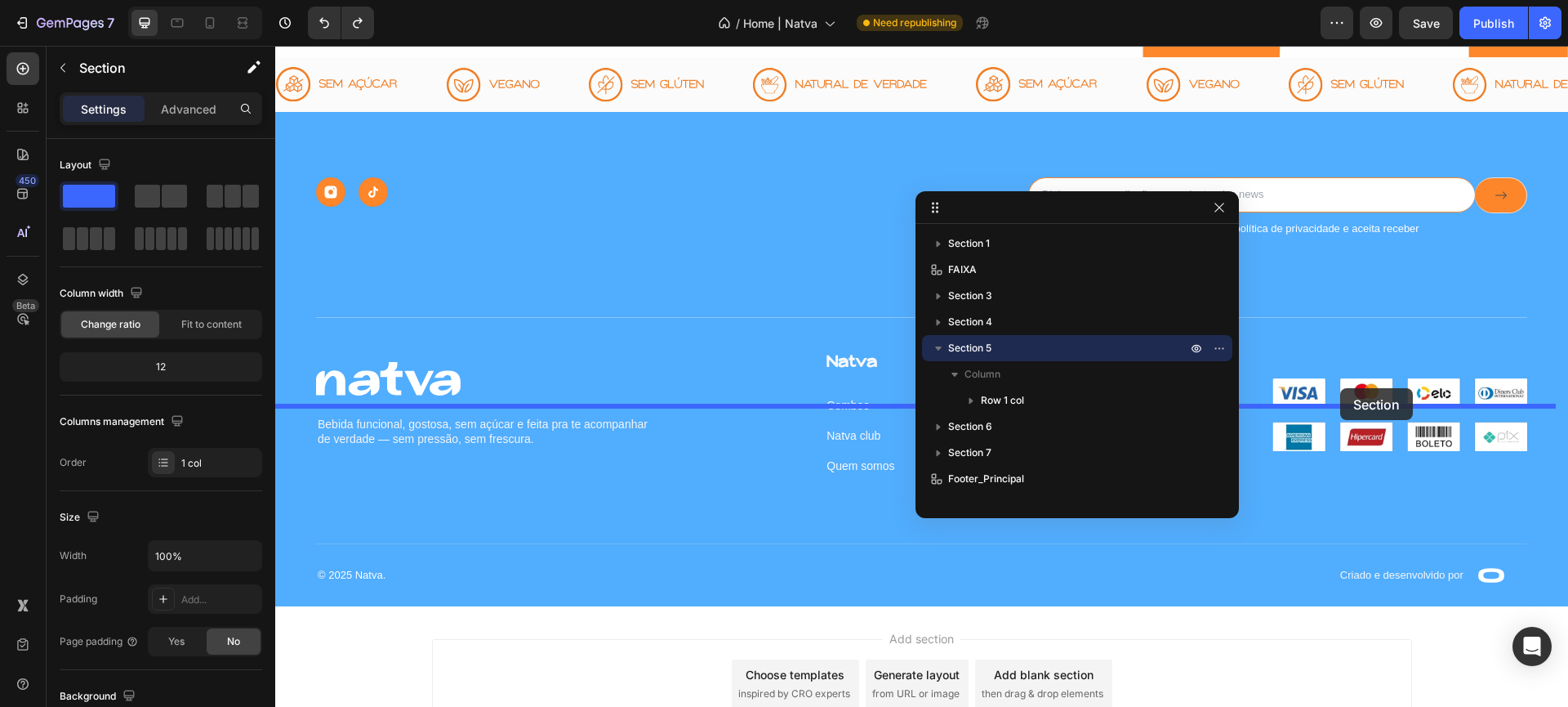
drag, startPoint x: 1228, startPoint y: 131, endPoint x: 1341, endPoint y: 388, distance: 280.7
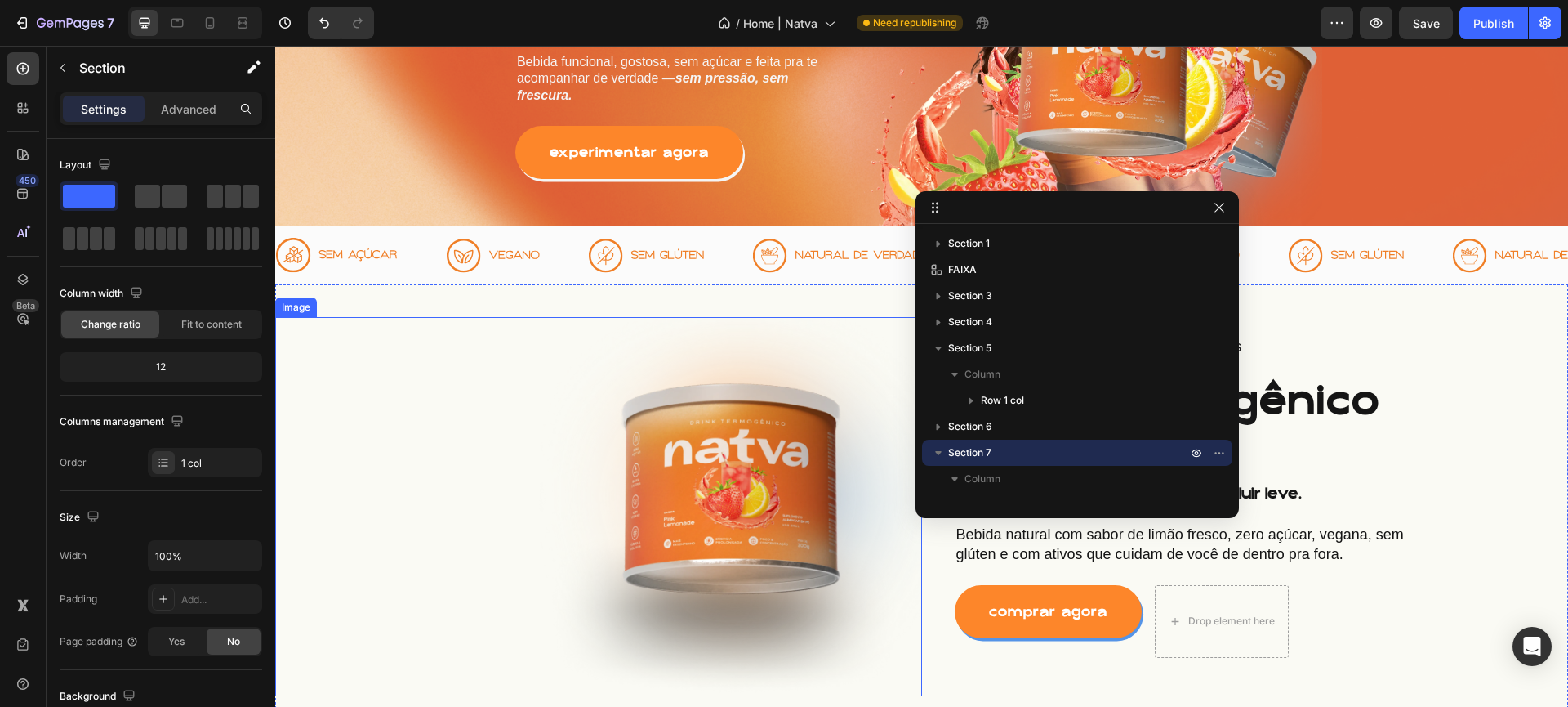
scroll to position [877, 0]
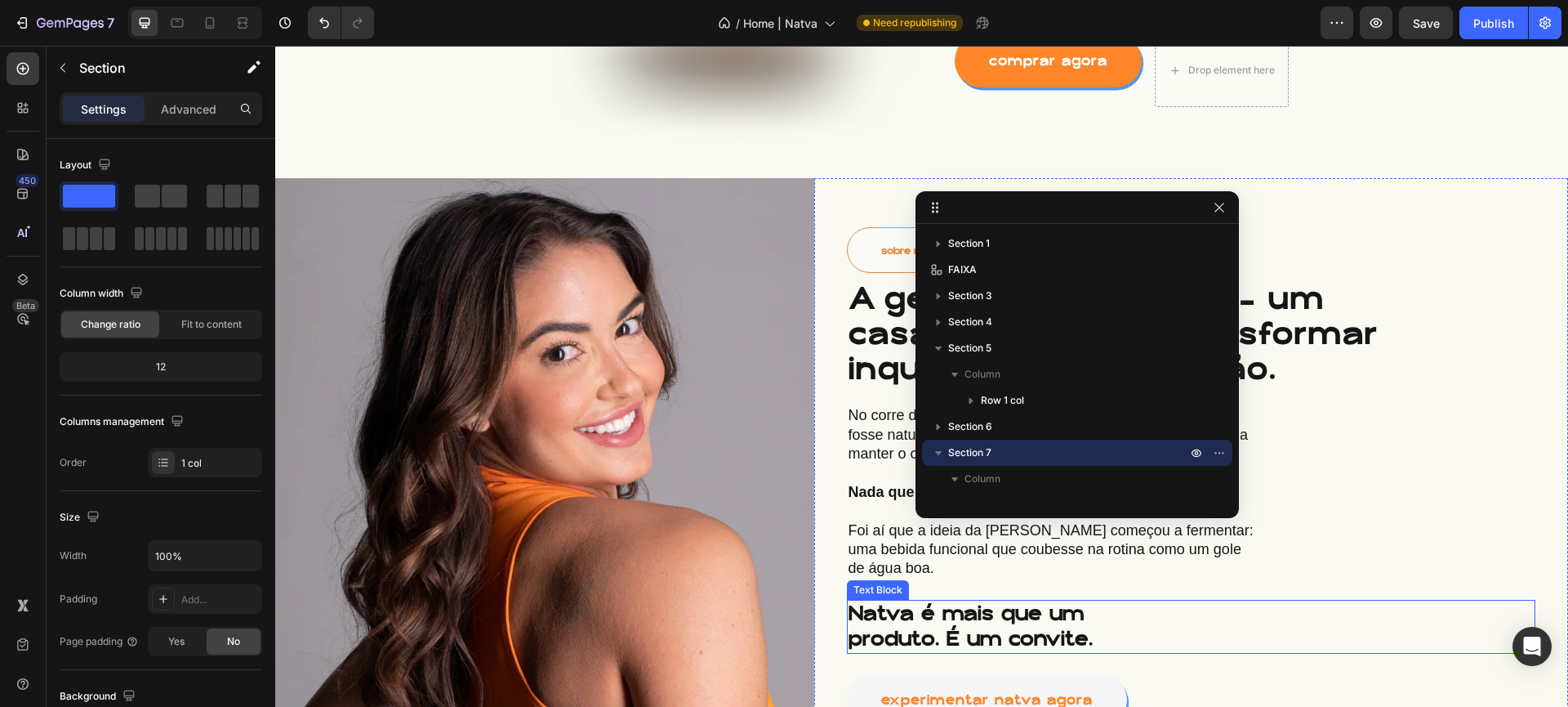
click at [970, 620] on p "Natva é mais que um produto. É um convite." at bounding box center [985, 626] width 272 height 50
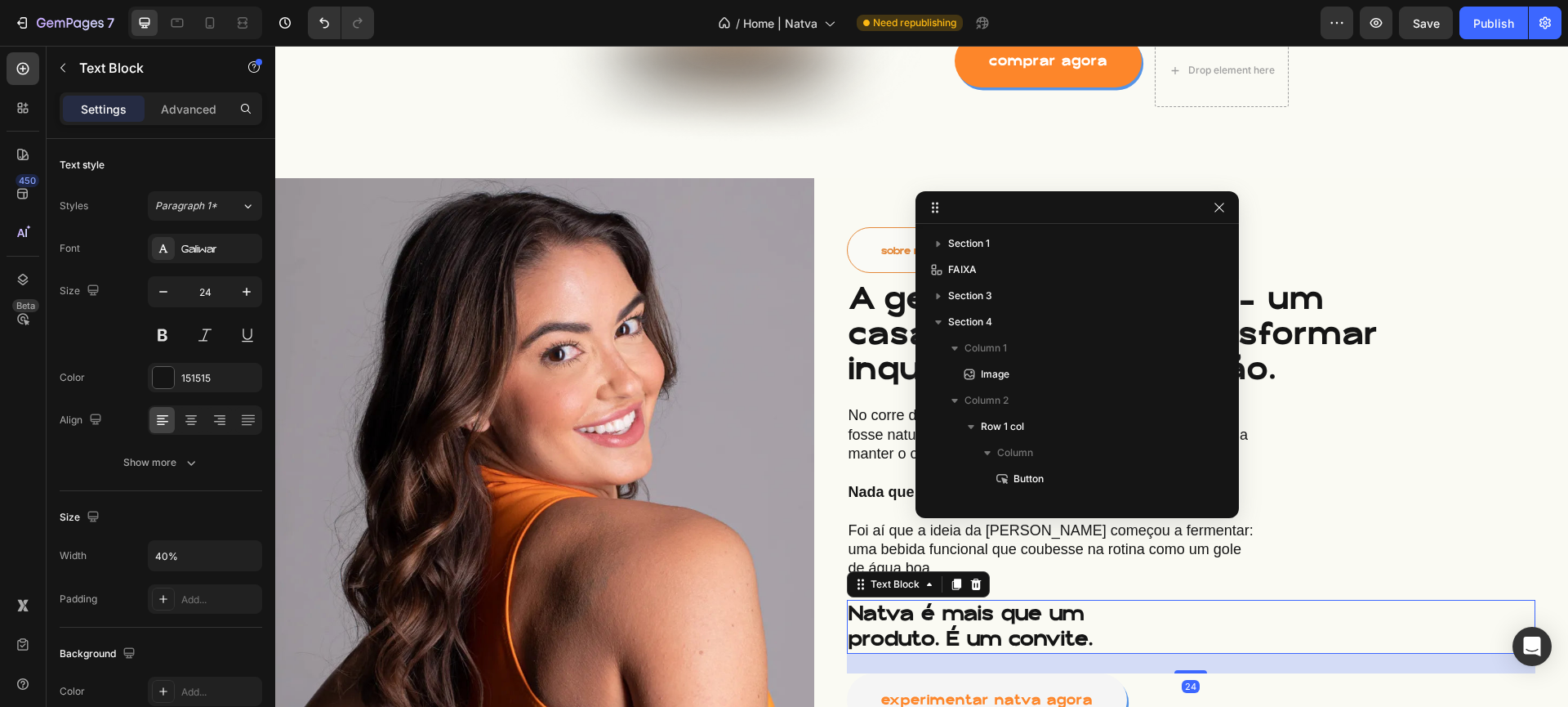
scroll to position [205, 0]
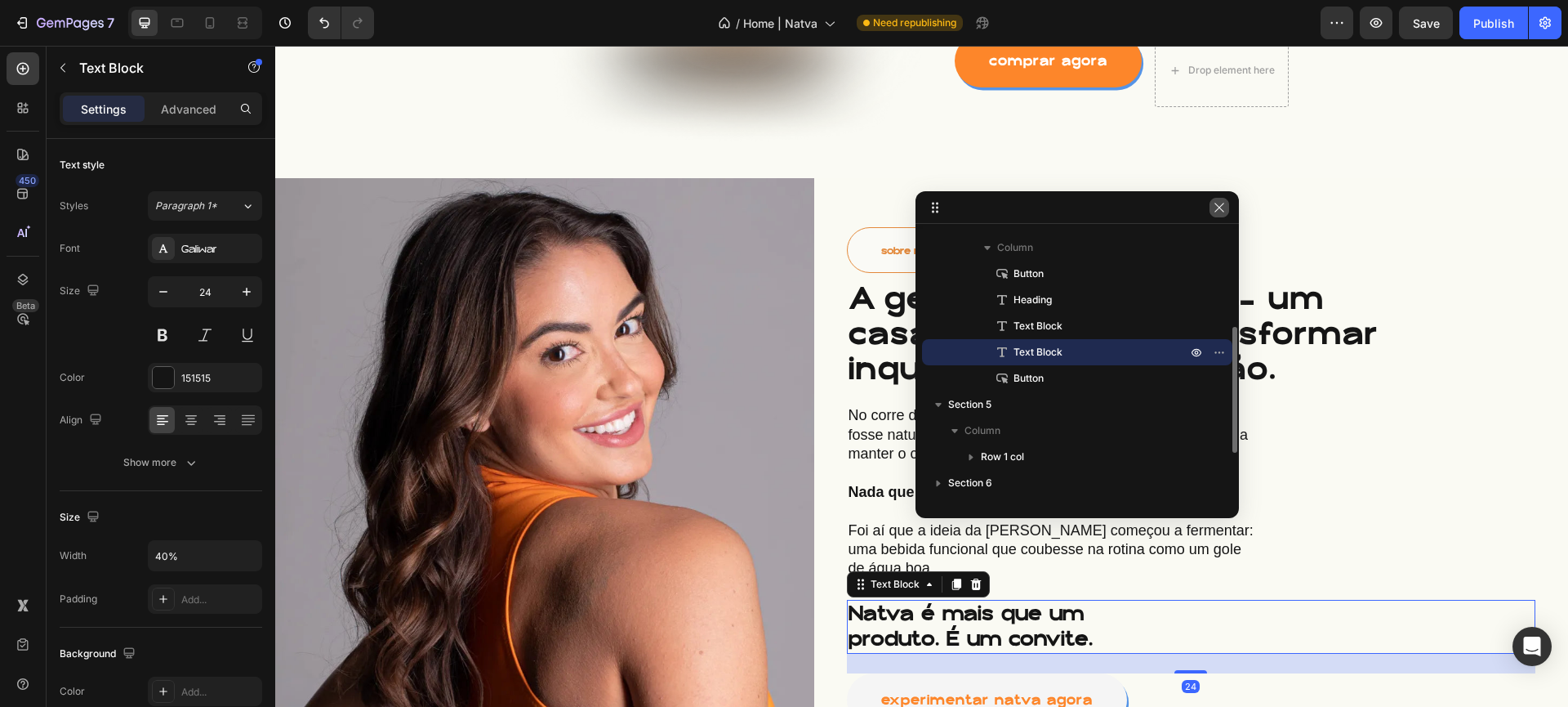
click at [1218, 205] on icon "button" at bounding box center [1219, 207] width 9 height 9
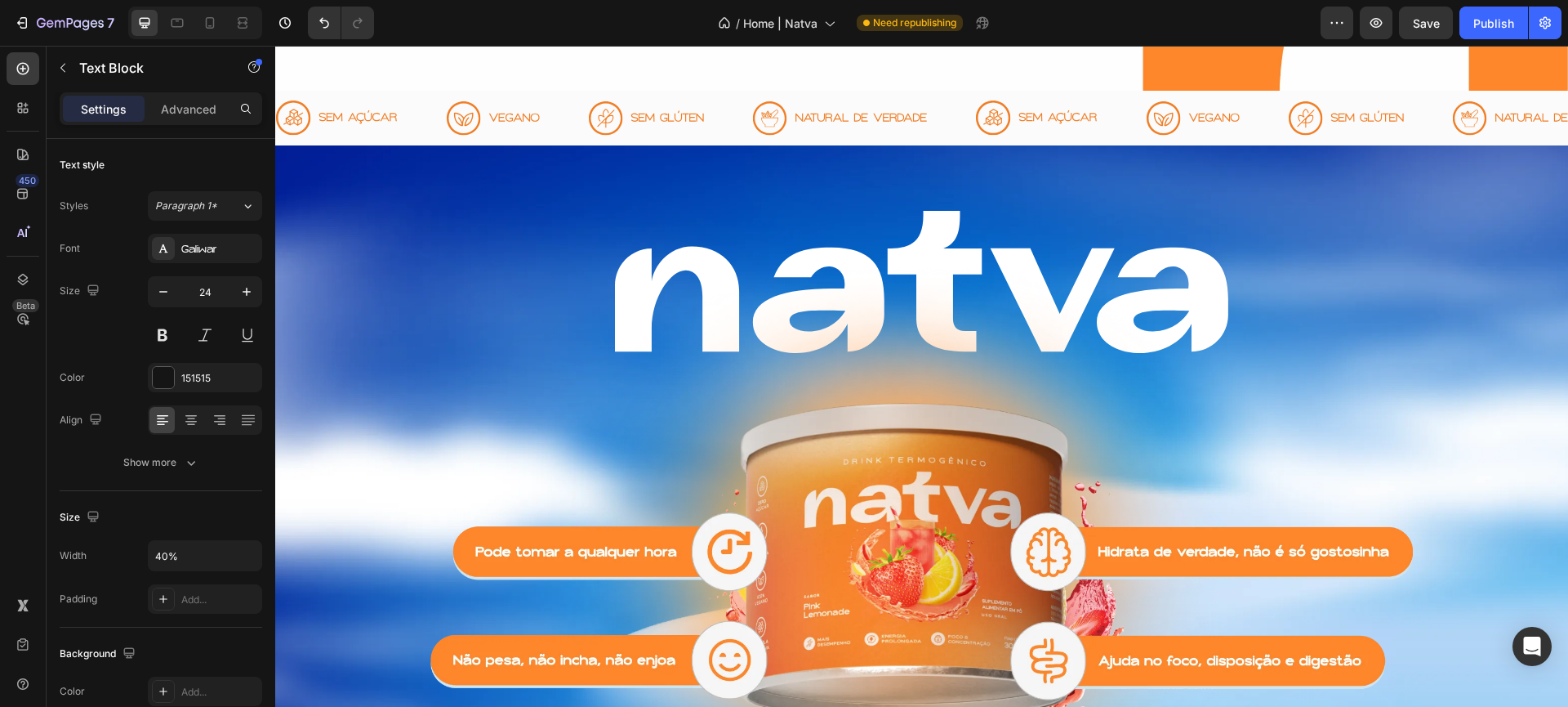
scroll to position [2211, 0]
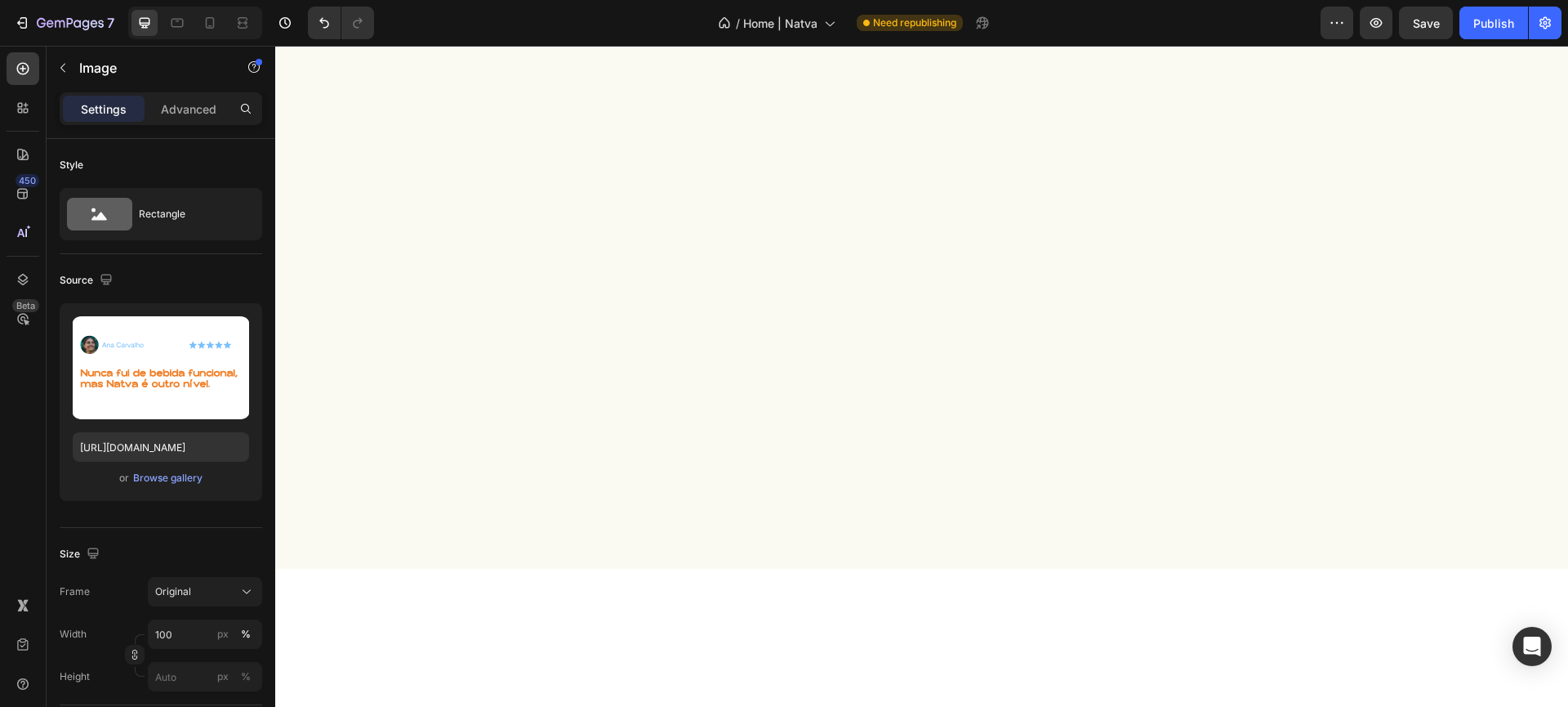
scroll to position [0, 0]
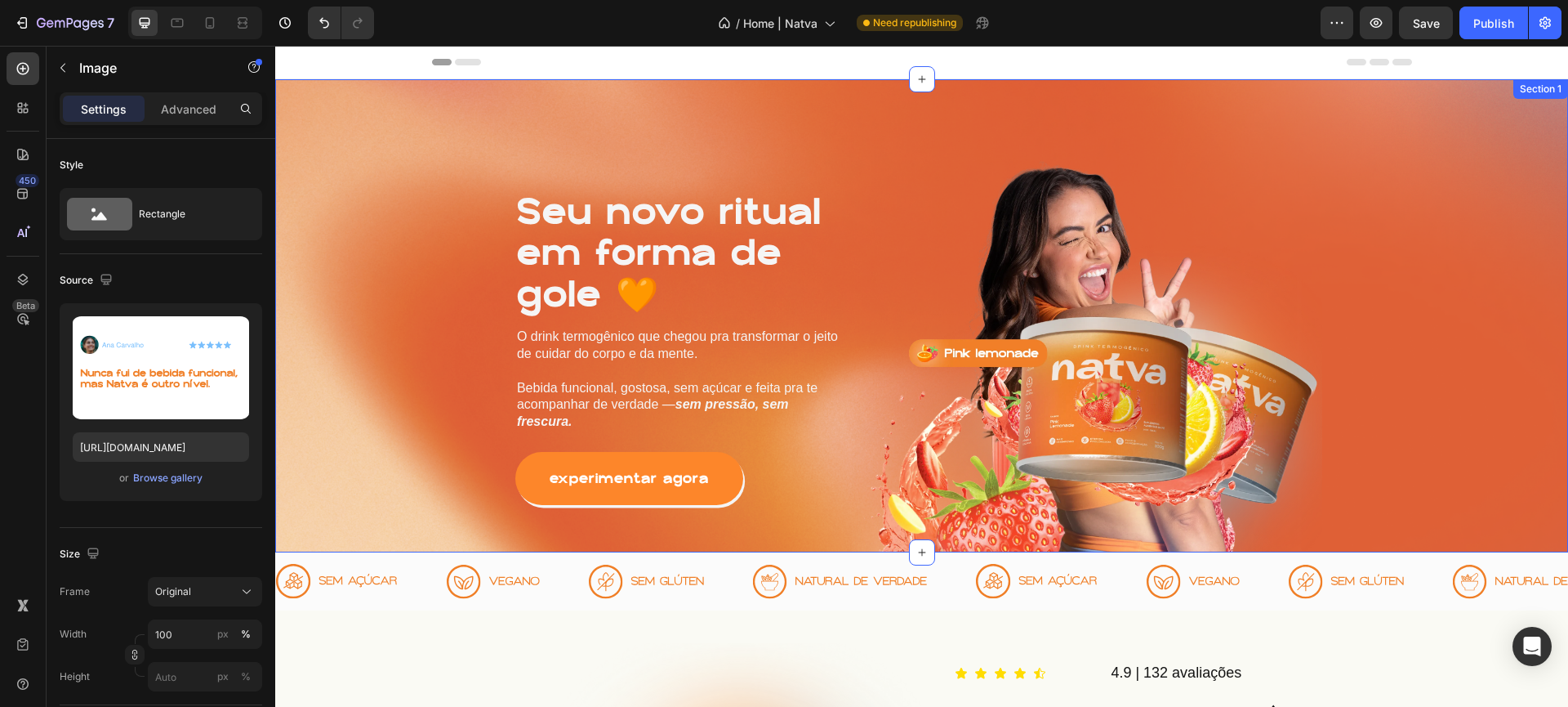
click at [827, 123] on div "Seu novo ritual em forma de gole 🧡 Heading O drink termogênico que chegou pra t…" at bounding box center [921, 316] width 1293 height 474
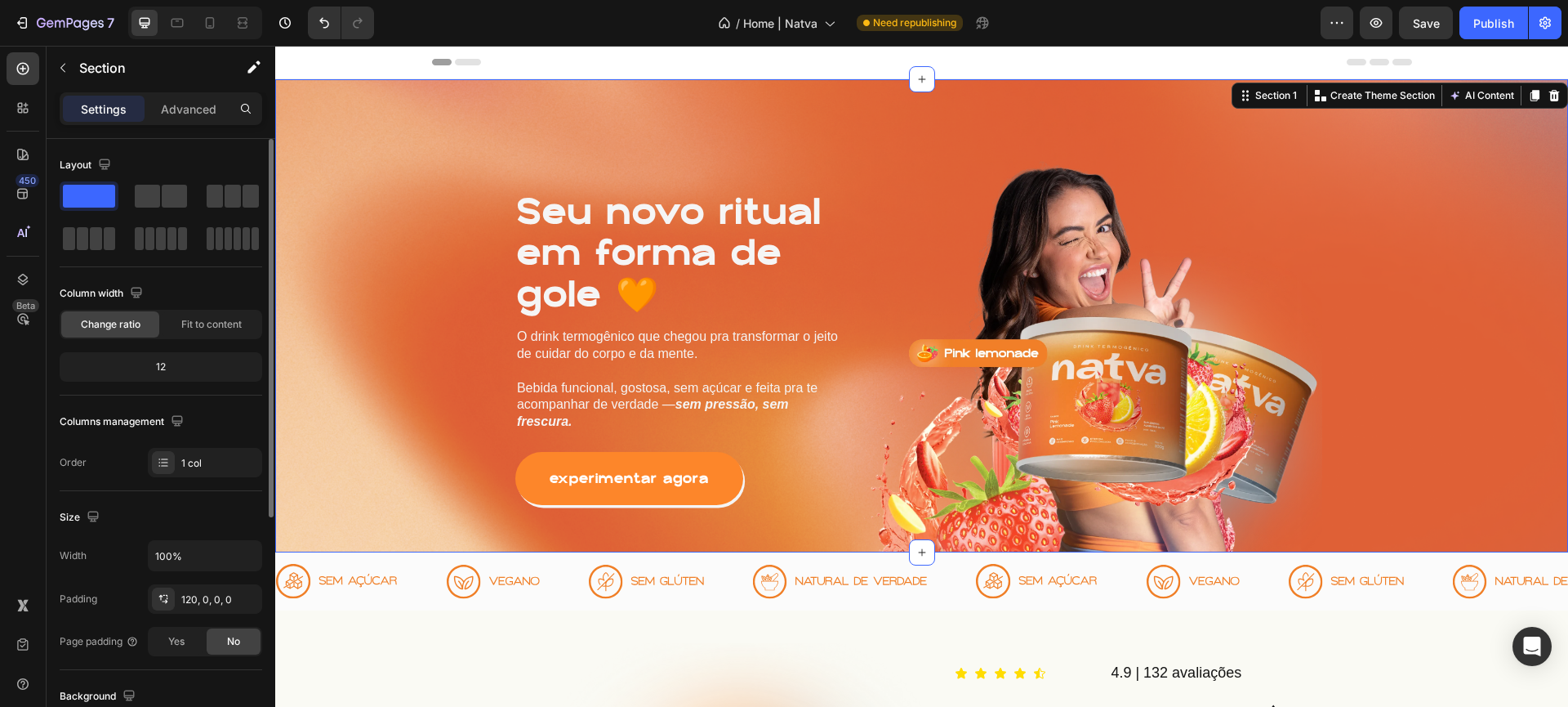
scroll to position [382, 0]
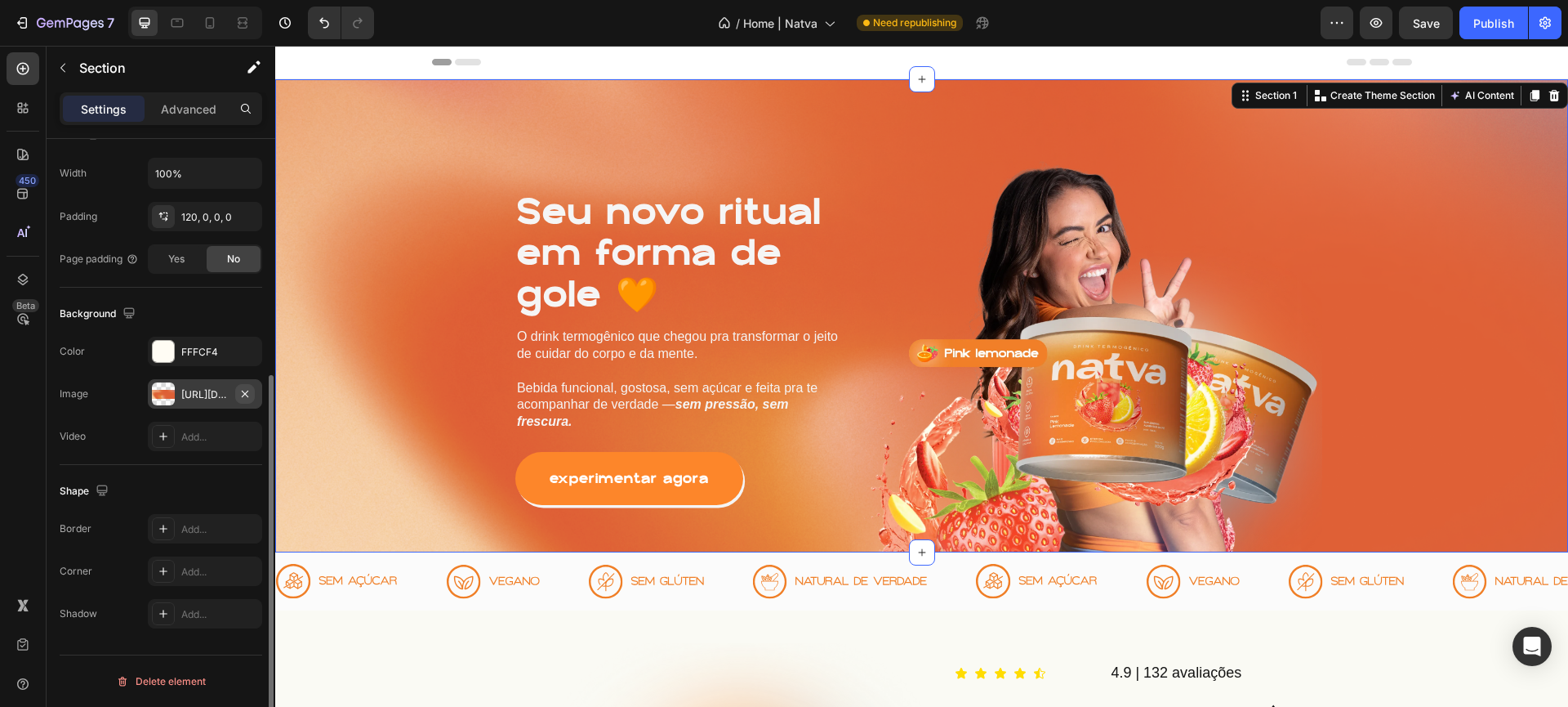
click at [249, 394] on icon "button" at bounding box center [244, 394] width 13 height 13
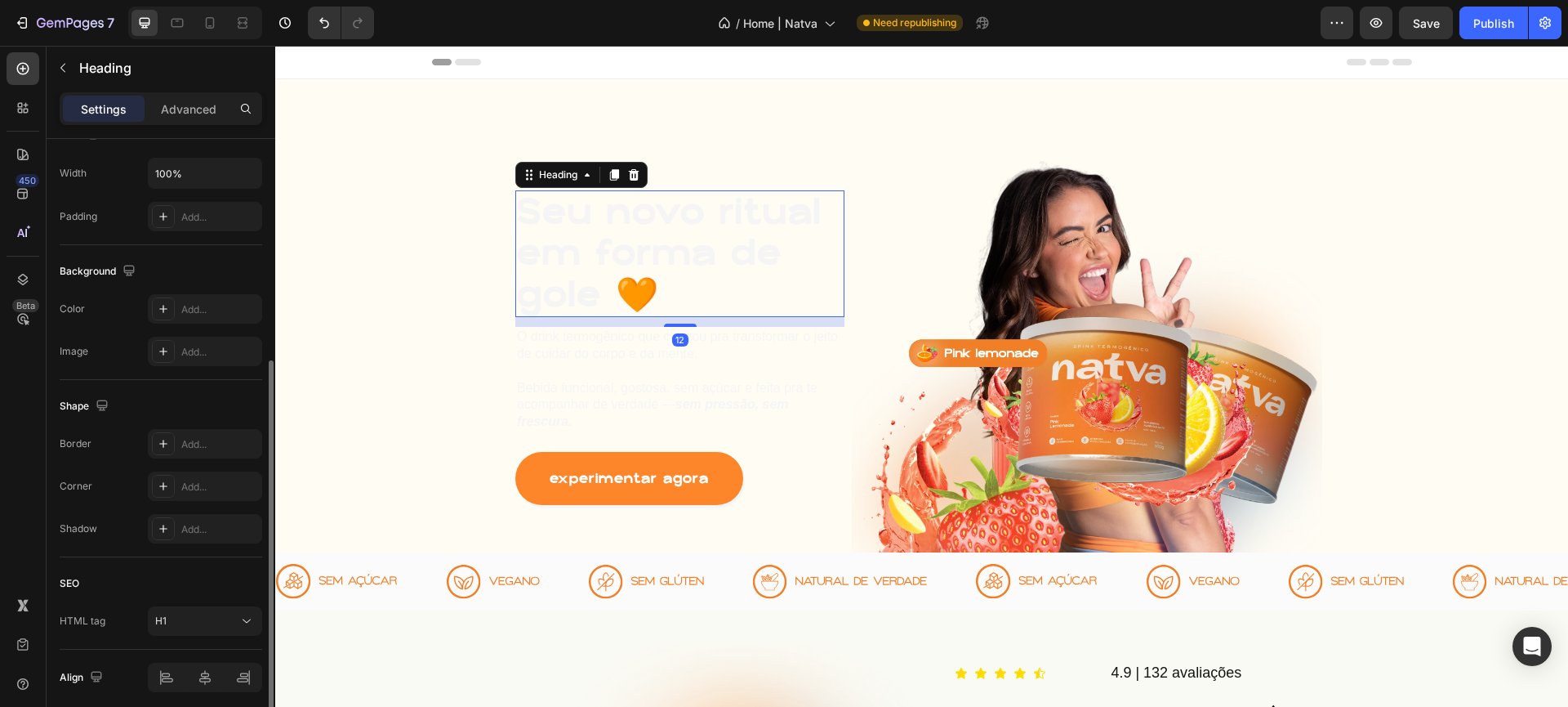
click at [688, 239] on h1 "Seu novo ritual em forma de gole 🧡" at bounding box center [679, 254] width 329 height 127
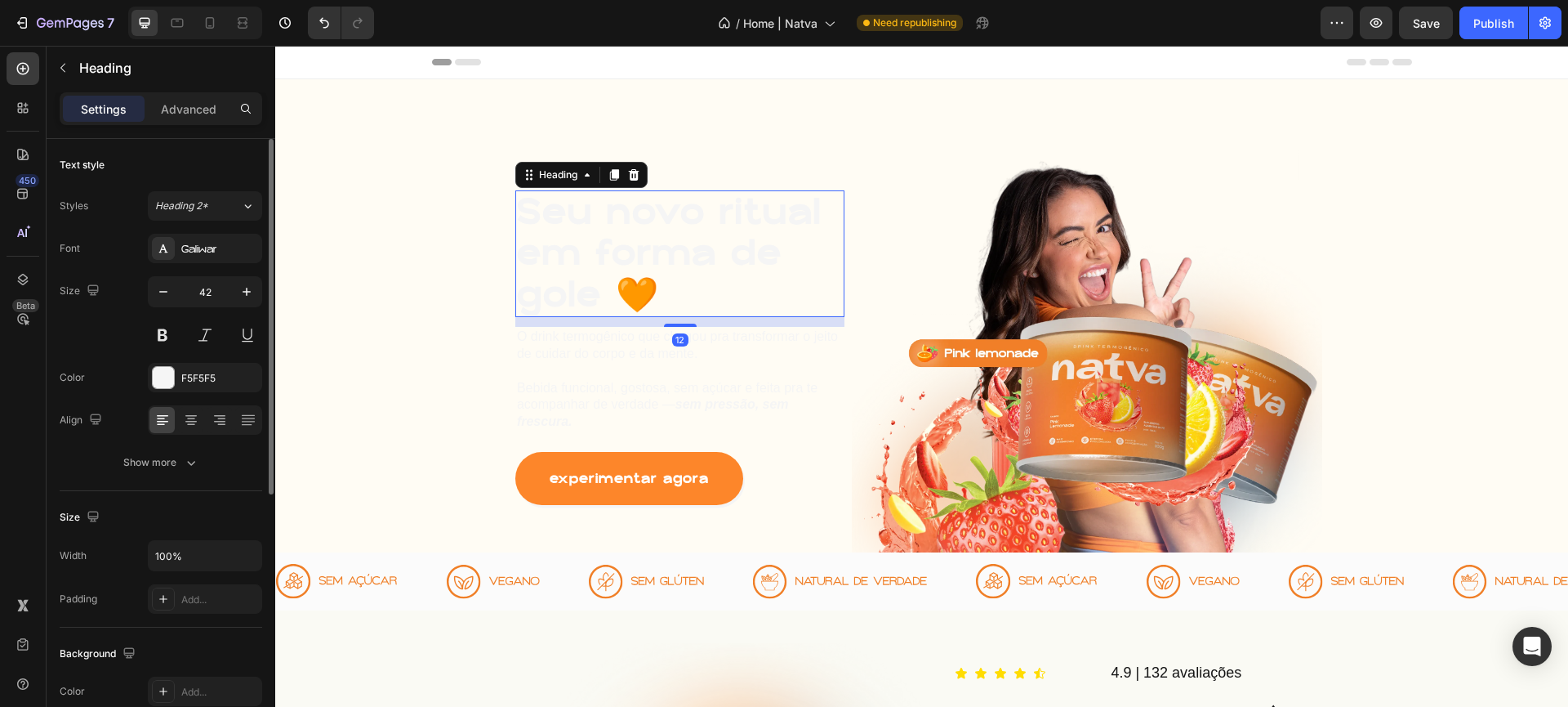
click at [158, 394] on div "Font Galiwar Size 42 Color F5F5F5 Align Show more" at bounding box center [161, 355] width 203 height 244
click at [171, 379] on div at bounding box center [163, 377] width 21 height 21
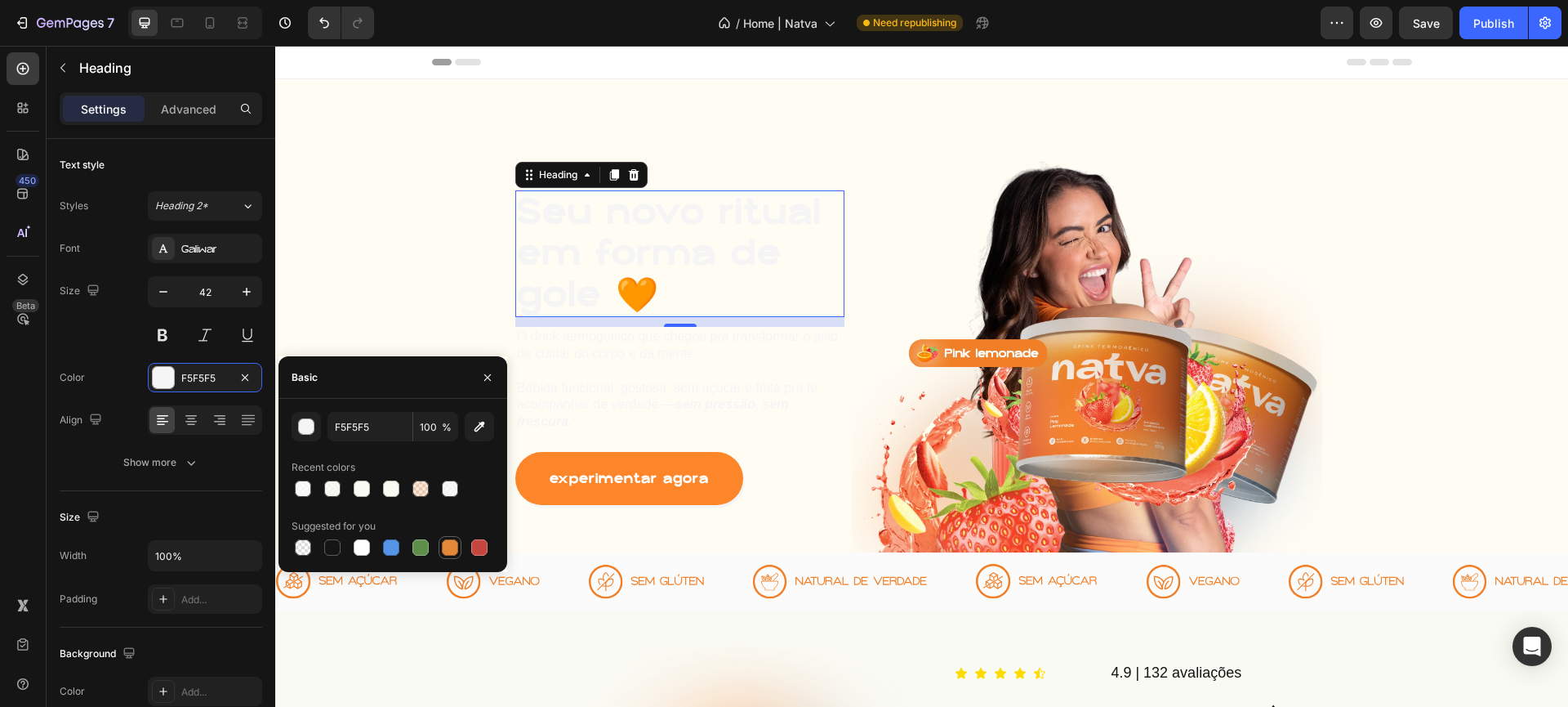
click at [441, 551] on div at bounding box center [449, 547] width 20 height 20
type input "E4893A"
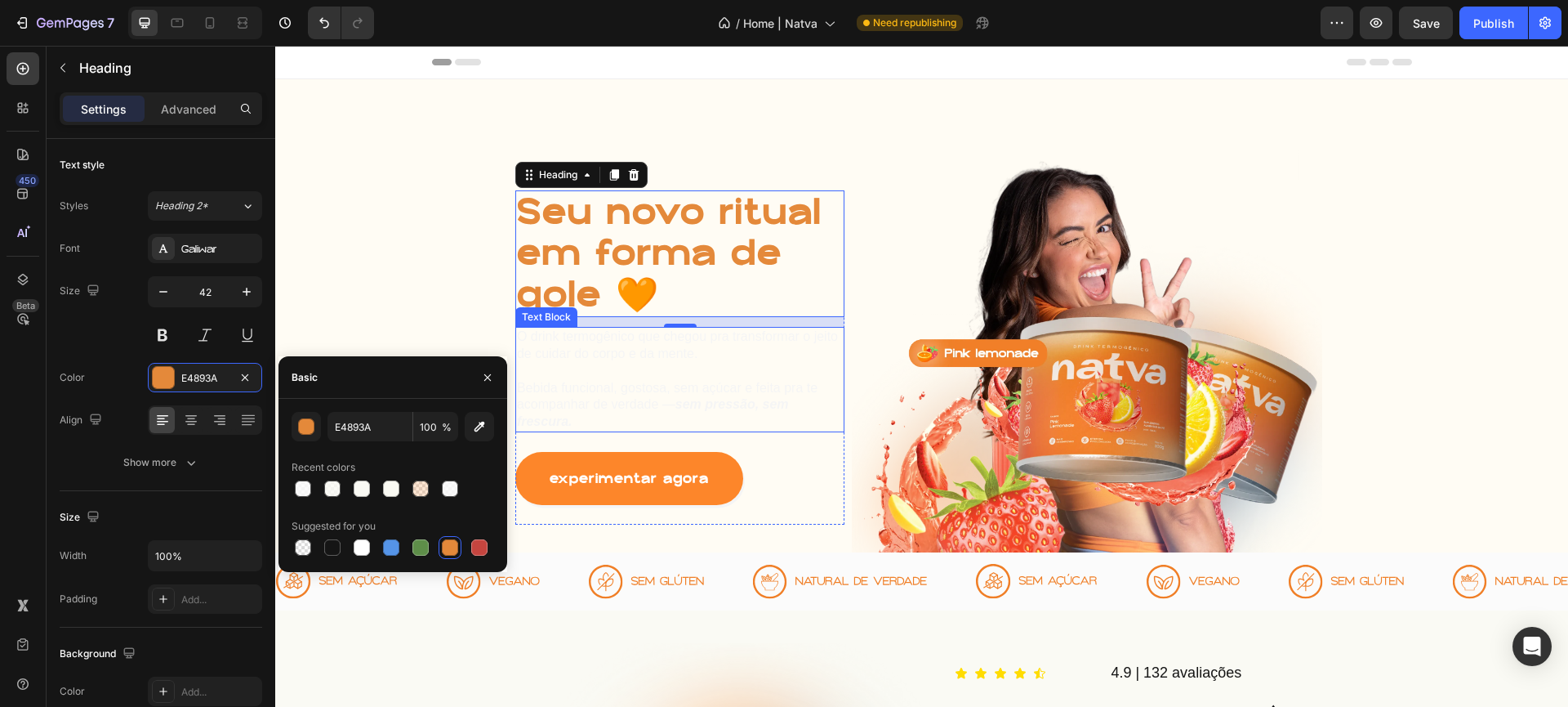
click at [625, 390] on p "O drink termogênico que chegou pra transformar o jeito de cuidar do corpo e da …" at bounding box center [679, 380] width 326 height 102
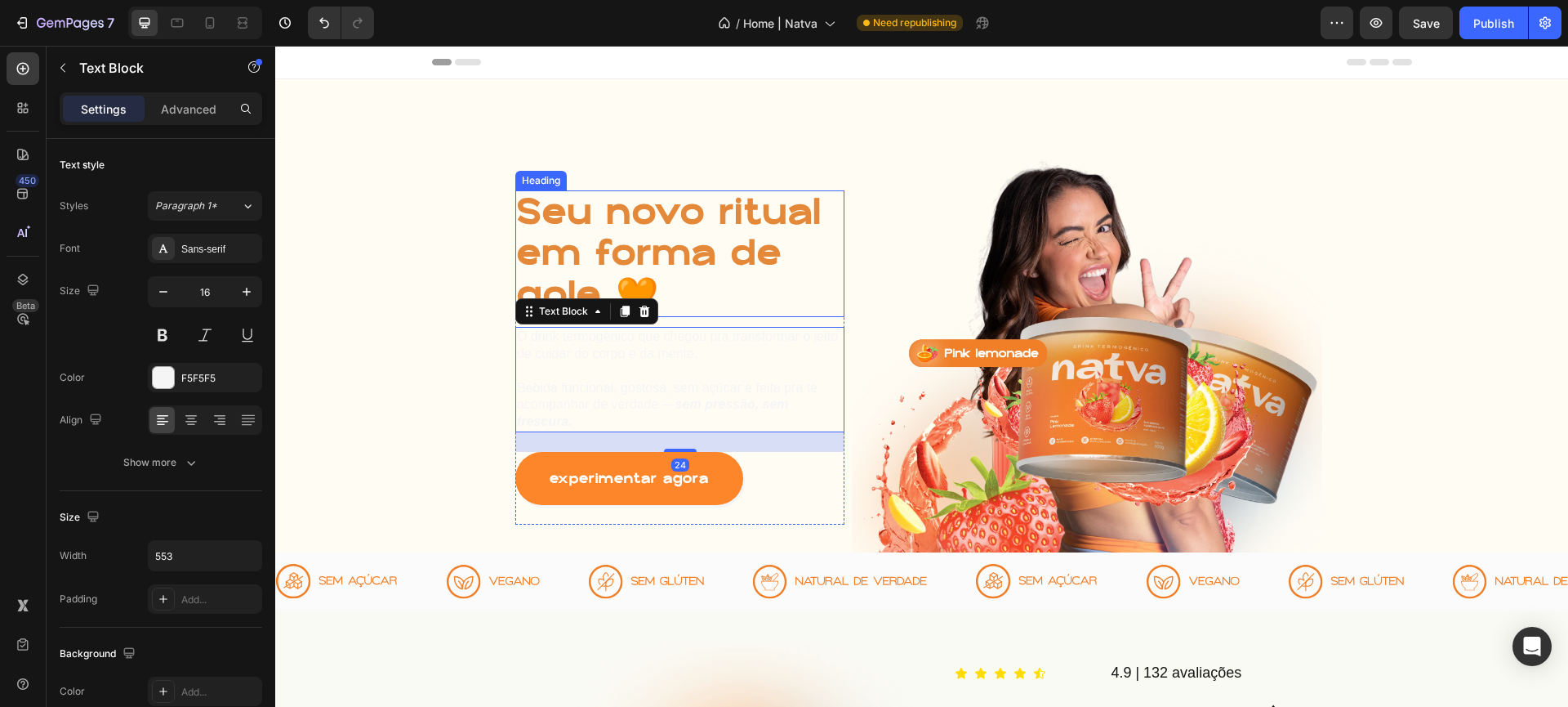
click at [672, 229] on h1 "Seu novo ritual em forma de gole 🧡" at bounding box center [679, 254] width 329 height 127
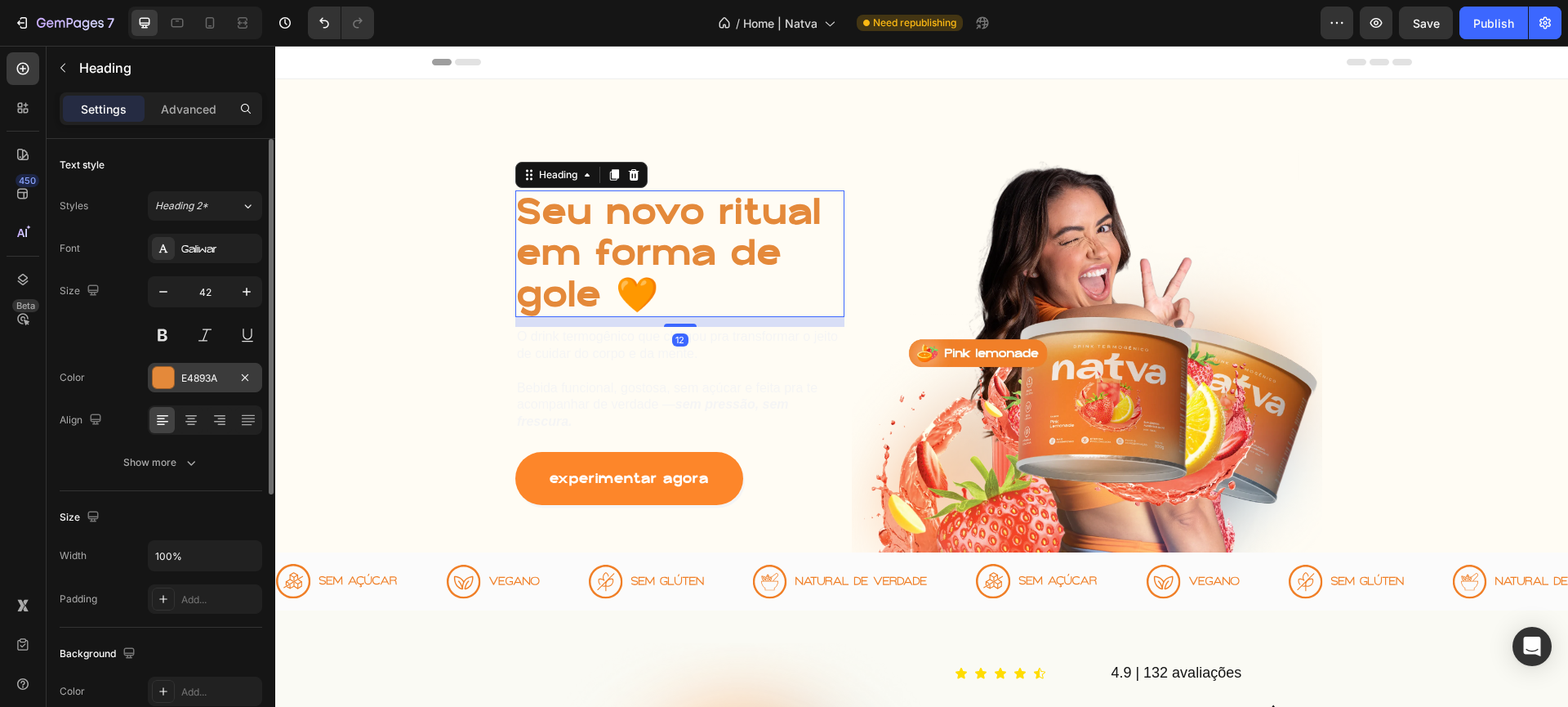
click at [164, 373] on div at bounding box center [163, 377] width 21 height 21
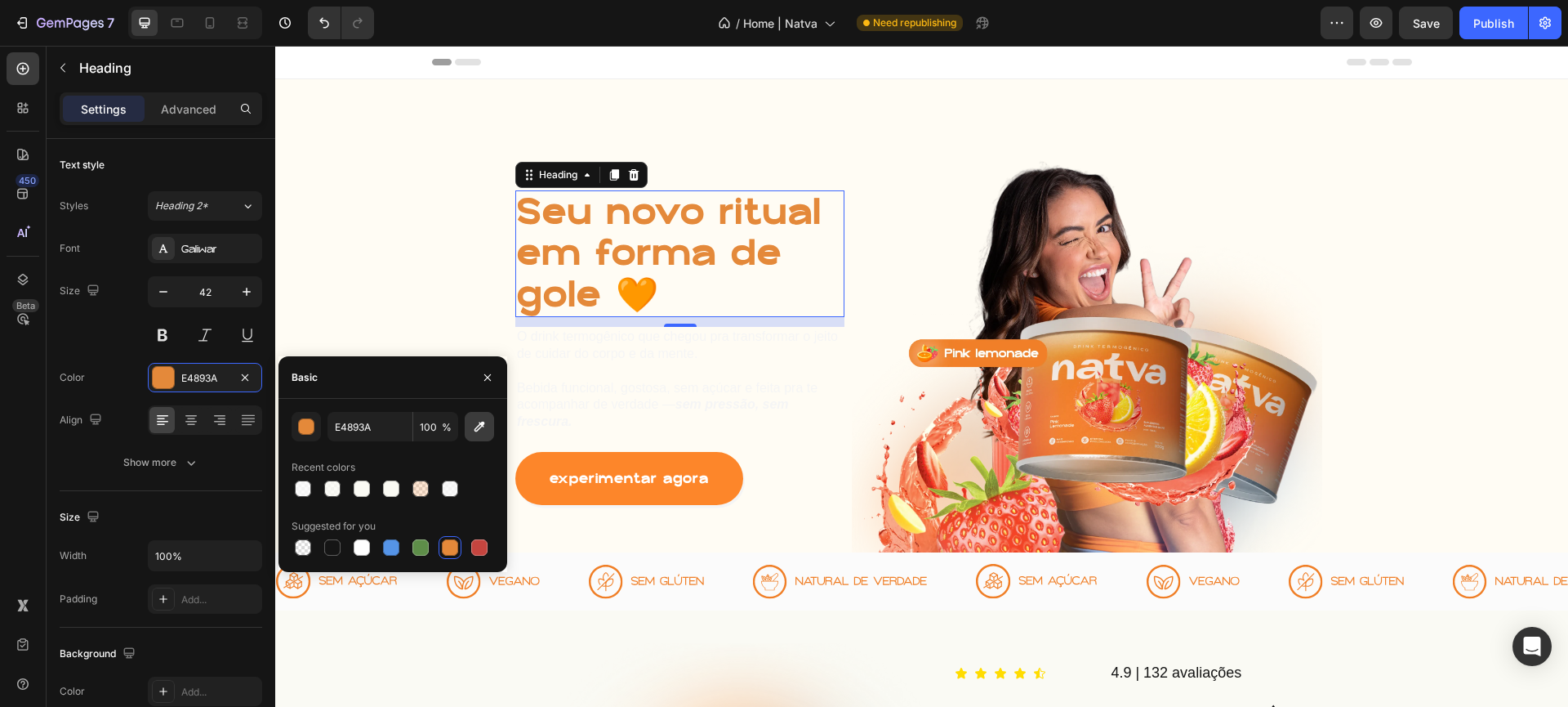
click at [481, 428] on icon "button" at bounding box center [479, 426] width 16 height 16
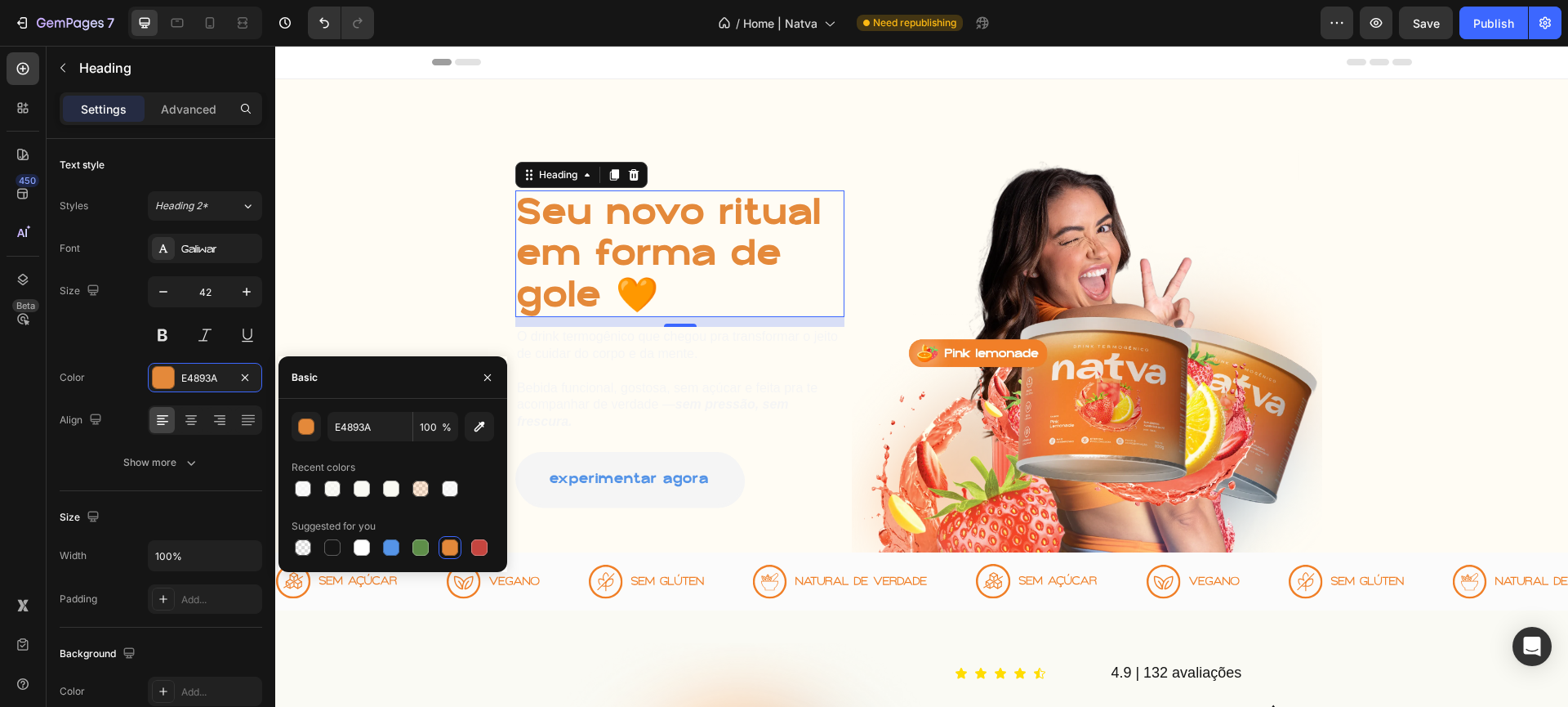
type input "FD862A"
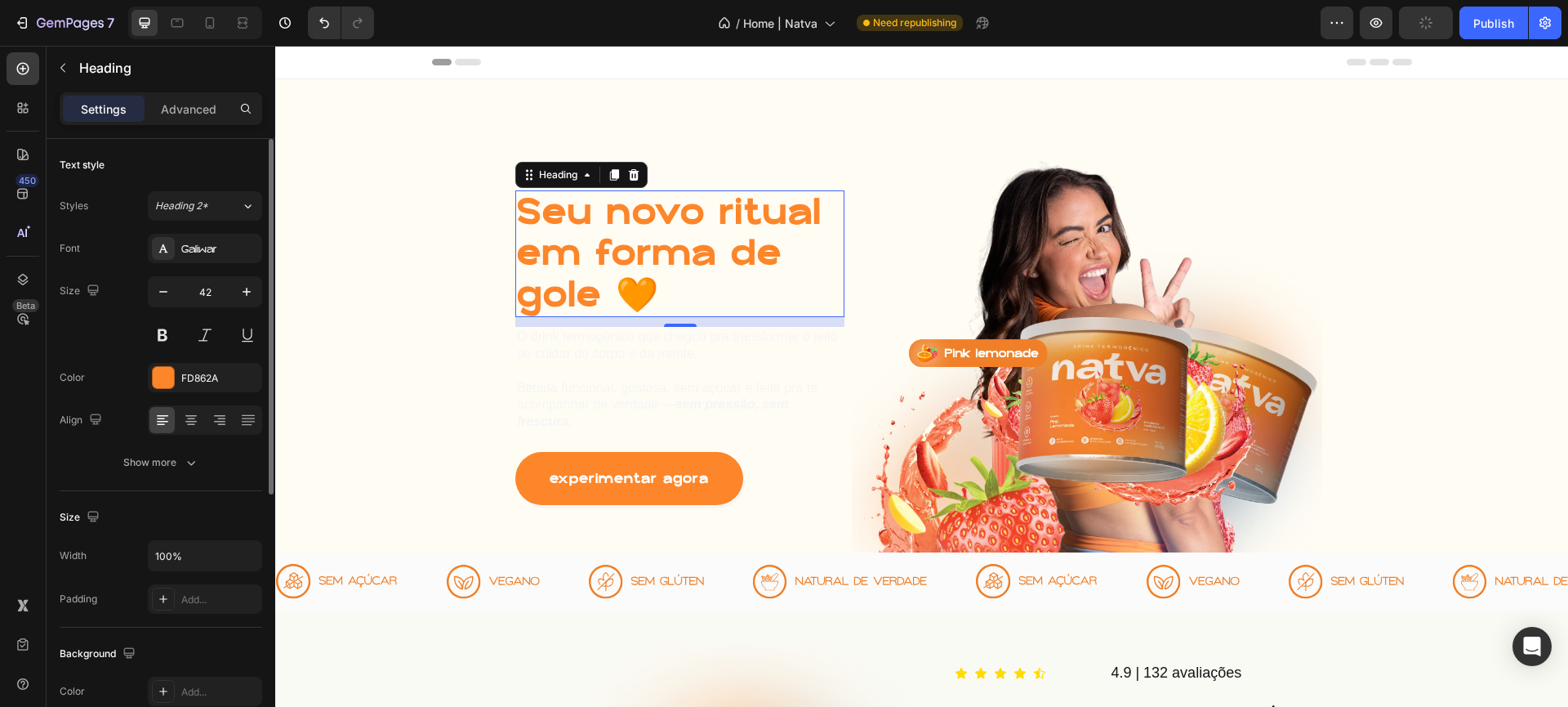
click at [60, 365] on div "Color" at bounding box center [72, 377] width 26 height 26
click at [657, 400] on p "O drink termogênico que chegou pra transformar o jeito de cuidar do corpo e da …" at bounding box center [679, 380] width 326 height 102
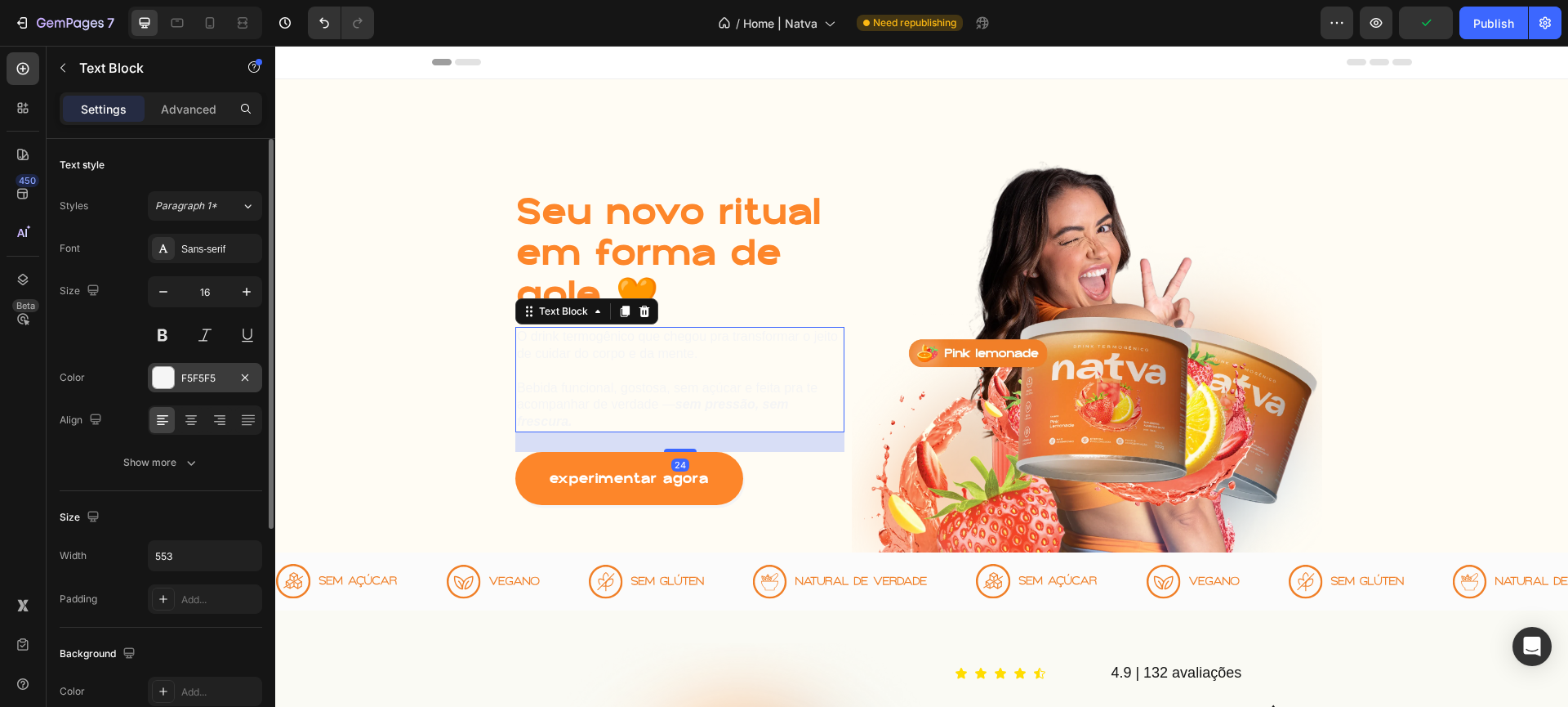
click at [163, 378] on div at bounding box center [163, 377] width 21 height 21
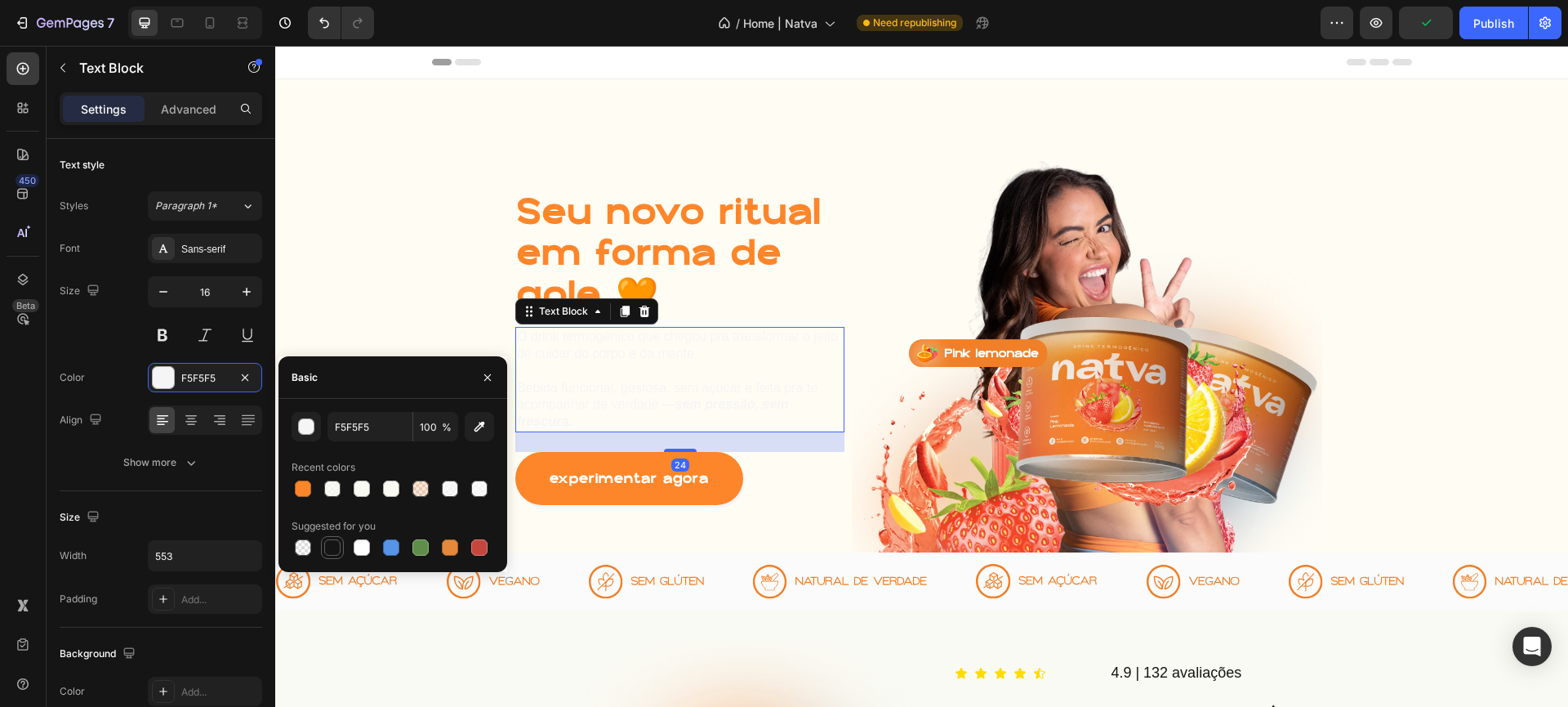
click at [336, 549] on div at bounding box center [332, 547] width 16 height 16
type input "151515"
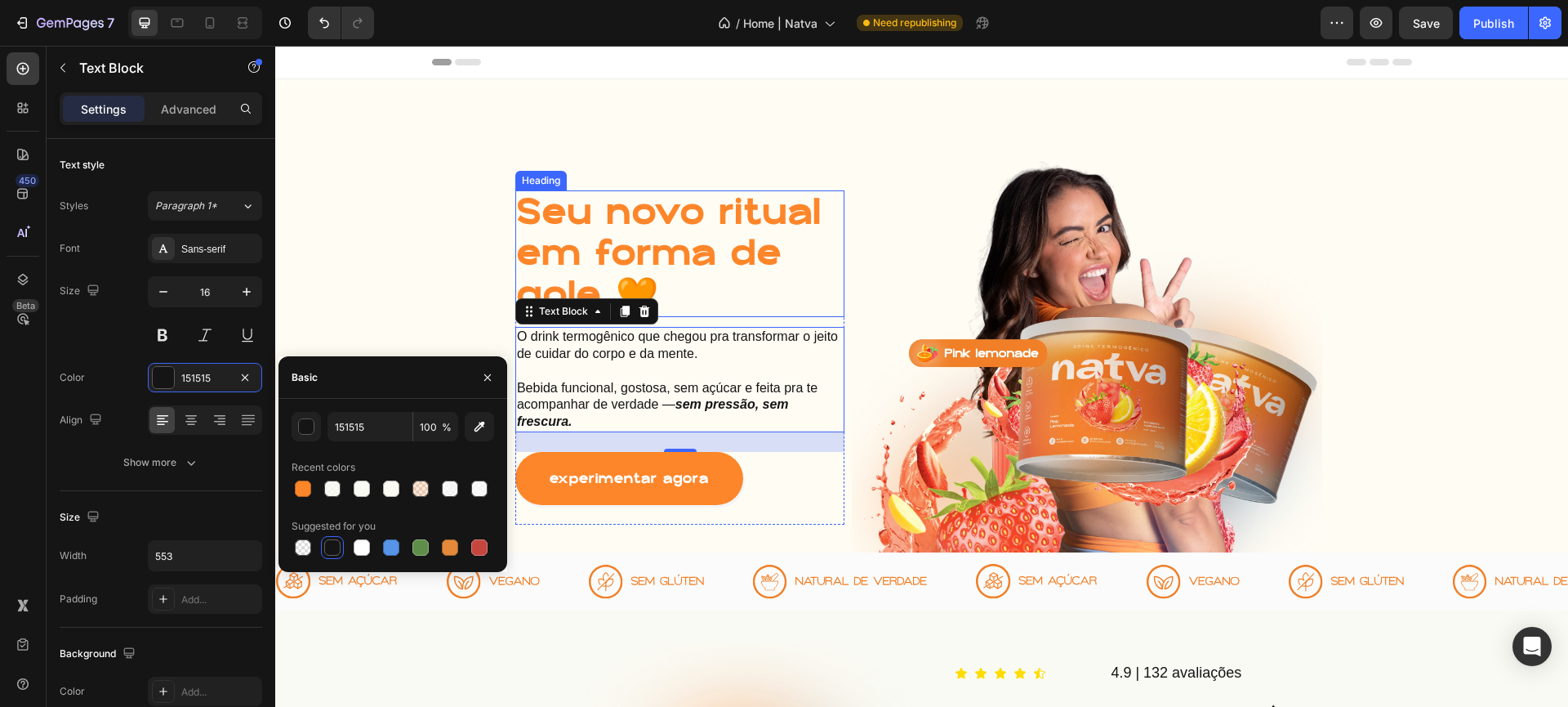
click at [816, 232] on h1 "Seu novo ritual em forma de gole 🧡" at bounding box center [679, 254] width 329 height 127
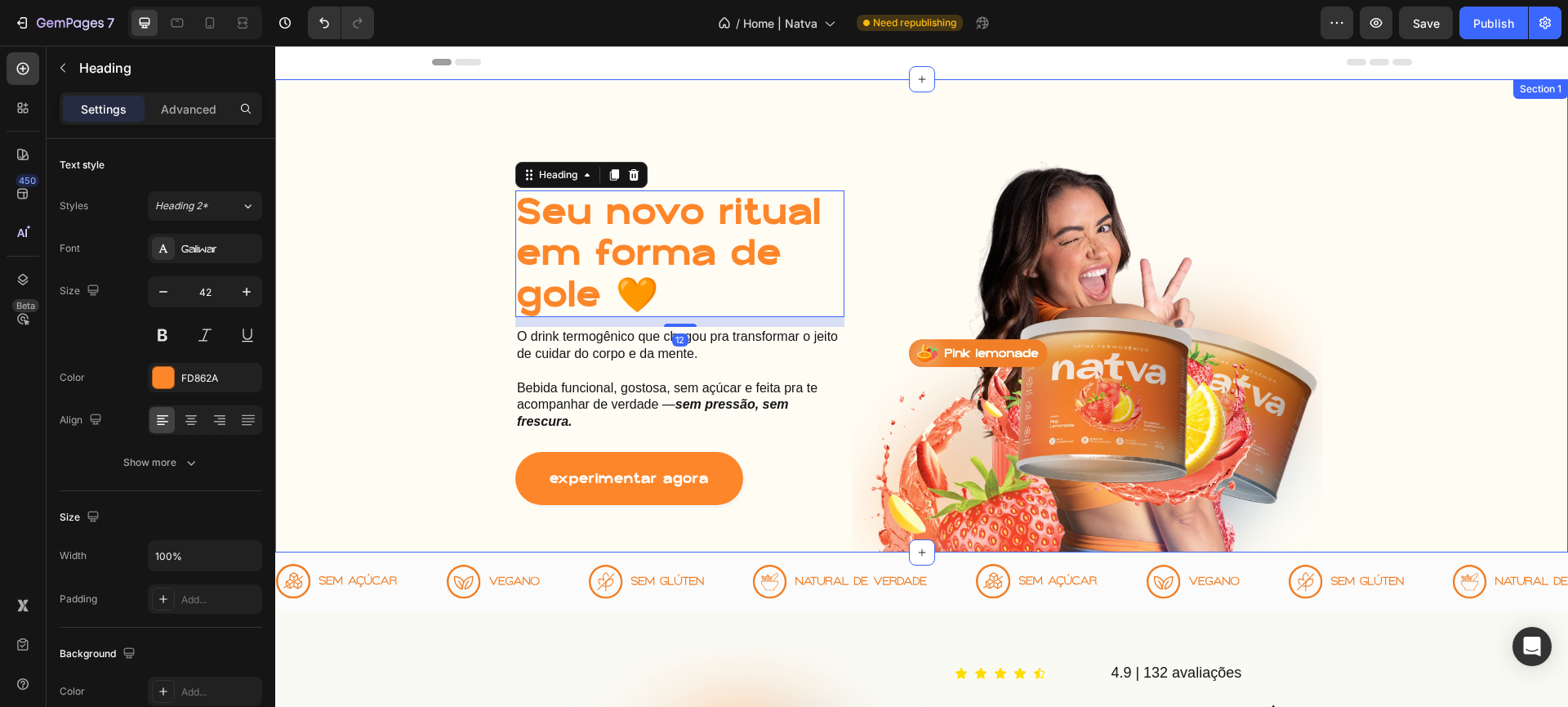
click at [801, 152] on div "Seu novo ritual em forma de gole 🧡 Heading 12 O drink termogênico que chegou pr…" at bounding box center [921, 316] width 1293 height 474
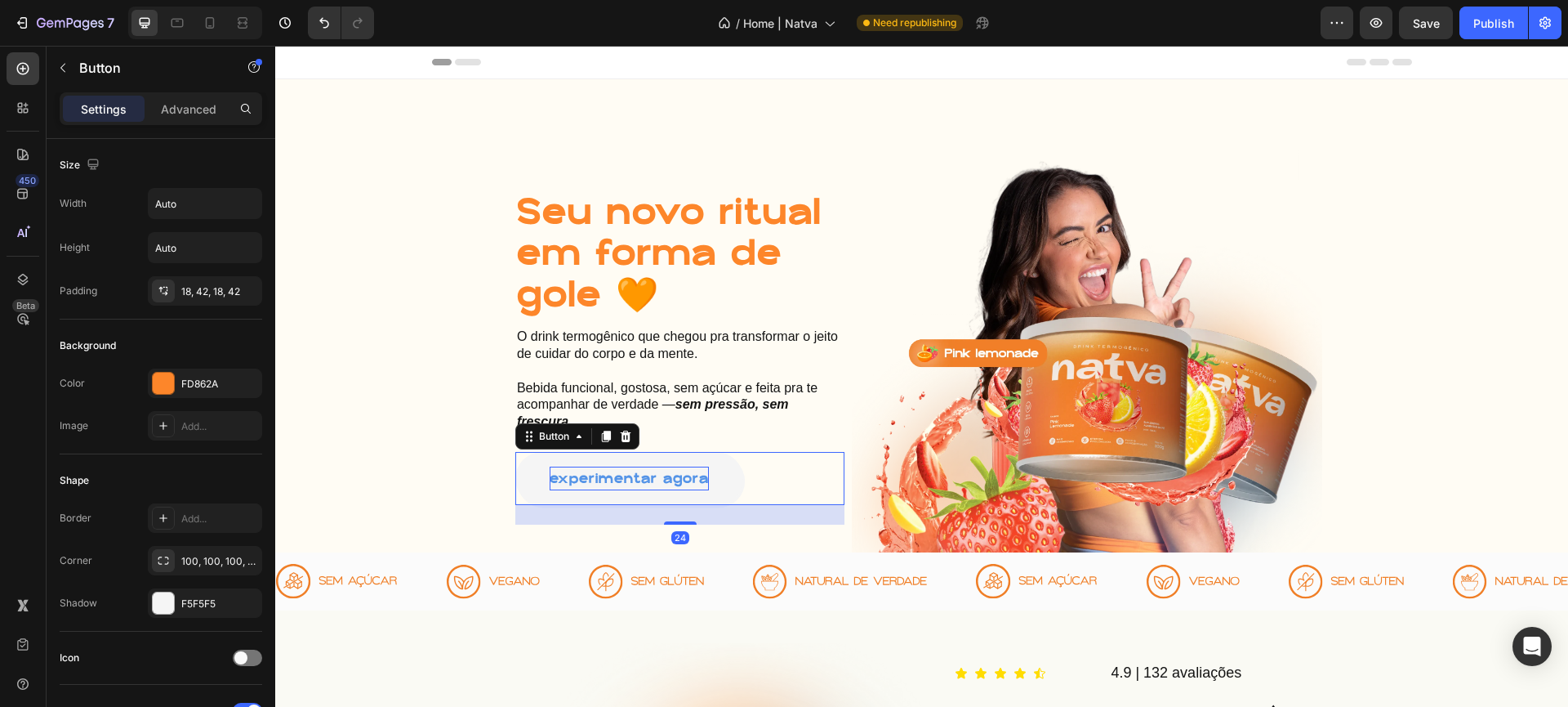
click at [653, 478] on p "experimentar agora" at bounding box center [629, 479] width 159 height 24
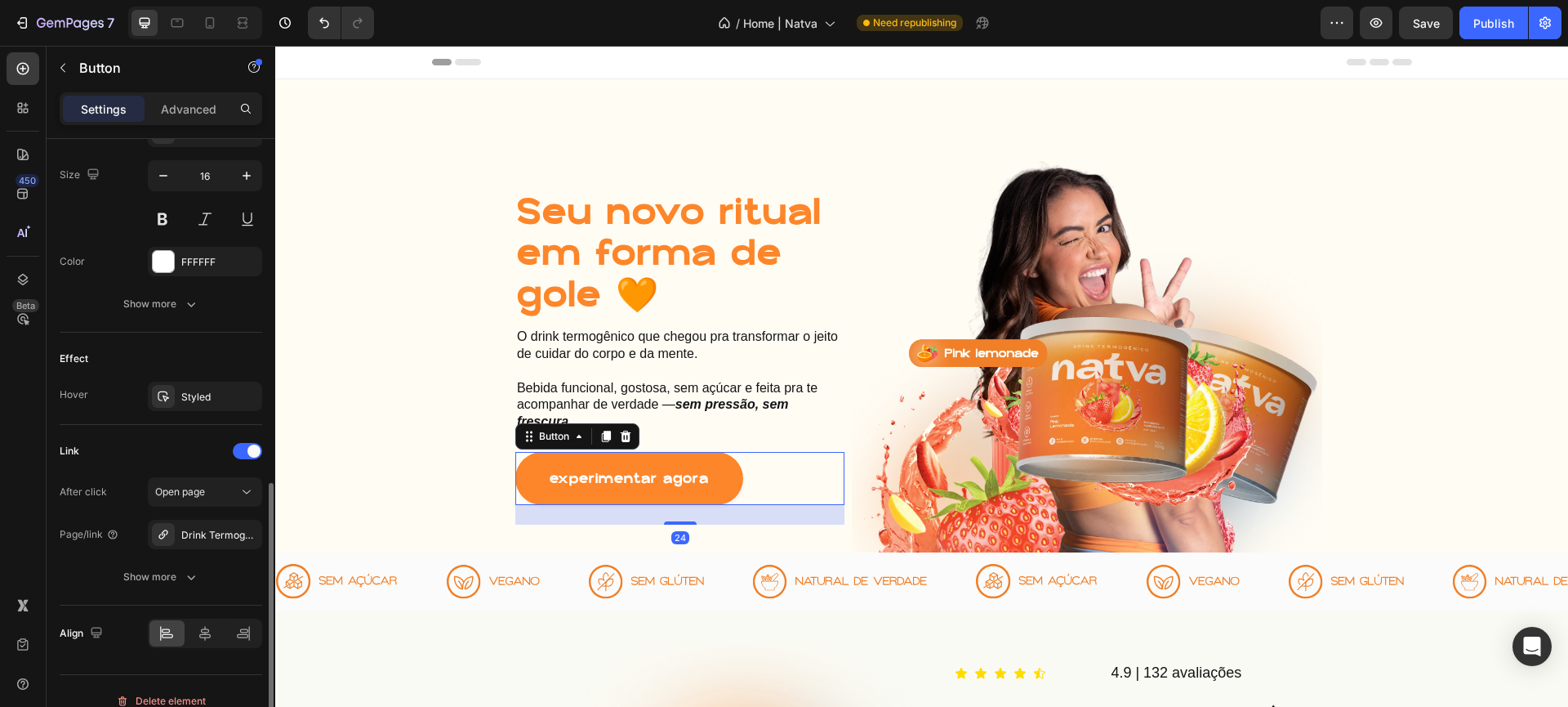
scroll to position [685, 0]
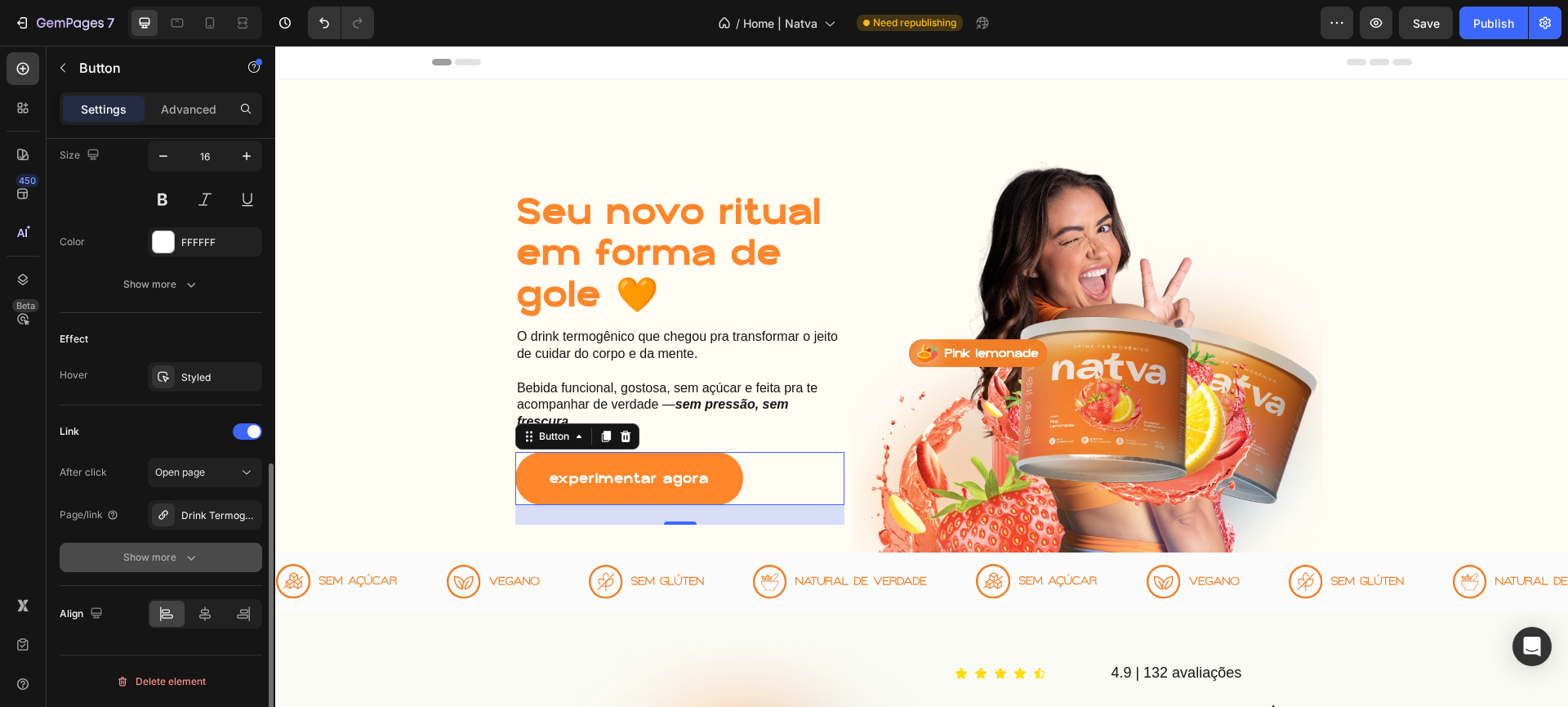
click at [169, 551] on div "Show more" at bounding box center [161, 557] width 76 height 16
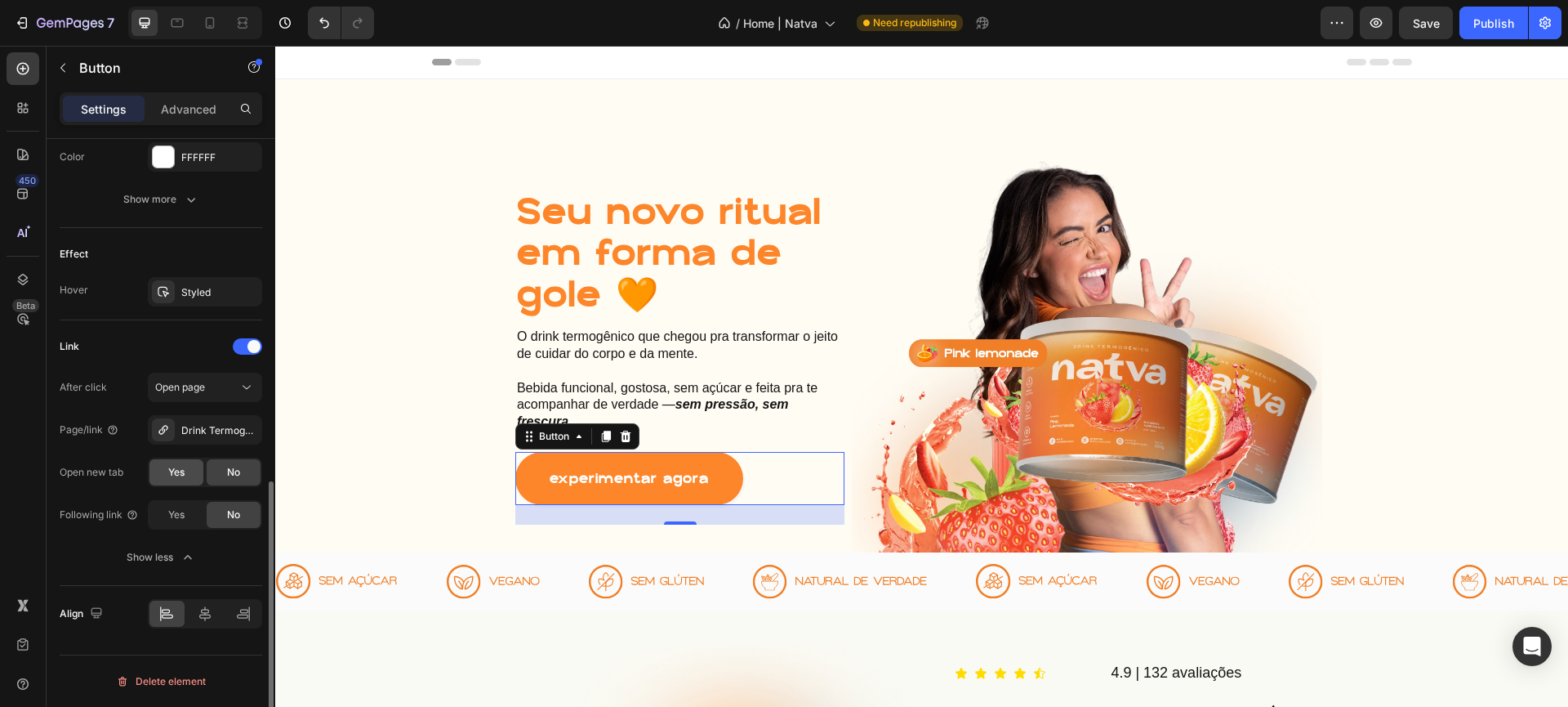
click at [169, 551] on div "Show less" at bounding box center [162, 557] width 70 height 16
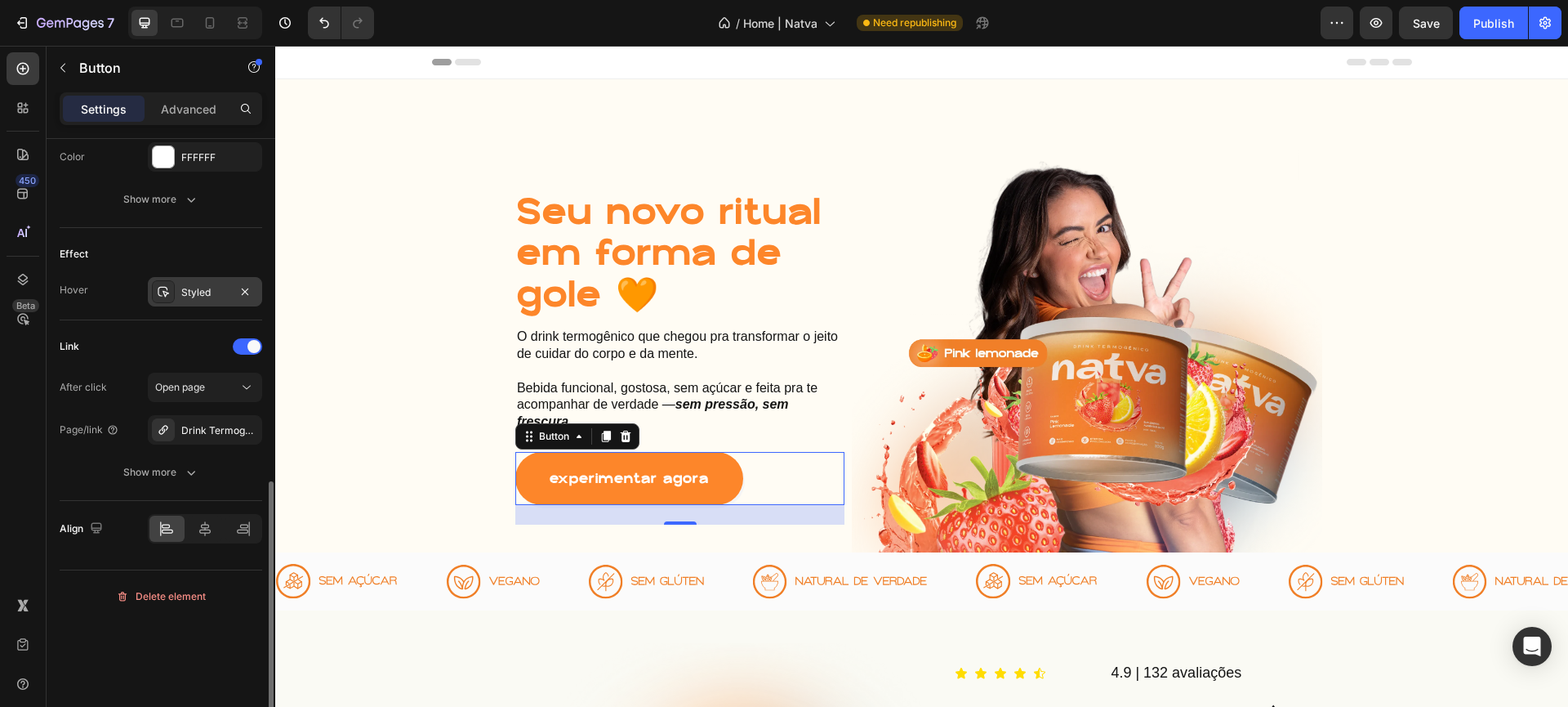
click at [157, 291] on icon at bounding box center [163, 291] width 13 height 13
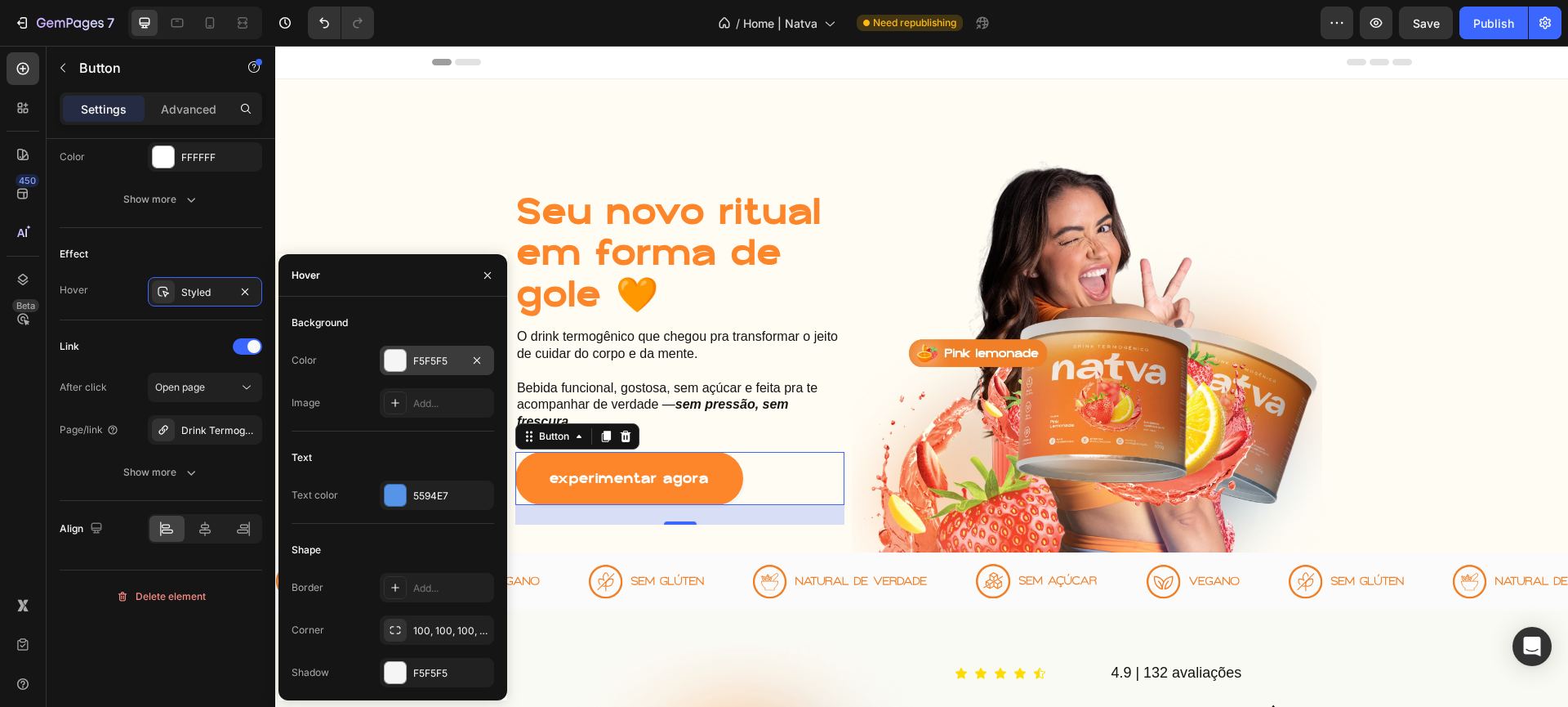
click at [388, 368] on div at bounding box center [395, 360] width 21 height 21
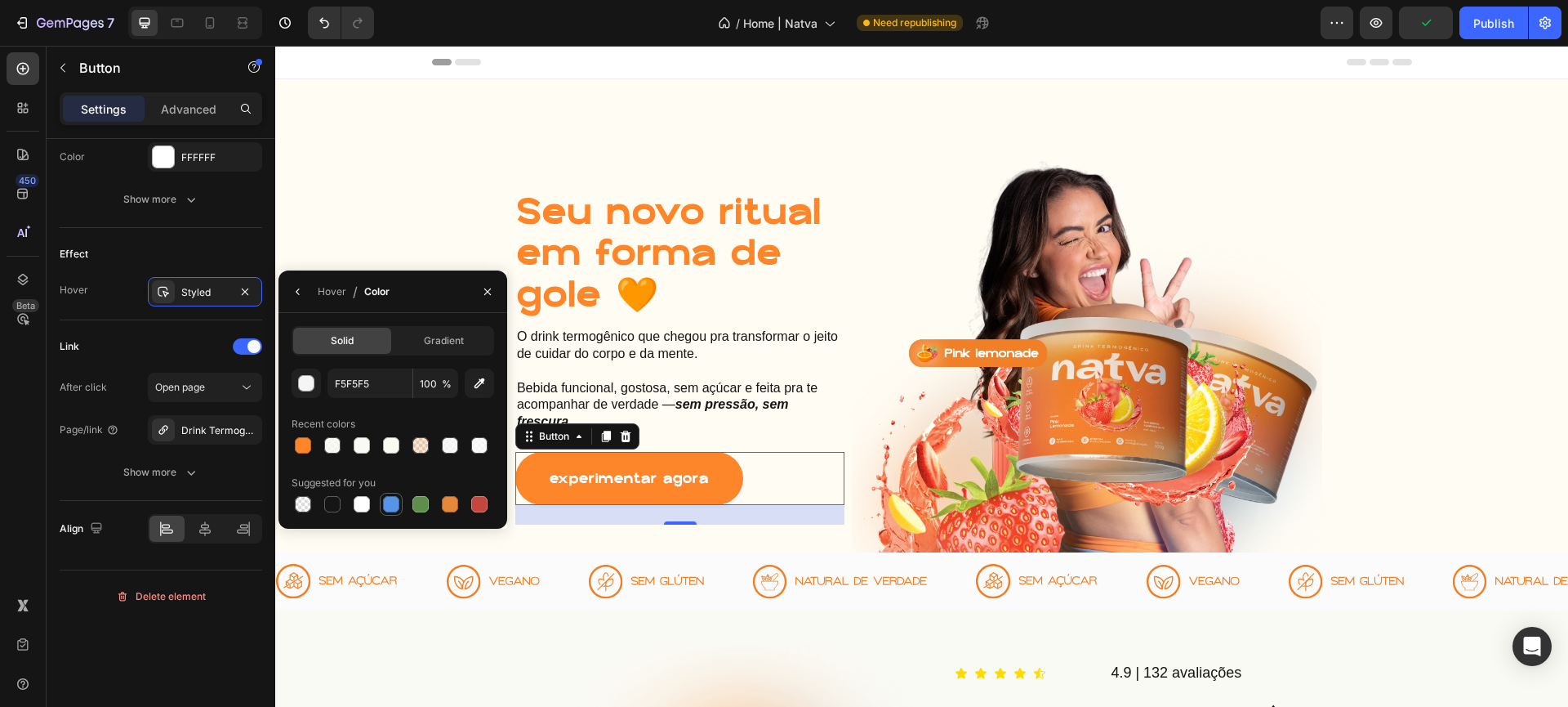
click at [398, 504] on div at bounding box center [391, 503] width 16 height 16
type input "5594E7"
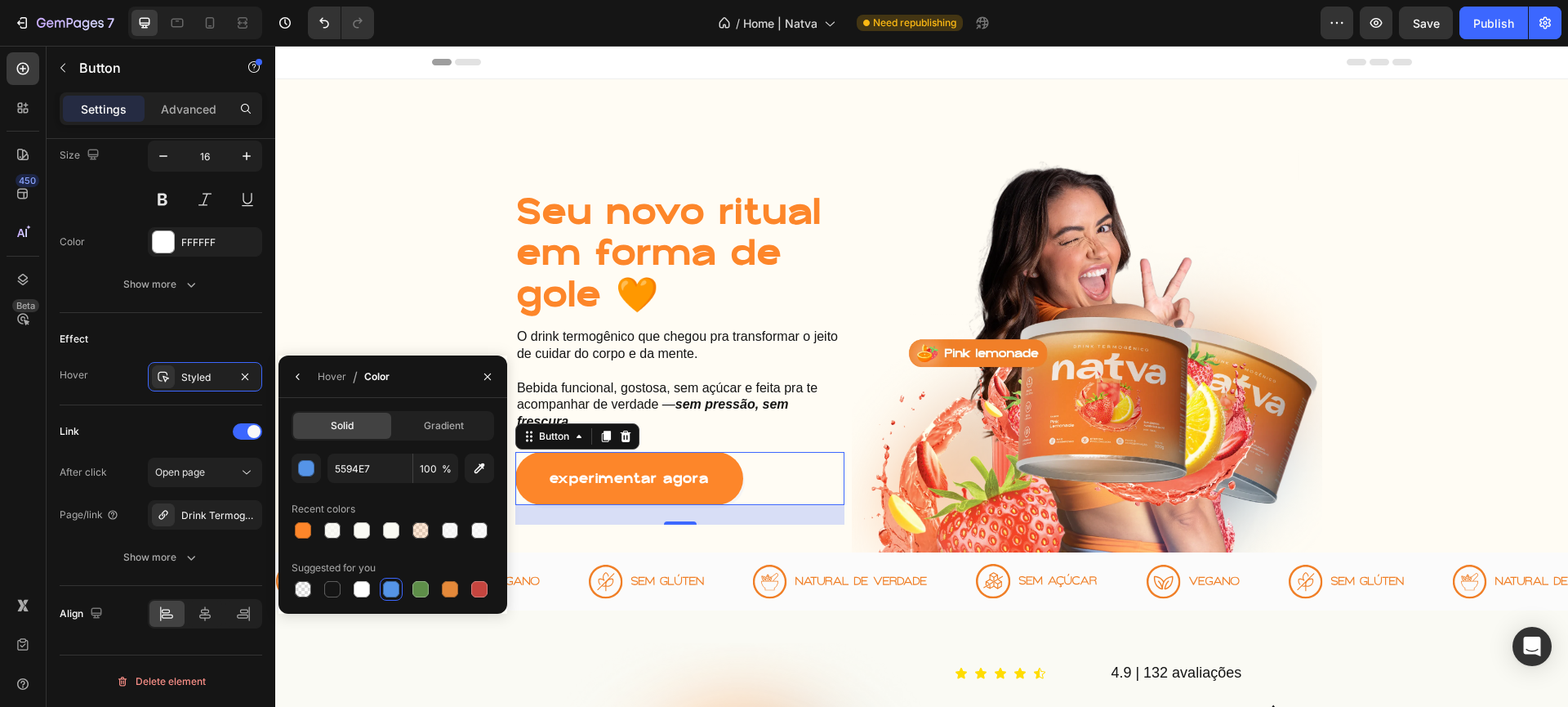
click at [348, 375] on div "Hover / Color" at bounding box center [337, 376] width 117 height 42
click at [340, 375] on div "Hover" at bounding box center [332, 376] width 29 height 14
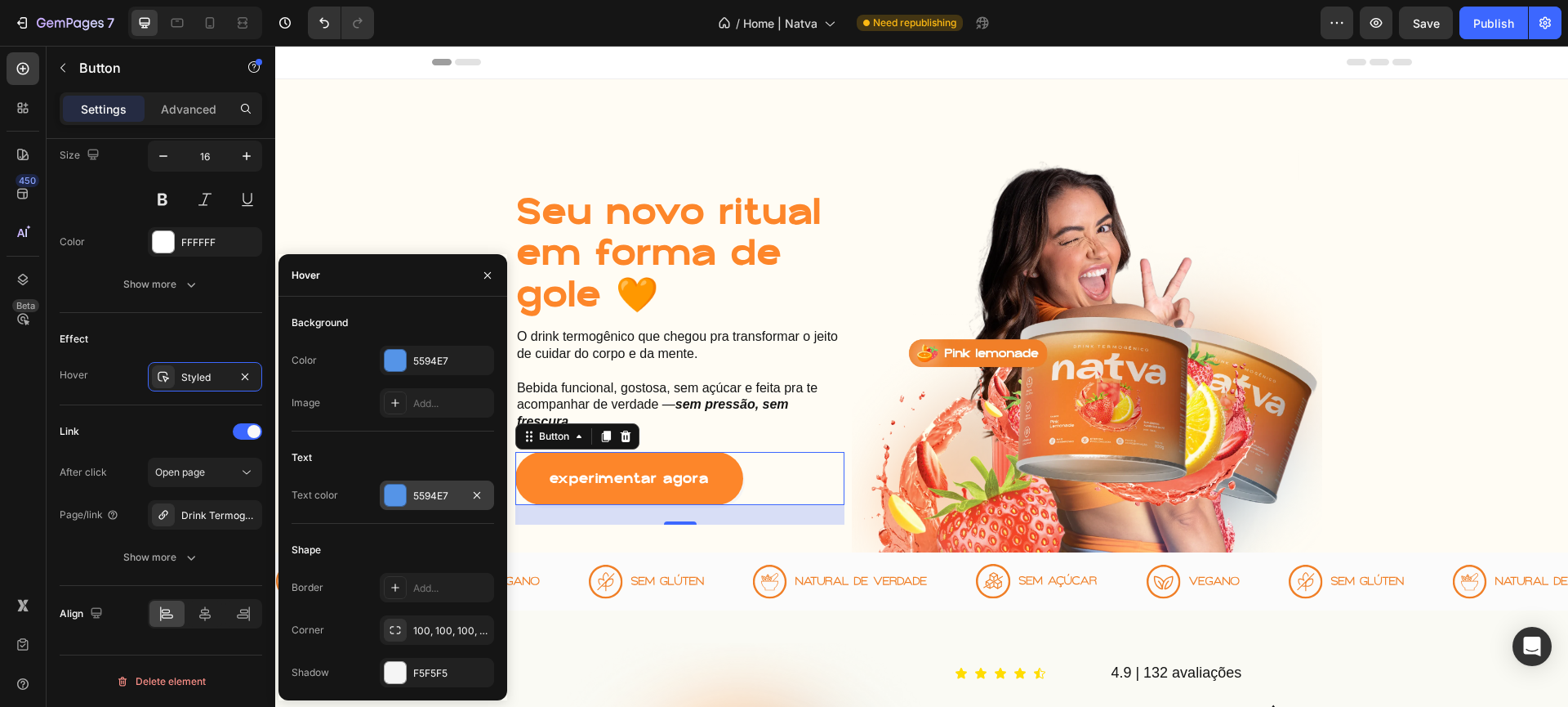
click at [386, 500] on div at bounding box center [395, 495] width 21 height 21
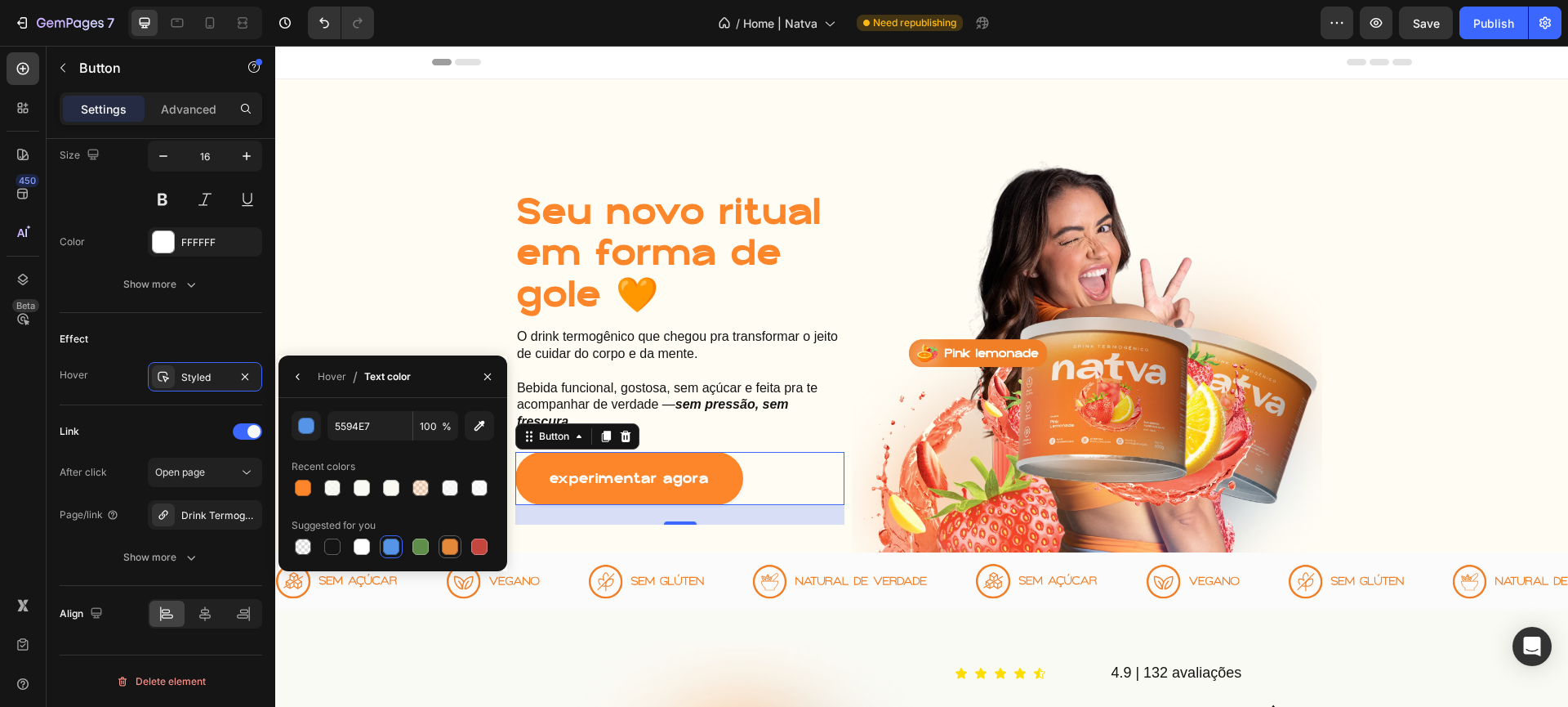
click at [452, 548] on div at bounding box center [449, 546] width 16 height 16
click at [295, 489] on div at bounding box center [302, 487] width 16 height 16
click at [346, 491] on div at bounding box center [393, 487] width 203 height 23
click at [354, 489] on div at bounding box center [361, 487] width 16 height 16
type input "FAFAF4"
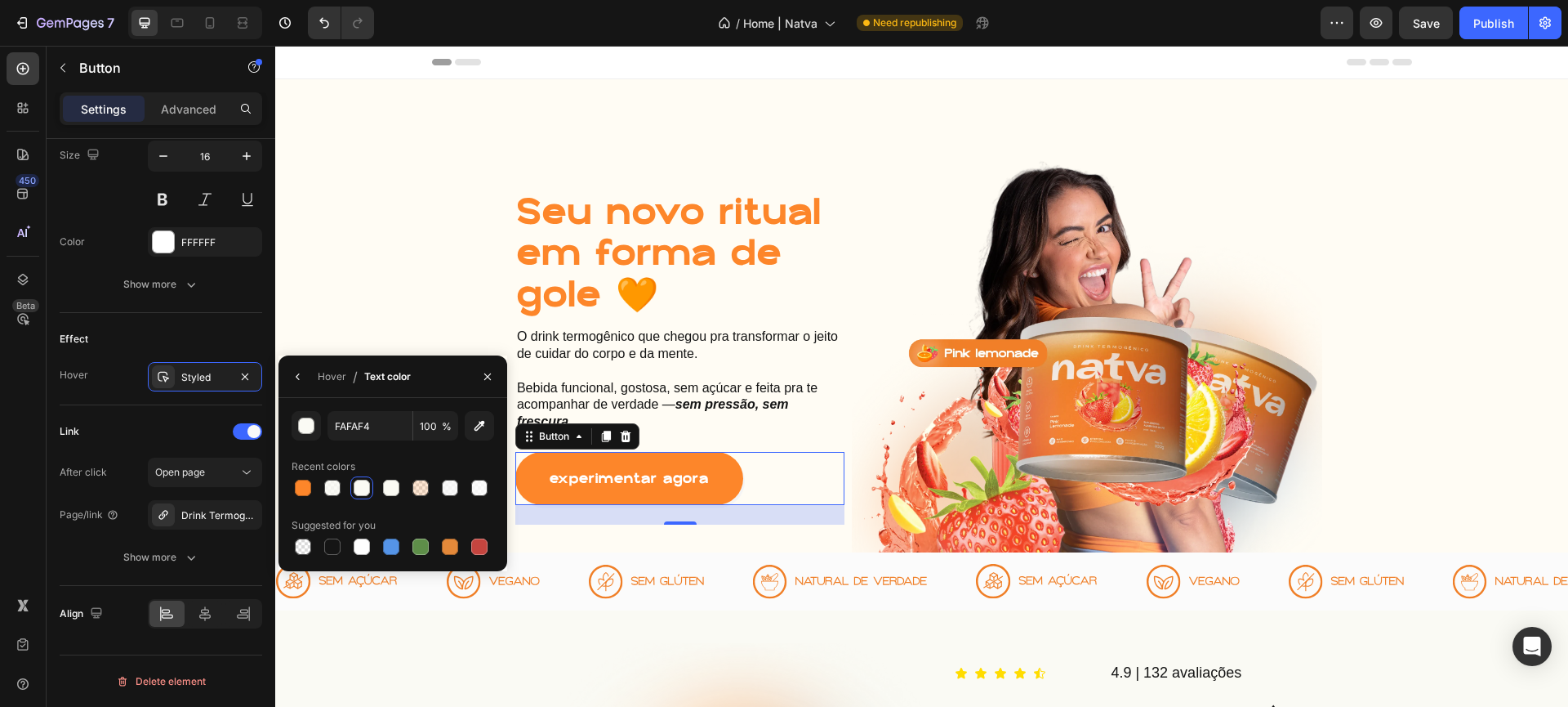
click at [727, 421] on p "O drink termogênico que chegou pra transformar o jeito de cuidar do corpo e da …" at bounding box center [679, 380] width 326 height 102
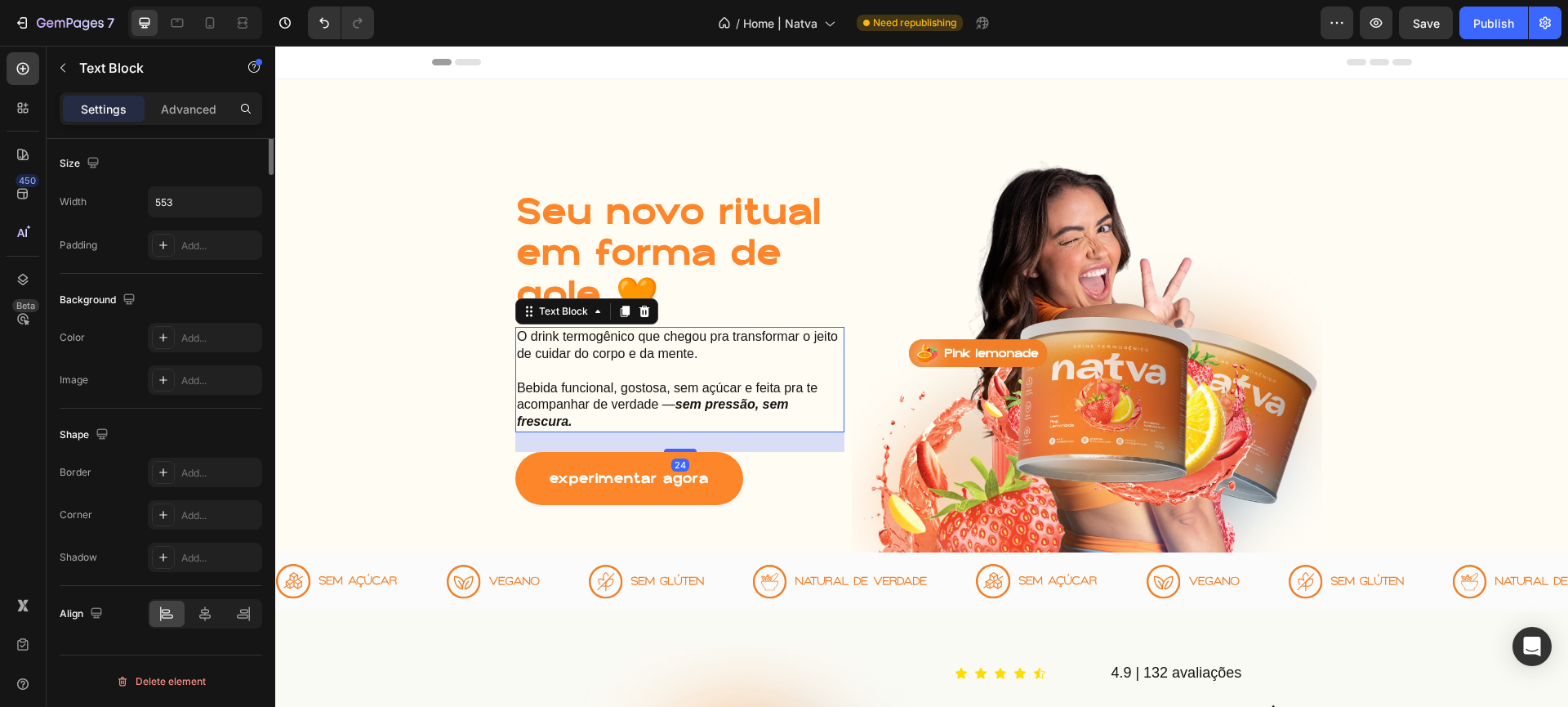
scroll to position [0, 0]
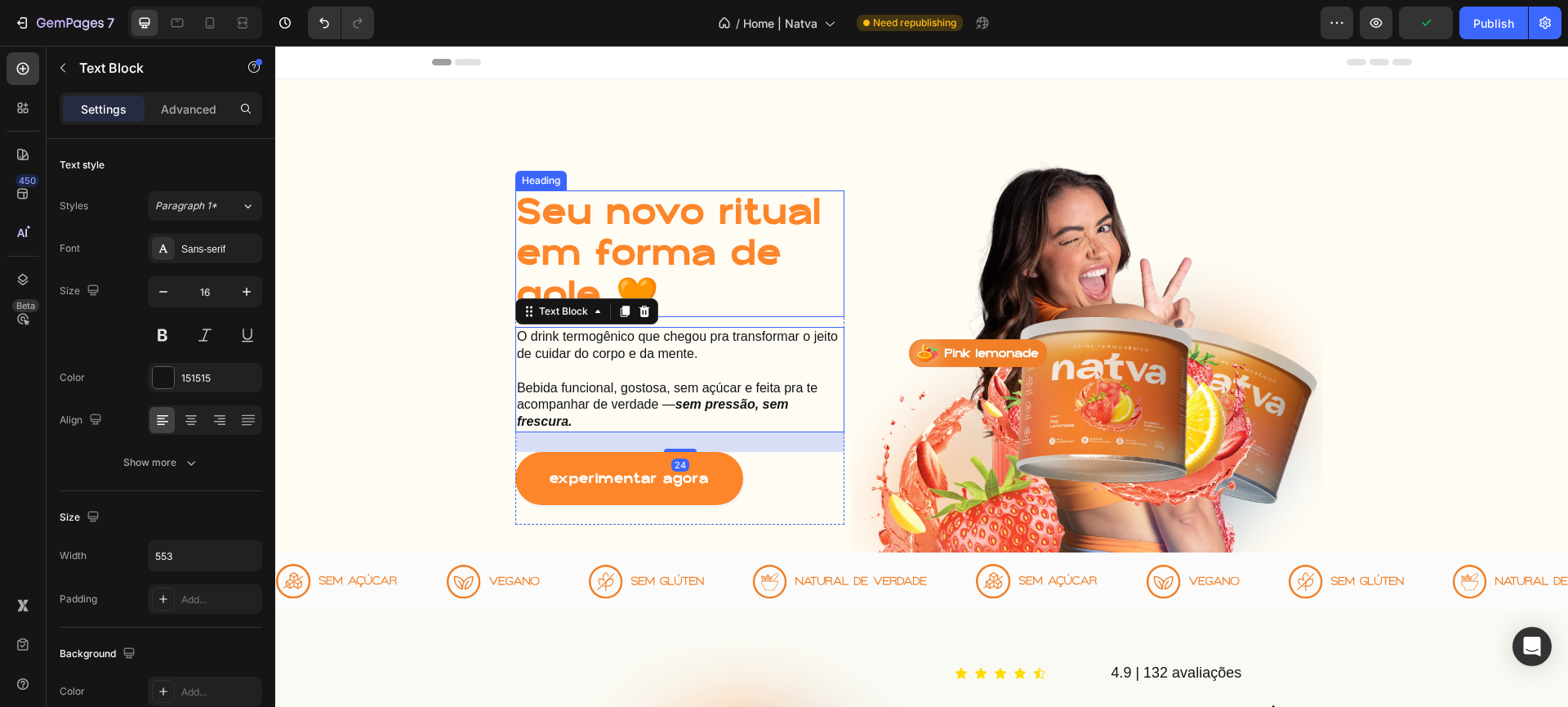
click at [713, 256] on h1 "Seu novo ritual em forma de gole 🧡" at bounding box center [679, 254] width 329 height 127
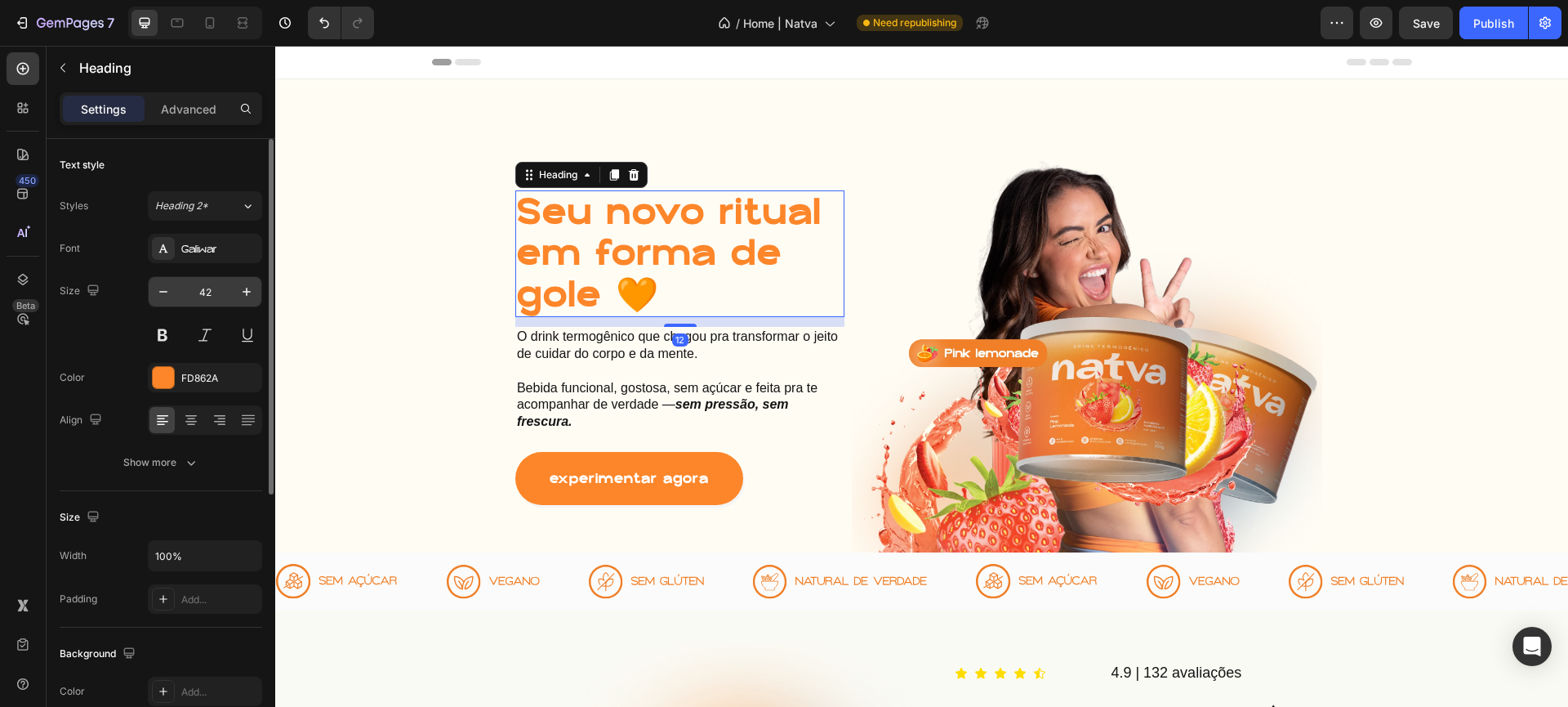
click at [216, 277] on input "42" at bounding box center [204, 291] width 54 height 30
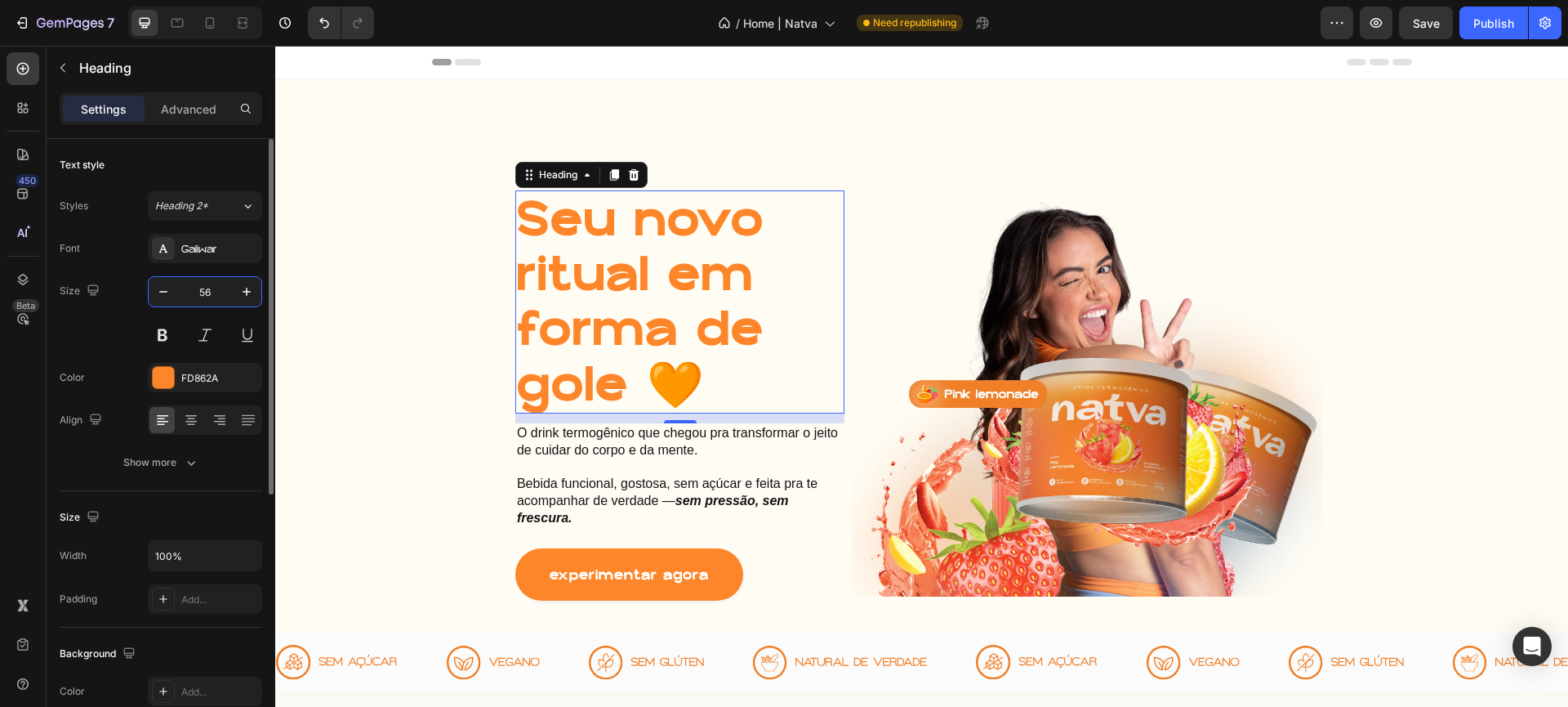
type input "5"
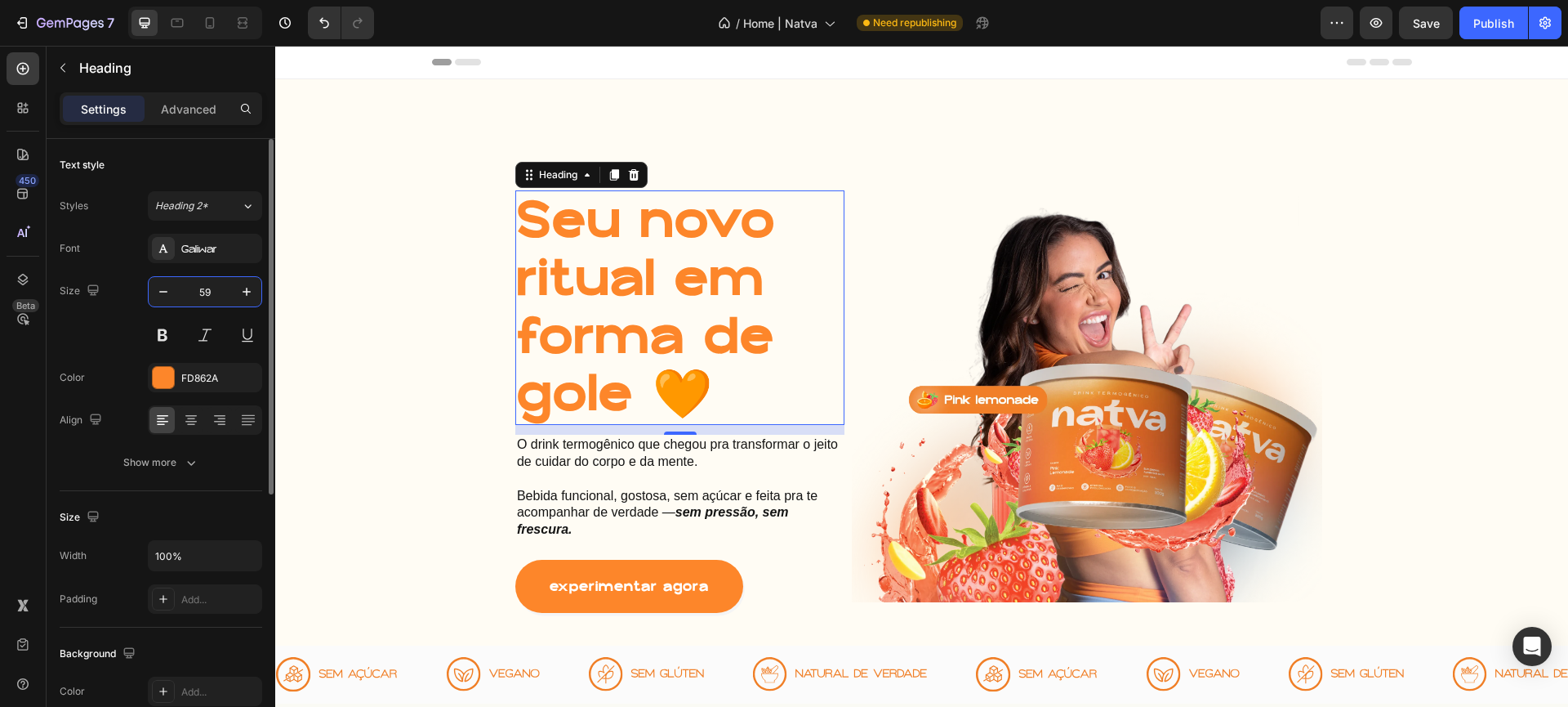
type input "5"
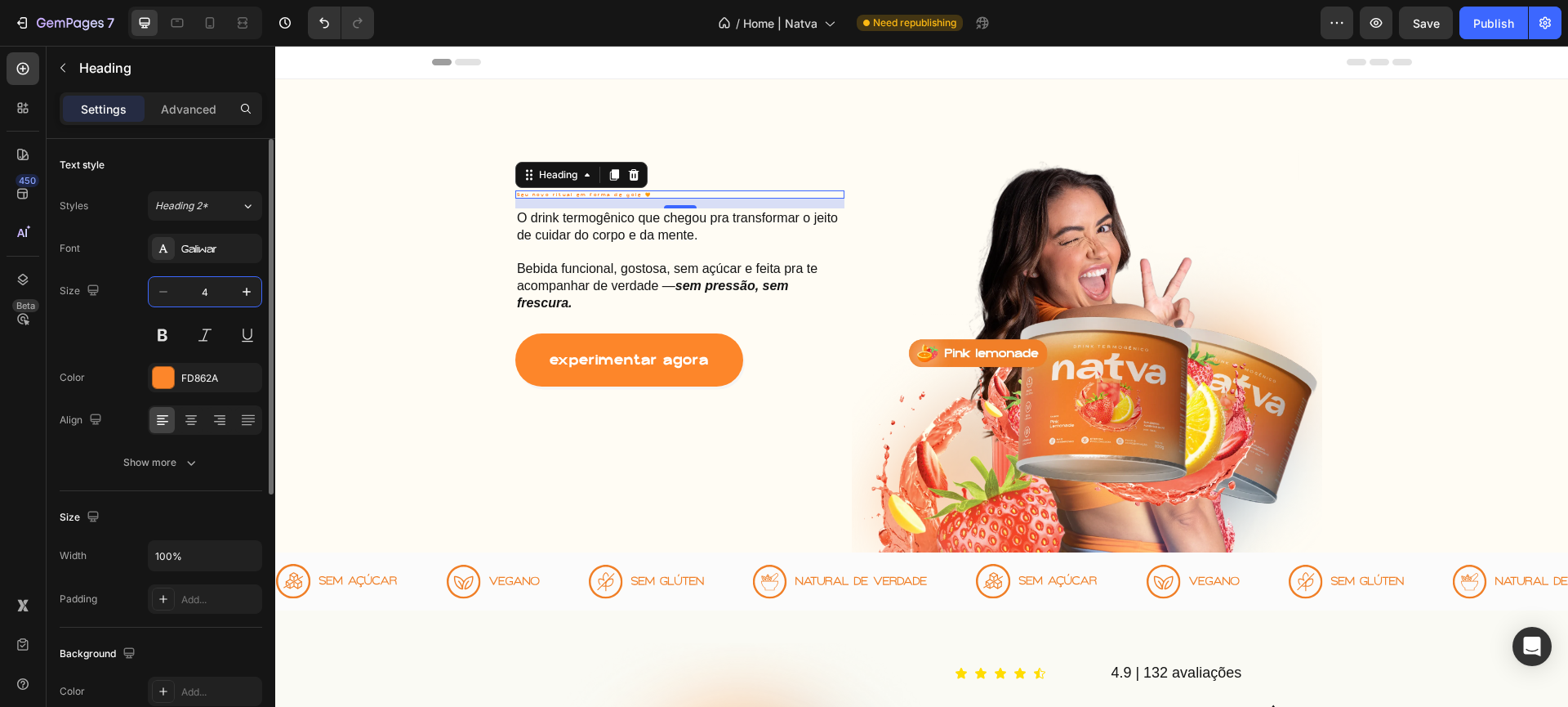
type input "48"
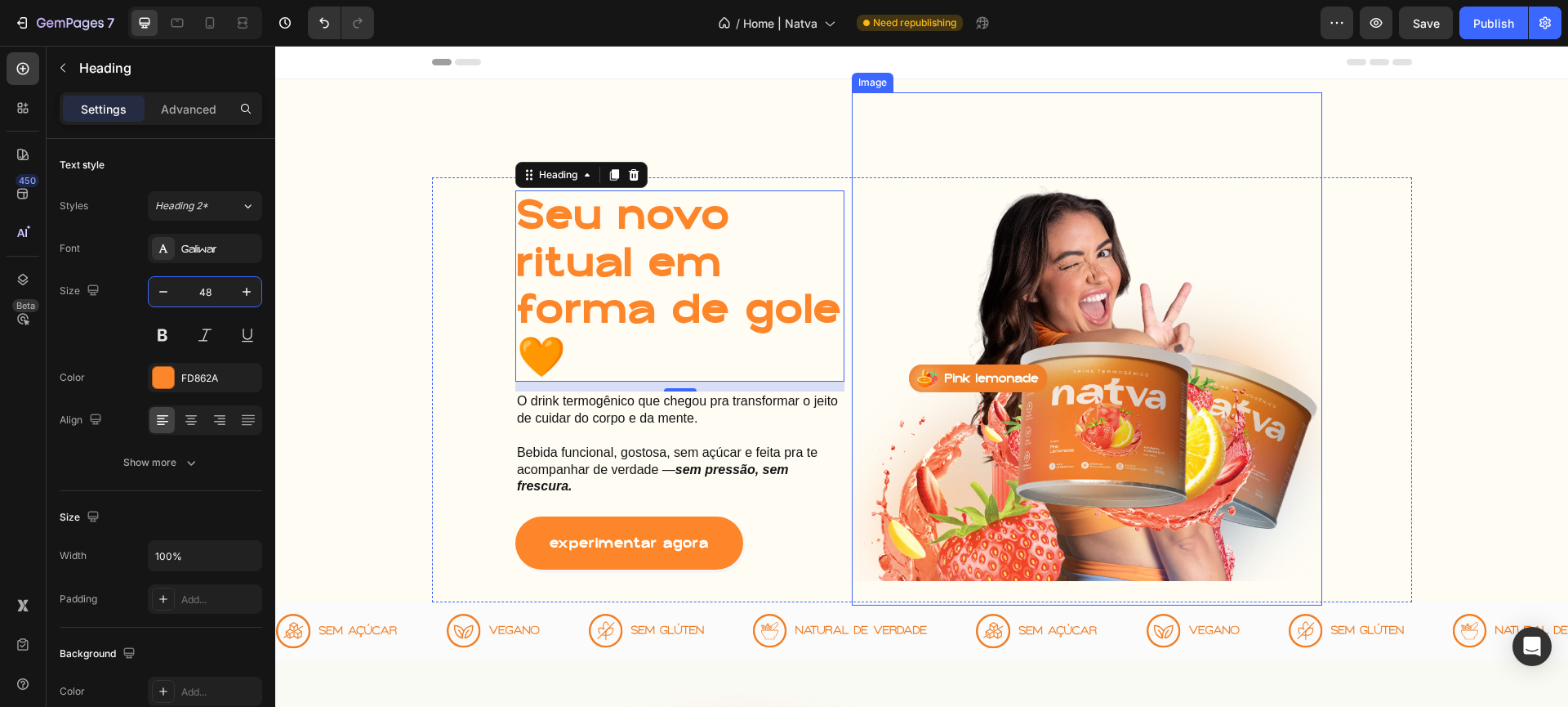
click at [1062, 313] on img at bounding box center [1087, 348] width 471 height 514
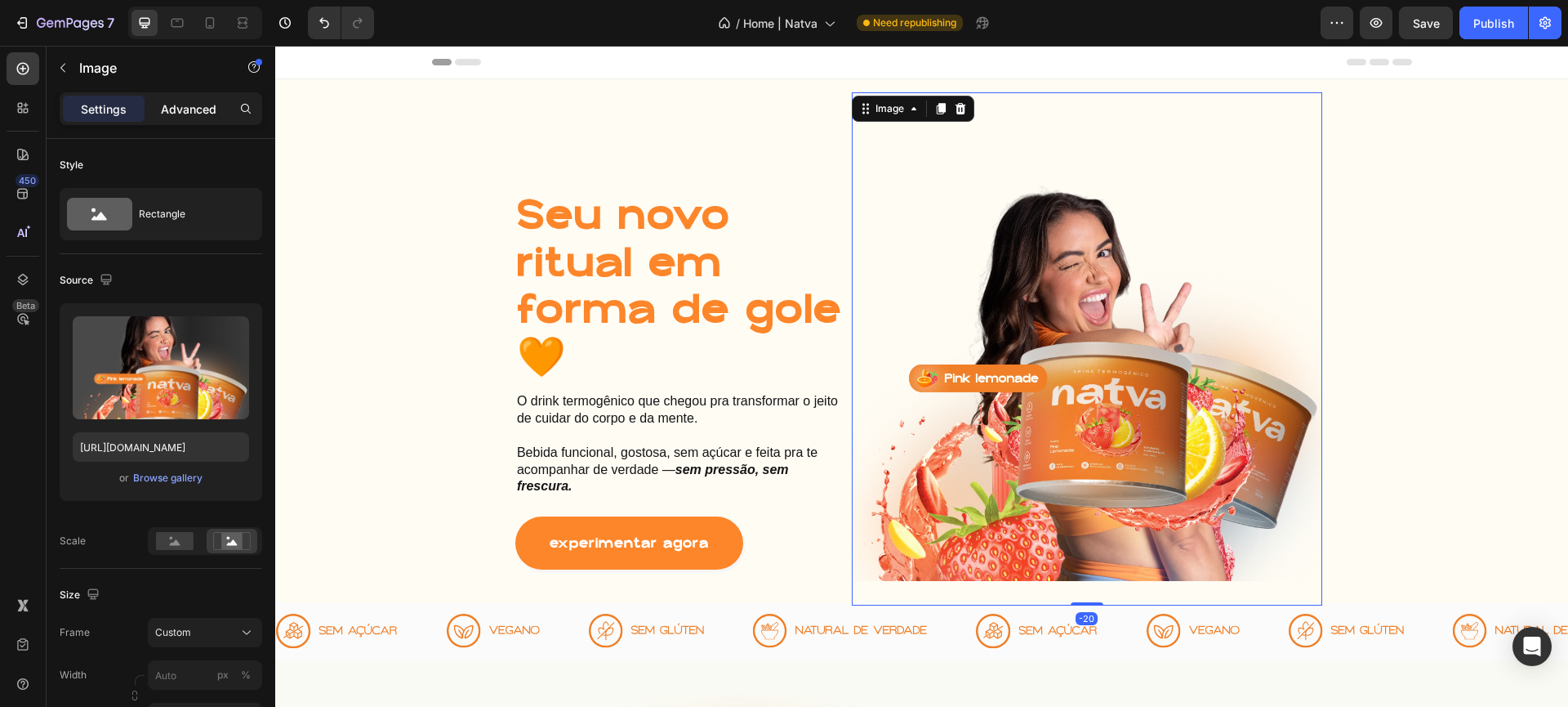
click at [195, 111] on p "Advanced" at bounding box center [188, 109] width 55 height 17
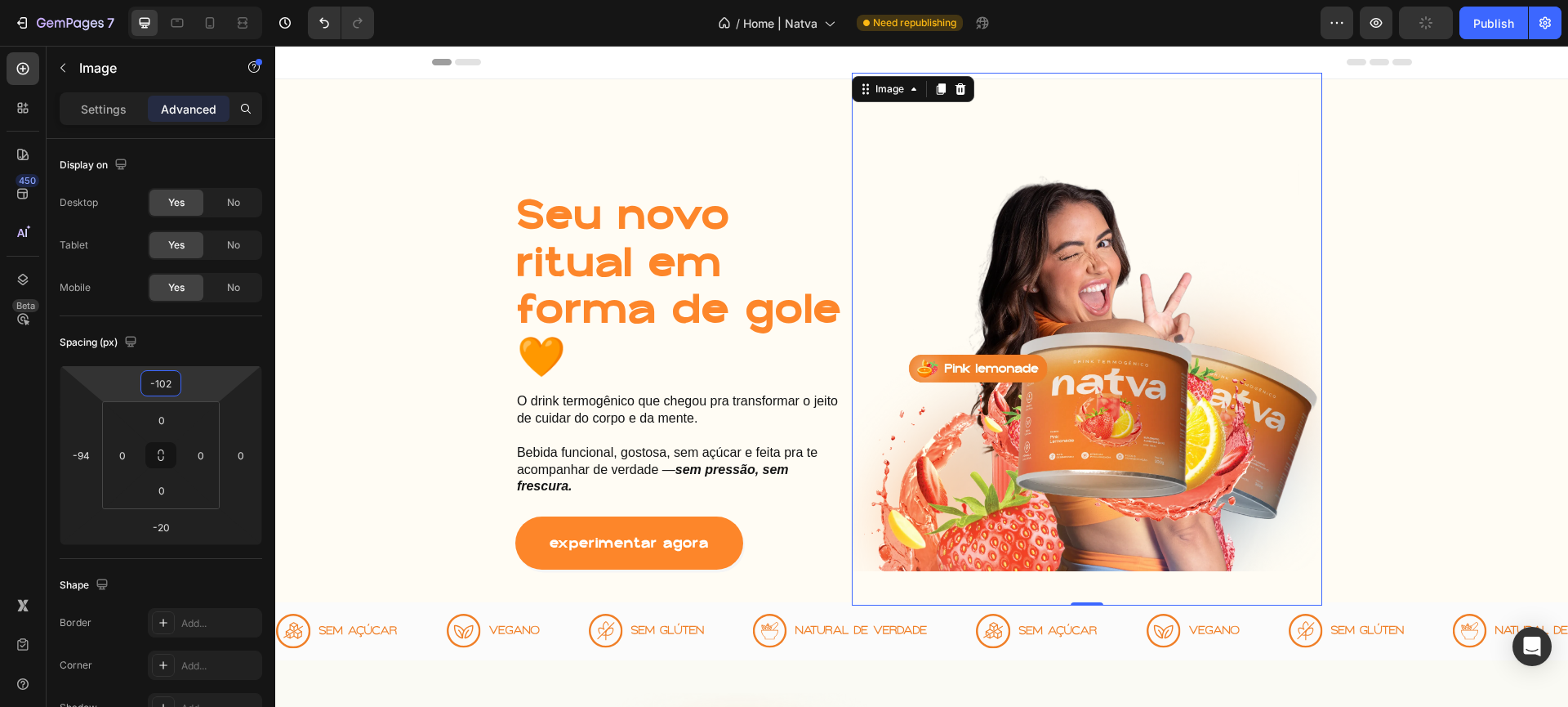
drag, startPoint x: 168, startPoint y: 368, endPoint x: 198, endPoint y: 360, distance: 31.0
click at [198, 0] on html "7 Version history / Home | Natva Need republishing Preview Publish 450 Beta Sec…" at bounding box center [784, 0] width 1568 height 0
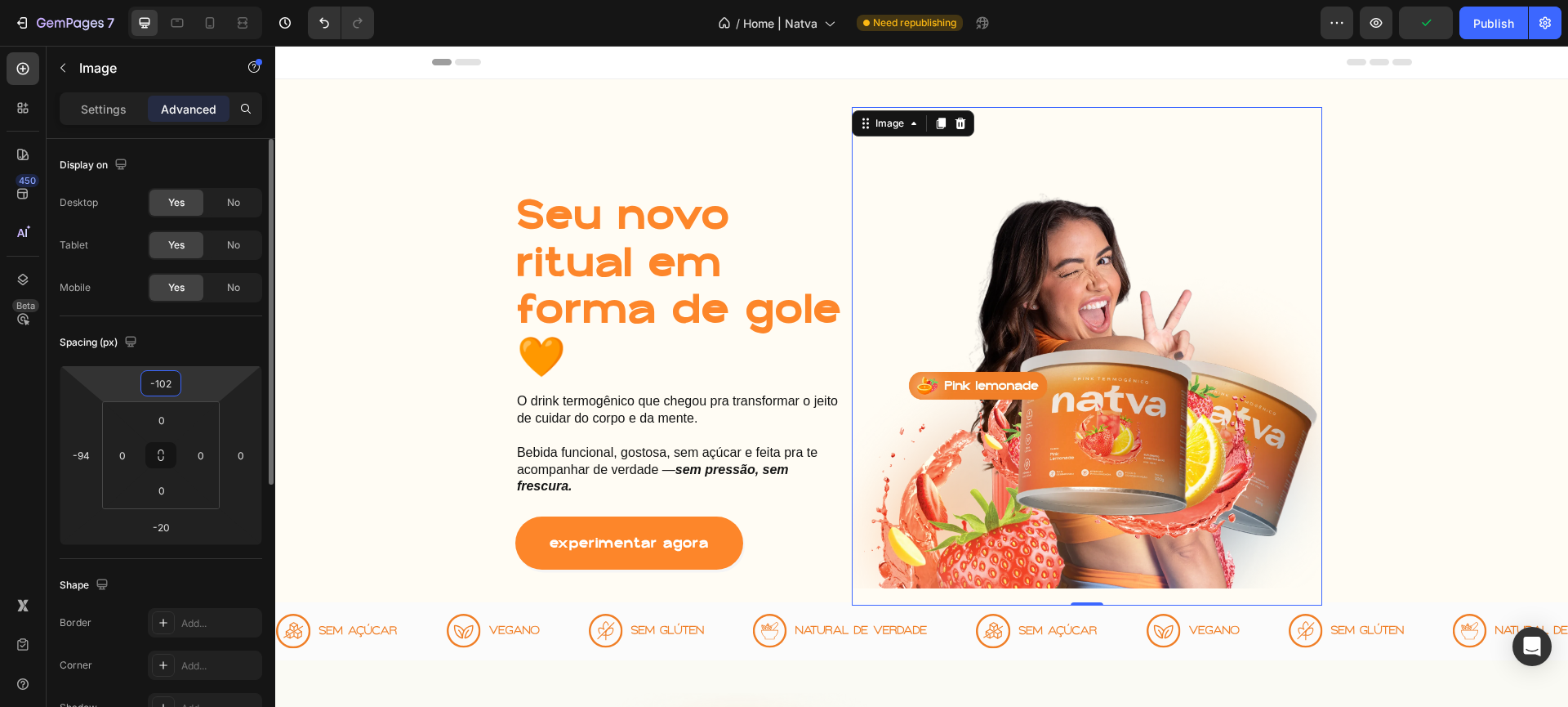
type input "-120"
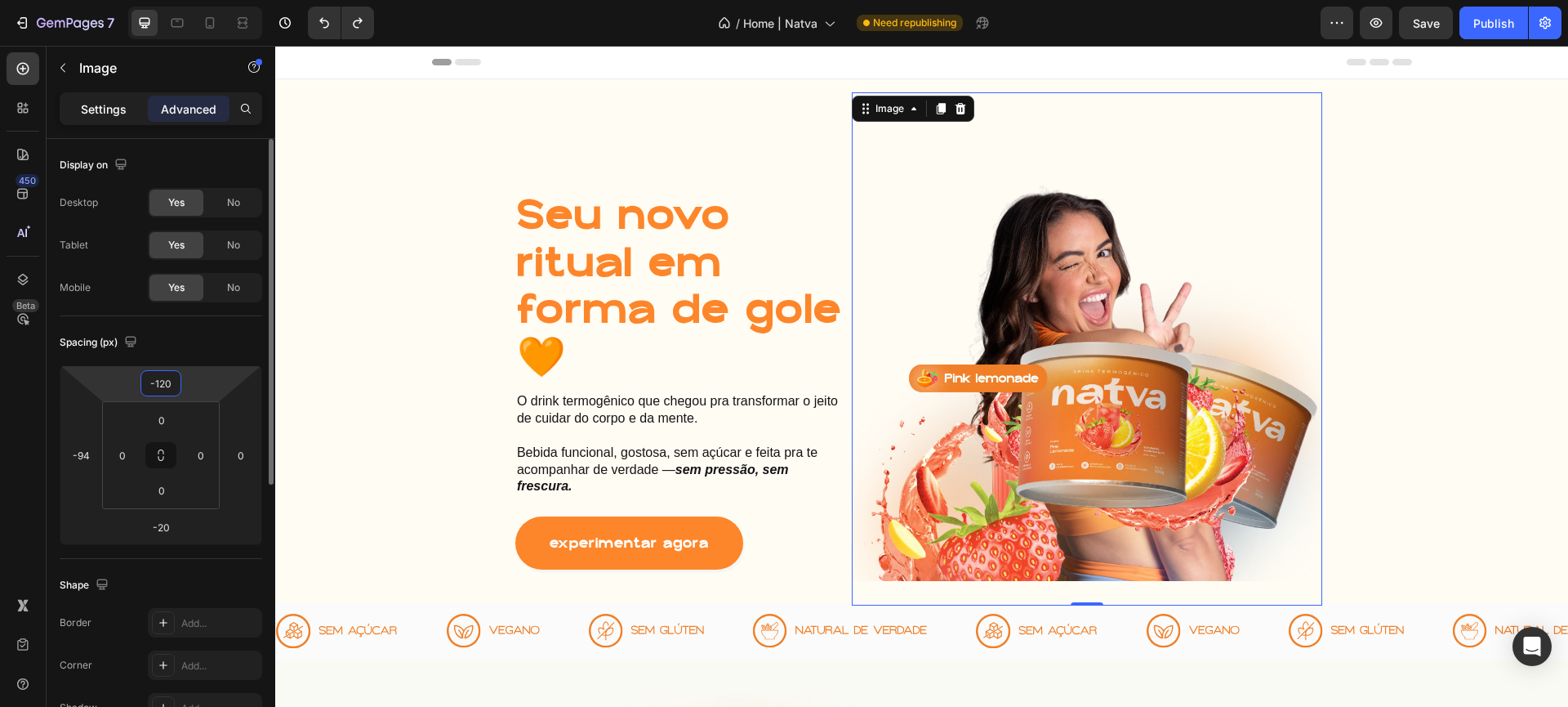
click at [127, 107] on div "Settings" at bounding box center [104, 108] width 82 height 26
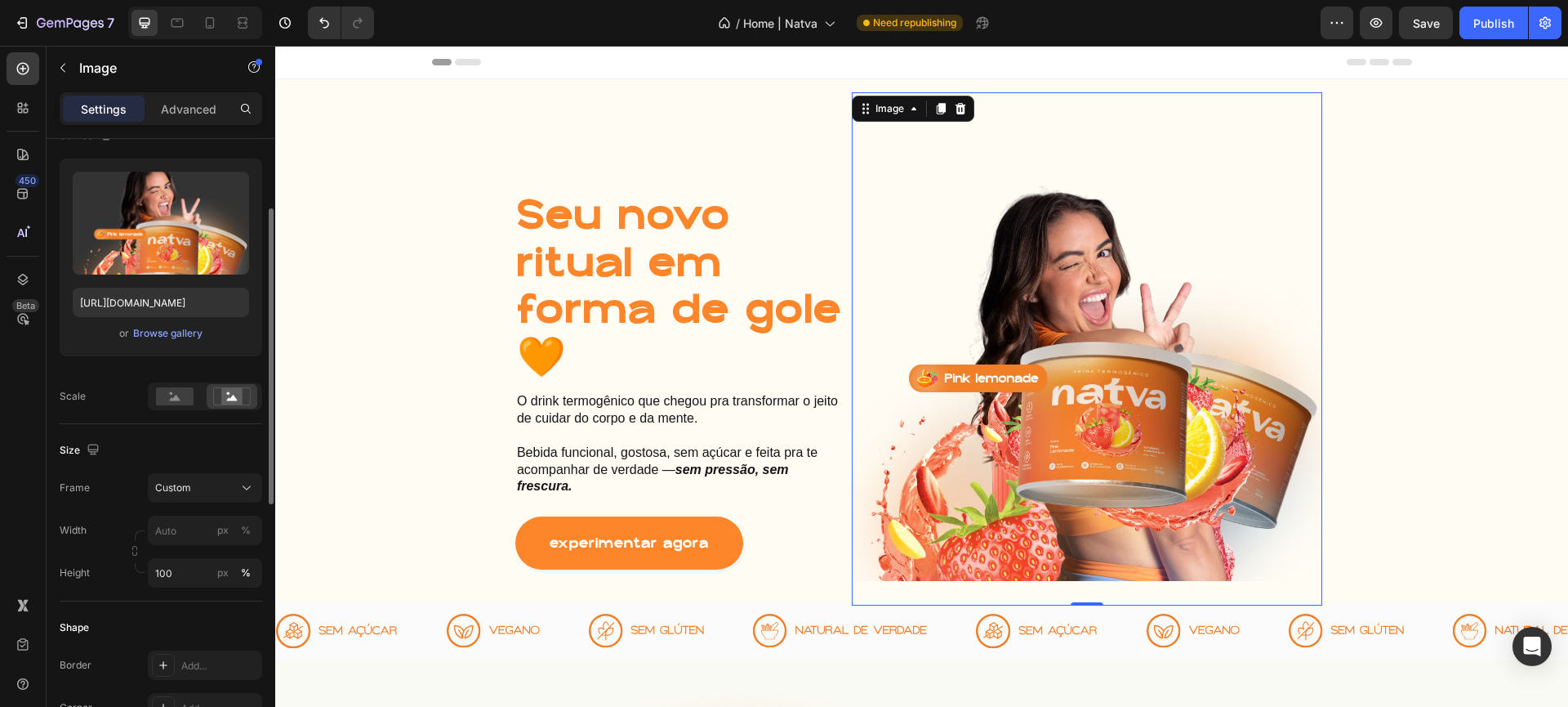
scroll to position [256, 0]
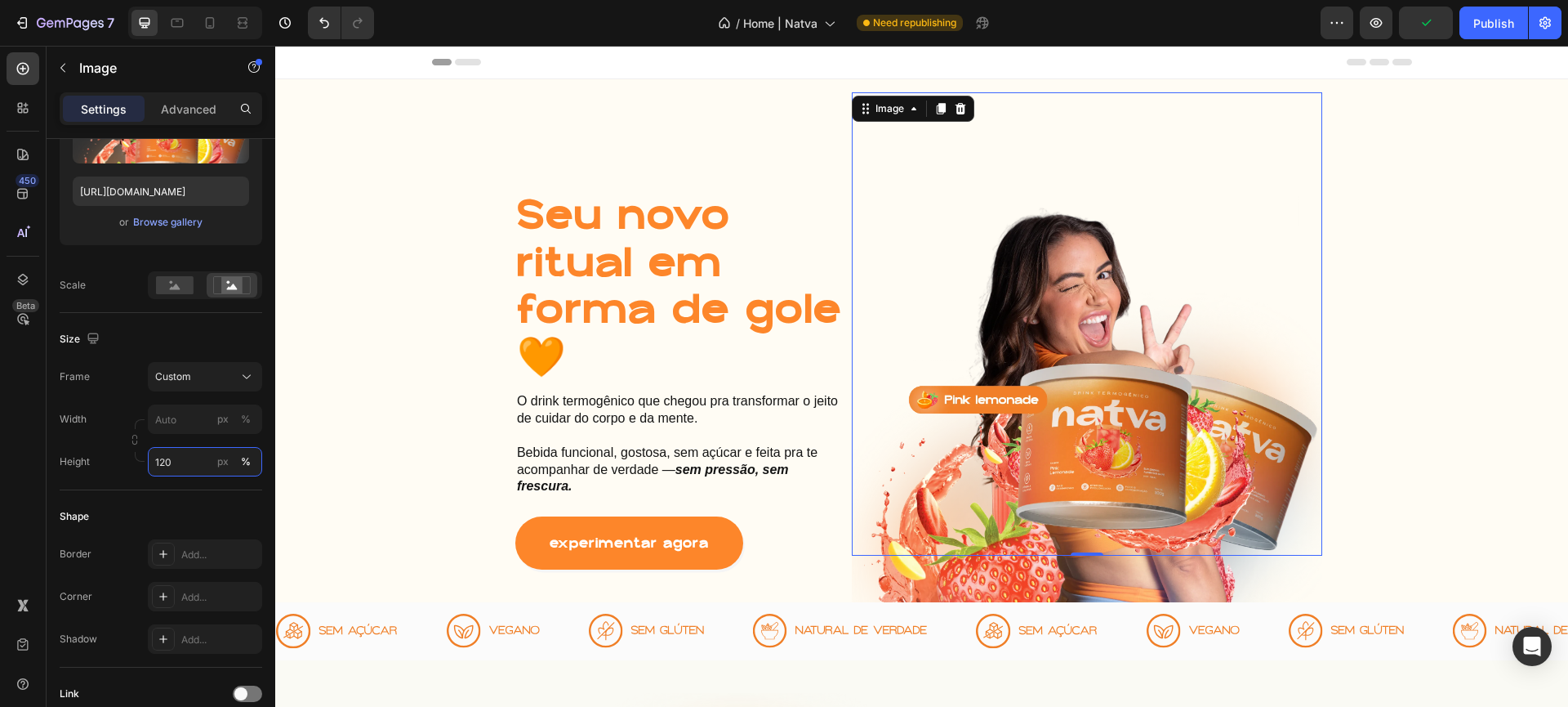
type input "100"
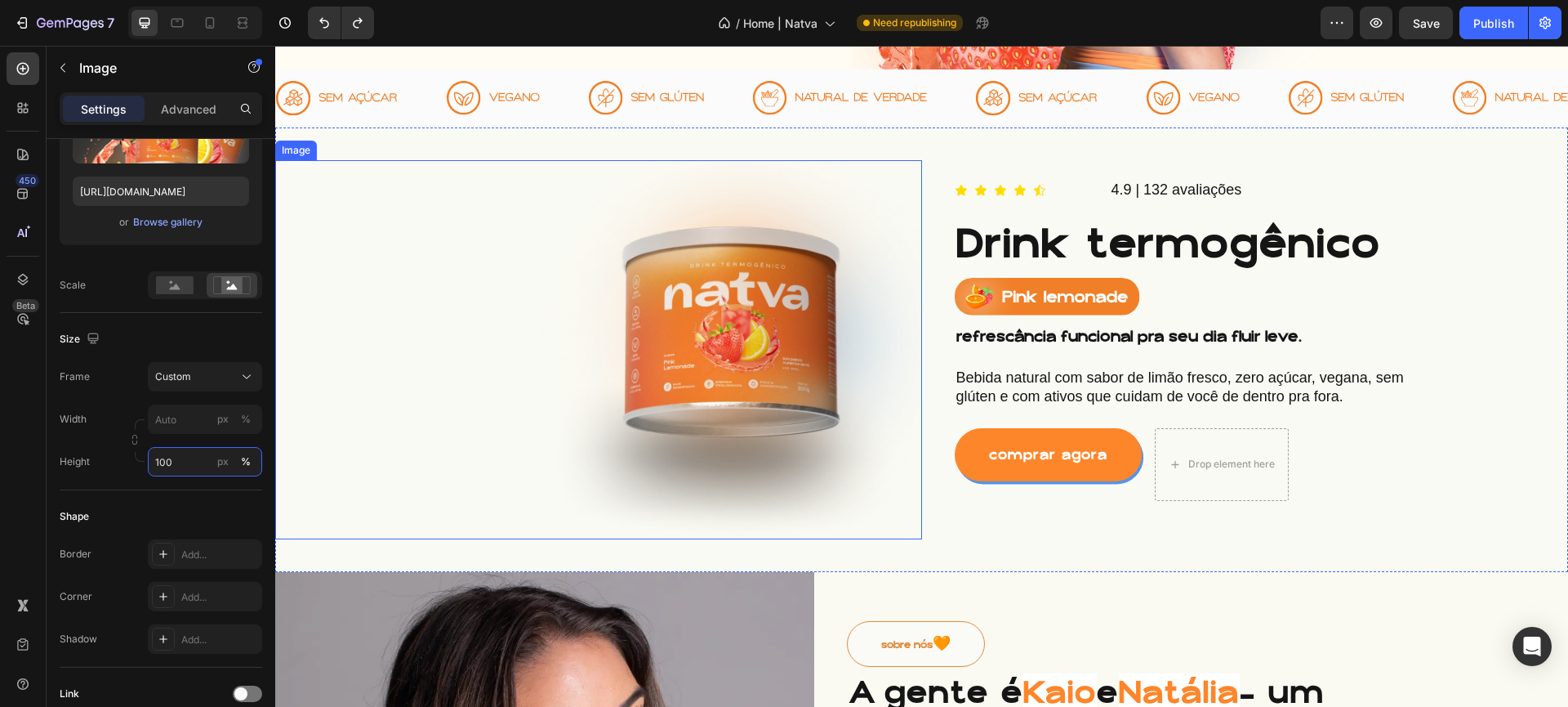
scroll to position [0, 0]
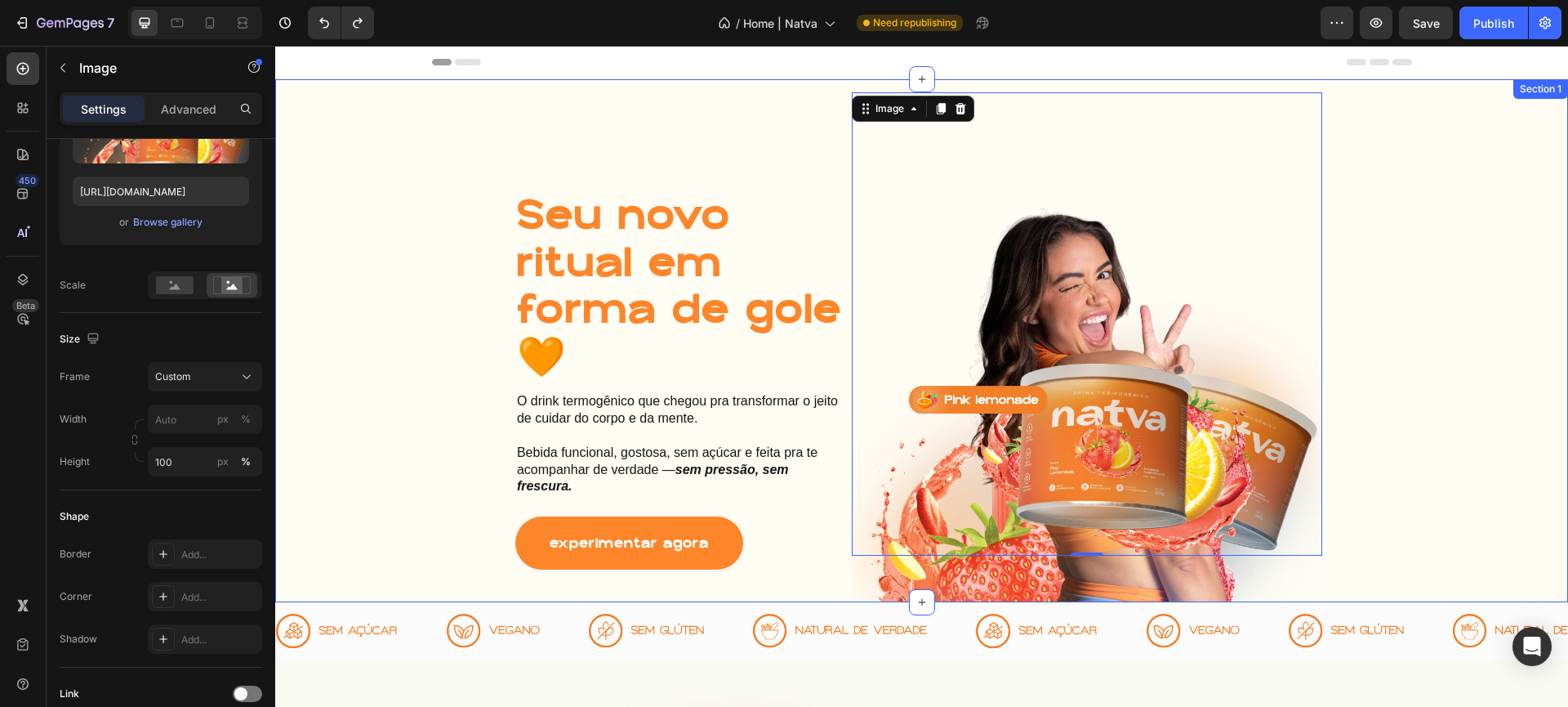
click at [821, 151] on div "Seu novo ritual em forma de gole 🧡 Heading O drink termogênico que chegou pra t…" at bounding box center [921, 341] width 1293 height 523
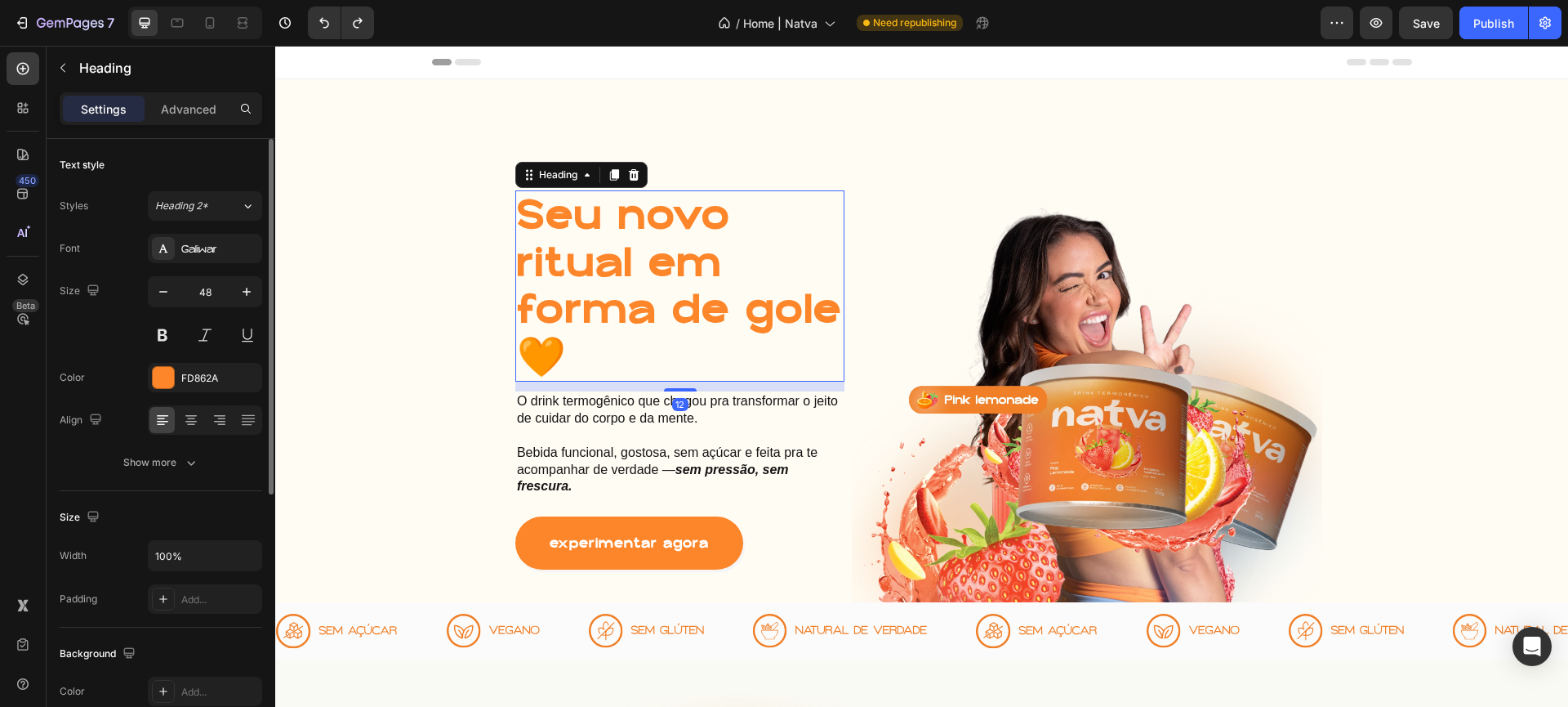
click at [807, 200] on h1 "Seu novo ritual em forma de gole 🧡" at bounding box center [679, 286] width 329 height 192
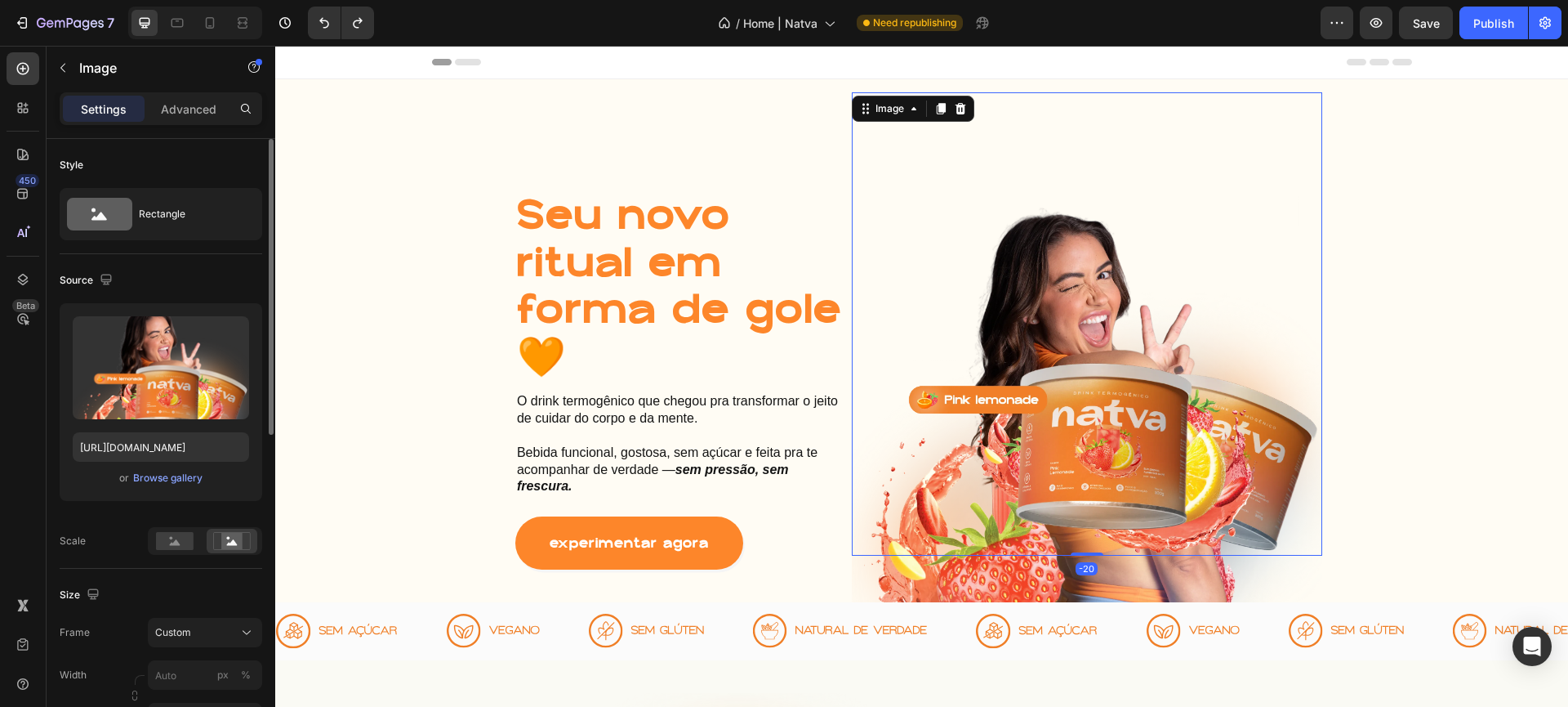
click at [852, 241] on img at bounding box center [1087, 370] width 471 height 555
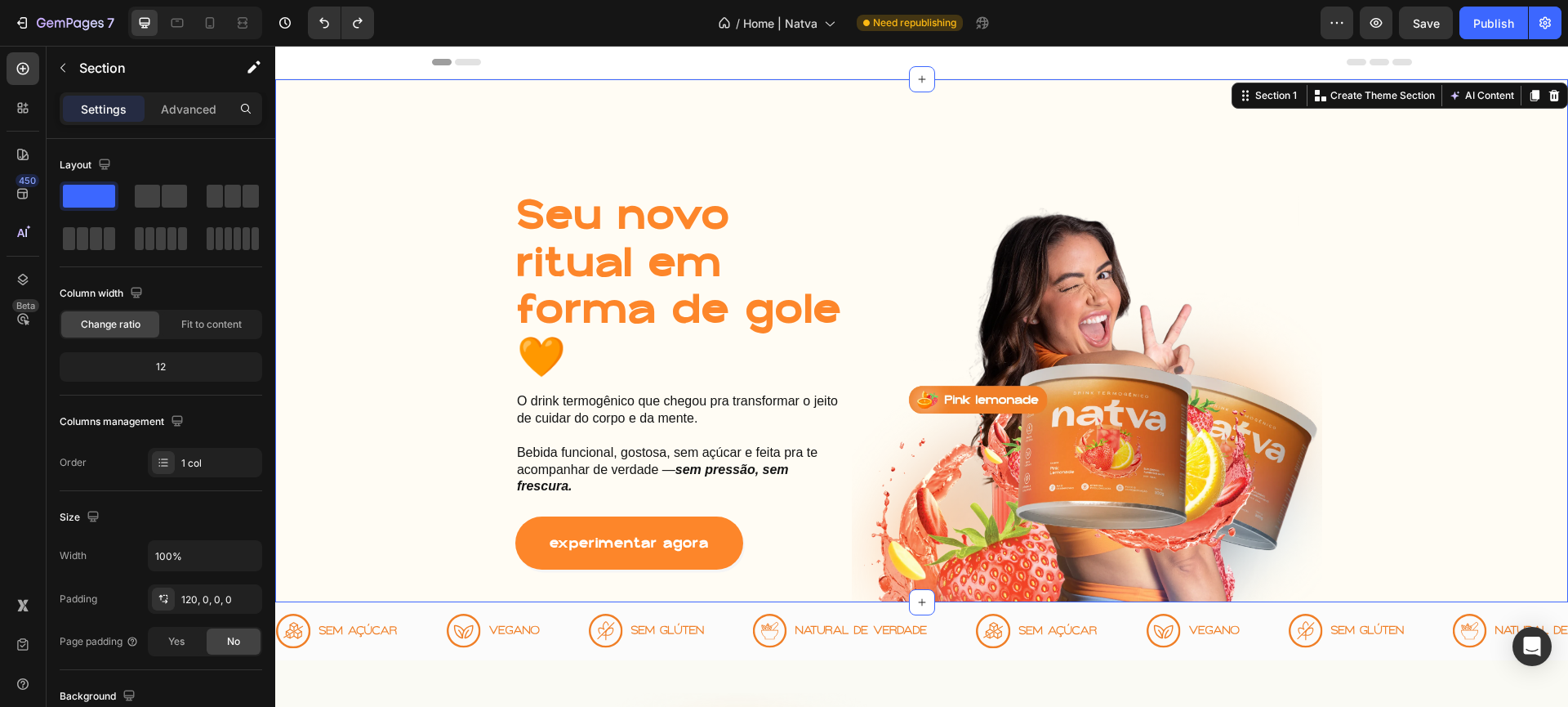
click at [743, 124] on div "Seu novo ritual em forma de gole 🧡 Heading O drink termogênico que chegou pra t…" at bounding box center [921, 341] width 1293 height 523
click at [469, 262] on div "Seu novo ritual em forma de gole 🧡 Heading O drink termogênico que chegou pra t…" at bounding box center [680, 390] width 471 height 399
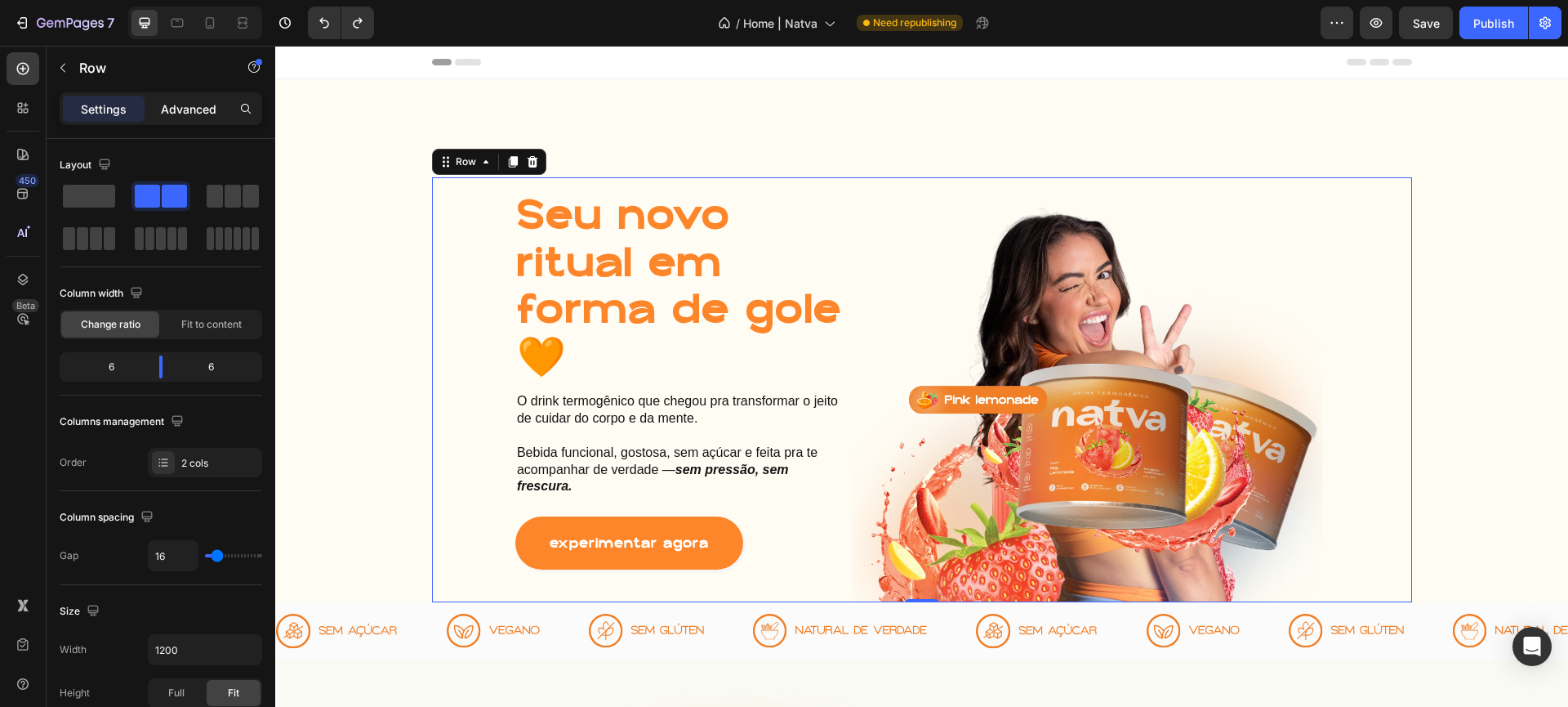
click at [192, 119] on div "Advanced" at bounding box center [189, 108] width 82 height 26
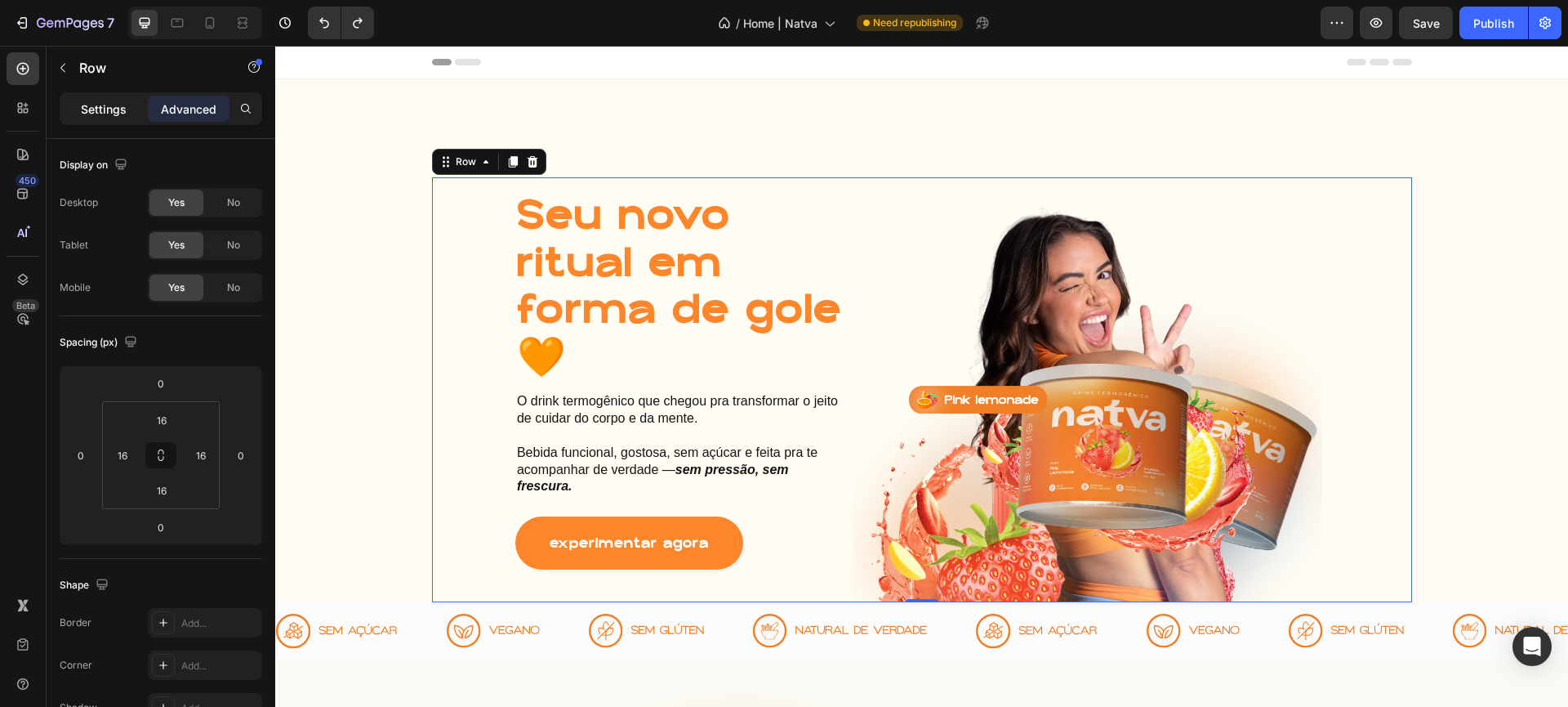
click at [99, 119] on div "Settings" at bounding box center [104, 108] width 82 height 26
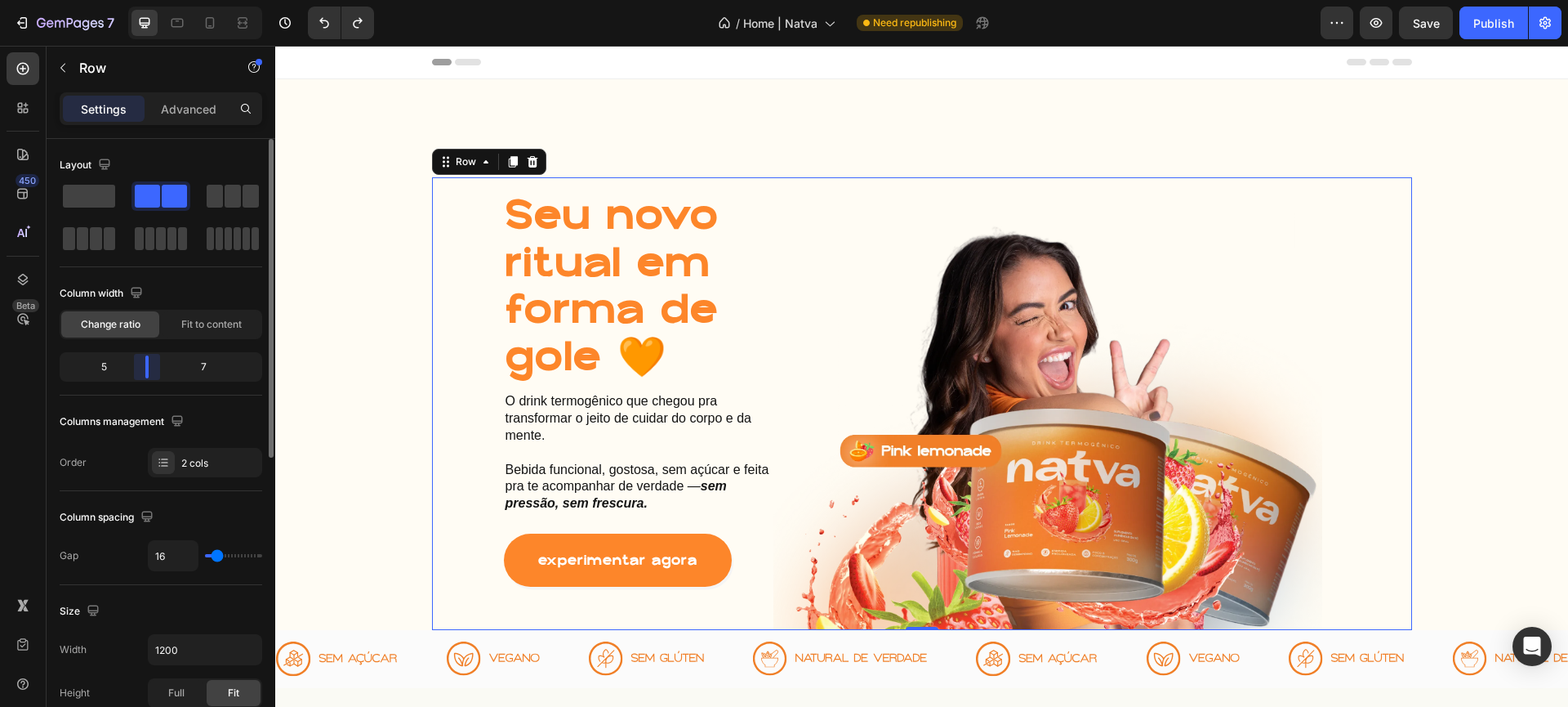
drag, startPoint x: 164, startPoint y: 366, endPoint x: 153, endPoint y: 392, distance: 28.2
click at [153, 392] on div "Column width Change ratio Fit to content 5 7" at bounding box center [161, 337] width 203 height 115
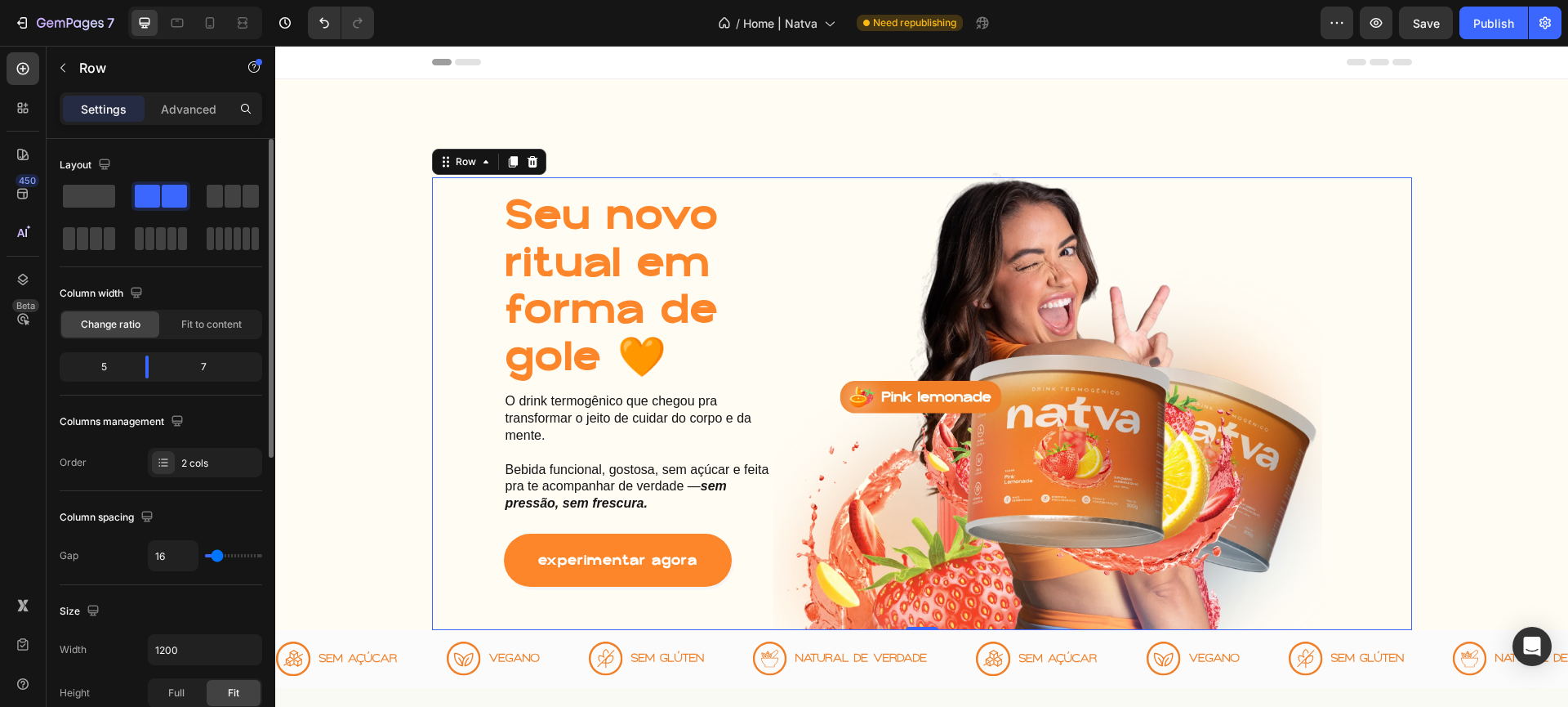
scroll to position [125, 0]
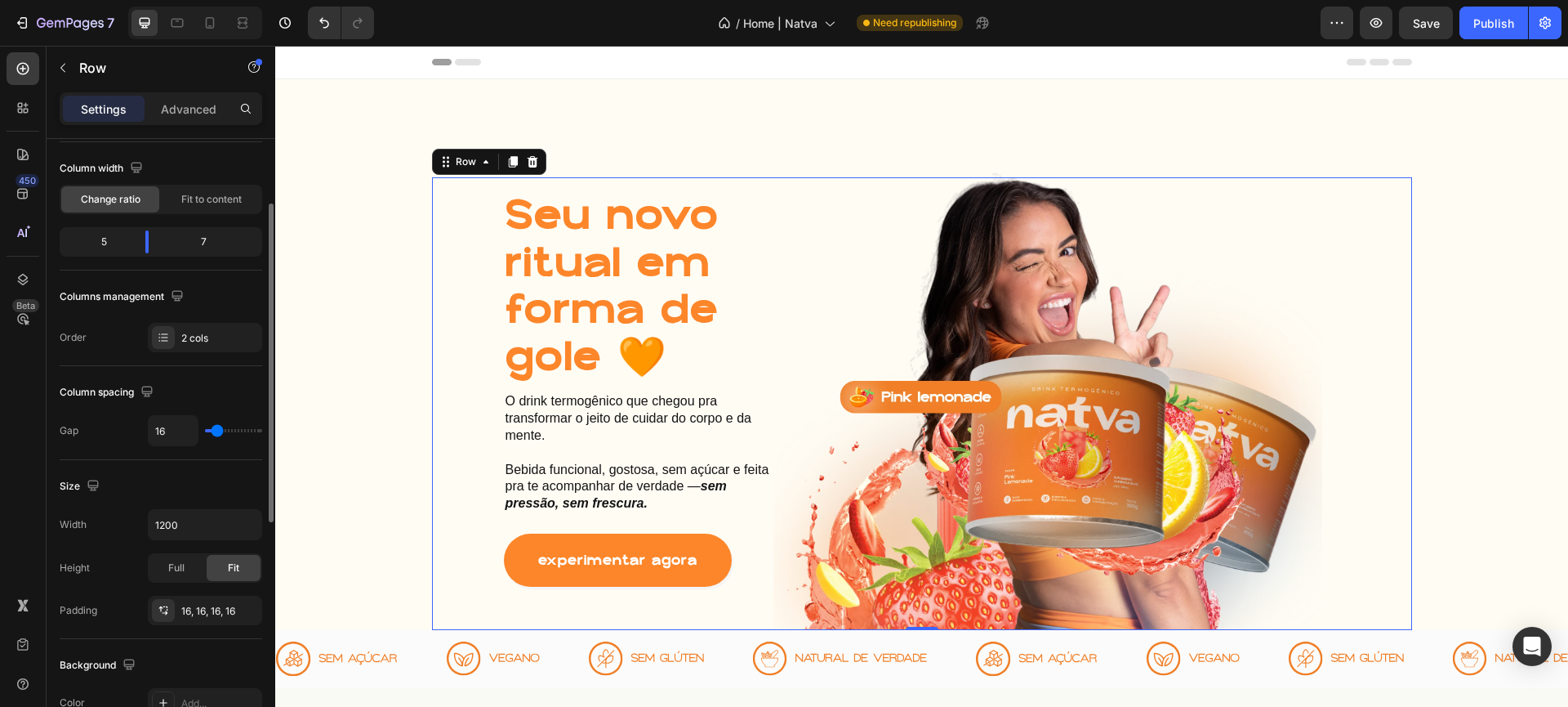
click at [169, 542] on div "Width 1200 Height Full Fit Padding 16, 16, 16, 16" at bounding box center [161, 567] width 203 height 116
click at [182, 516] on input "1200" at bounding box center [205, 525] width 112 height 30
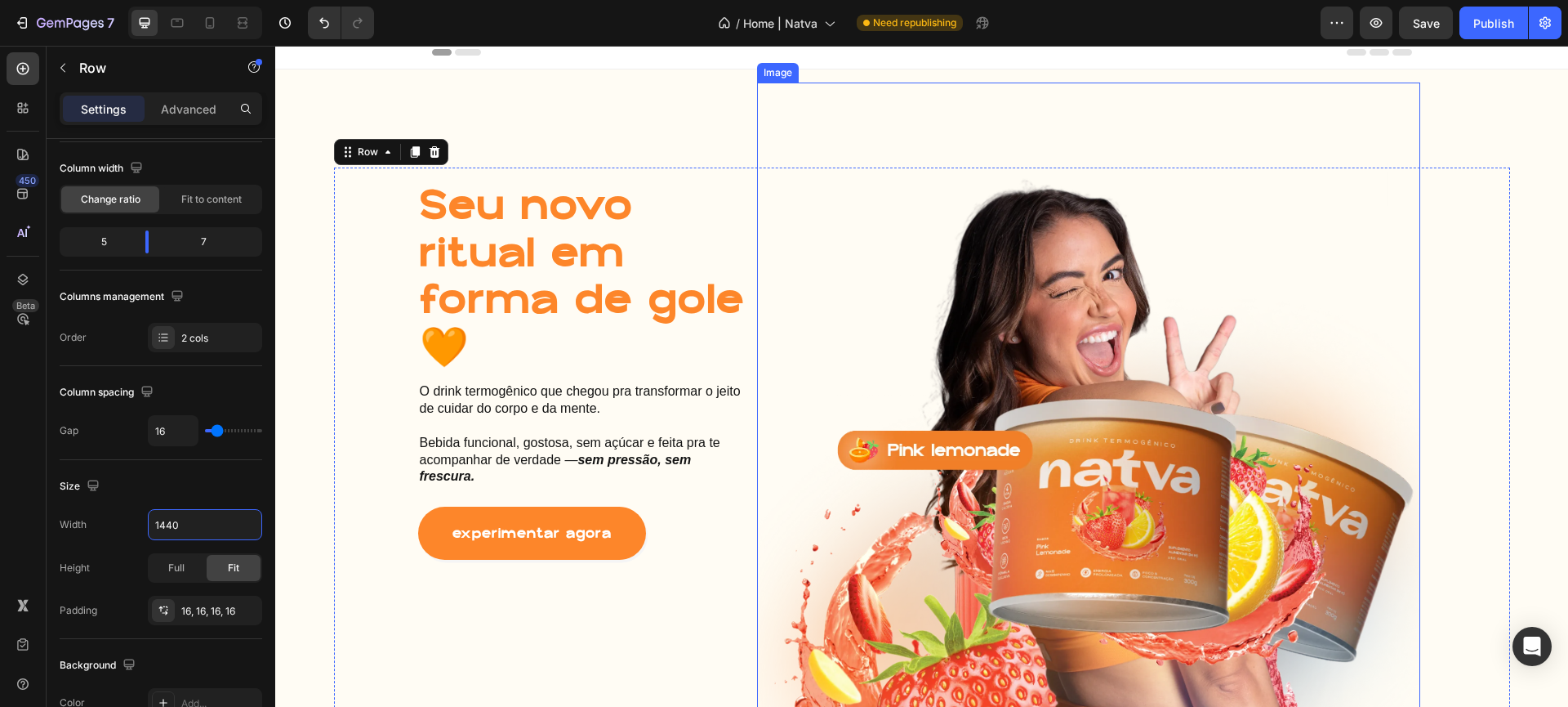
scroll to position [0, 0]
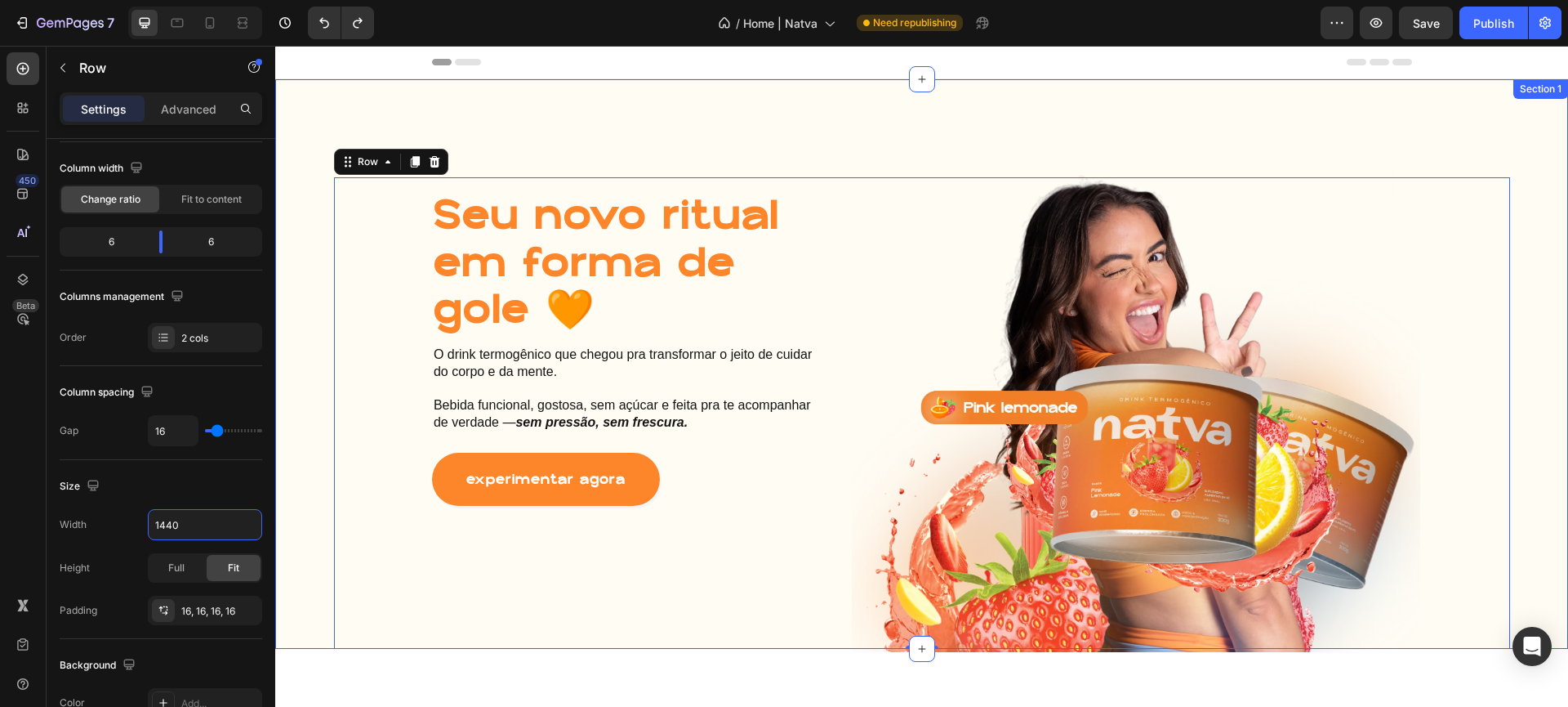
type input "1200"
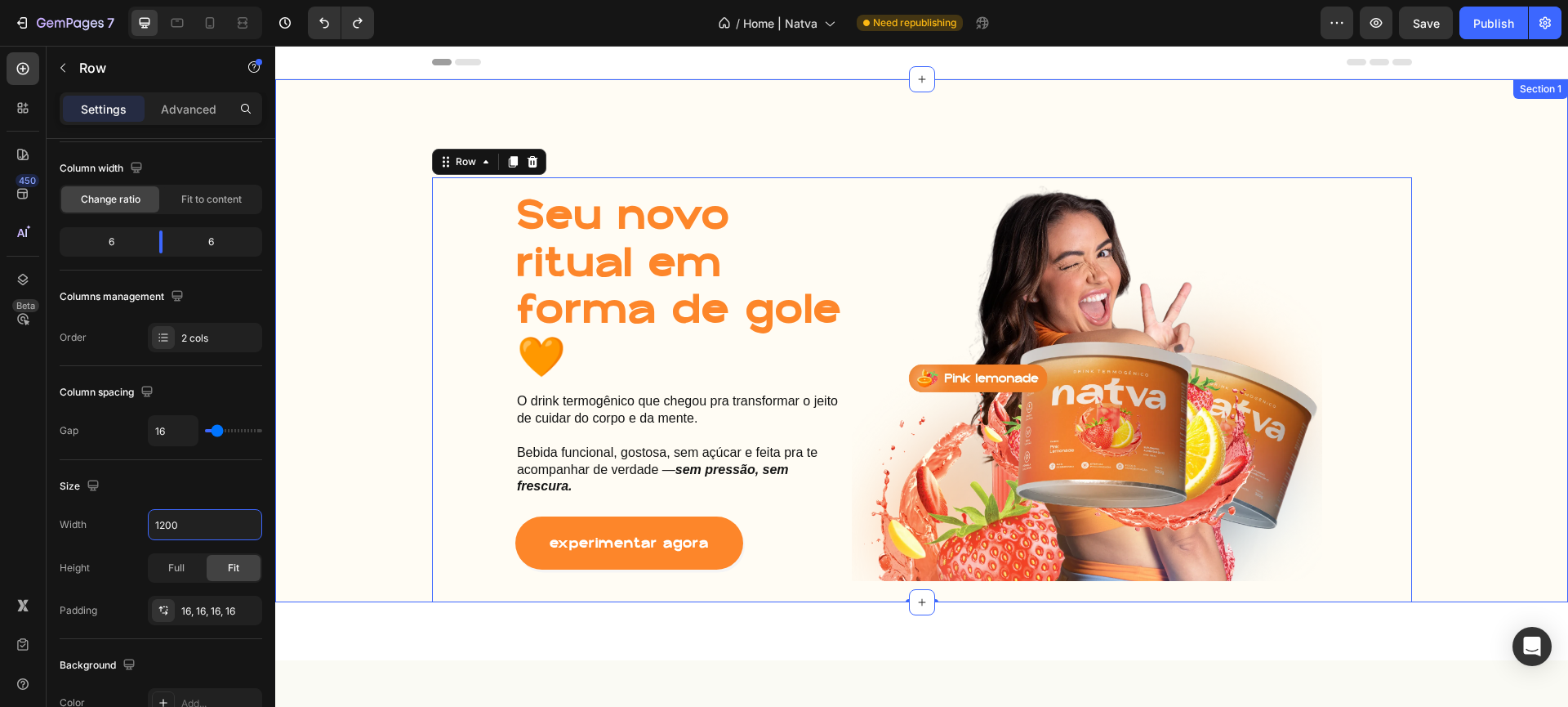
click at [362, 210] on div "Seu novo ritual em forma de gole 🧡 Heading O drink termogênico que chegou pra t…" at bounding box center [921, 389] width 1293 height 425
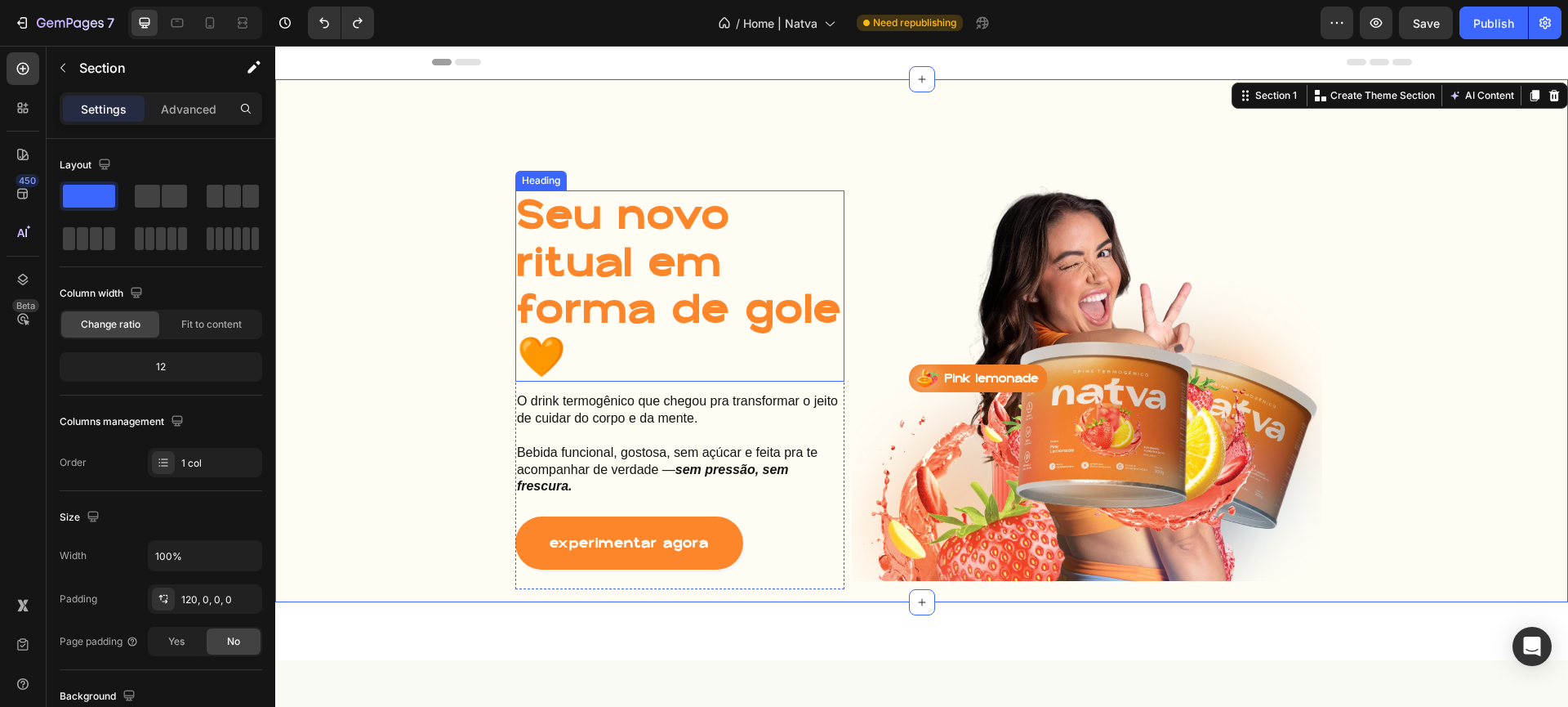
click at [692, 268] on h1 "Seu novo ritual em forma de gole 🧡" at bounding box center [679, 286] width 329 height 192
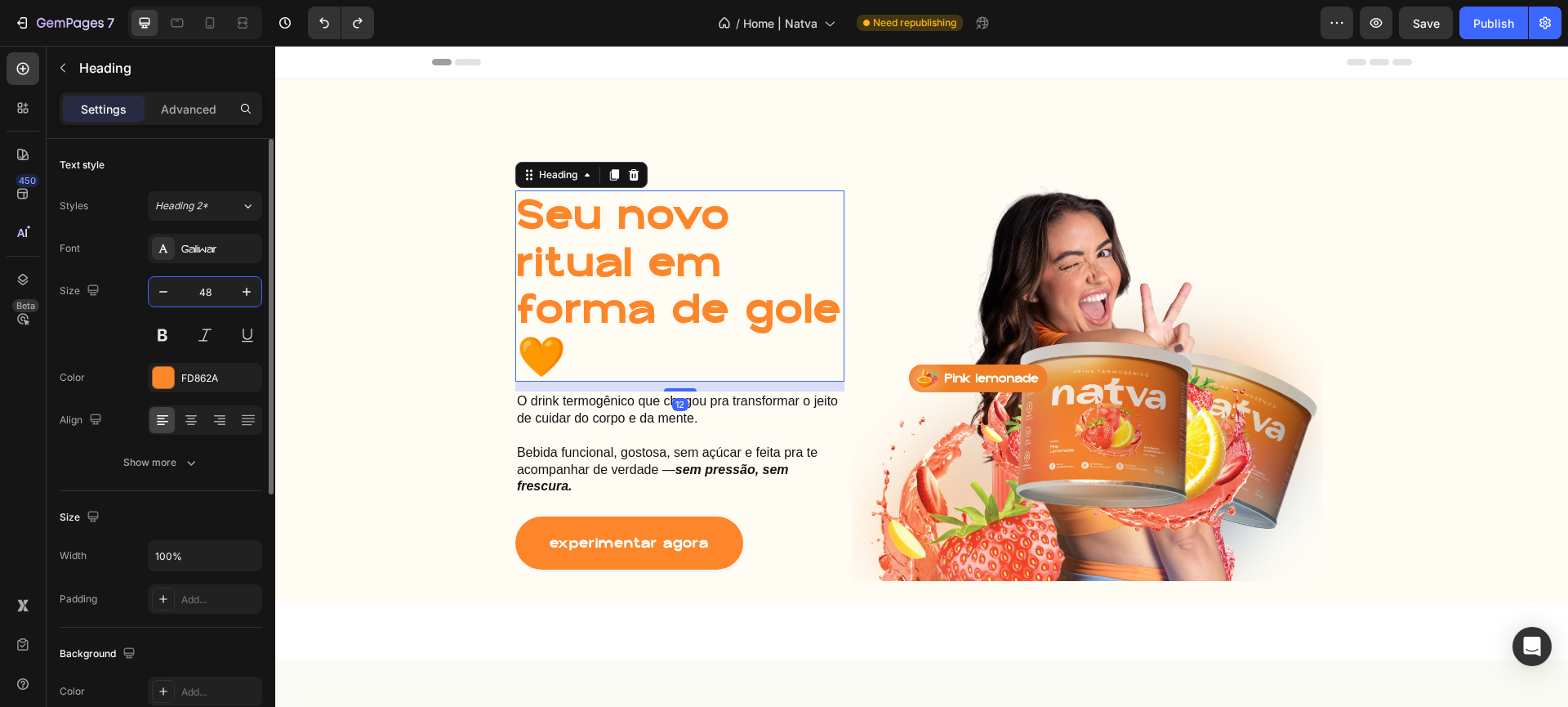
click at [231, 290] on input "48" at bounding box center [204, 291] width 54 height 30
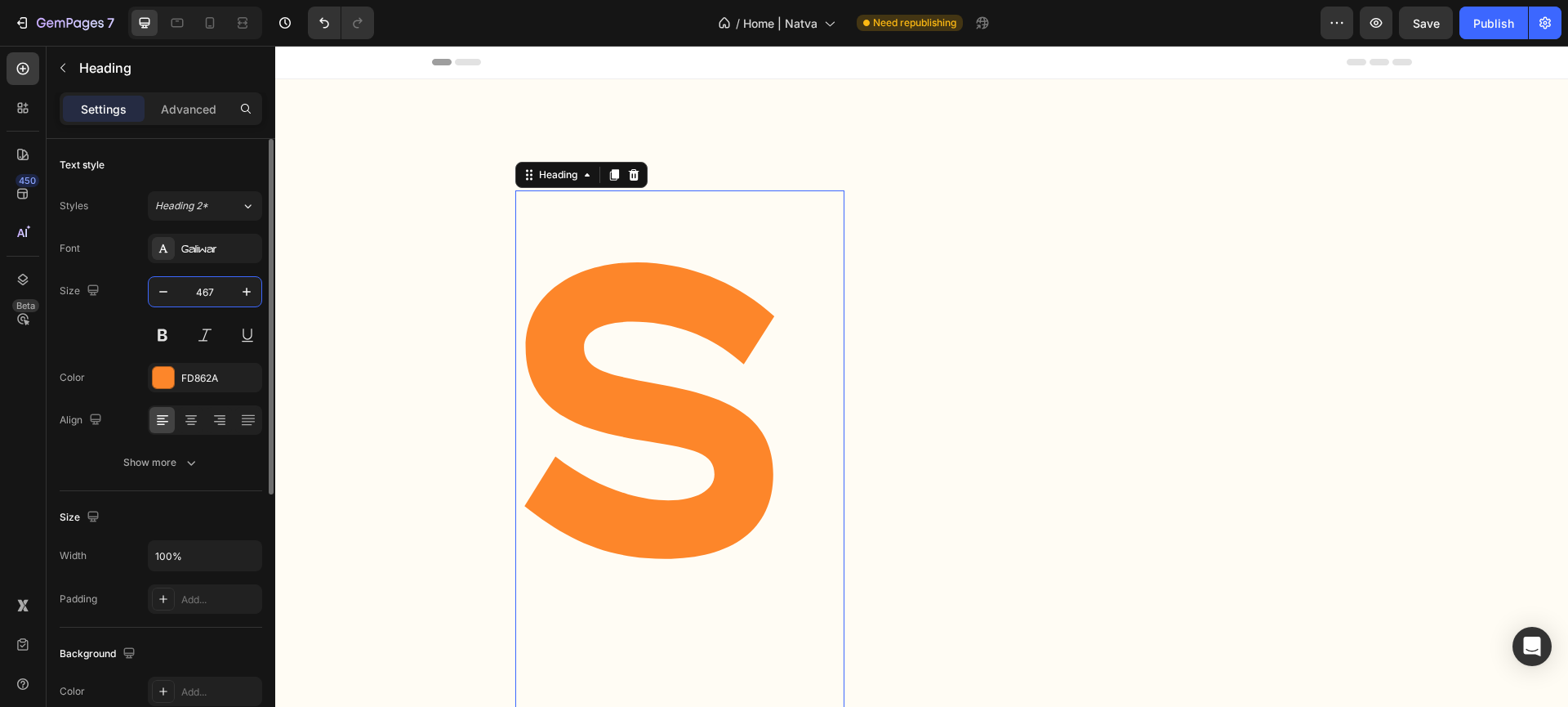
type input "46"
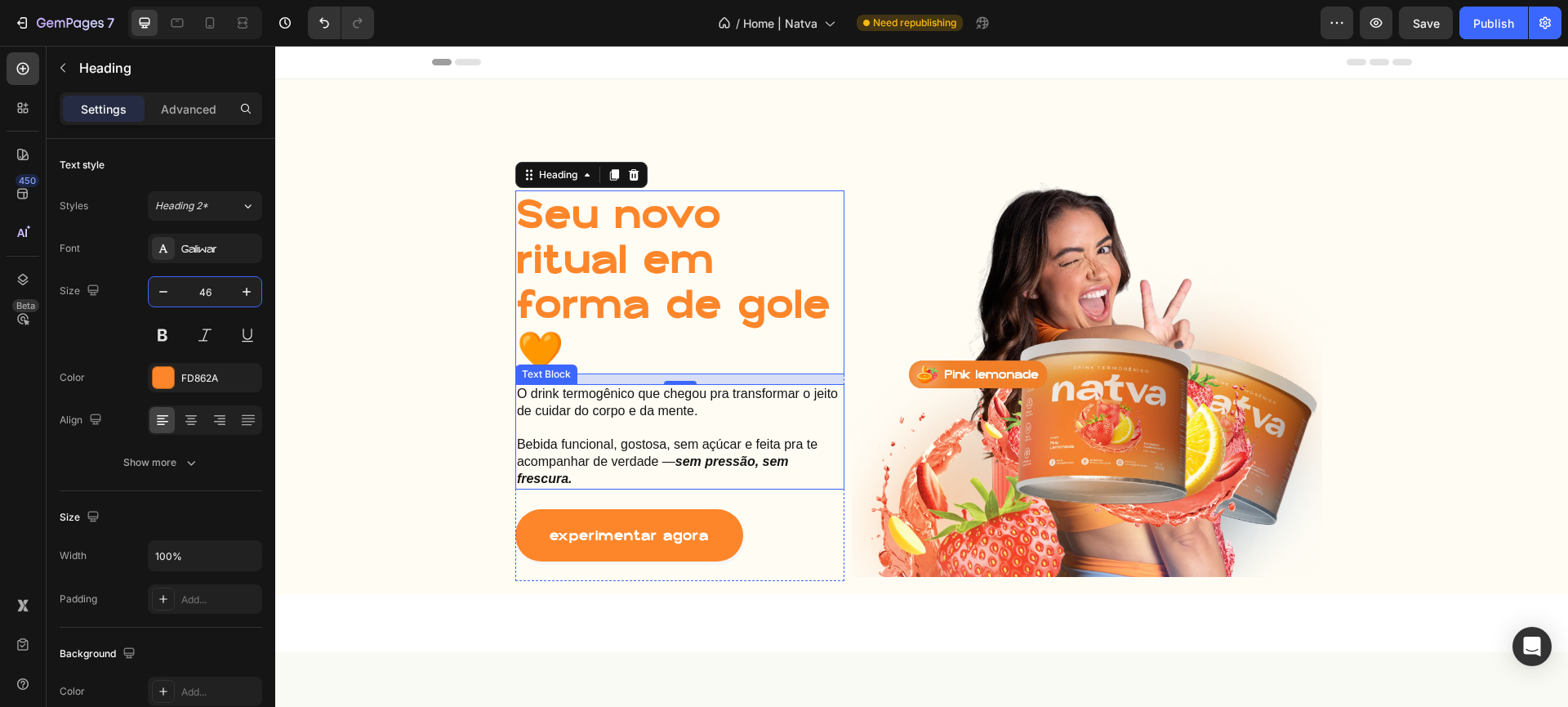
click at [753, 468] on strong "sem pressão, sem frescura." at bounding box center [653, 469] width 272 height 31
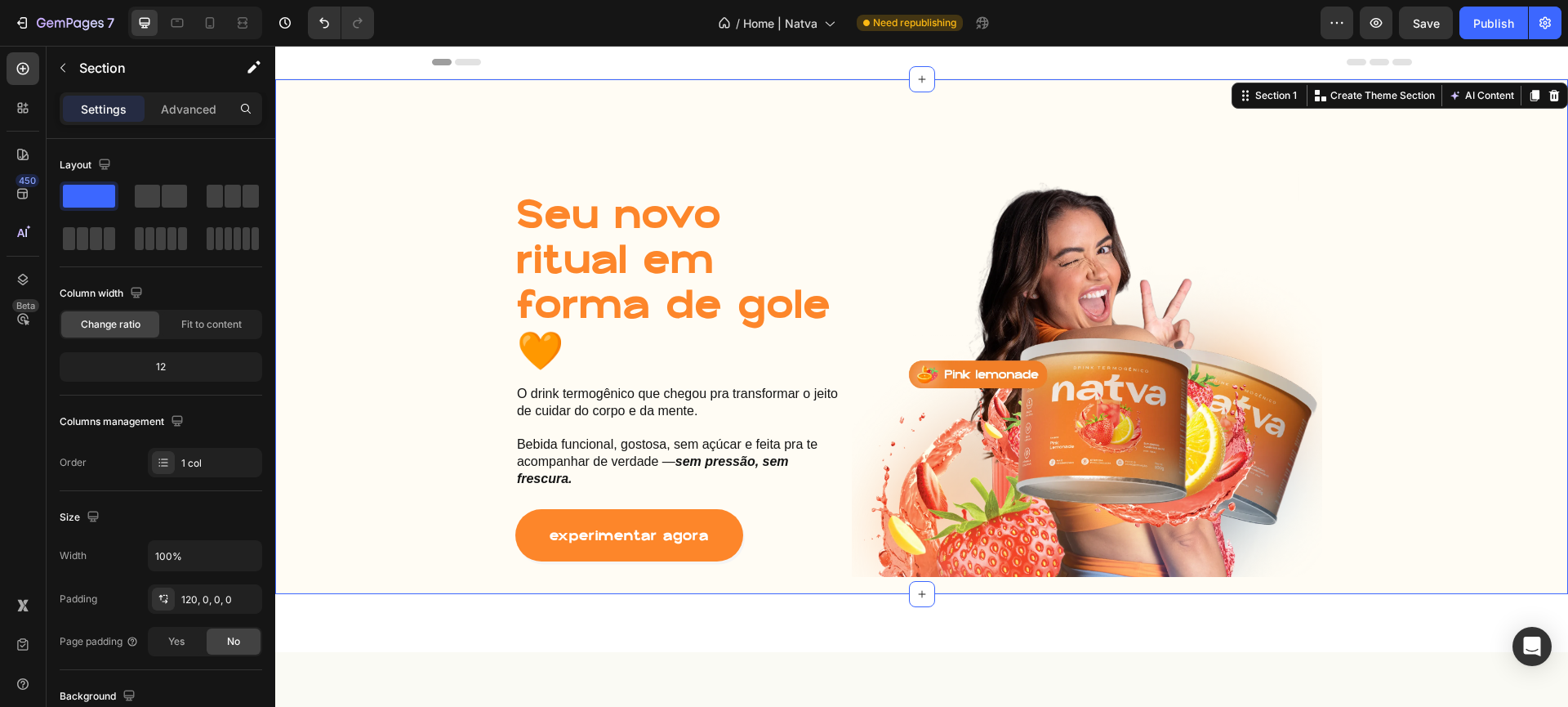
click at [407, 330] on div "Seu novo ritual em forma de gole 🧡 Heading O drink termogênico que chegou pra t…" at bounding box center [921, 385] width 1293 height 417
click at [479, 341] on div "Seu novo ritual em forma de gole 🧡 Heading O drink termogênico que chegou pra t…" at bounding box center [680, 386] width 471 height 391
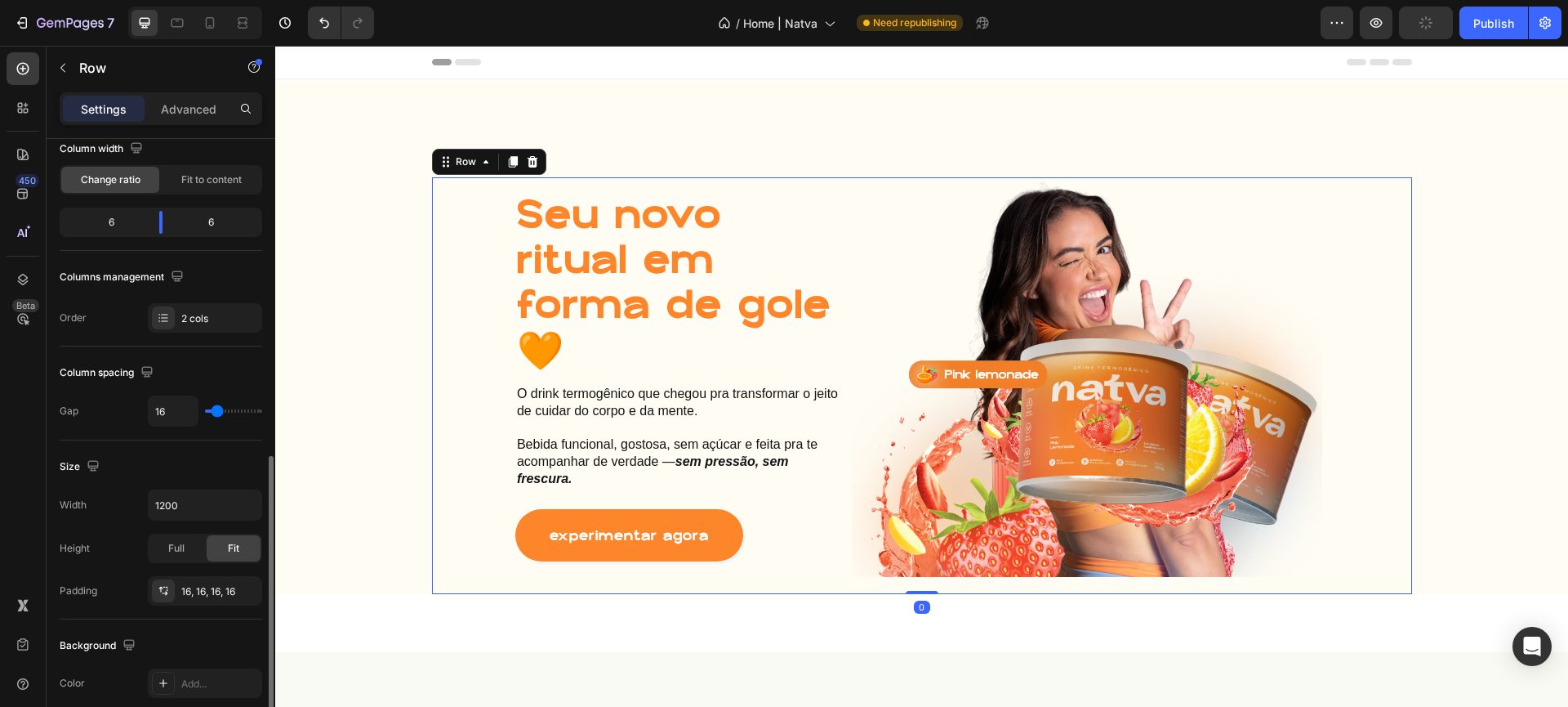
scroll to position [304, 0]
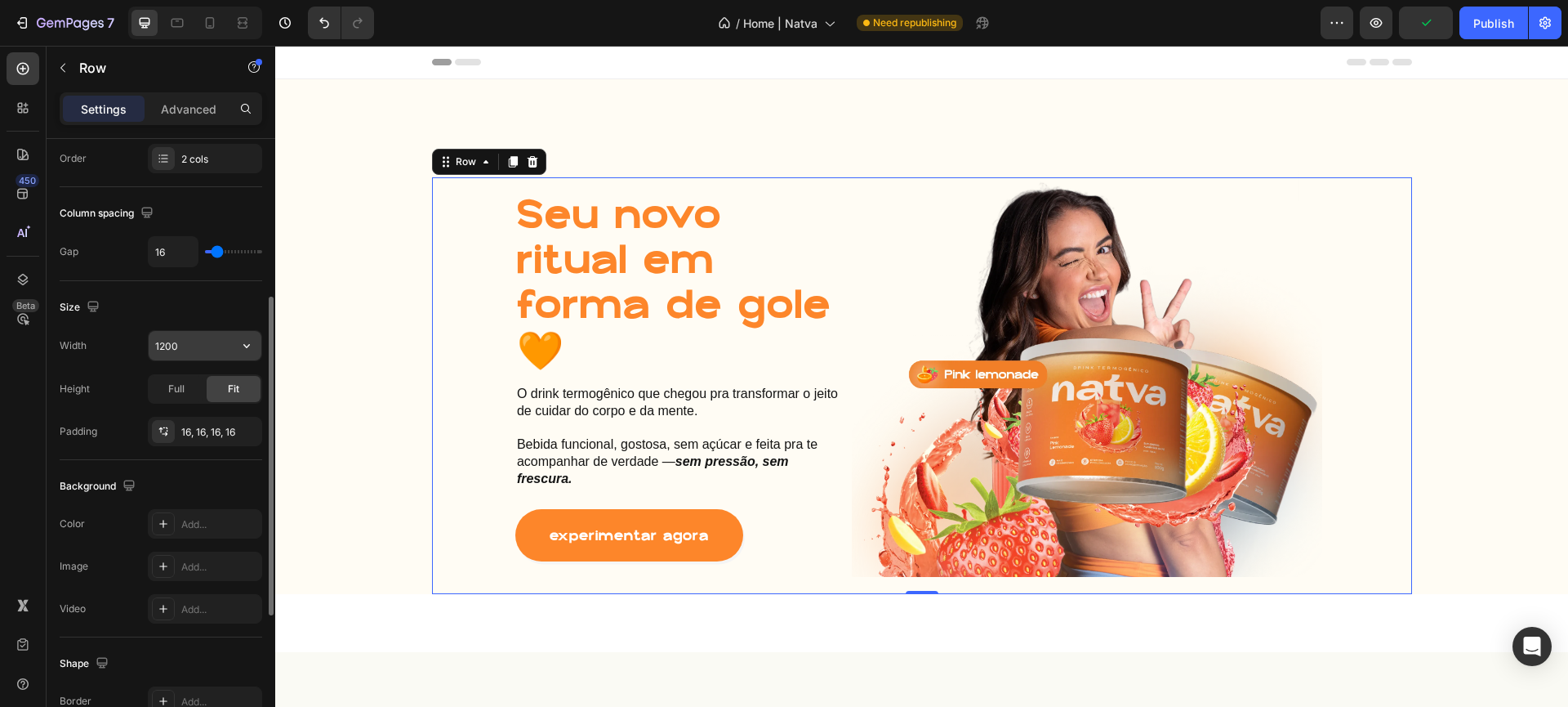
click at [226, 340] on input "1200" at bounding box center [205, 346] width 112 height 30
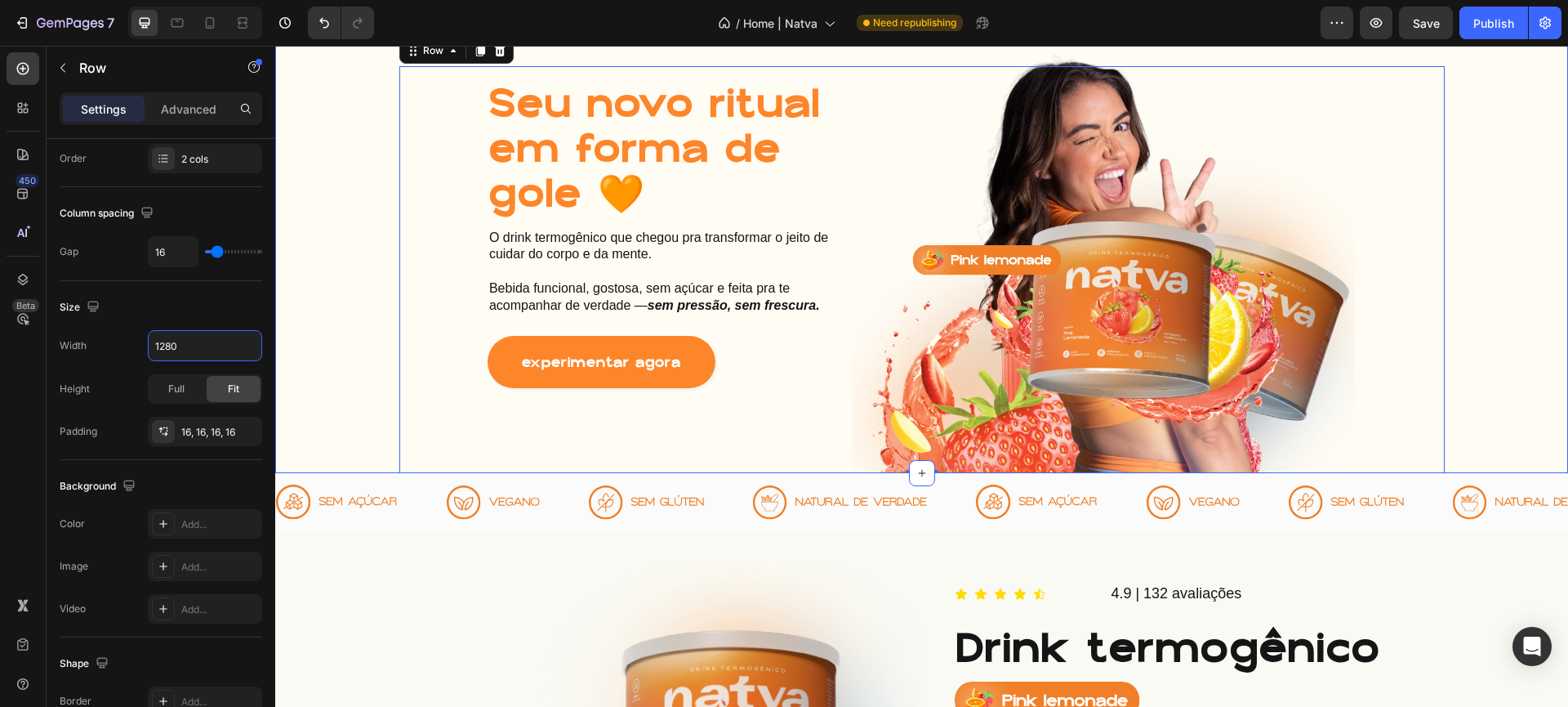
scroll to position [339, 0]
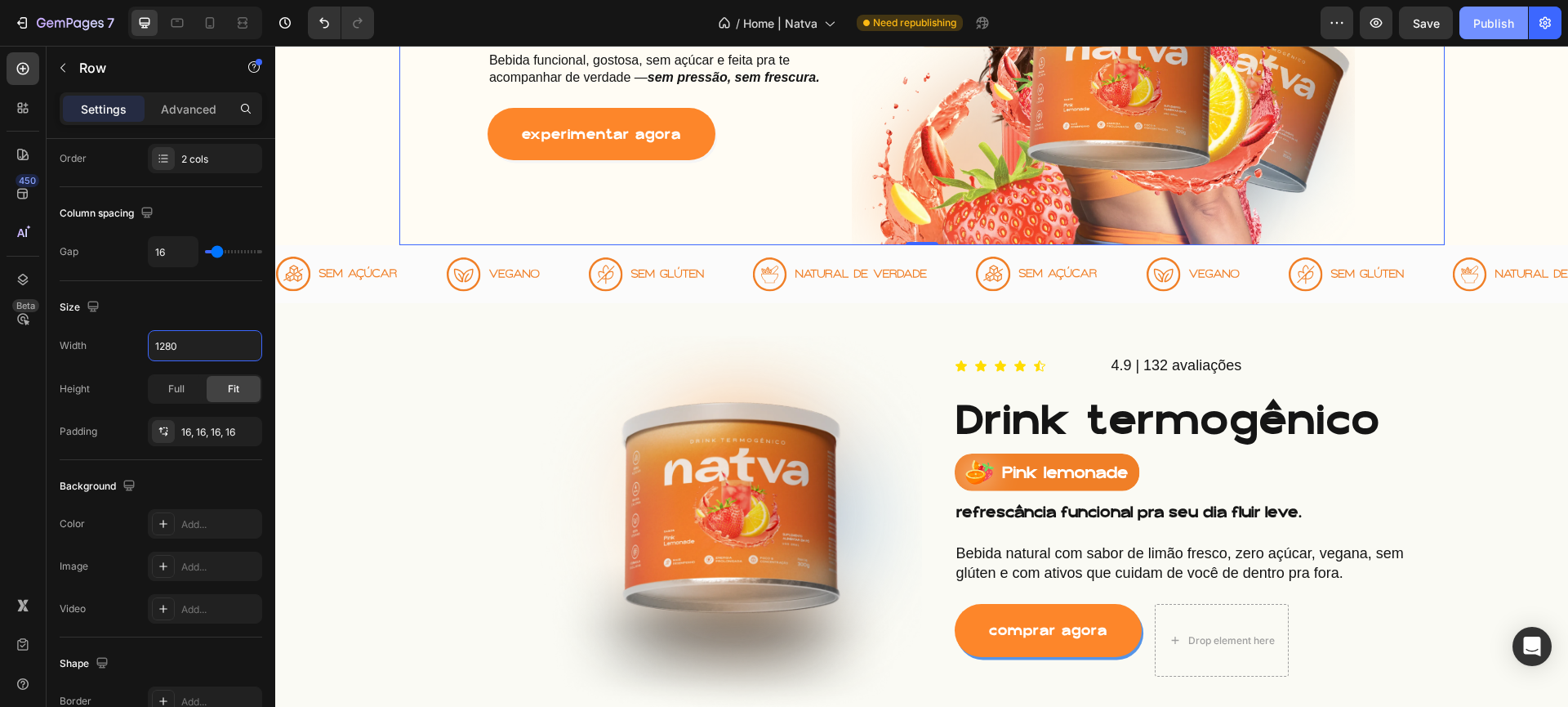
type input "1280"
click at [1491, 26] on div "Publish" at bounding box center [1494, 23] width 41 height 17
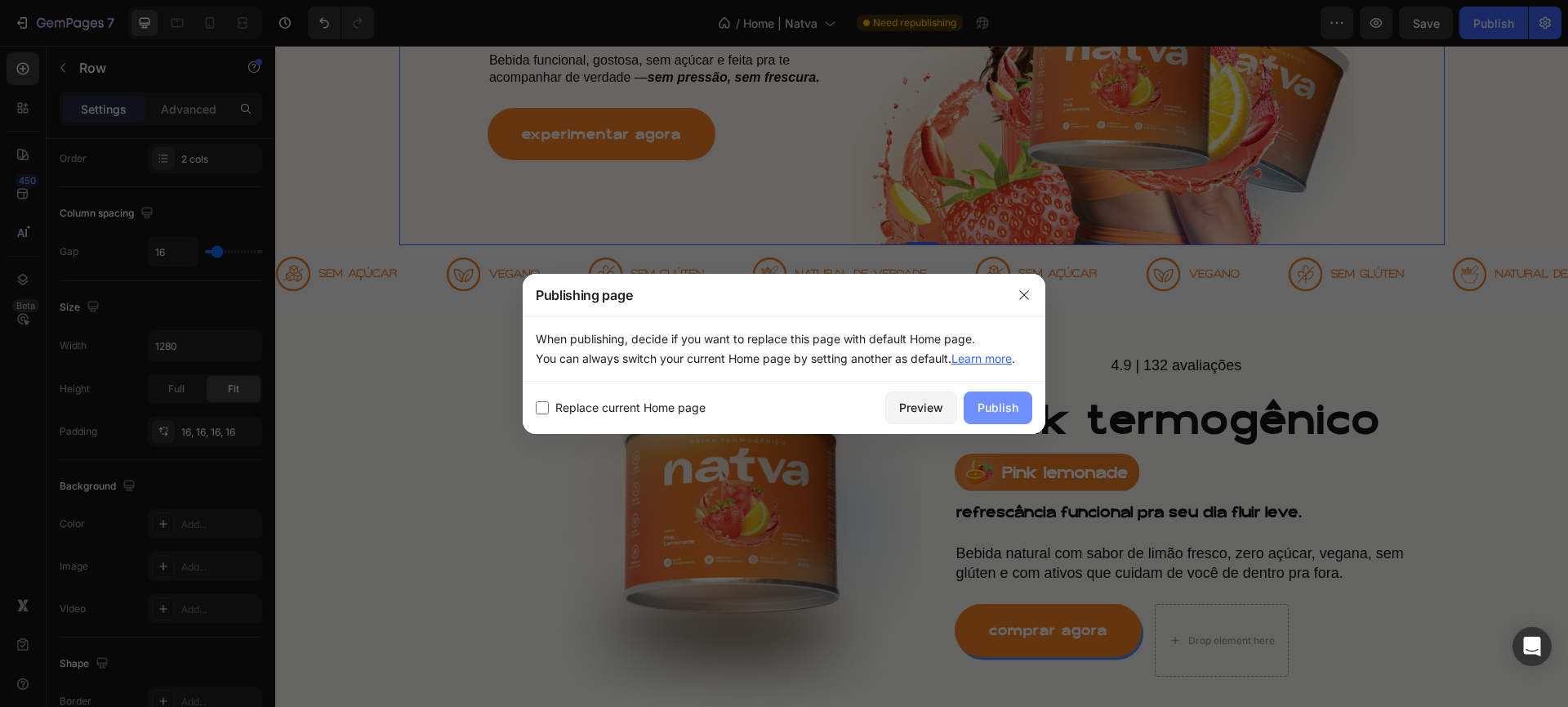
click at [984, 399] on div "Publish" at bounding box center [999, 407] width 41 height 17
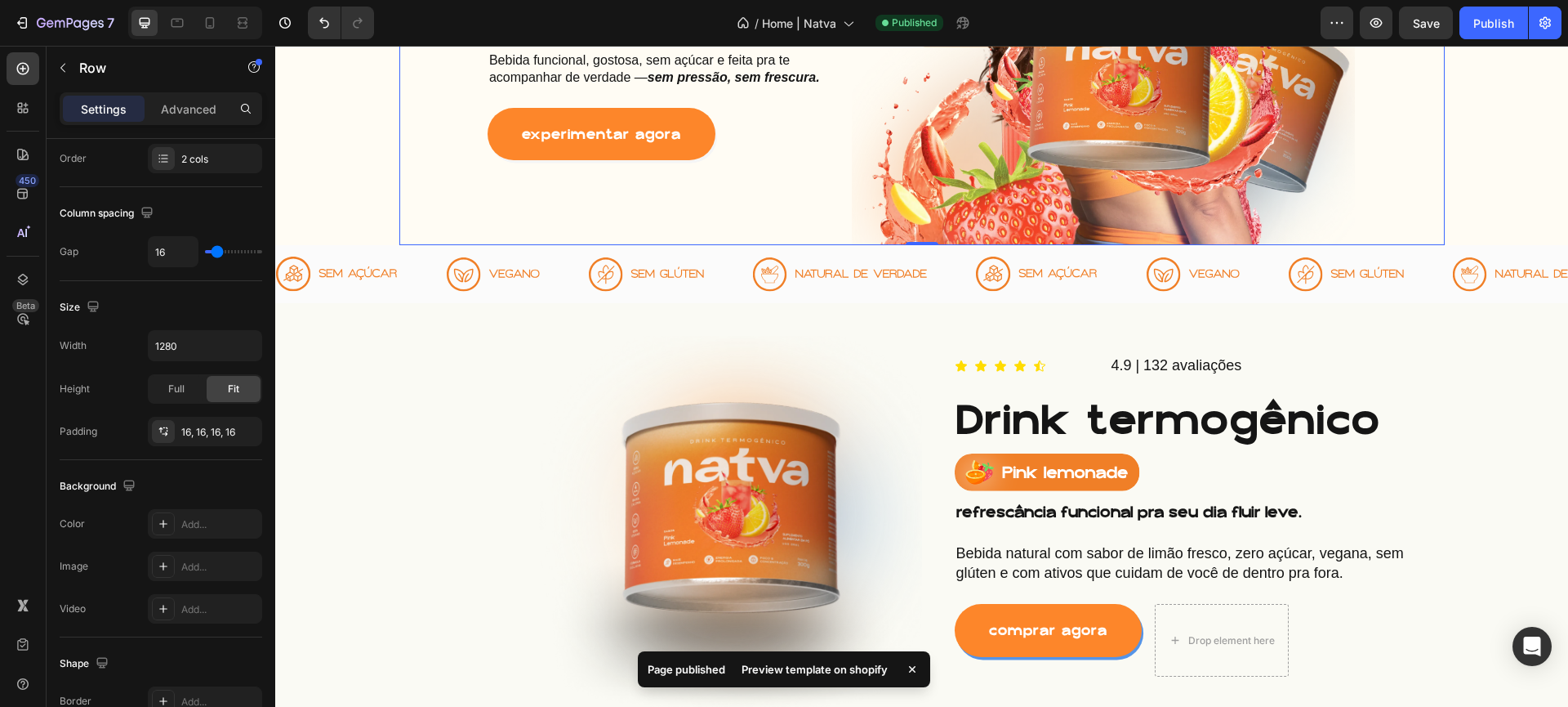
click at [694, 264] on img at bounding box center [646, 274] width 115 height 34
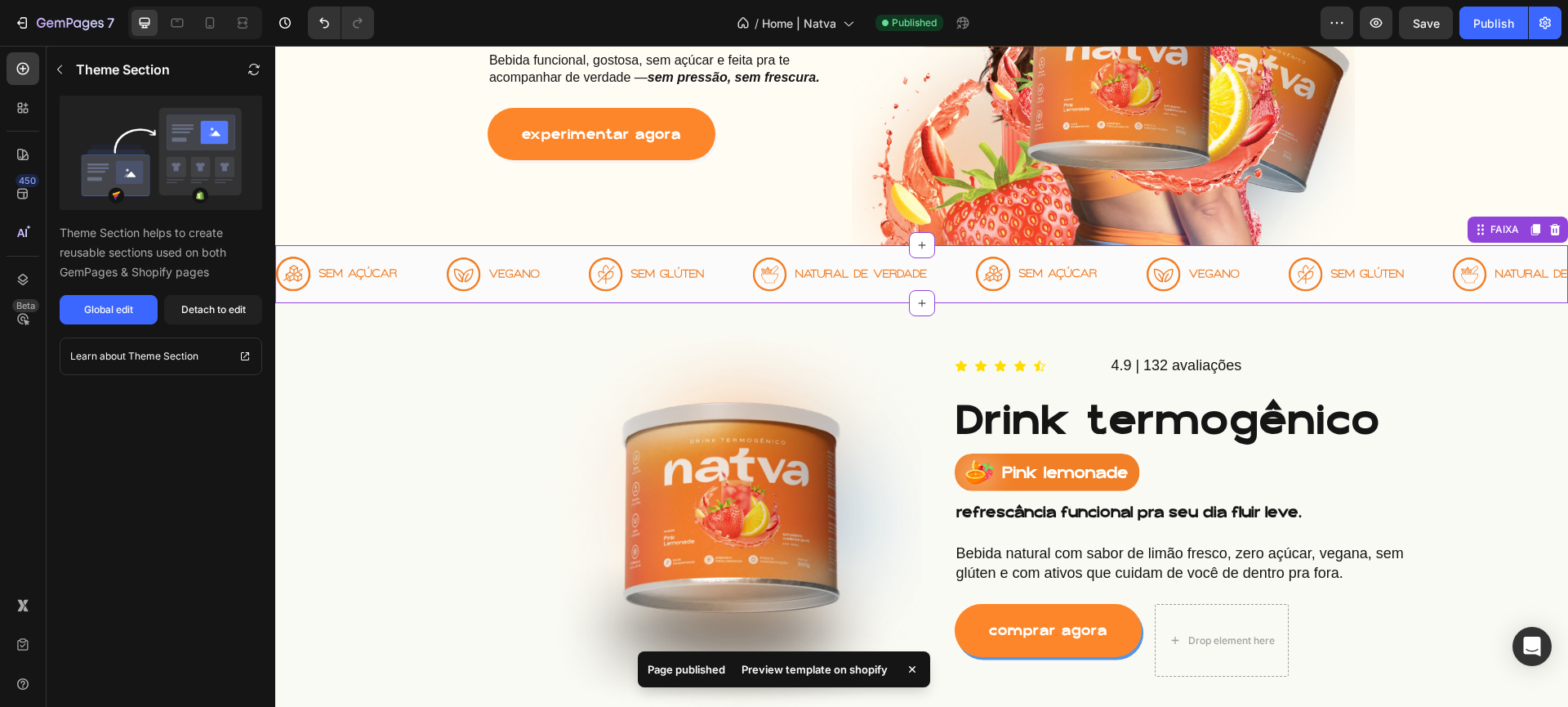
click at [694, 264] on img at bounding box center [646, 274] width 115 height 34
click at [68, 293] on div "Theme Section helps to create reusable sections used on both GemPages & Shopify…" at bounding box center [161, 210] width 229 height 229
click at [71, 296] on button "Global edit" at bounding box center [108, 309] width 98 height 30
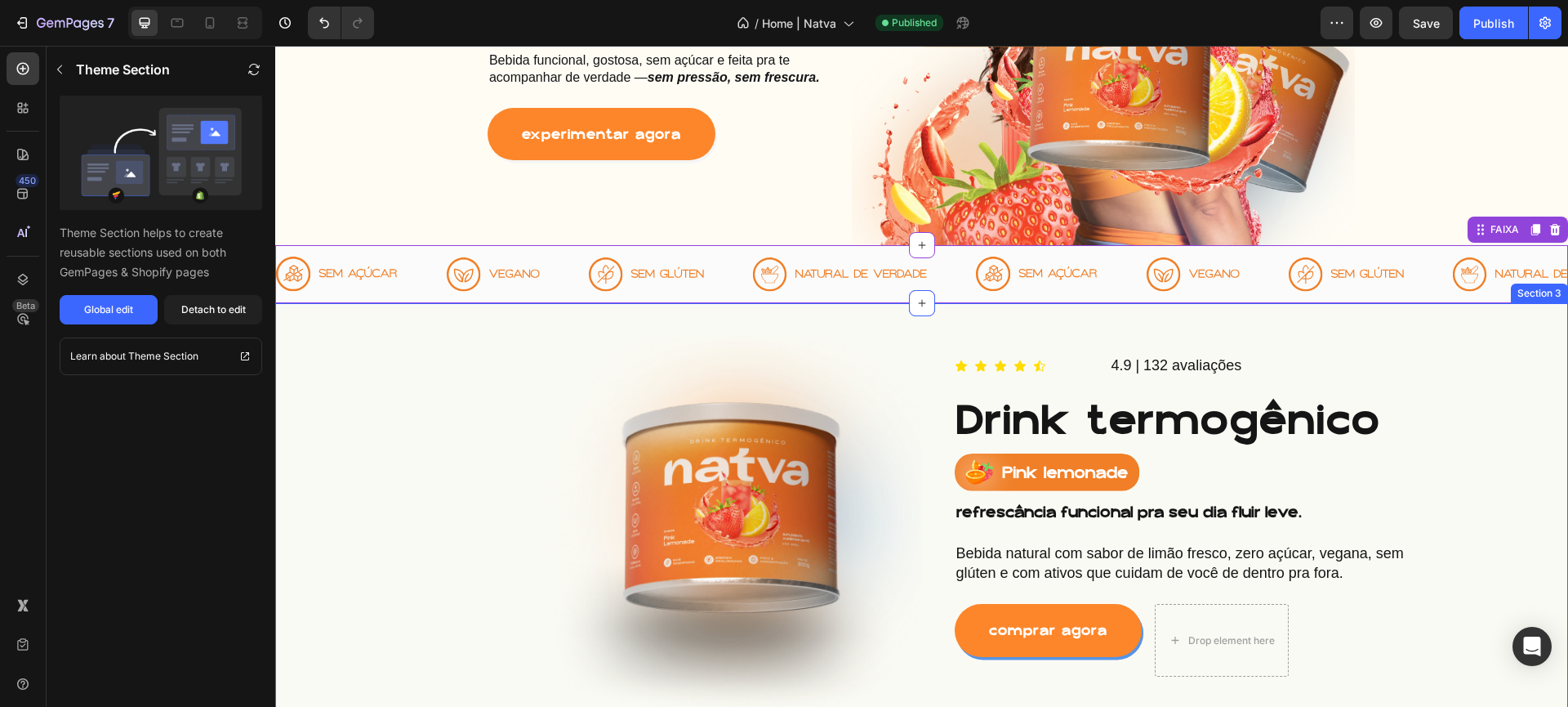
click at [794, 308] on div "Image Icon Icon Icon Icon Icon Icon List 4.9 | 132 avaliações Text Block Row Dr…" at bounding box center [921, 526] width 1293 height 445
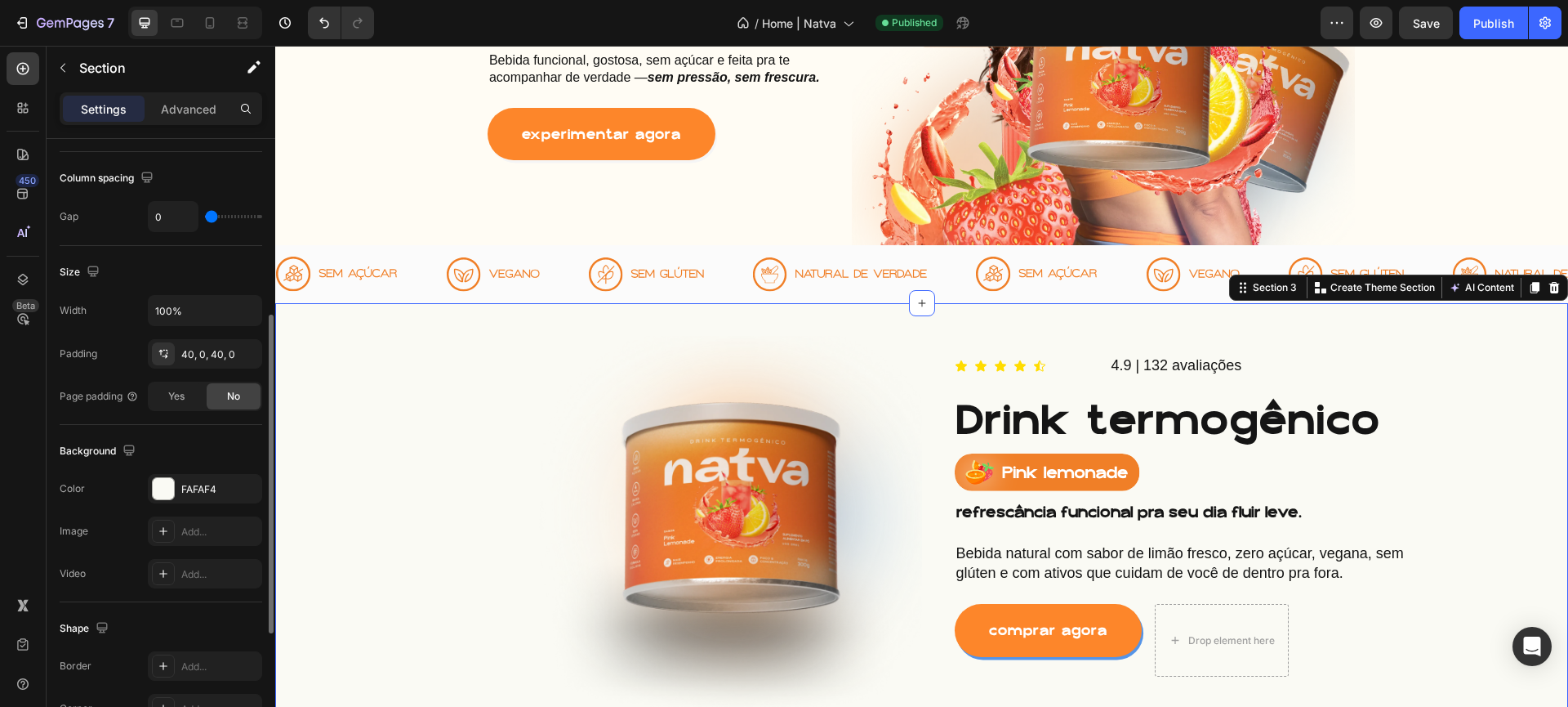
click at [208, 503] on div "The changes might be hidden by the video. Color FAFAF4 Image Add... Video Add..." at bounding box center [161, 532] width 203 height 114
click at [209, 489] on div "FAFAF4" at bounding box center [205, 489] width 48 height 14
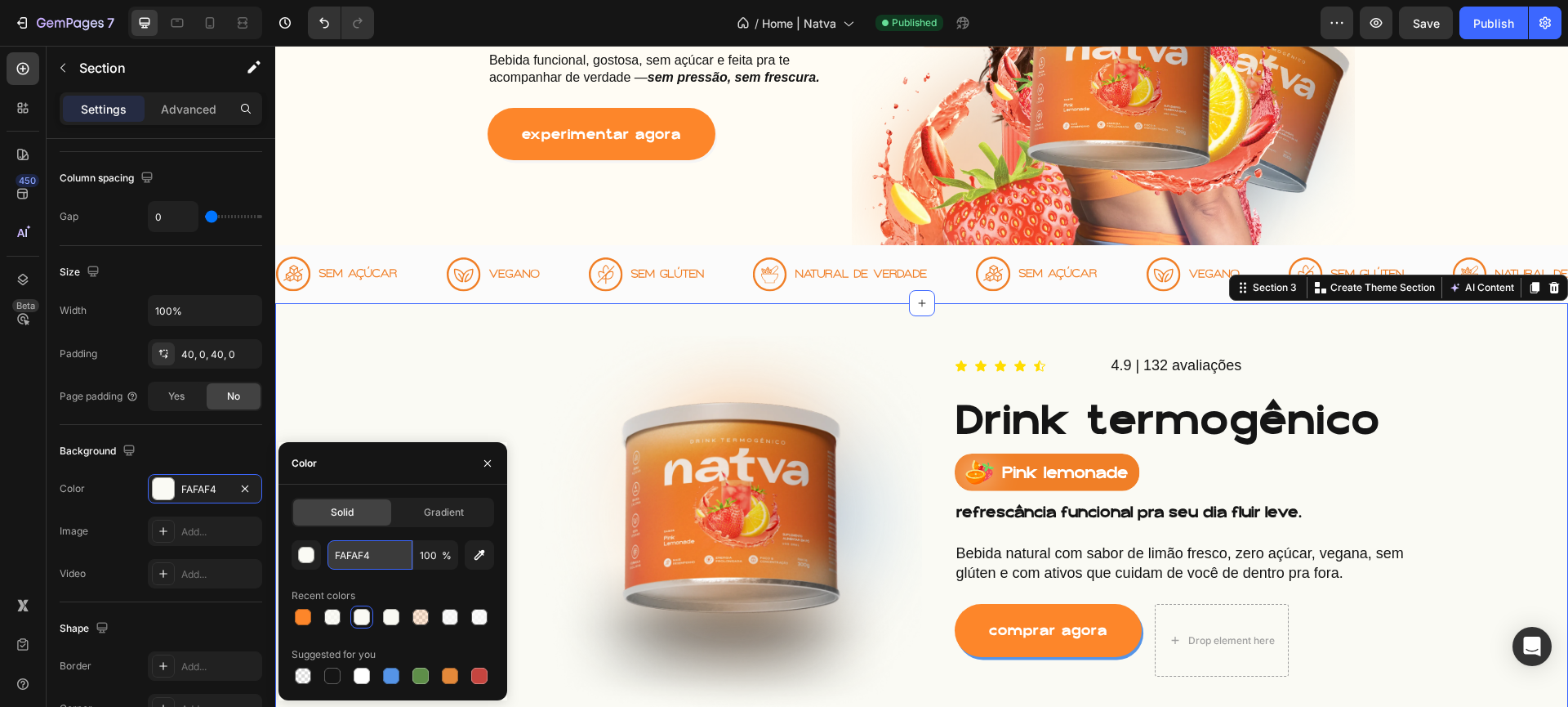
click at [375, 555] on input "FAFAF4" at bounding box center [370, 555] width 85 height 30
click at [1503, 22] on div "Publish" at bounding box center [1494, 23] width 41 height 17
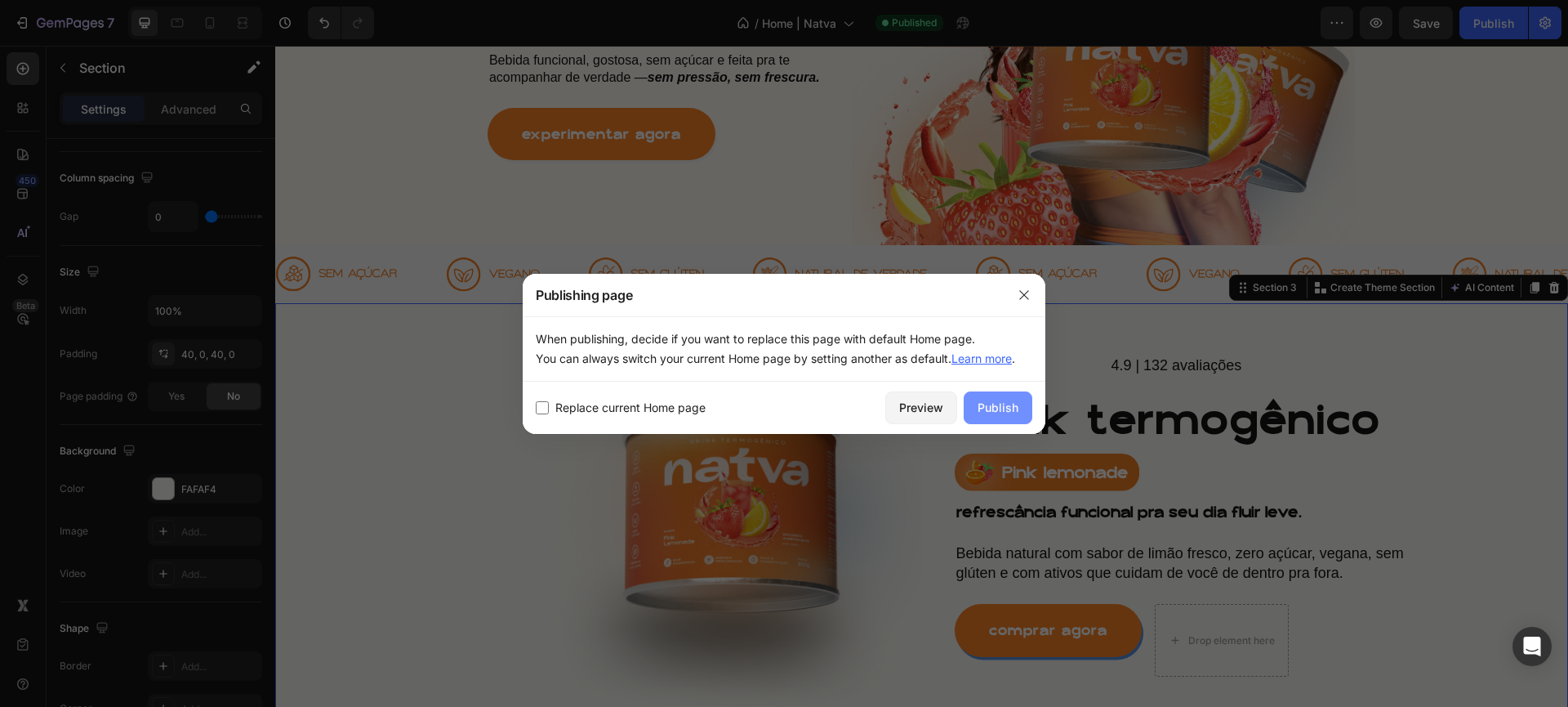
click at [991, 422] on button "Publish" at bounding box center [998, 408] width 69 height 32
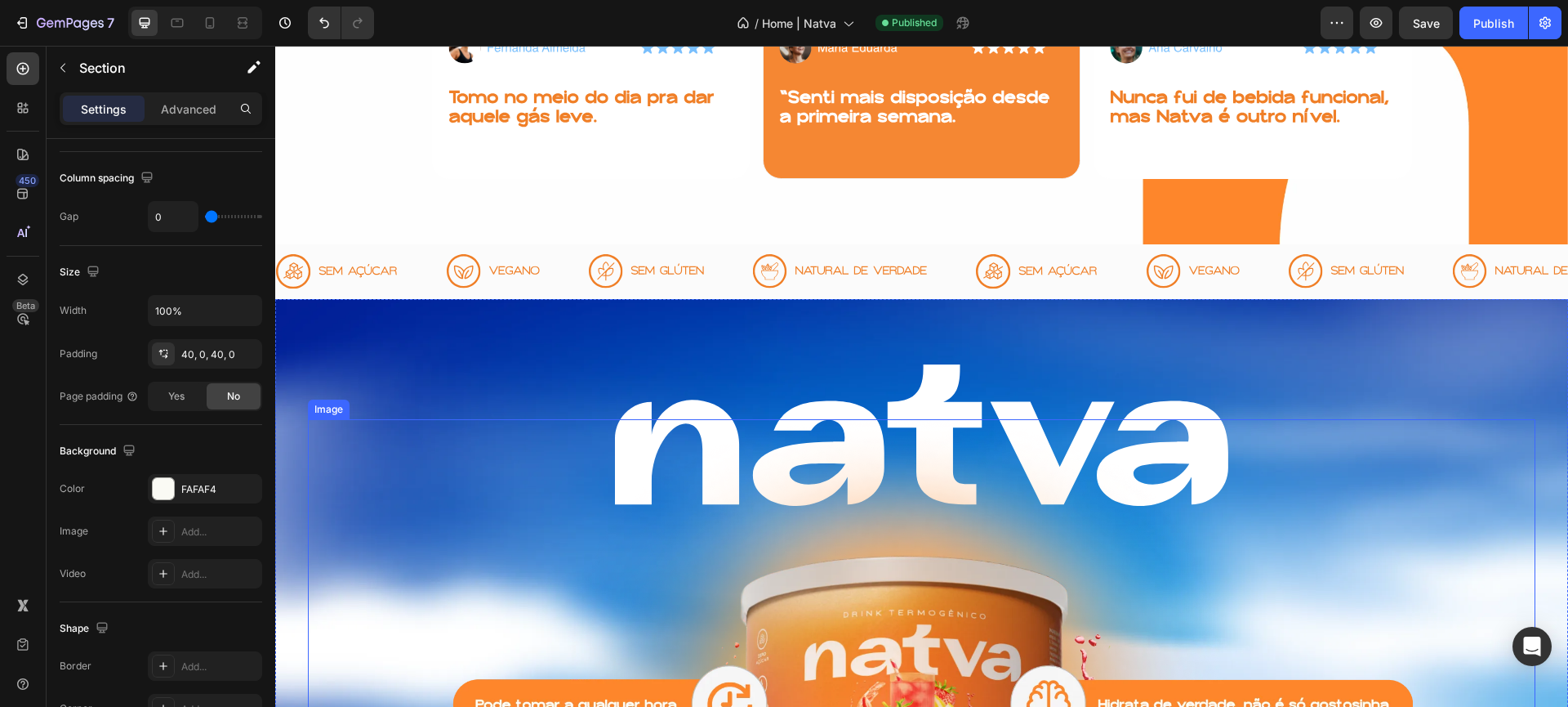
scroll to position [2060, 0]
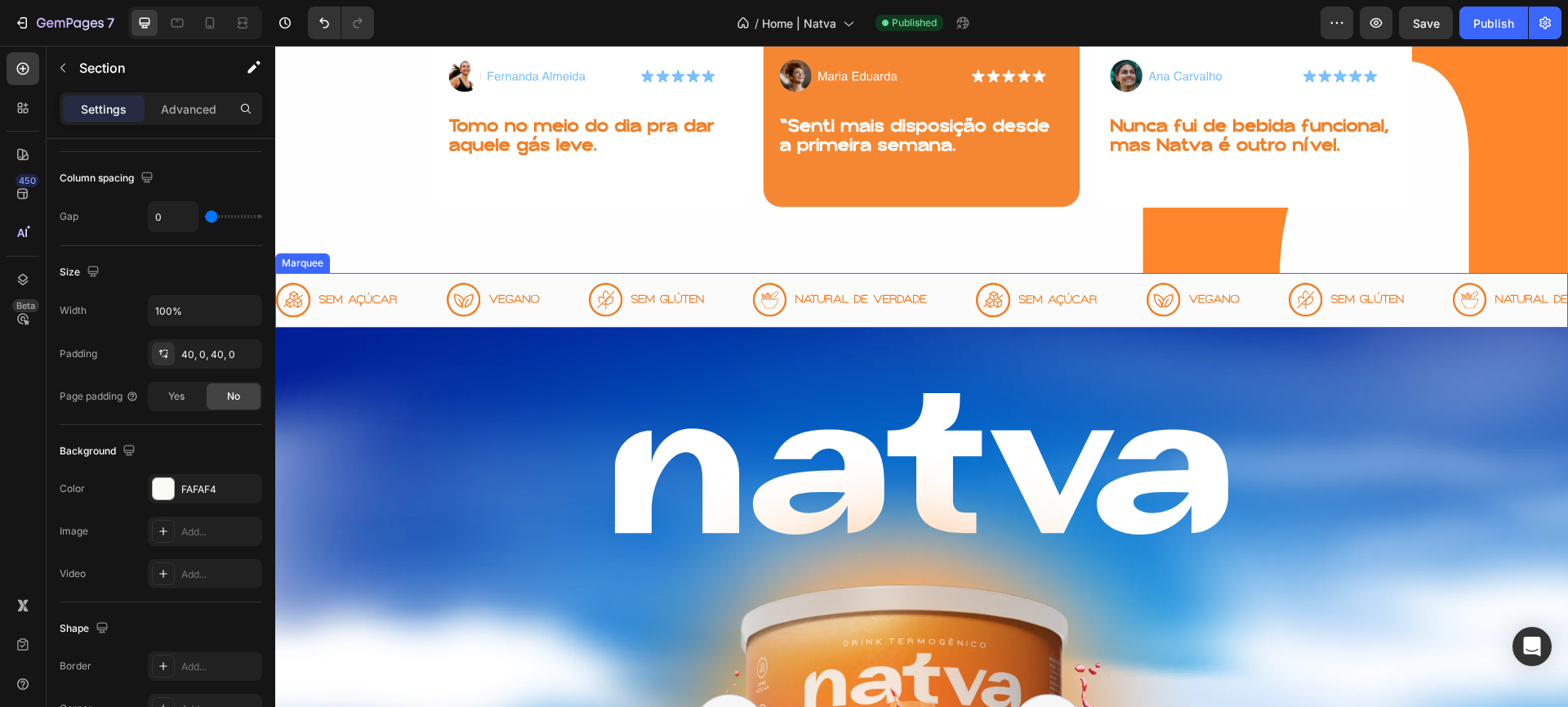
click at [959, 327] on div "Image" at bounding box center [865, 299] width 223 height 54
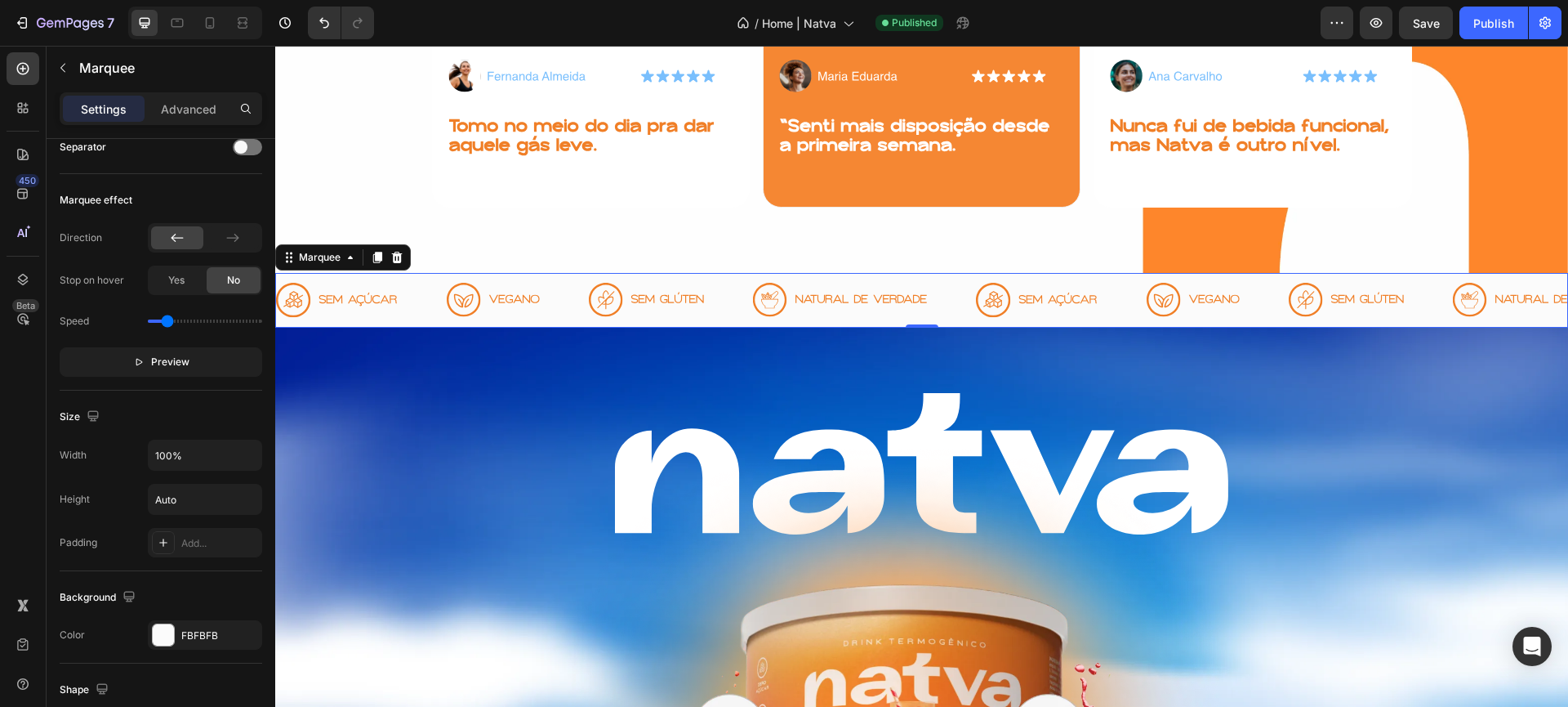
scroll to position [0, 0]
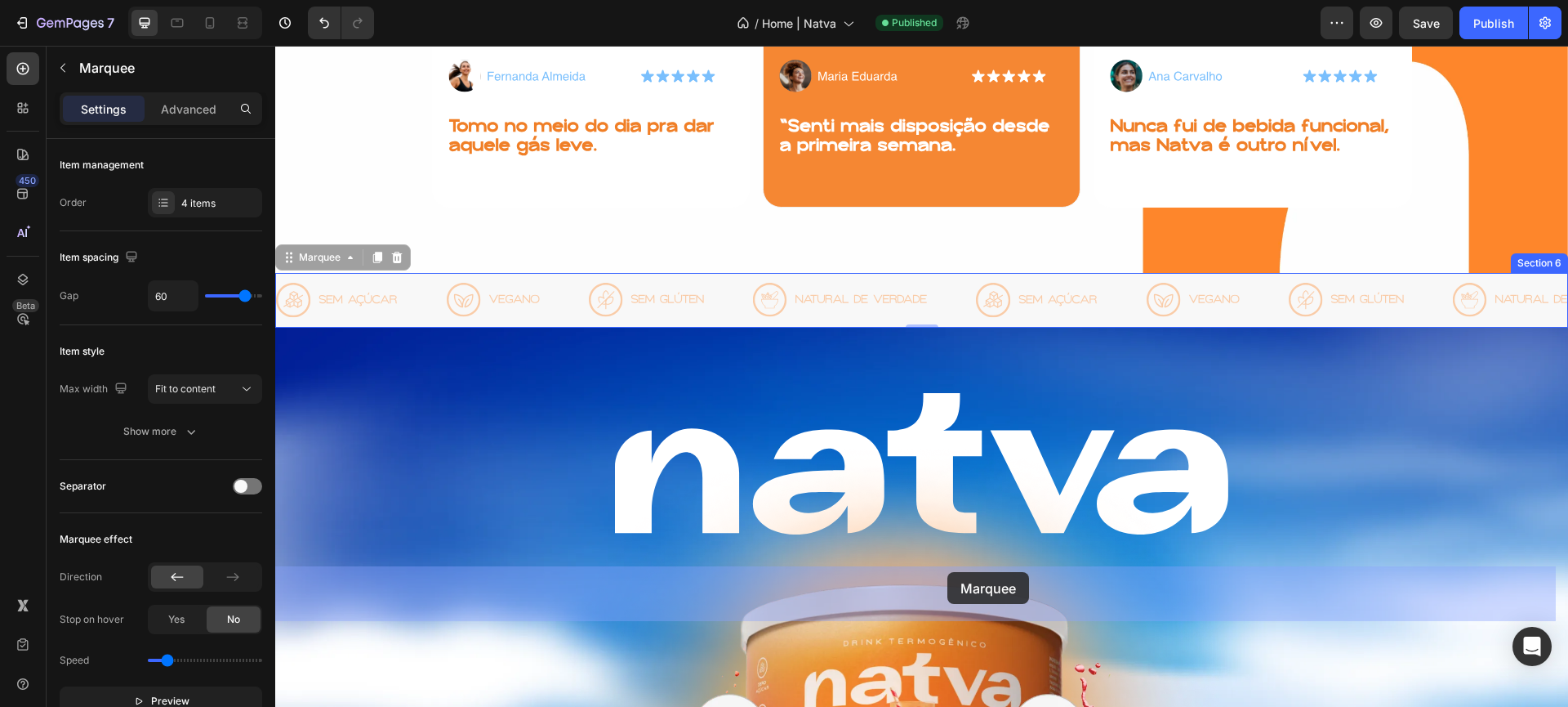
drag, startPoint x: 957, startPoint y: 595, endPoint x: 947, endPoint y: 572, distance: 25.1
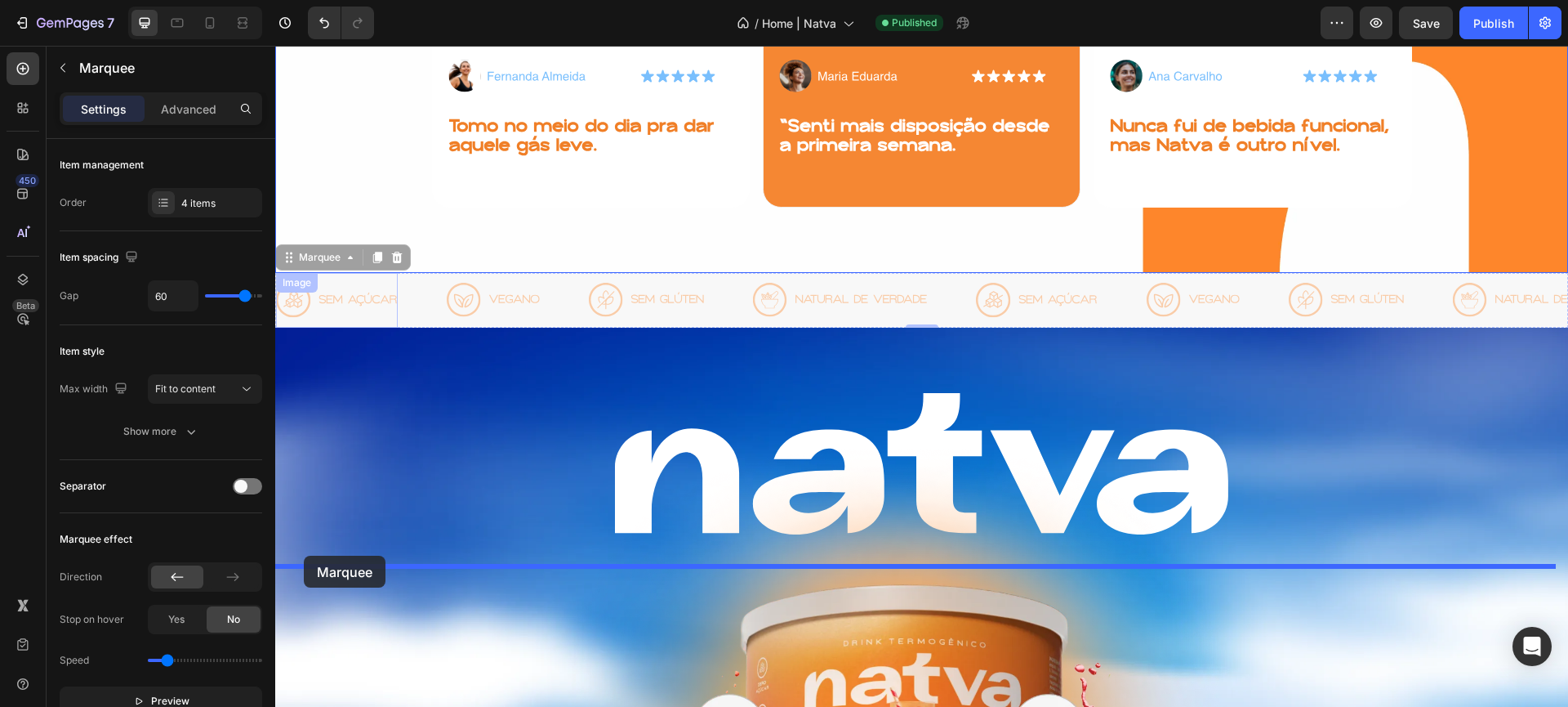
drag, startPoint x: 296, startPoint y: 567, endPoint x: 304, endPoint y: 555, distance: 14.4
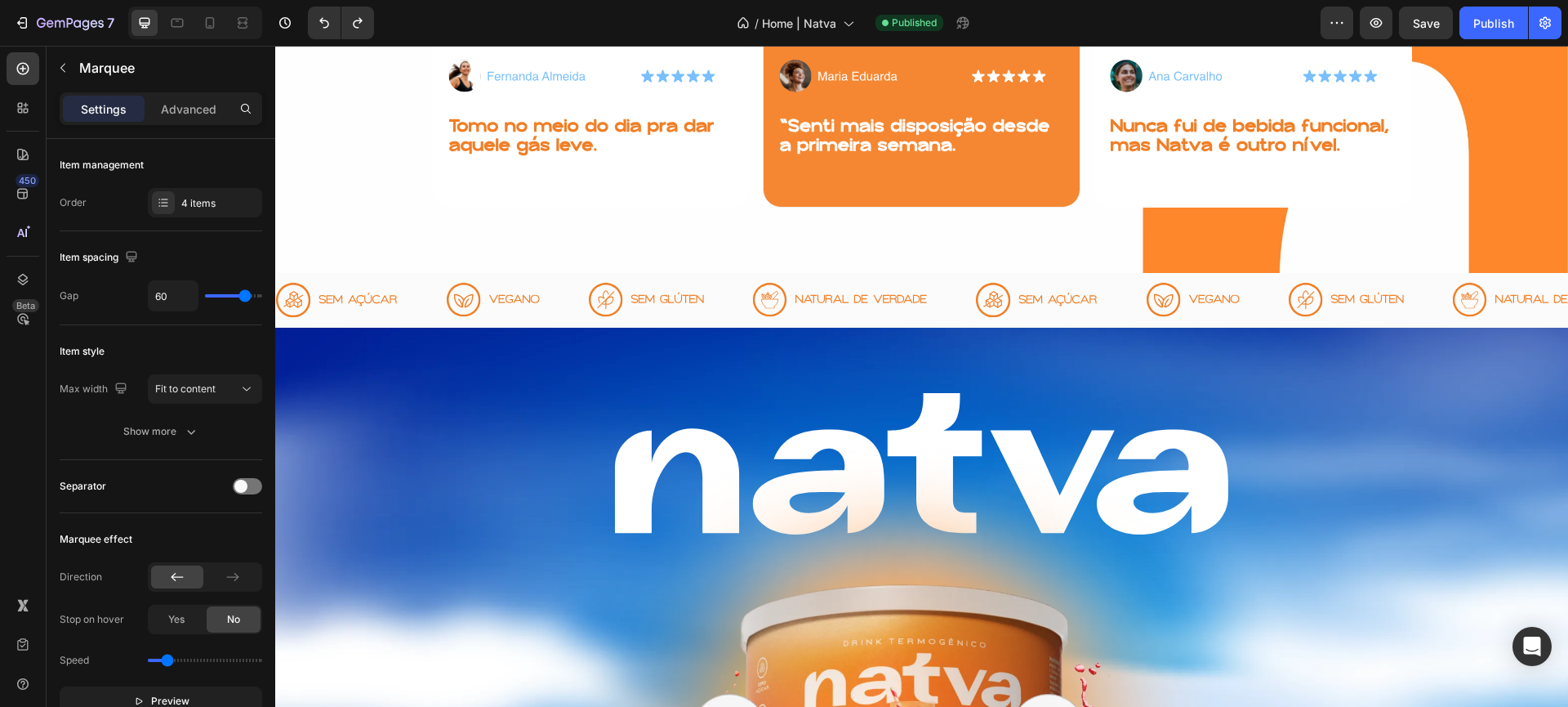
click at [404, 328] on div "Image" at bounding box center [361, 300] width 171 height 55
click at [449, 273] on div "Image" at bounding box center [468, 262] width 43 height 20
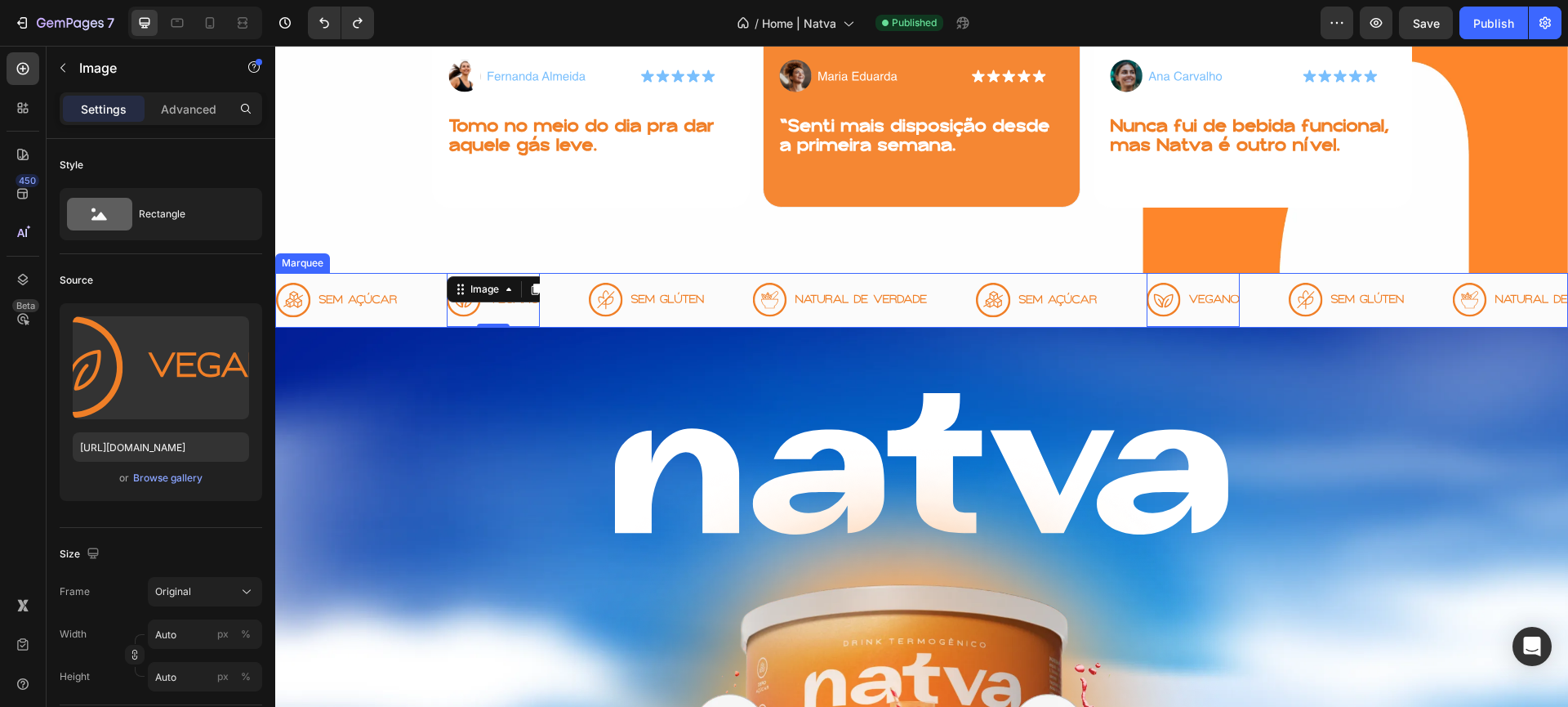
click at [564, 327] on div "Image 0" at bounding box center [518, 299] width 142 height 54
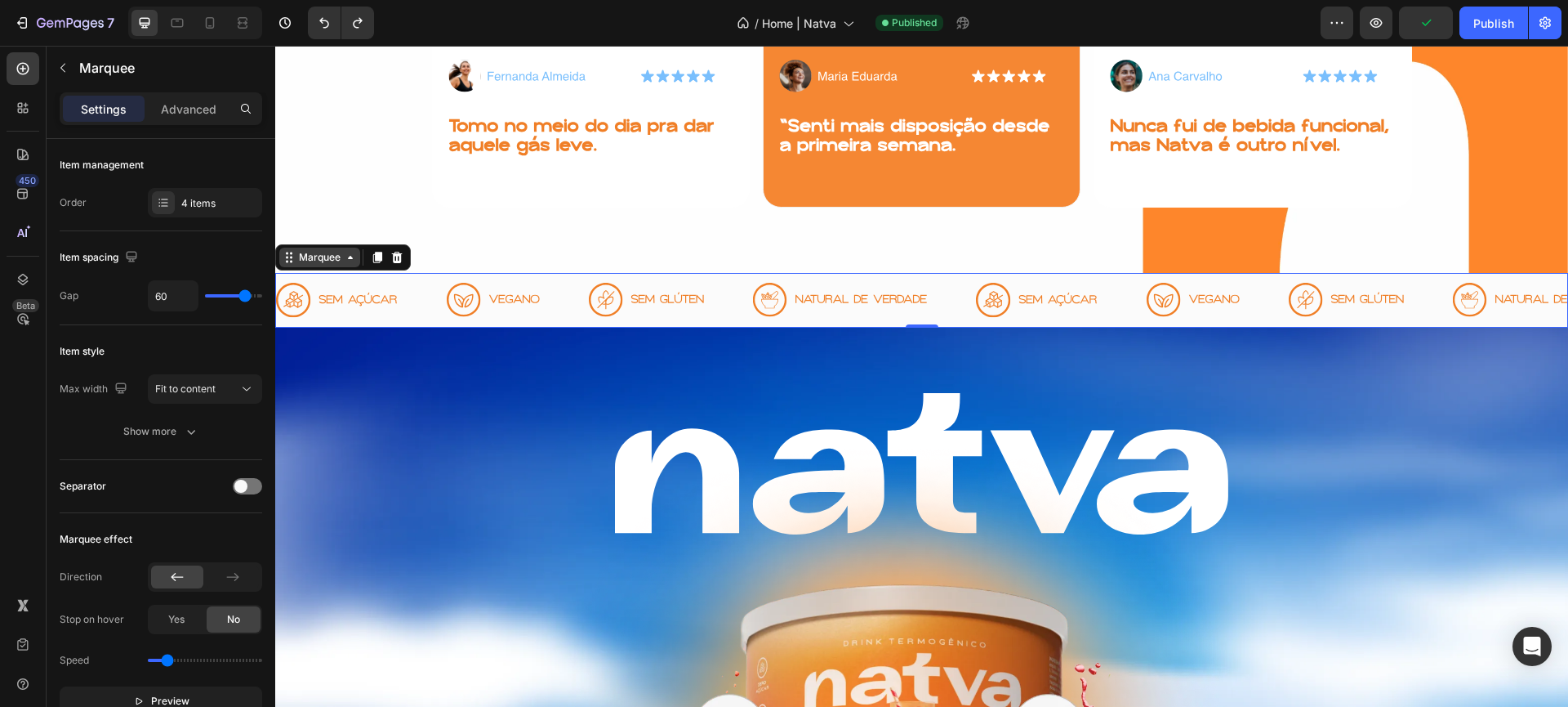
click at [353, 264] on icon at bounding box center [350, 257] width 13 height 13
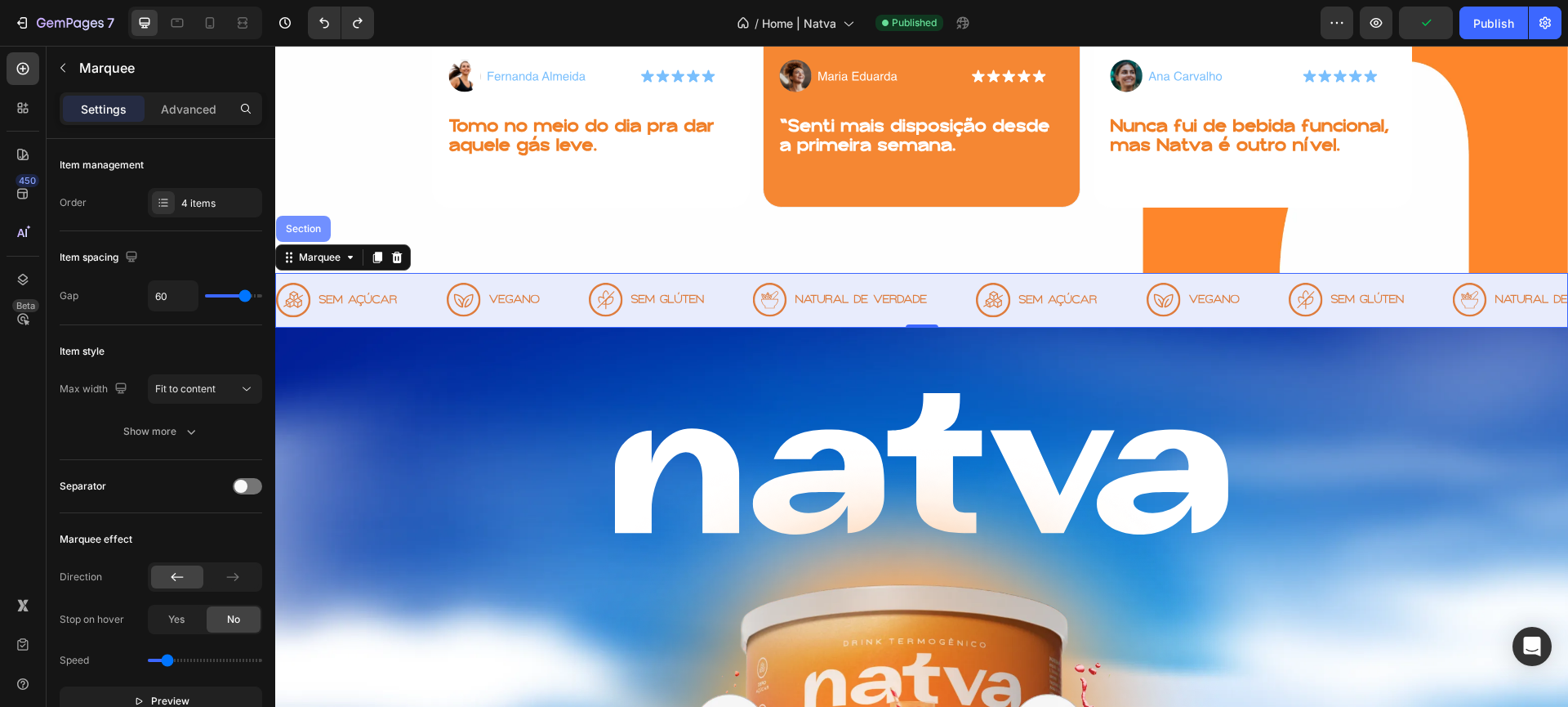
click at [308, 233] on div "Section" at bounding box center [303, 229] width 42 height 10
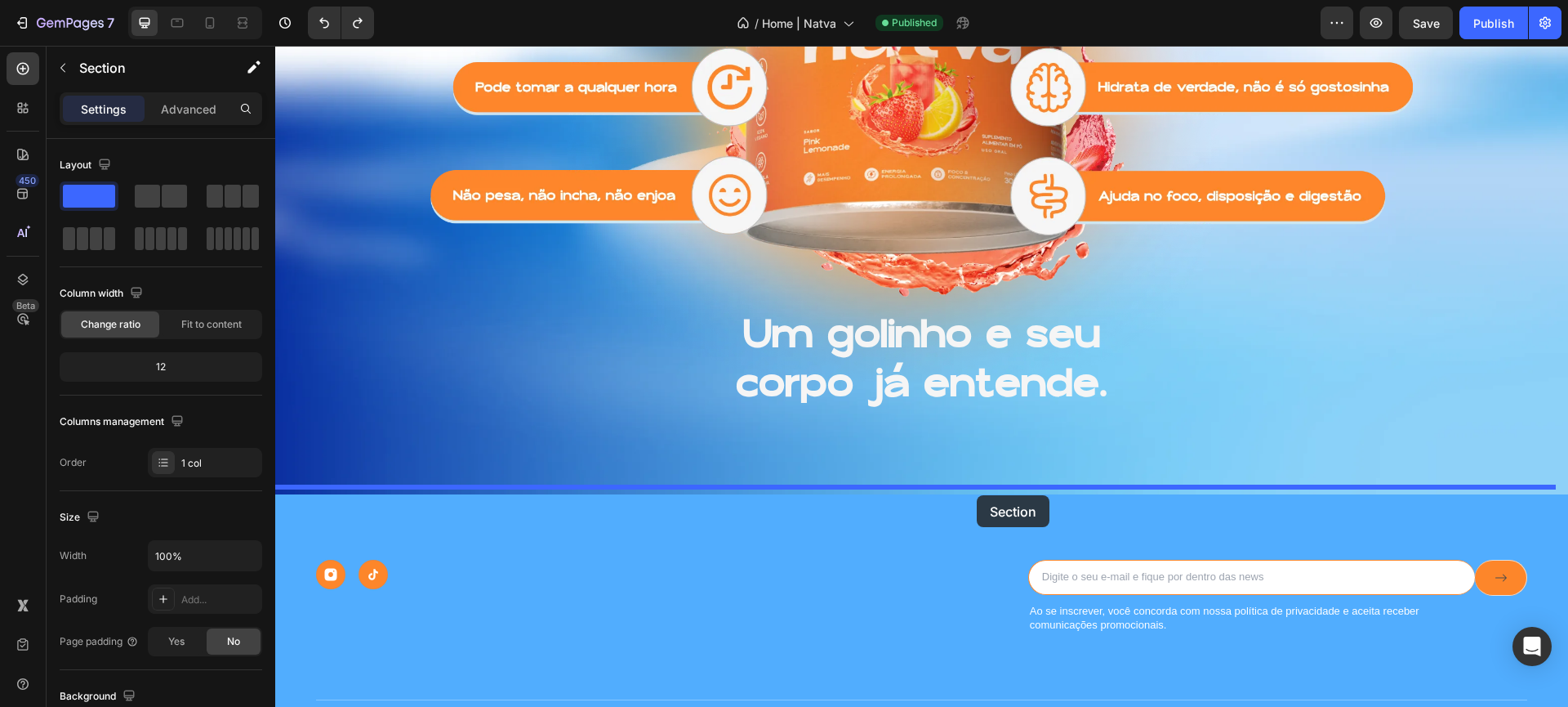
drag, startPoint x: 1214, startPoint y: 578, endPoint x: 977, endPoint y: 495, distance: 251.1
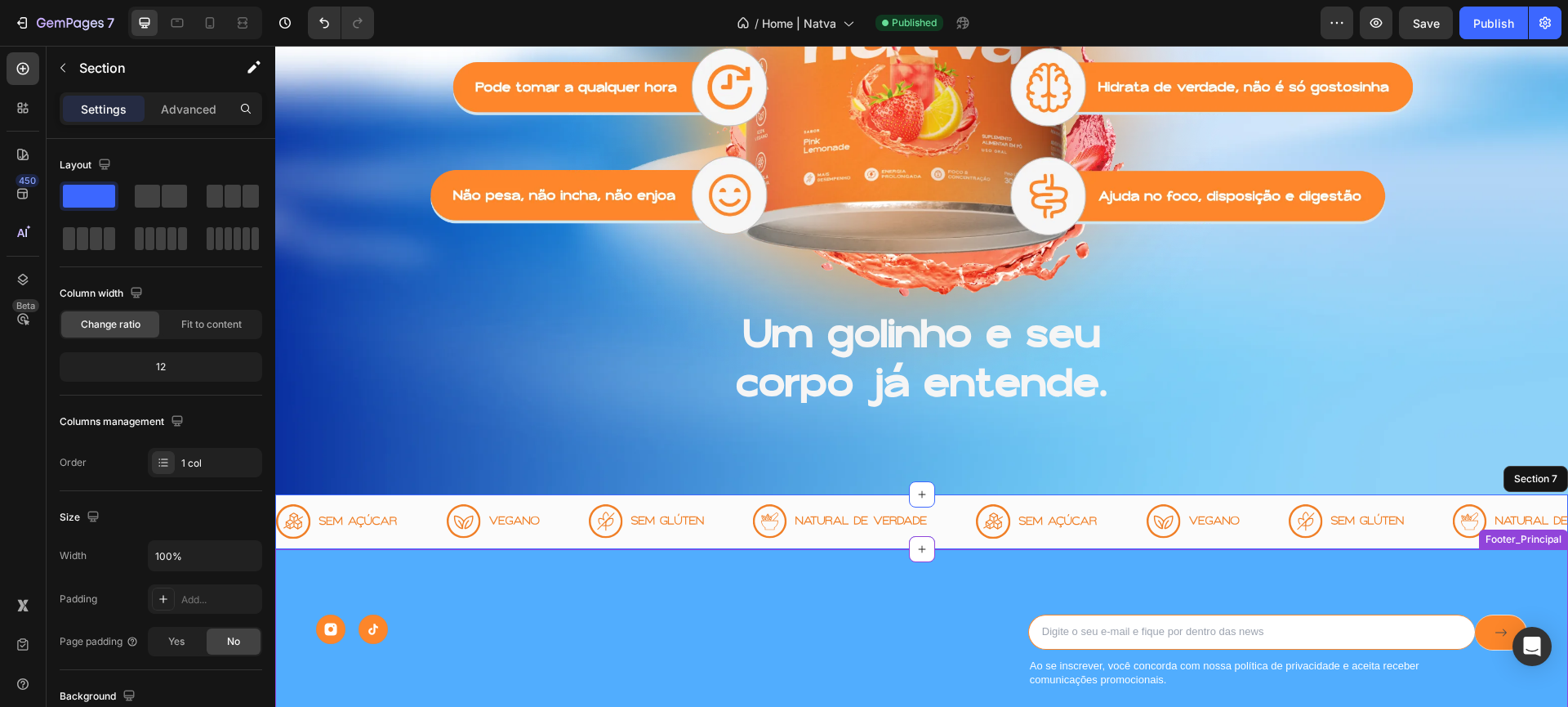
click at [743, 651] on div "Image Image Row" at bounding box center [665, 652] width 699 height 74
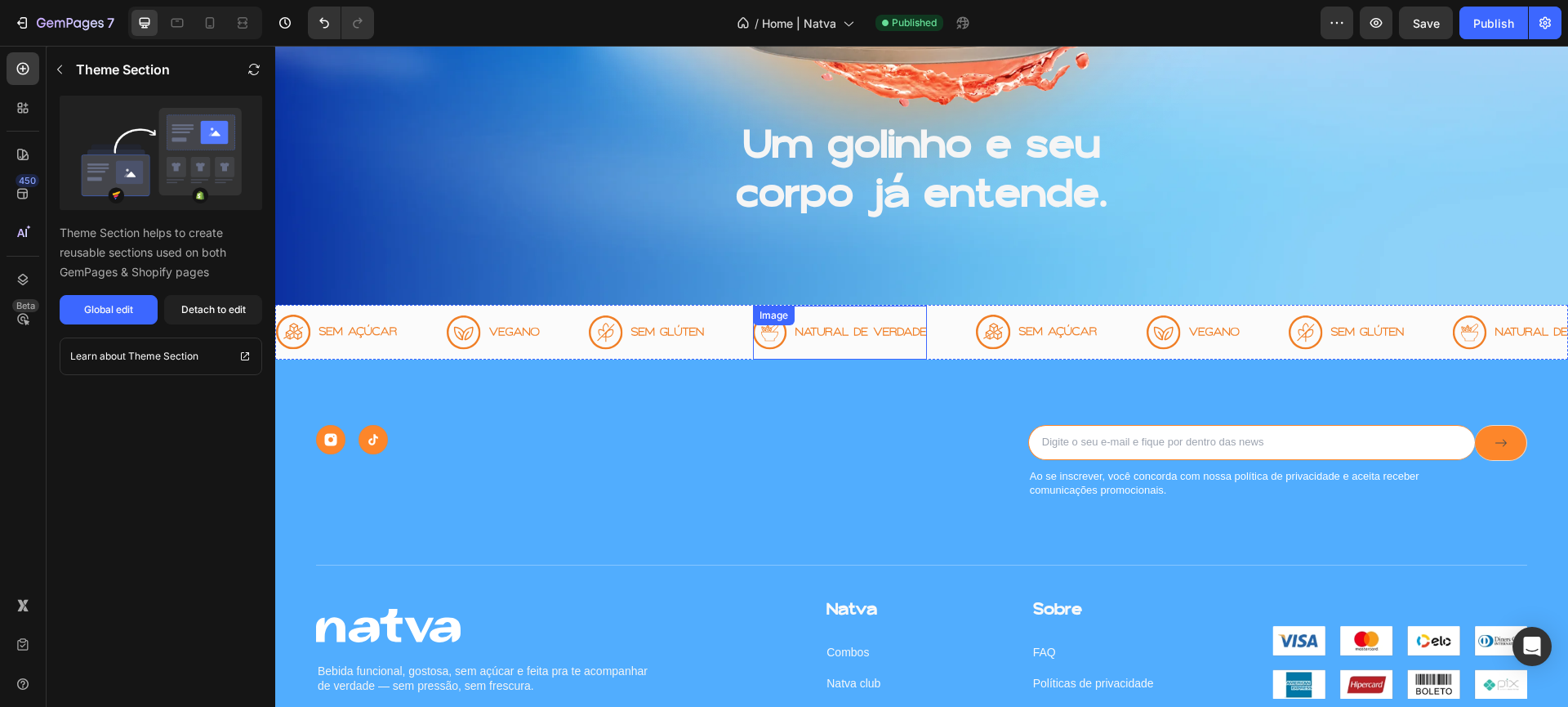
scroll to position [2807, 0]
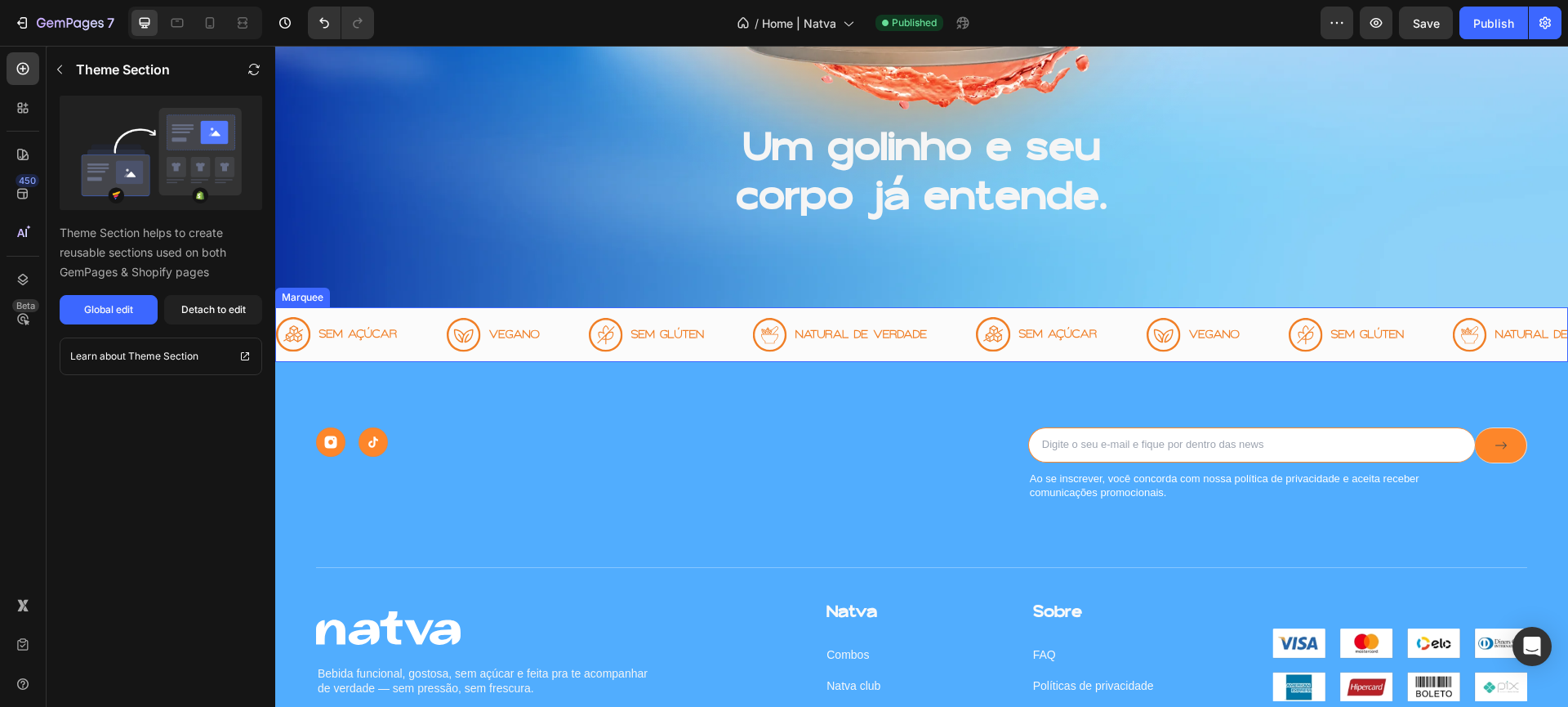
click at [943, 319] on div "Image" at bounding box center [865, 335] width 223 height 54
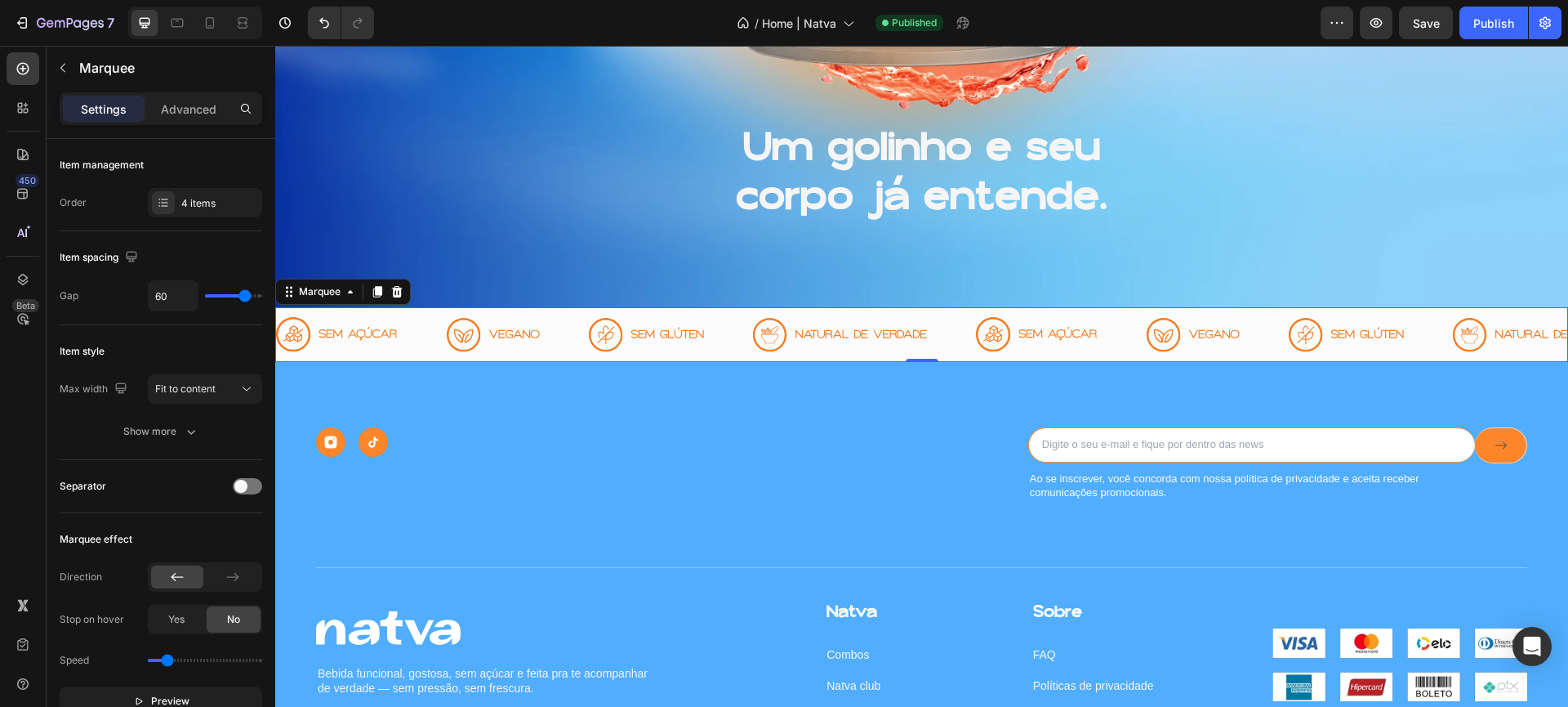
click at [943, 319] on div "Image" at bounding box center [865, 335] width 223 height 54
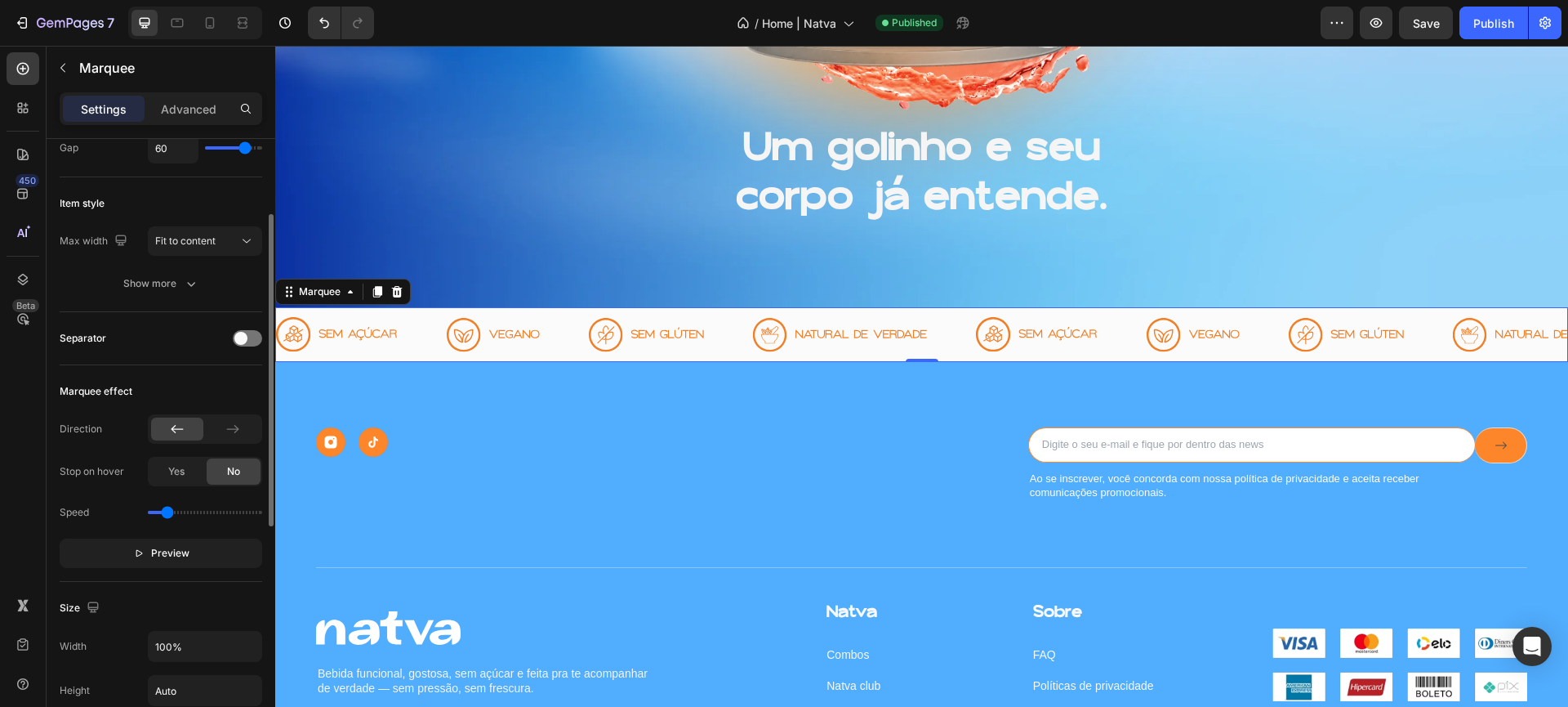
scroll to position [298, 0]
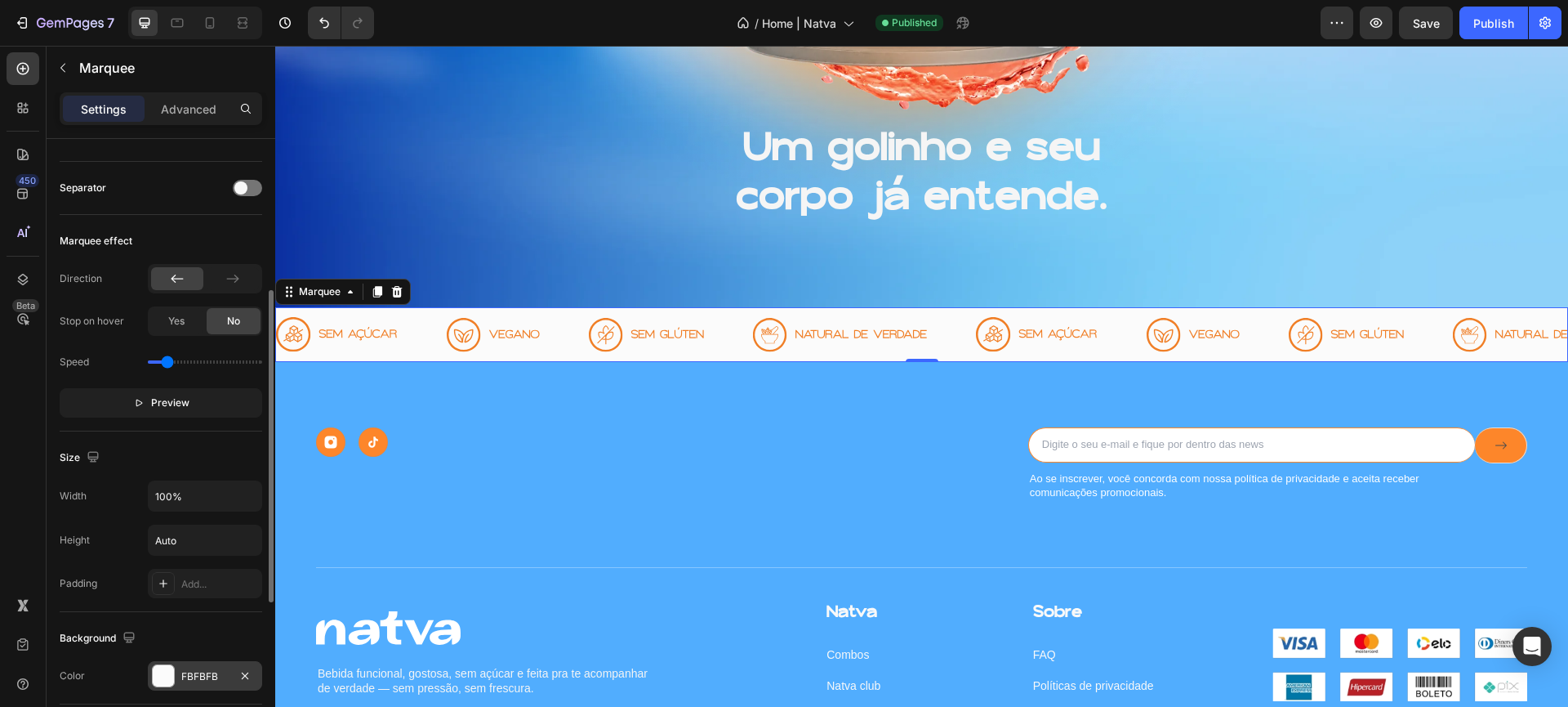
click at [163, 682] on div at bounding box center [163, 675] width 21 height 21
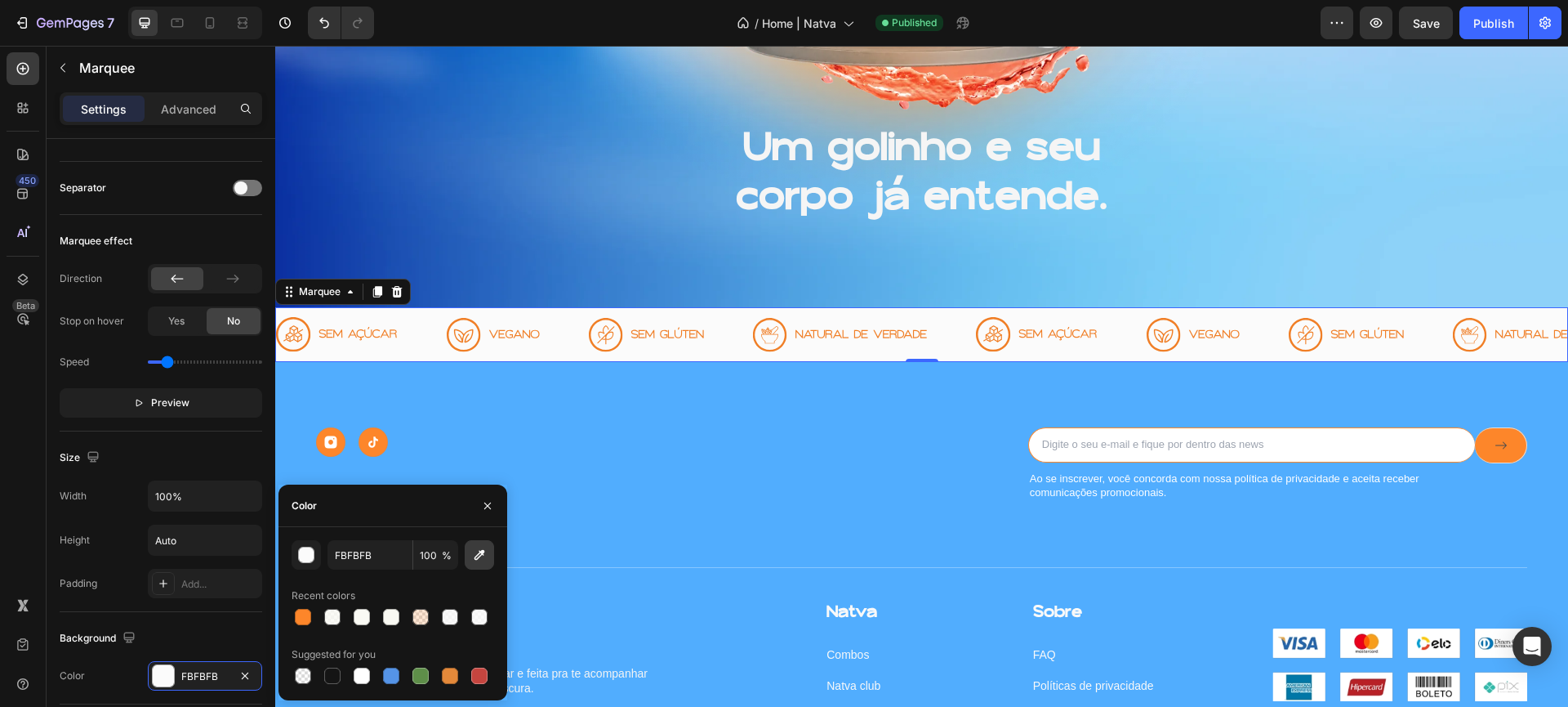
click at [483, 553] on icon "button" at bounding box center [479, 555] width 10 height 10
click at [355, 627] on div at bounding box center [362, 617] width 23 height 23
type input "FAFAF4"
click at [668, 575] on div "Image Bebida funcional, gostosa, sem açúcar e feita pra te acompanhar de verdad…" at bounding box center [921, 647] width 1211 height 161
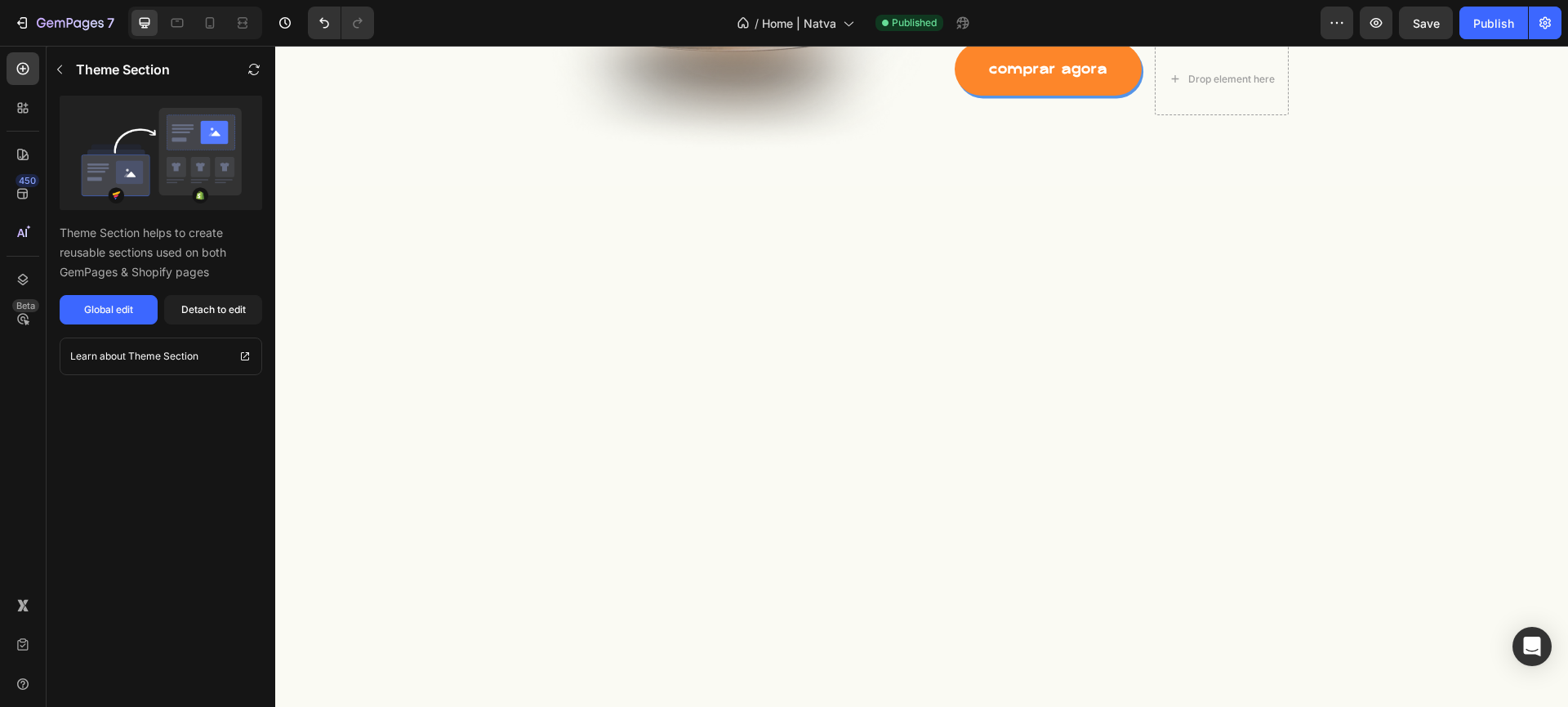
scroll to position [0, 0]
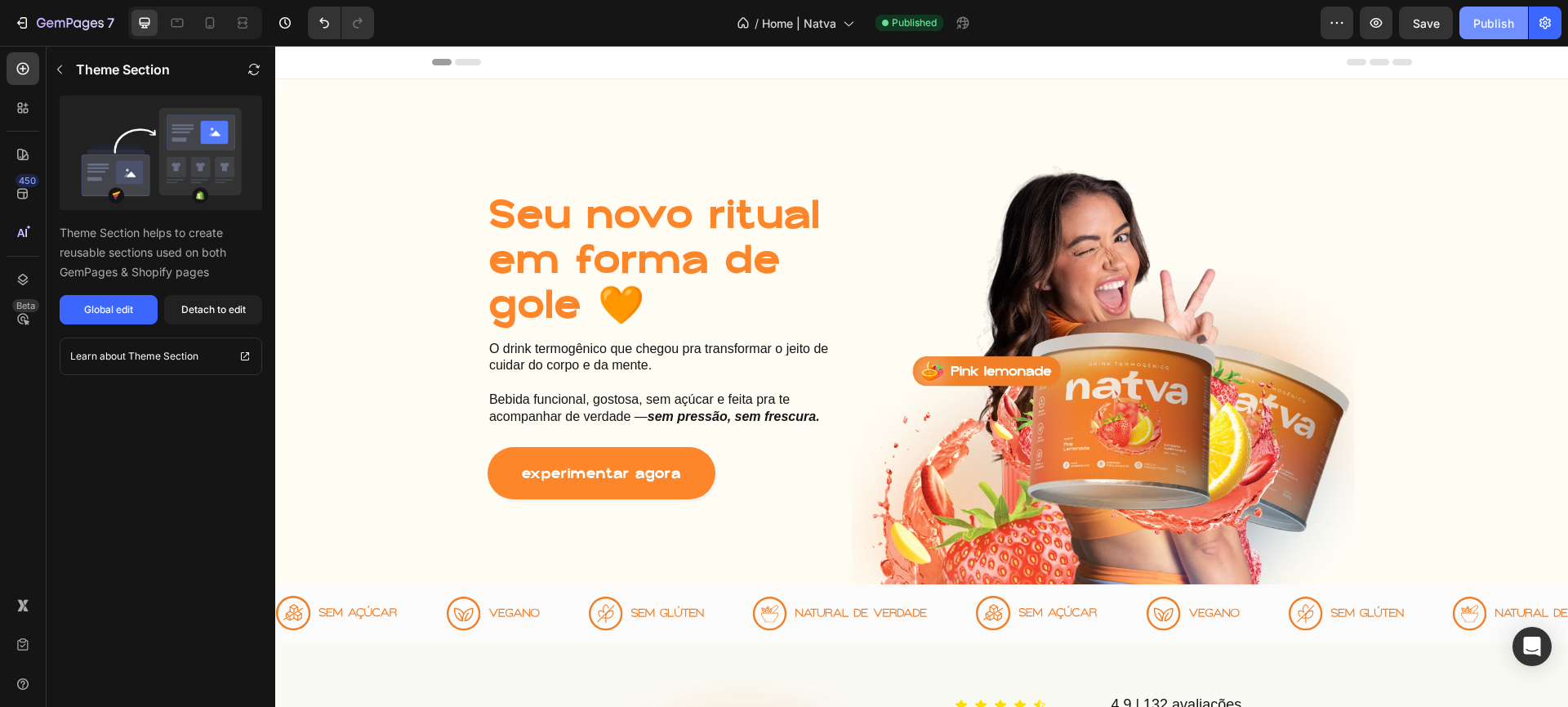
click at [1489, 26] on div "Publish" at bounding box center [1494, 23] width 41 height 17
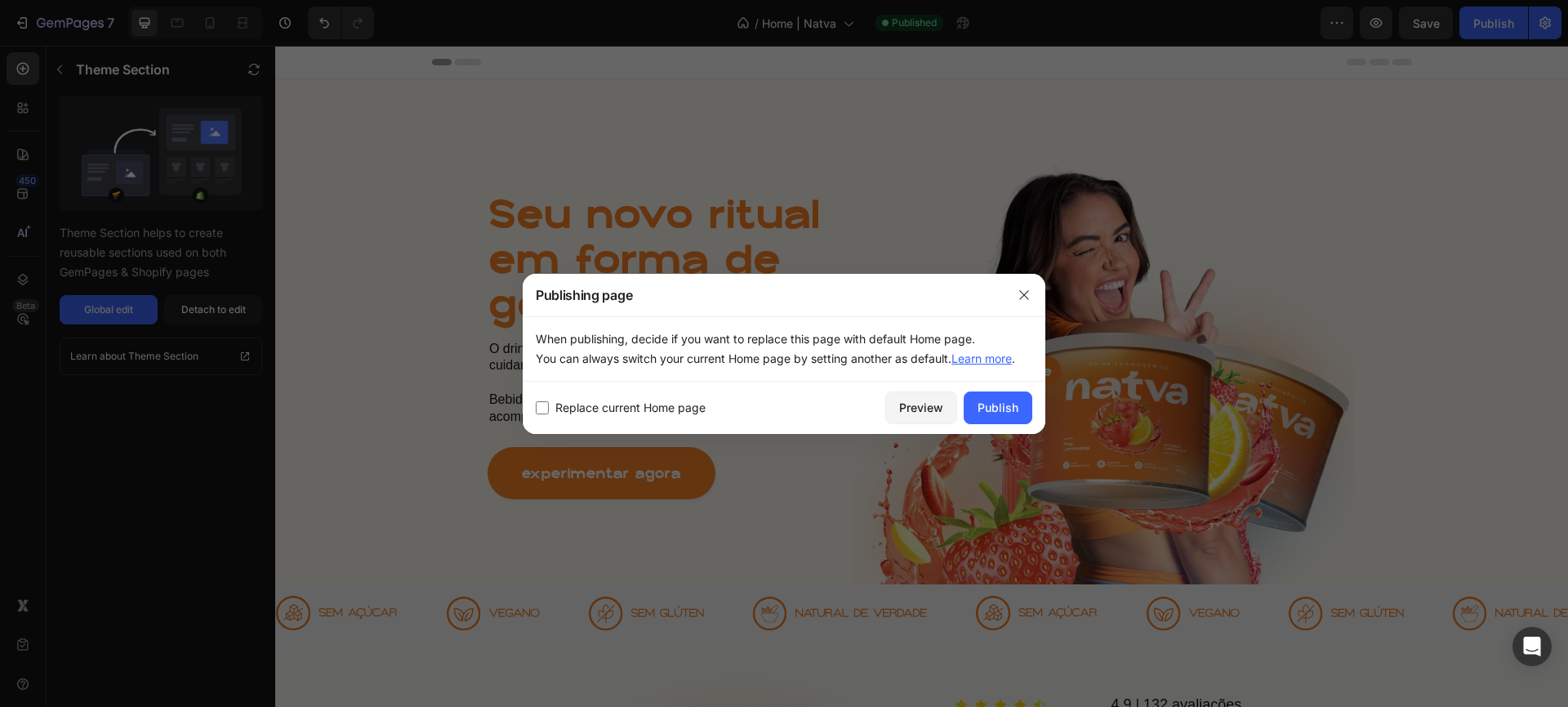
click at [991, 424] on div "Replace current Home page Preview Publish" at bounding box center [784, 407] width 523 height 52
click at [989, 421] on button "Publish" at bounding box center [998, 408] width 69 height 32
